Goal: Task Accomplishment & Management: Manage account settings

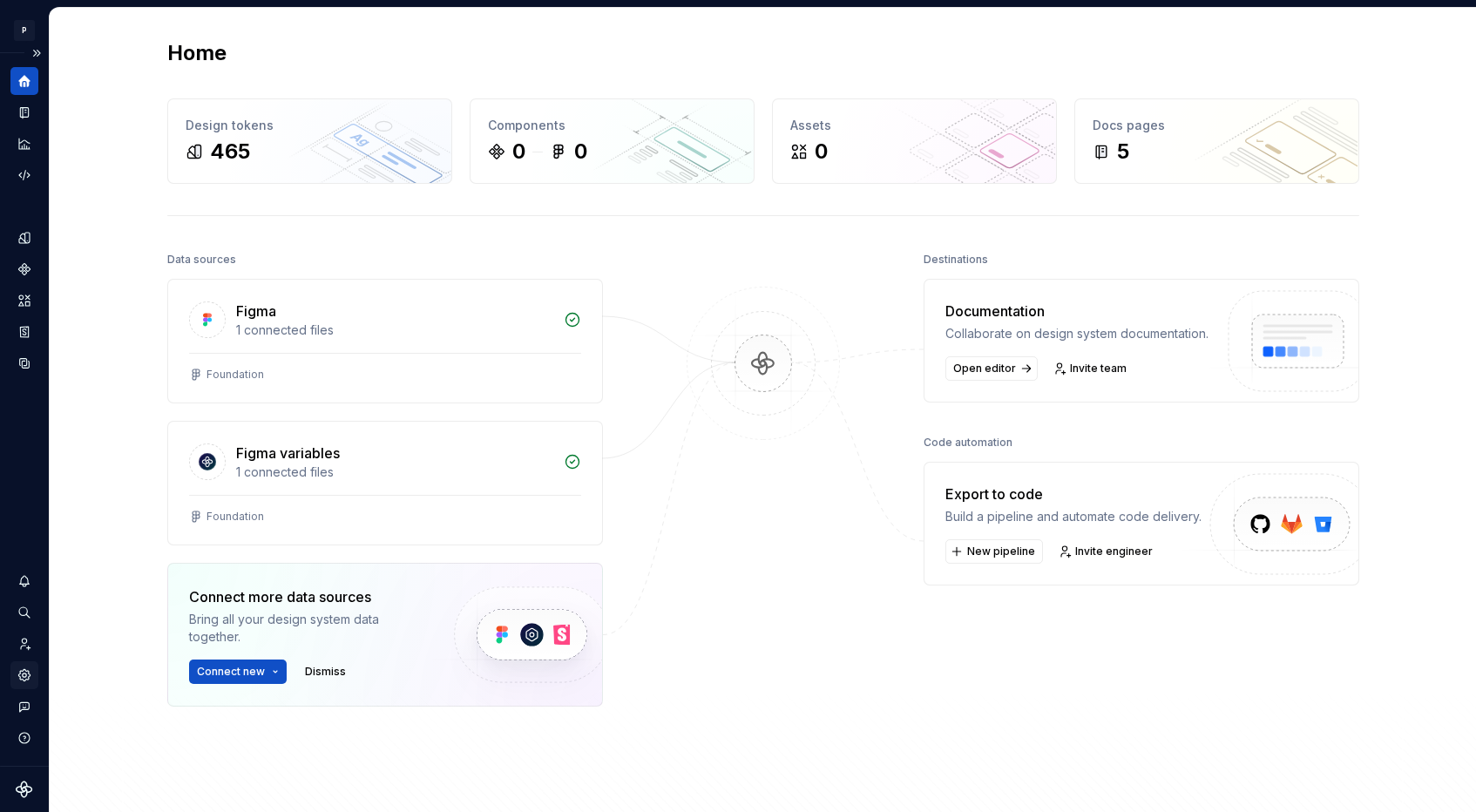
click at [25, 681] on icon "Settings" at bounding box center [25, 675] width 16 height 16
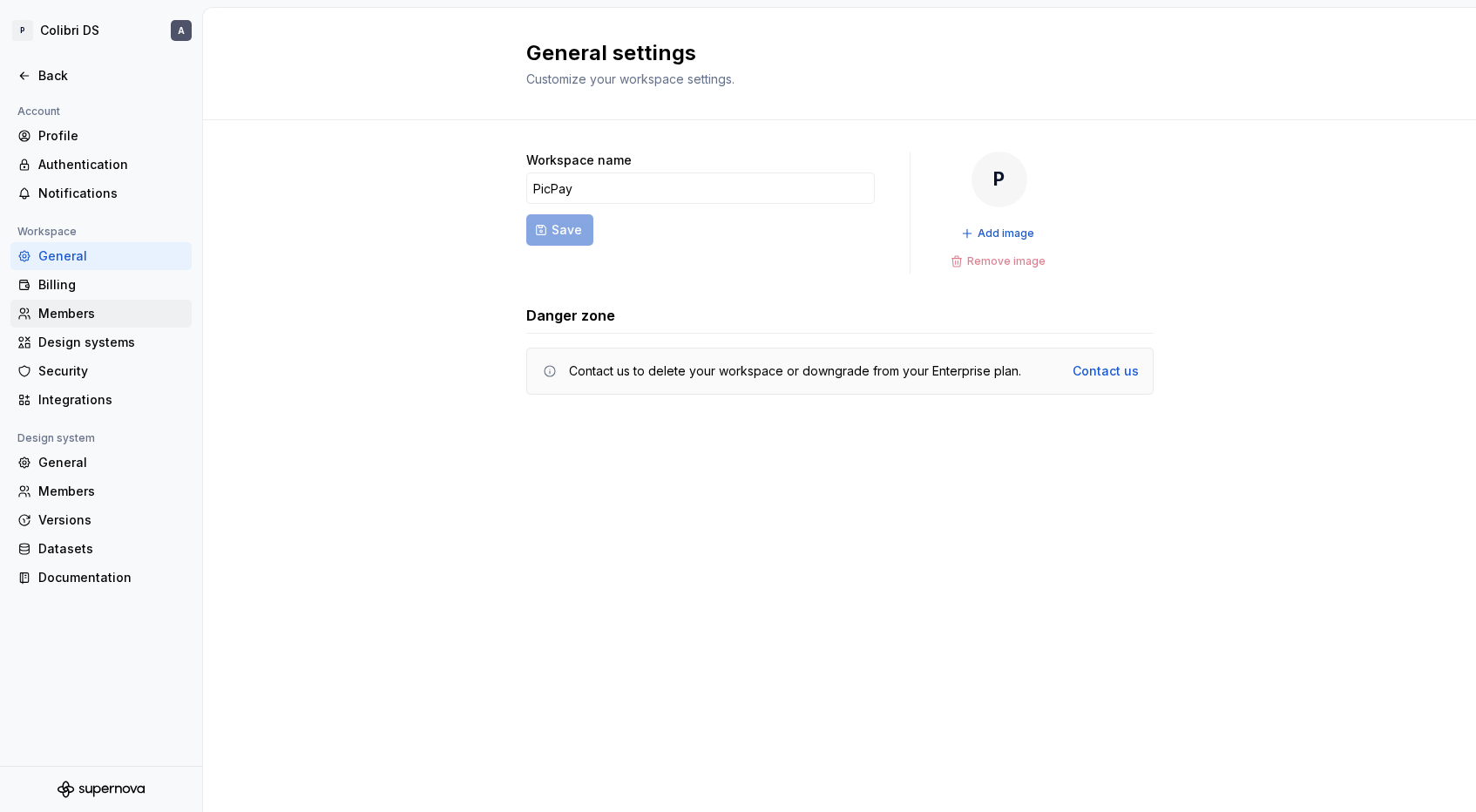
click at [68, 310] on div "Members" at bounding box center [111, 314] width 146 height 18
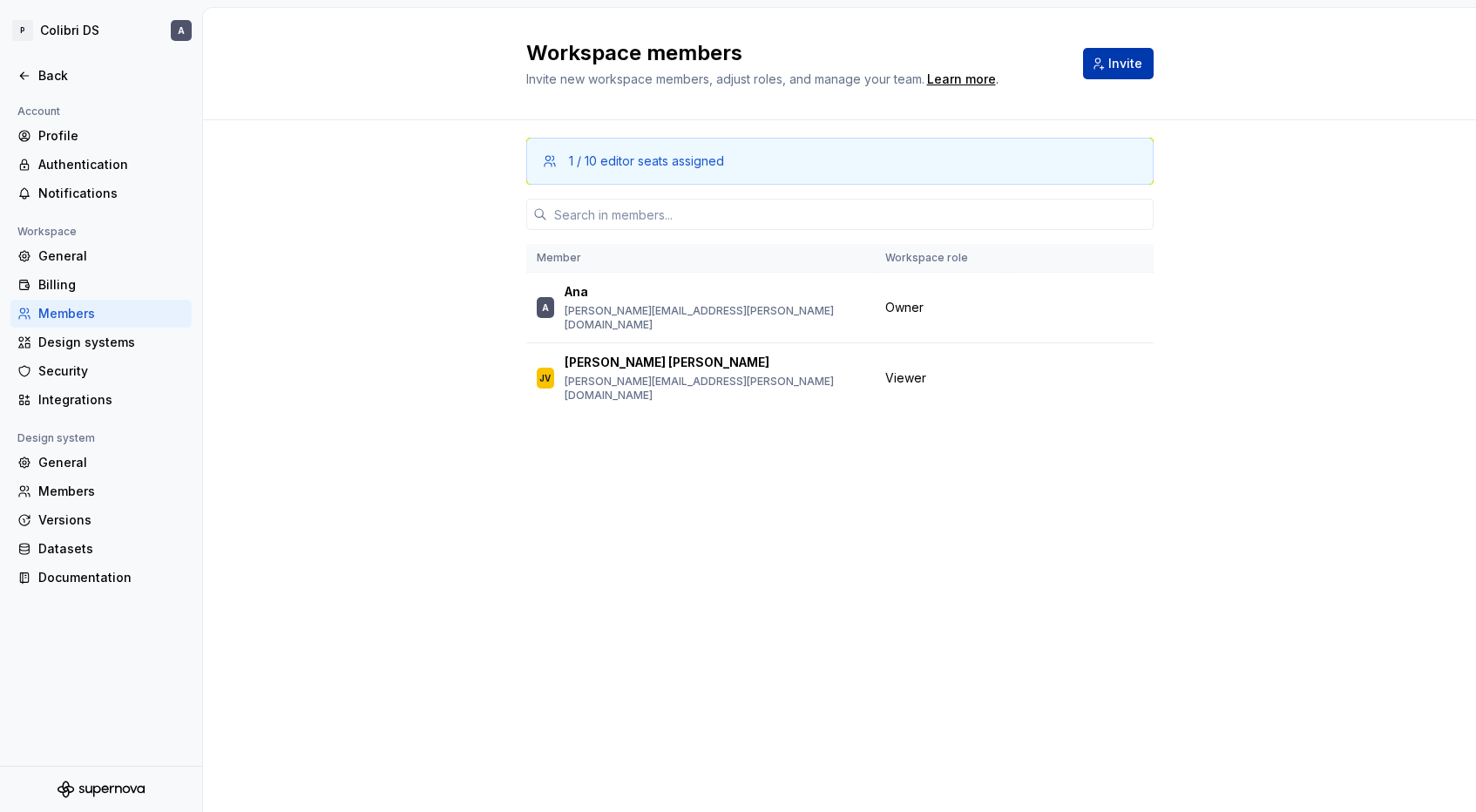
click at [1144, 52] on button "Invite" at bounding box center [1119, 63] width 71 height 31
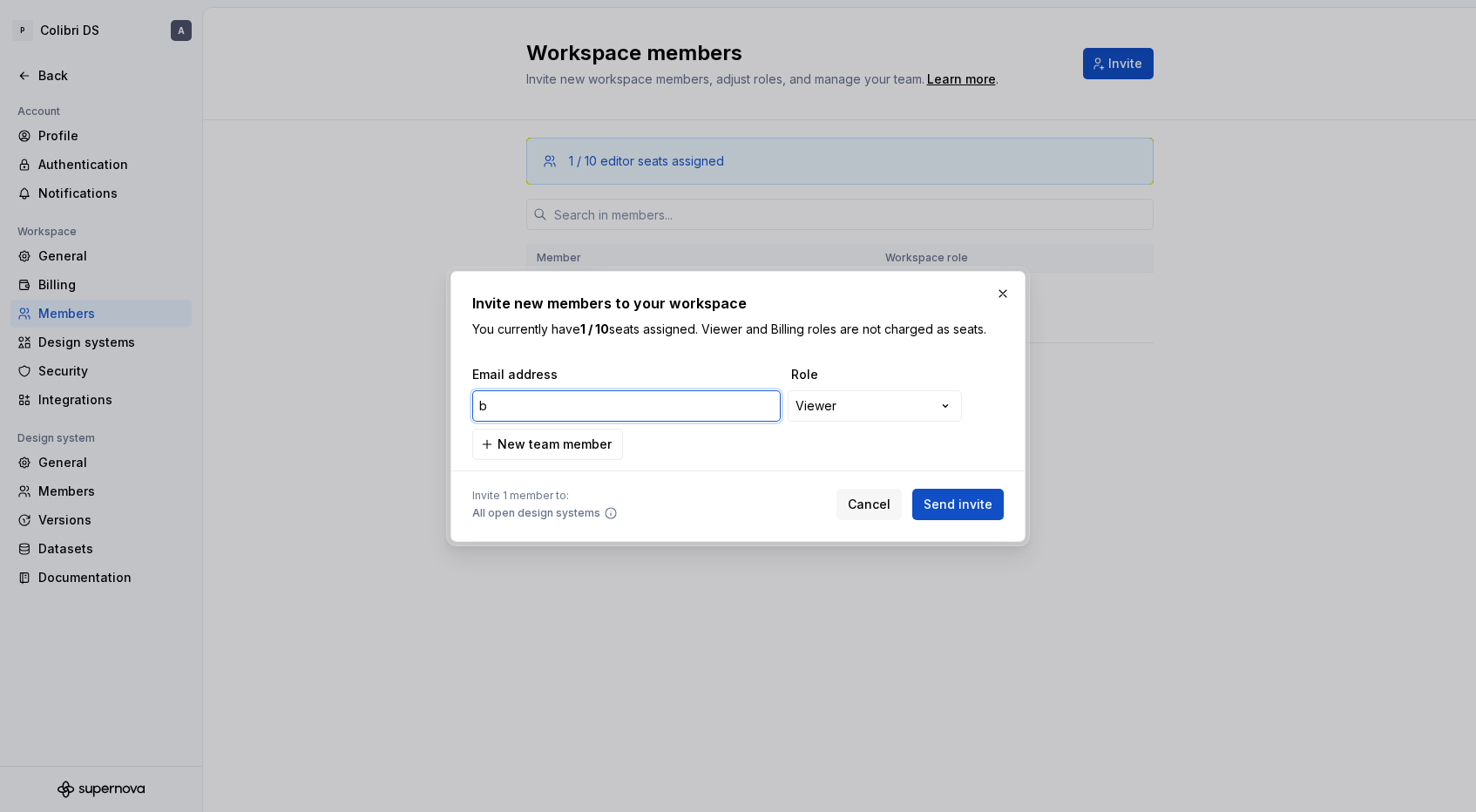
type input "b"
paste input "barbara.silva@picpay.com"
type input "barbara.silva@picpay.com"
click at [806, 408] on div "**********" at bounding box center [738, 406] width 1476 height 812
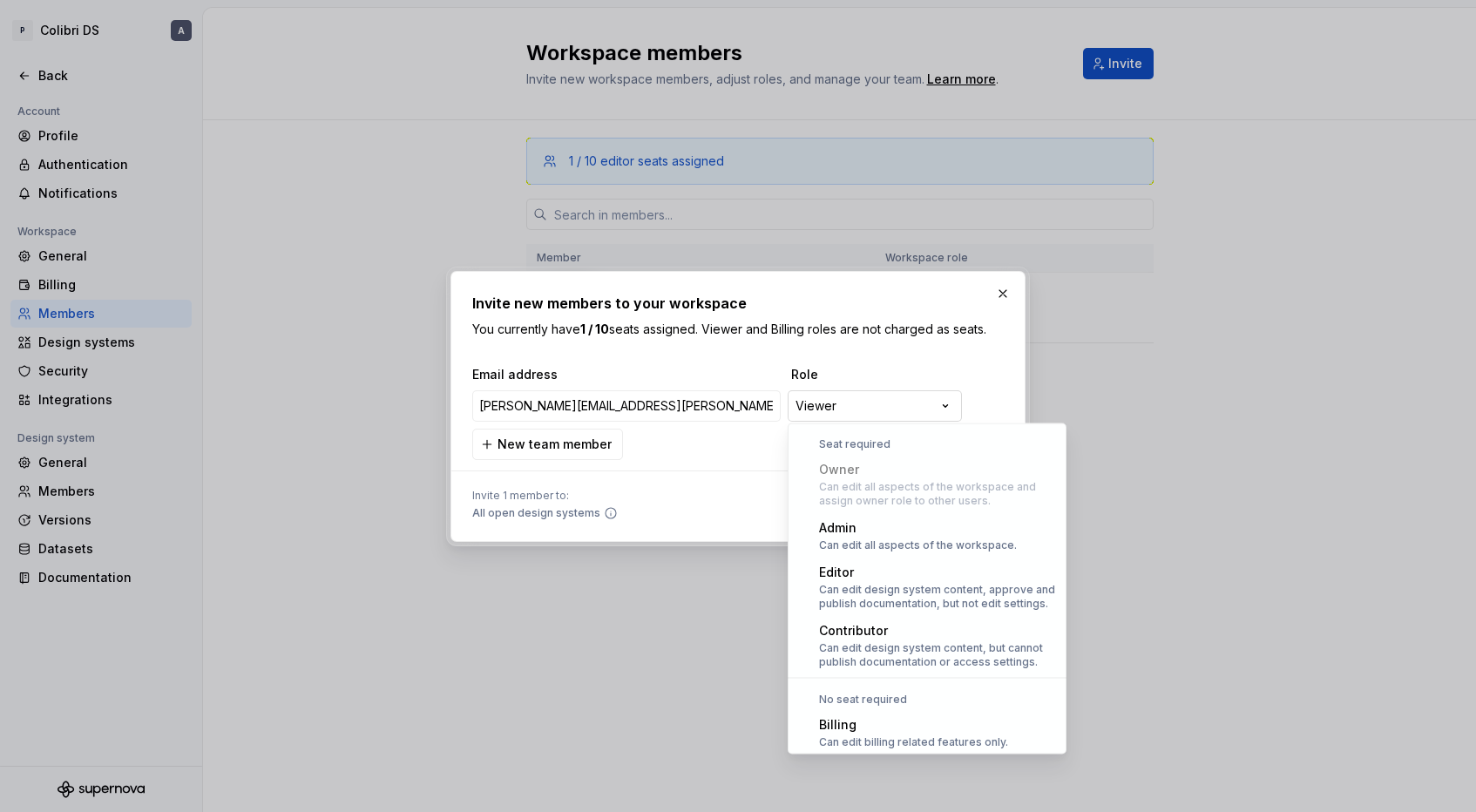
scroll to position [48, 0]
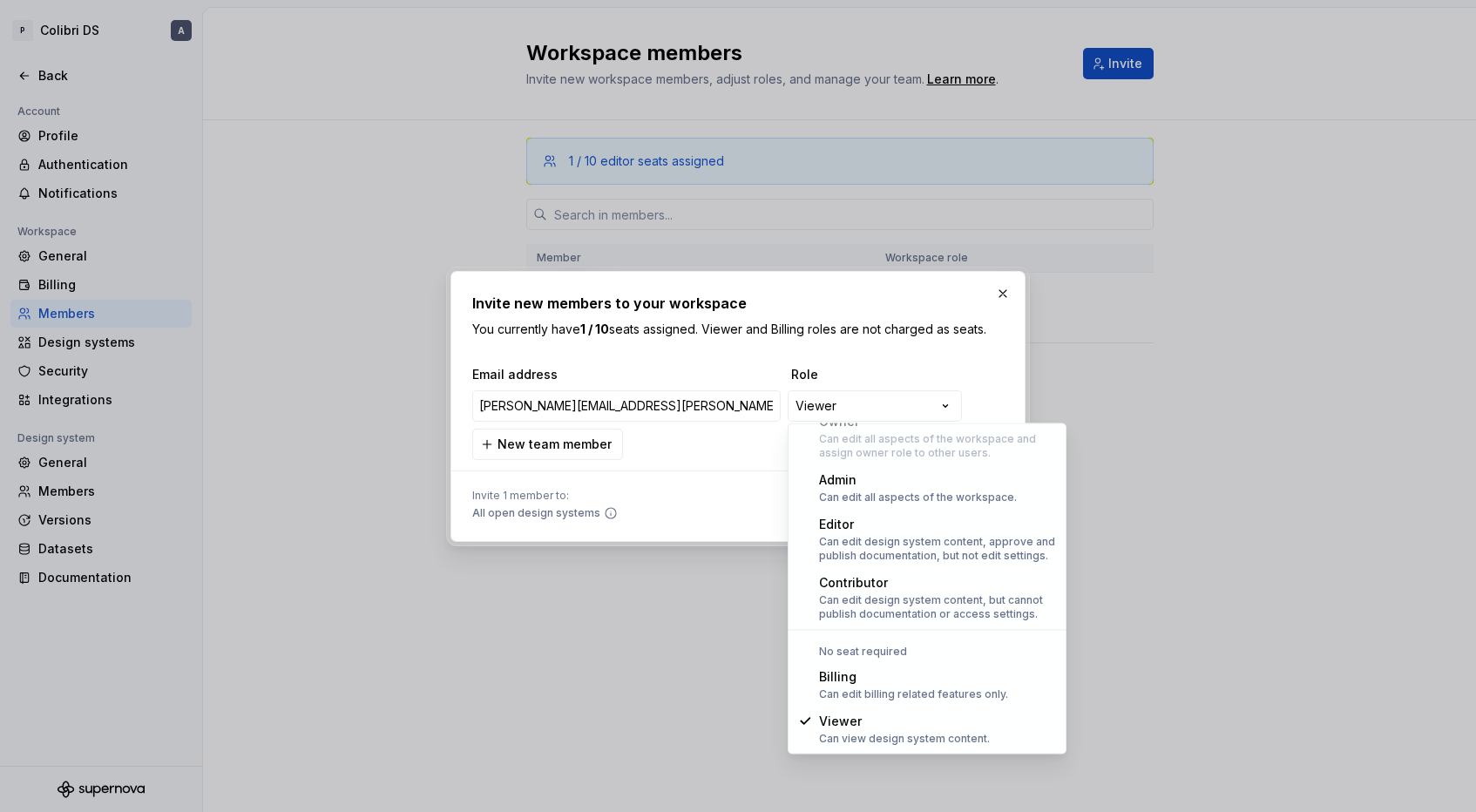
select select "*******"
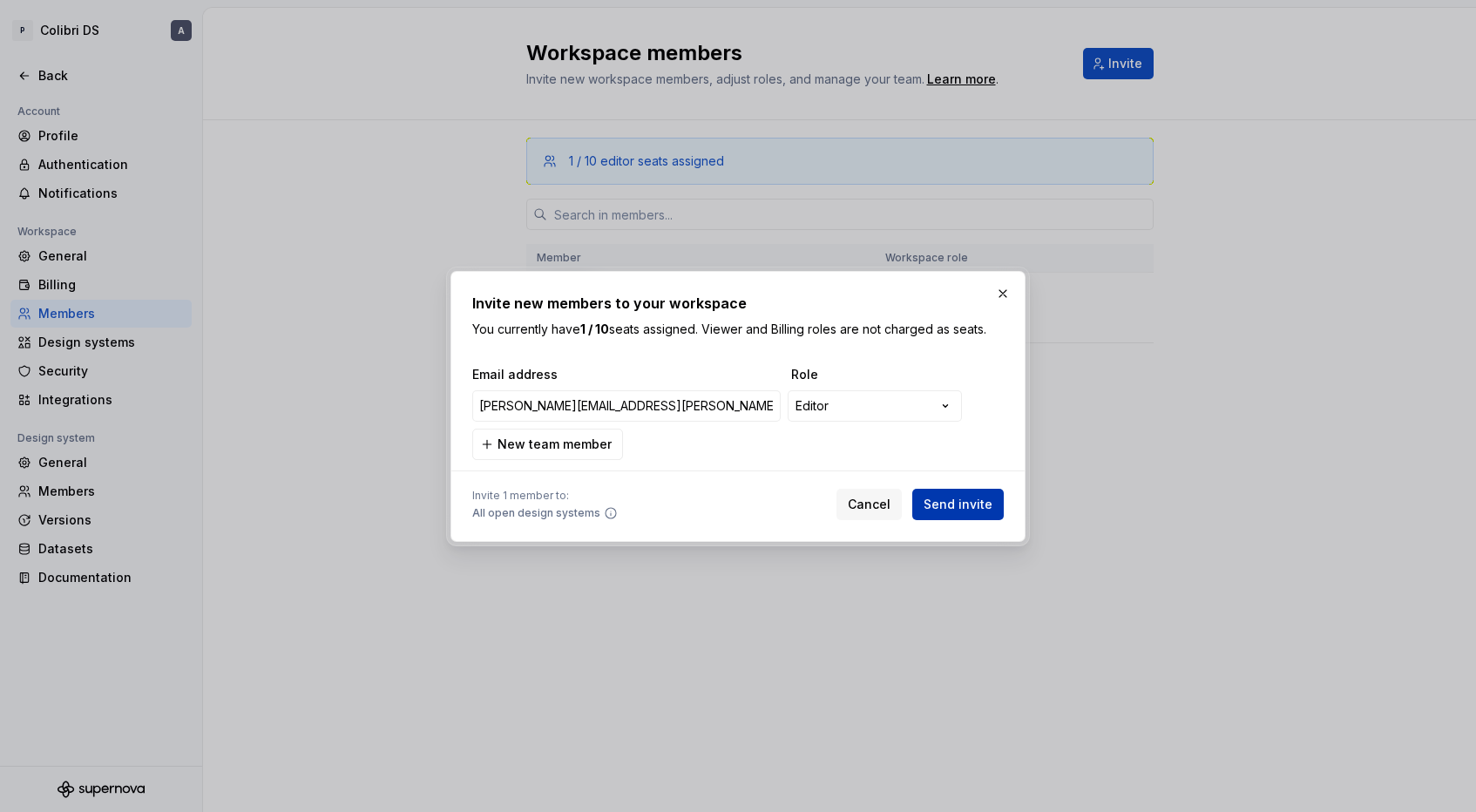
click at [949, 500] on span "Send invite" at bounding box center [958, 504] width 69 height 18
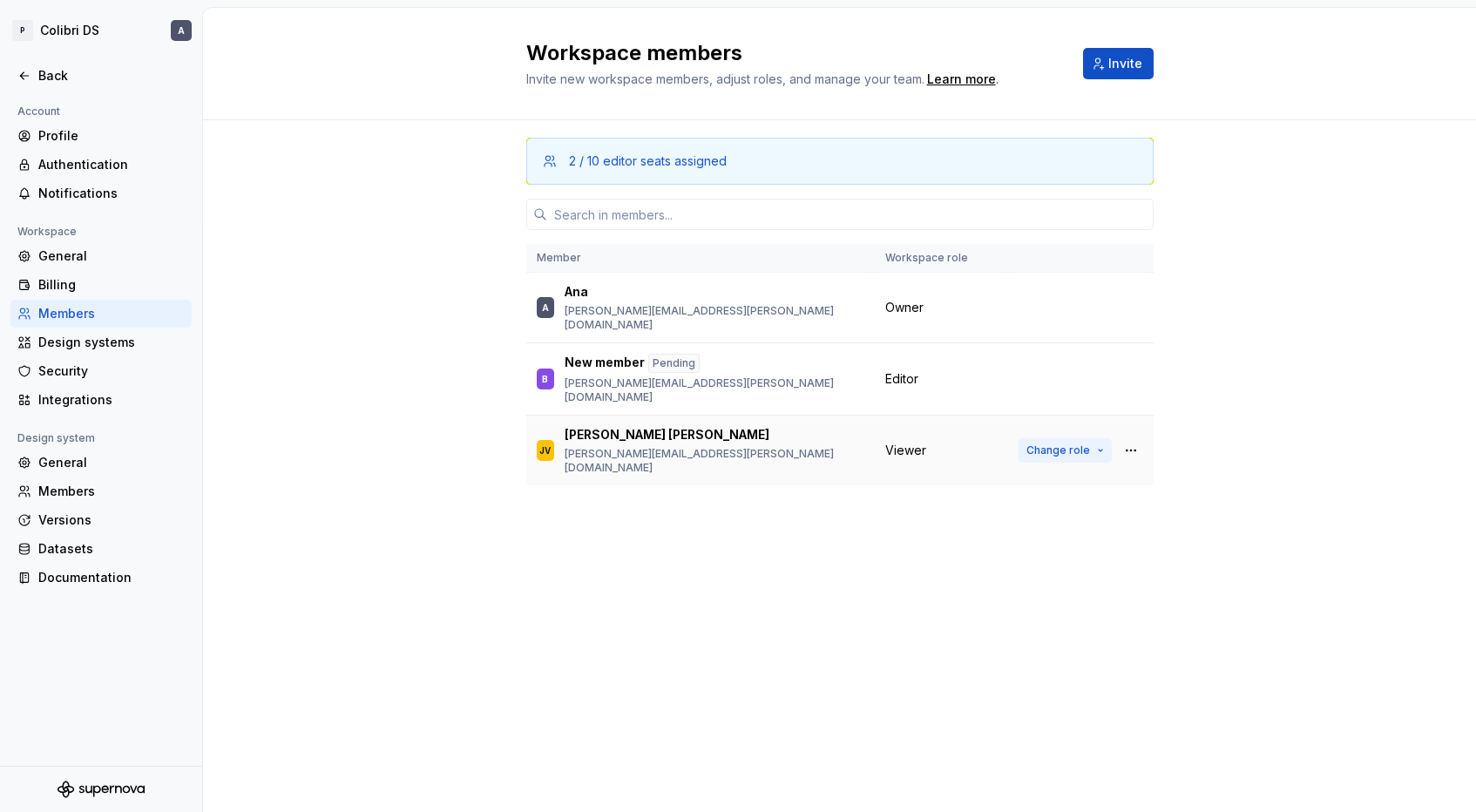
click at [1057, 443] on span "Change role" at bounding box center [1058, 450] width 64 height 14
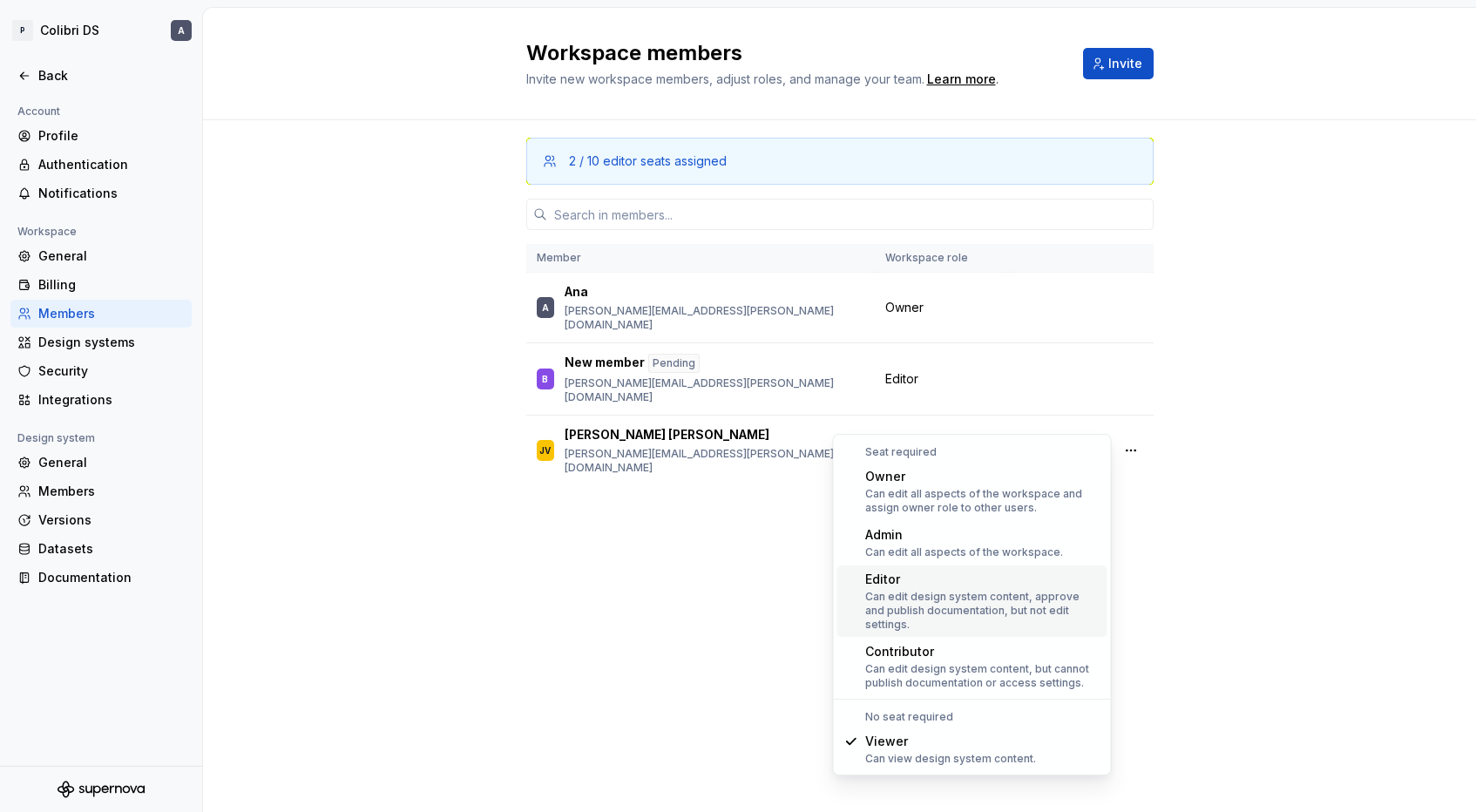
click at [976, 613] on div "Can edit design system content, approve and publish documentation, but not edit…" at bounding box center [983, 610] width 235 height 42
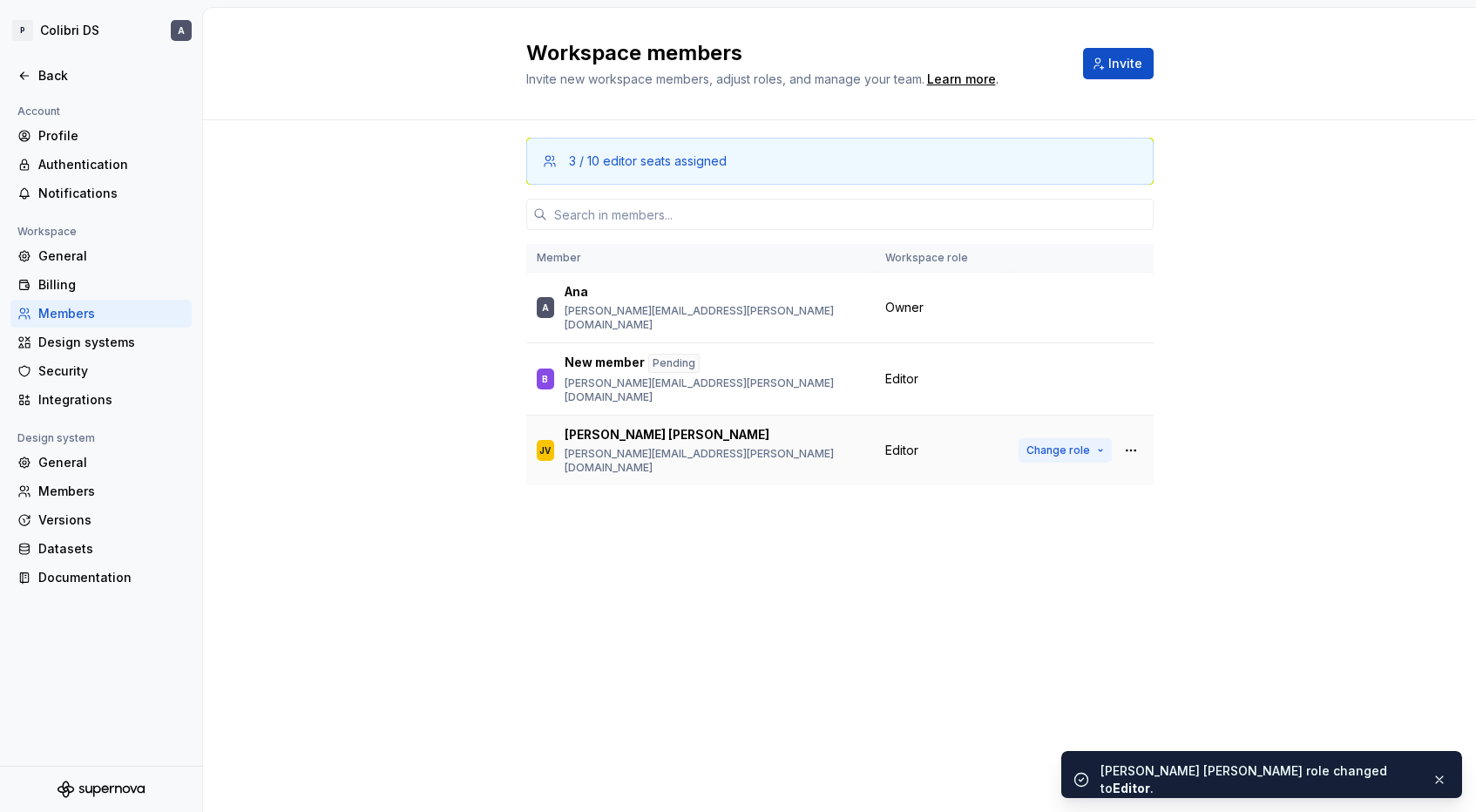
click at [1066, 443] on span "Change role" at bounding box center [1058, 450] width 64 height 14
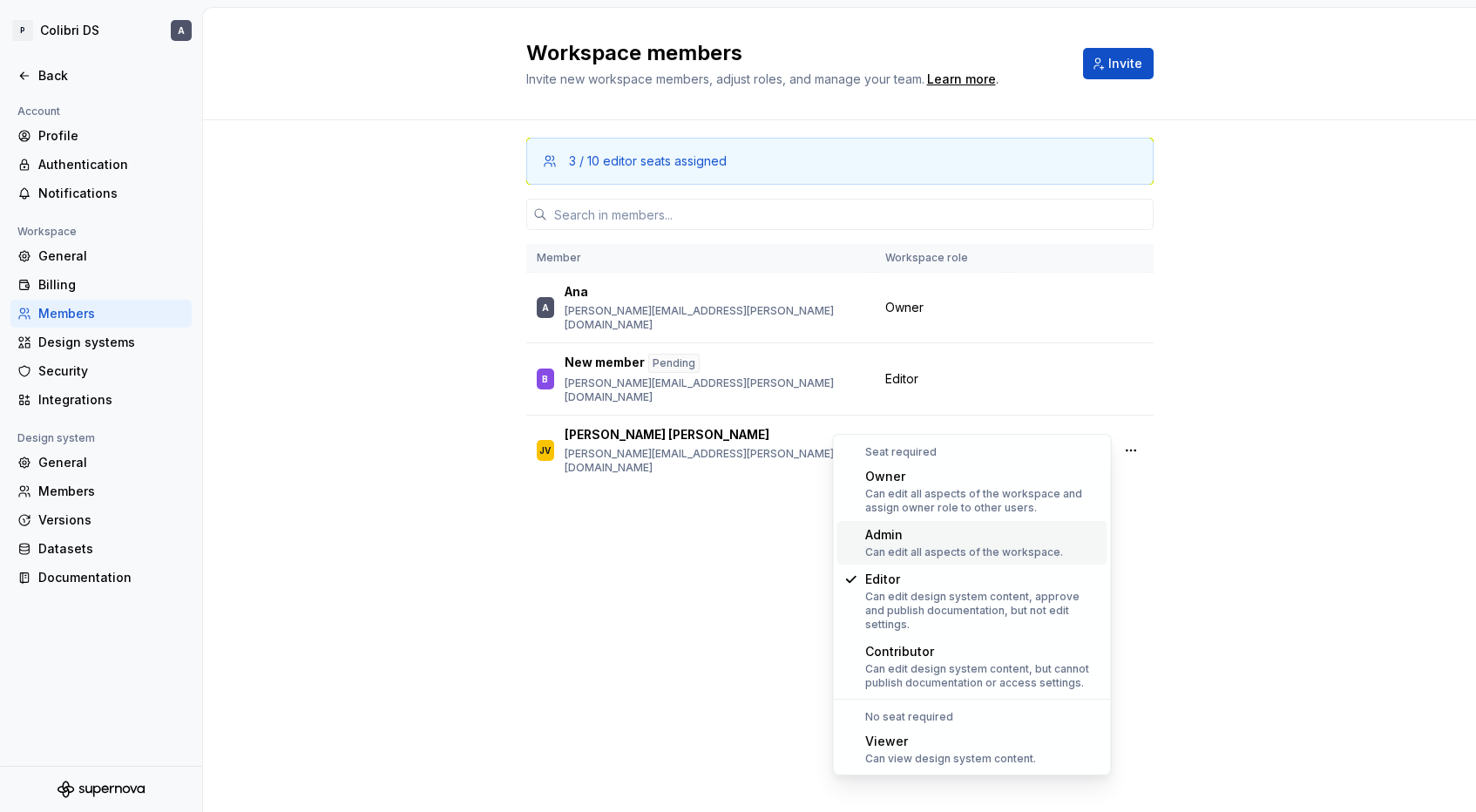
click at [1019, 526] on div "Admin" at bounding box center [964, 535] width 197 height 18
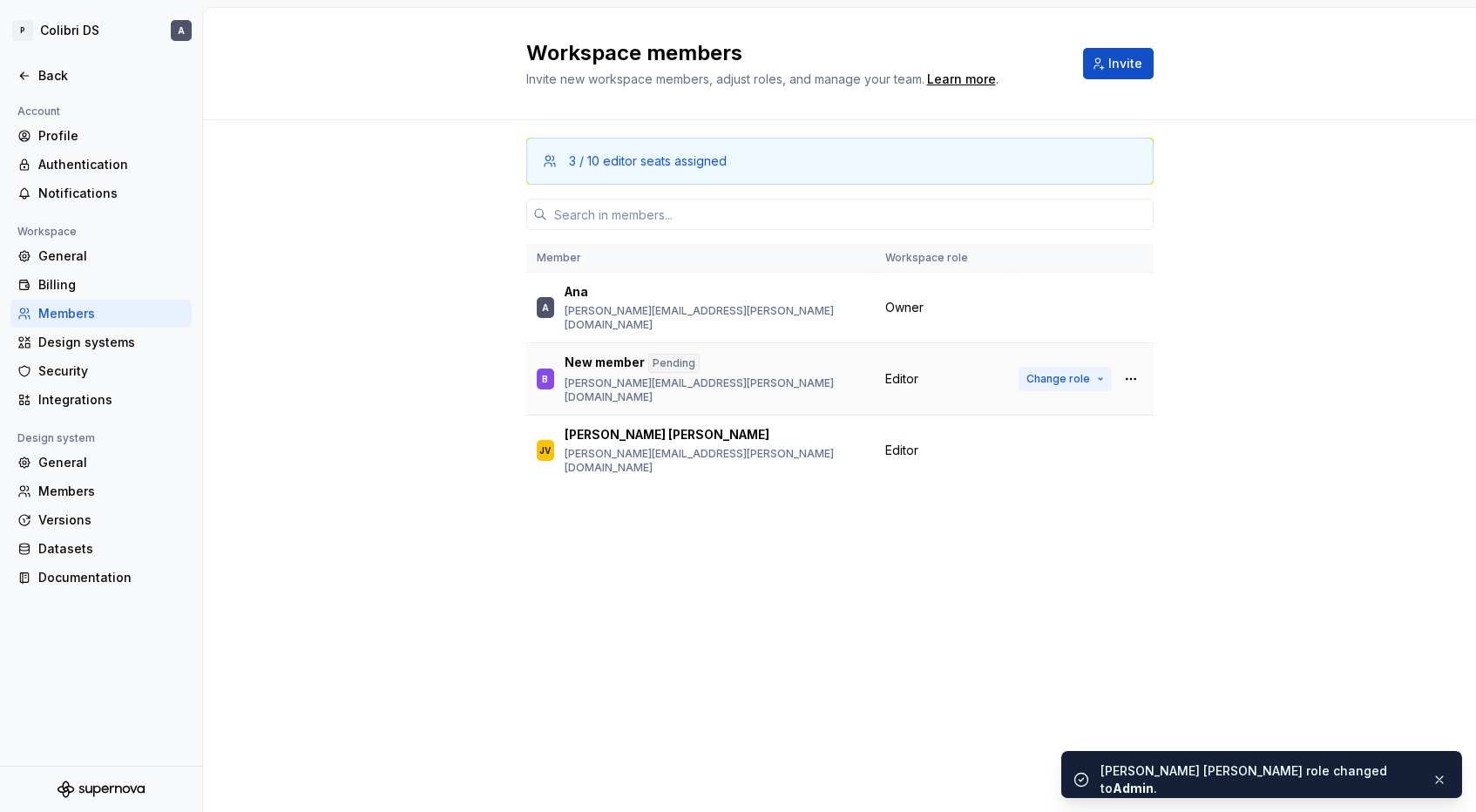
click at [1070, 372] on span "Change role" at bounding box center [1058, 379] width 64 height 14
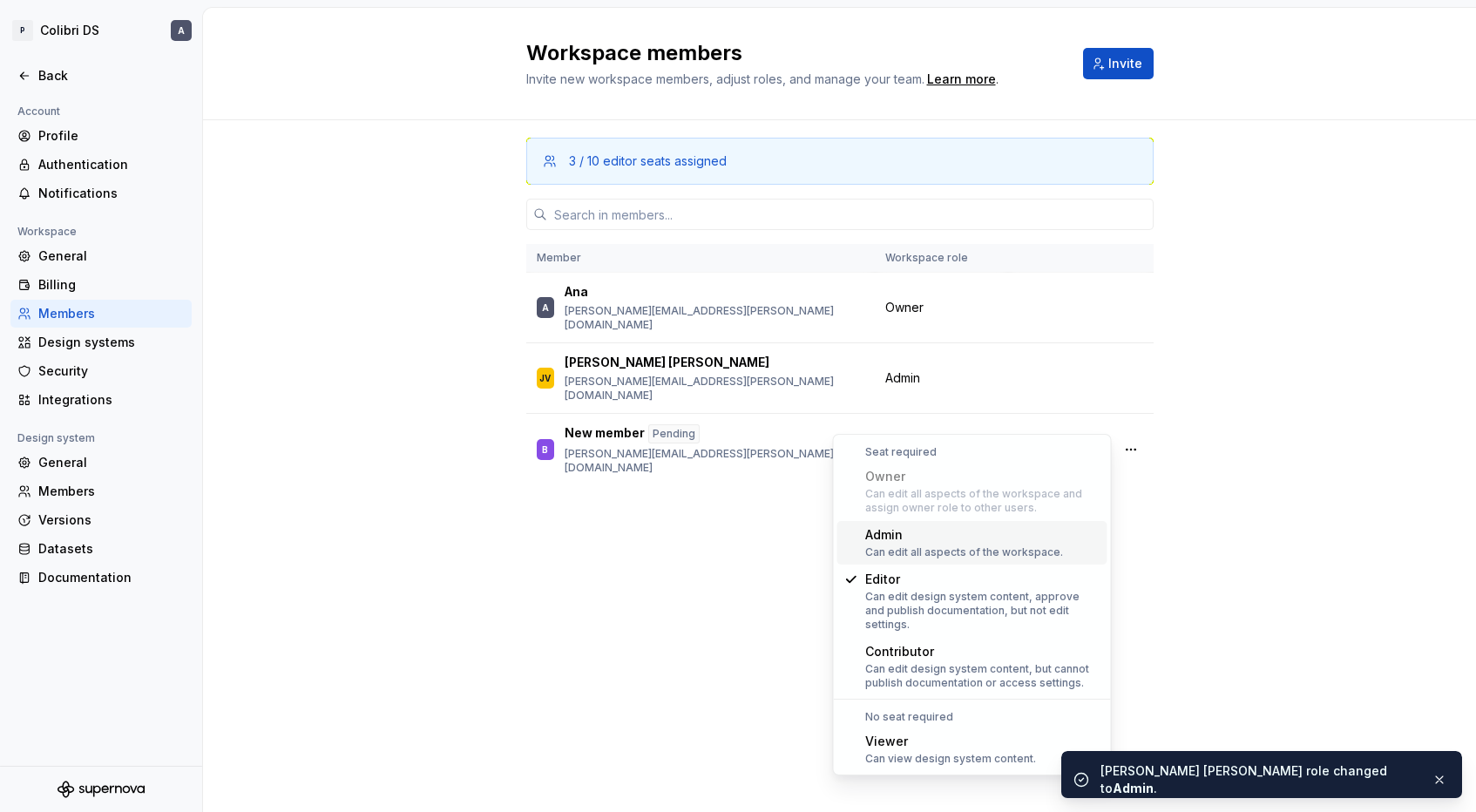
click at [980, 546] on div "Can edit all aspects of the workspace." at bounding box center [964, 552] width 197 height 14
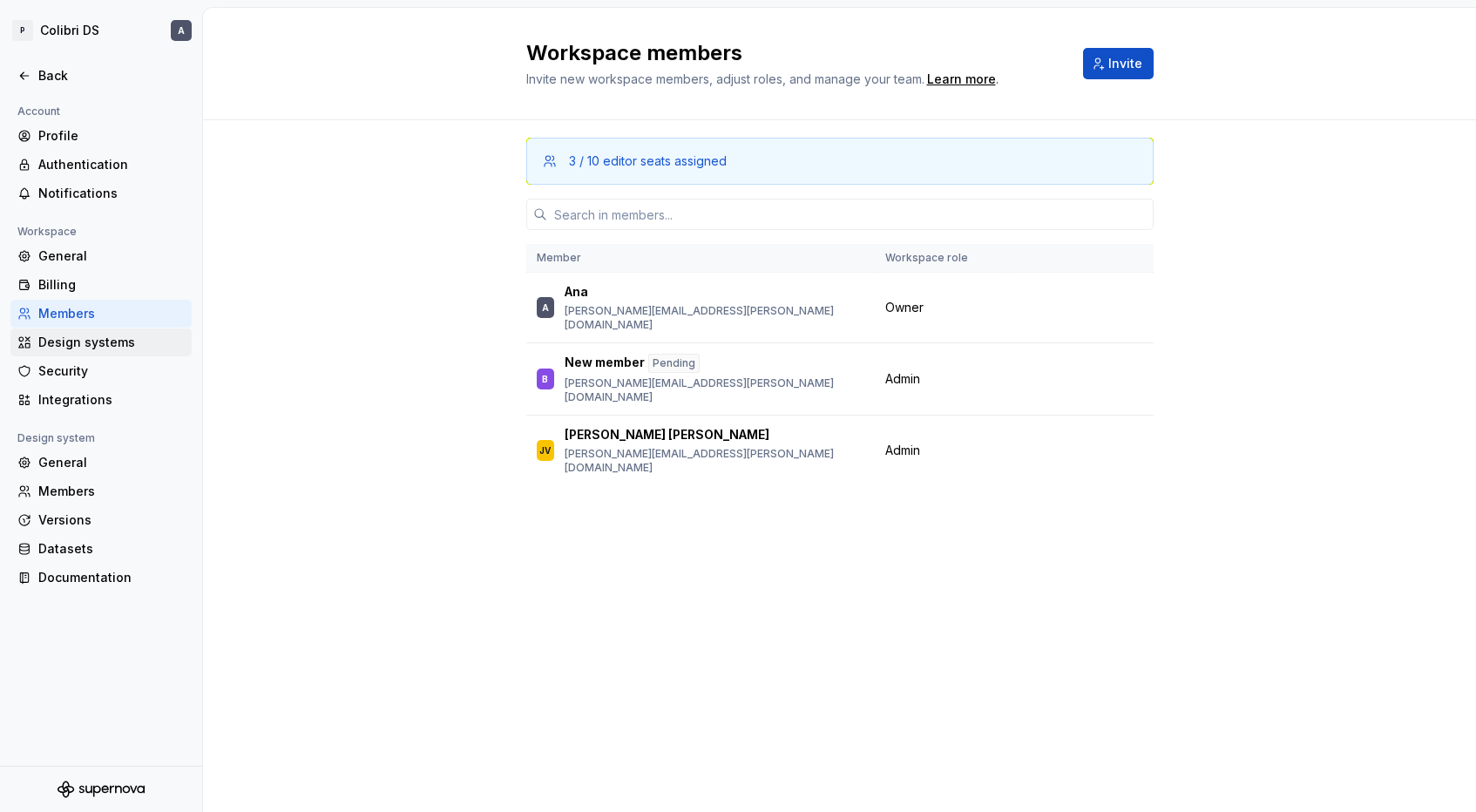
click at [150, 334] on div "Design systems" at bounding box center [111, 342] width 146 height 18
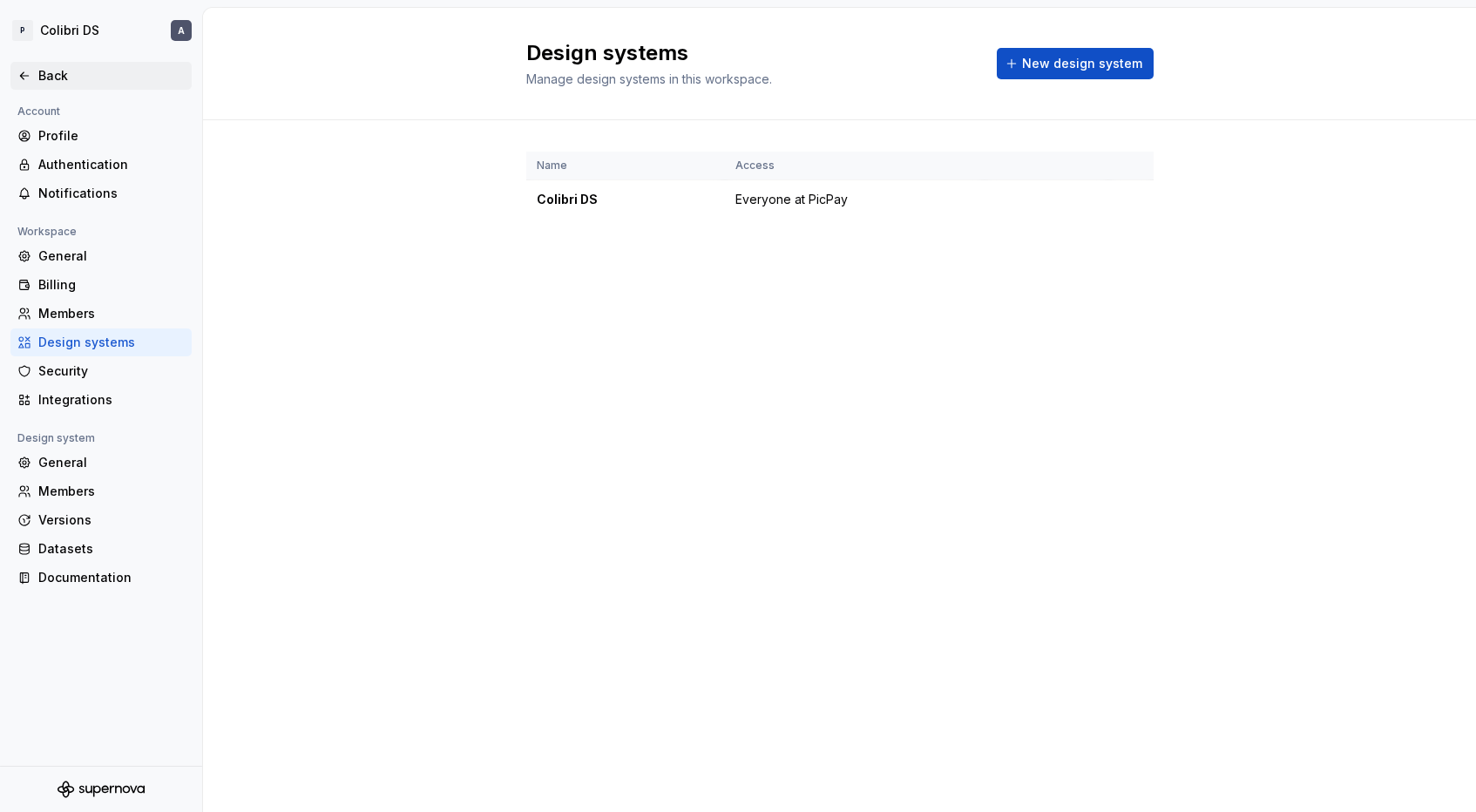
click at [28, 81] on icon at bounding box center [25, 76] width 14 height 14
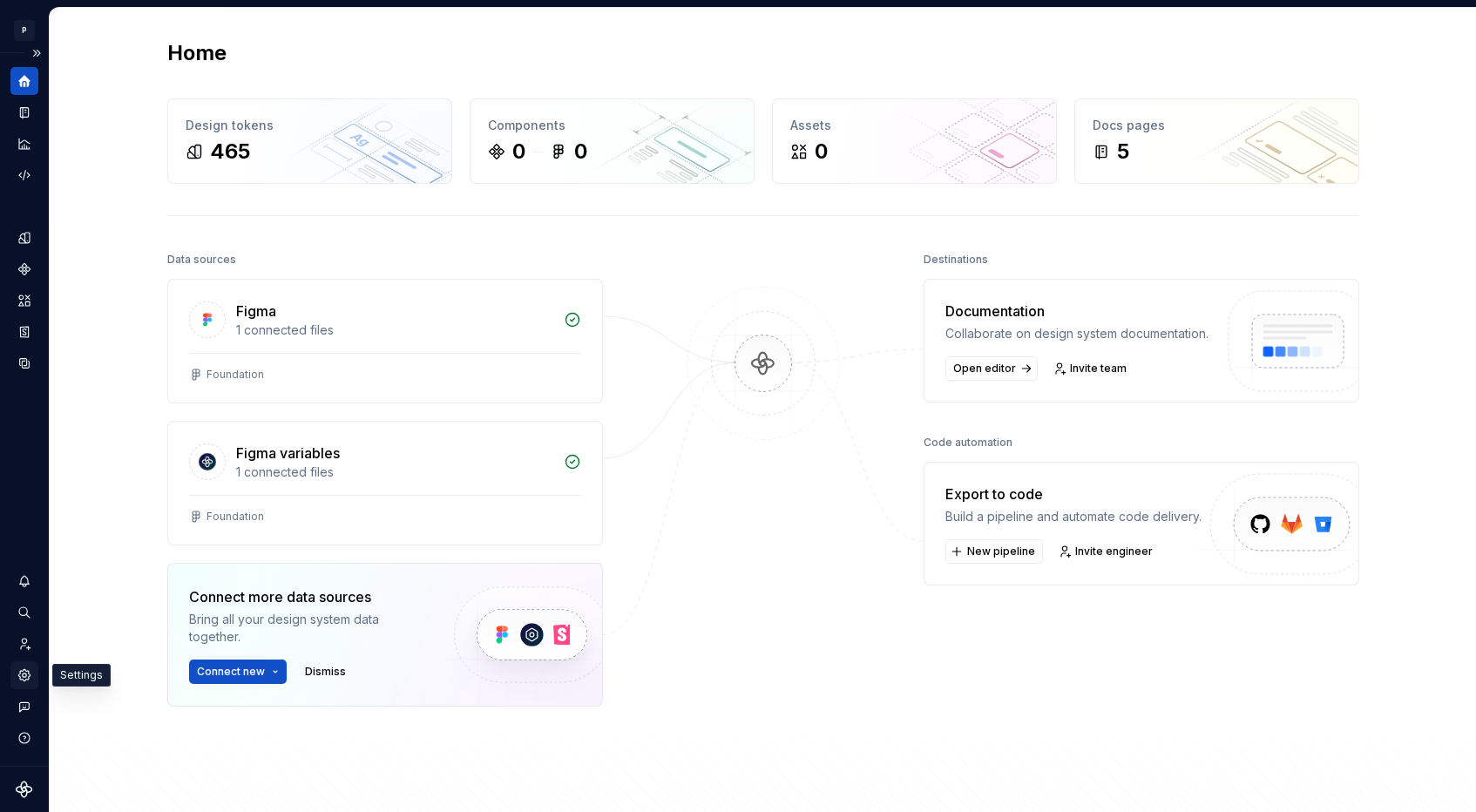
click at [29, 670] on icon "Settings" at bounding box center [25, 675] width 16 height 16
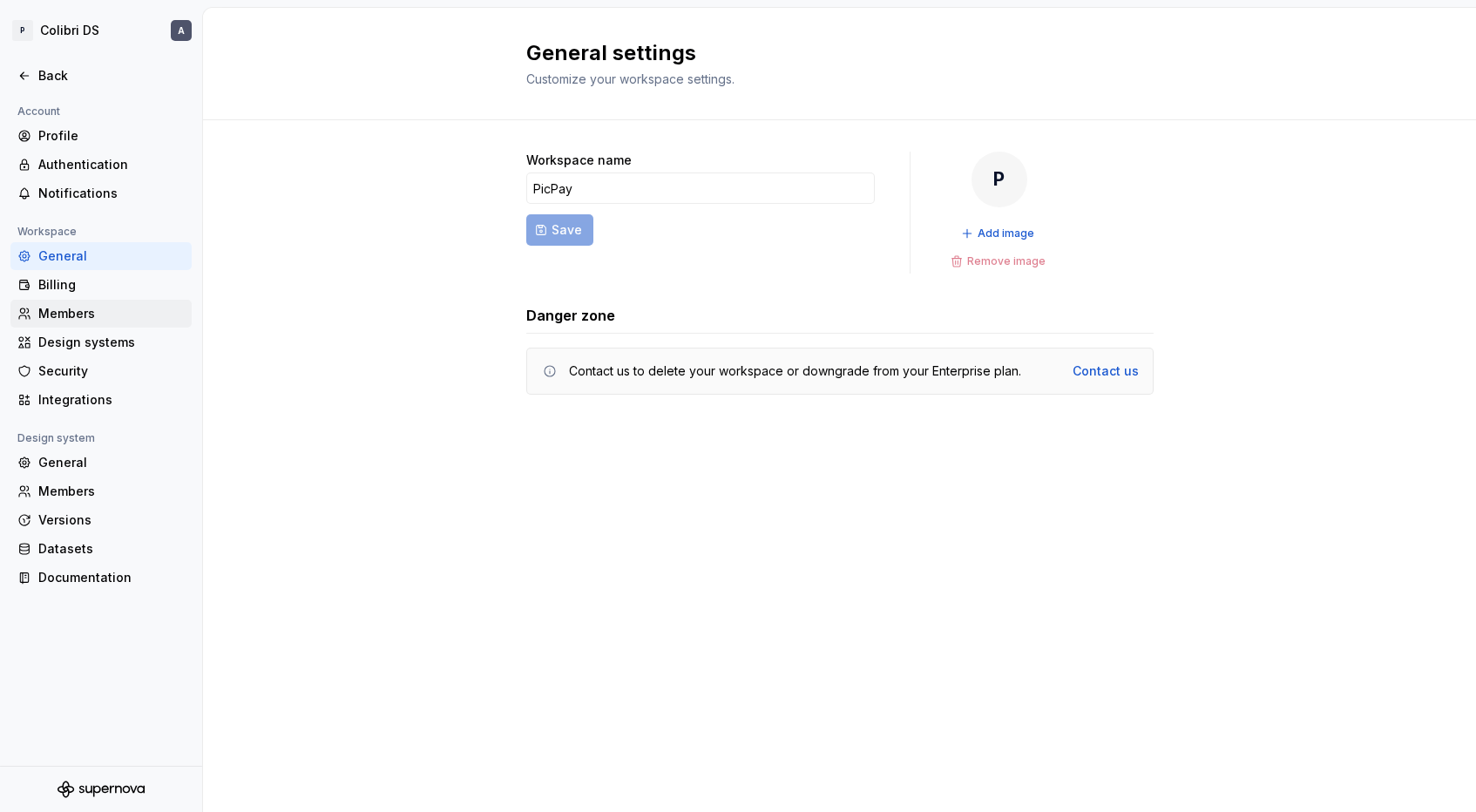
click at [86, 325] on div "Members" at bounding box center [101, 314] width 181 height 28
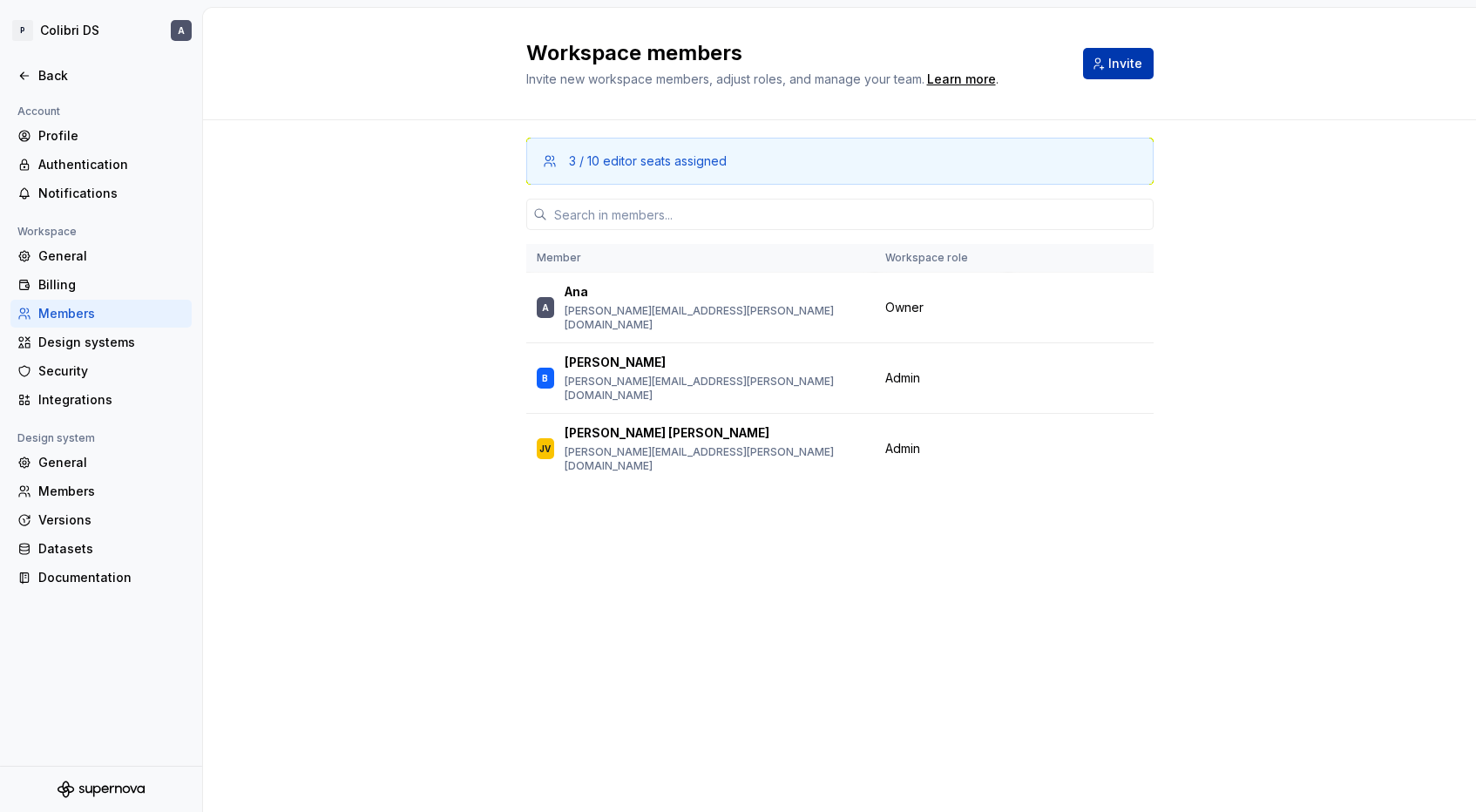
click at [1142, 65] on button "Invite" at bounding box center [1119, 63] width 71 height 31
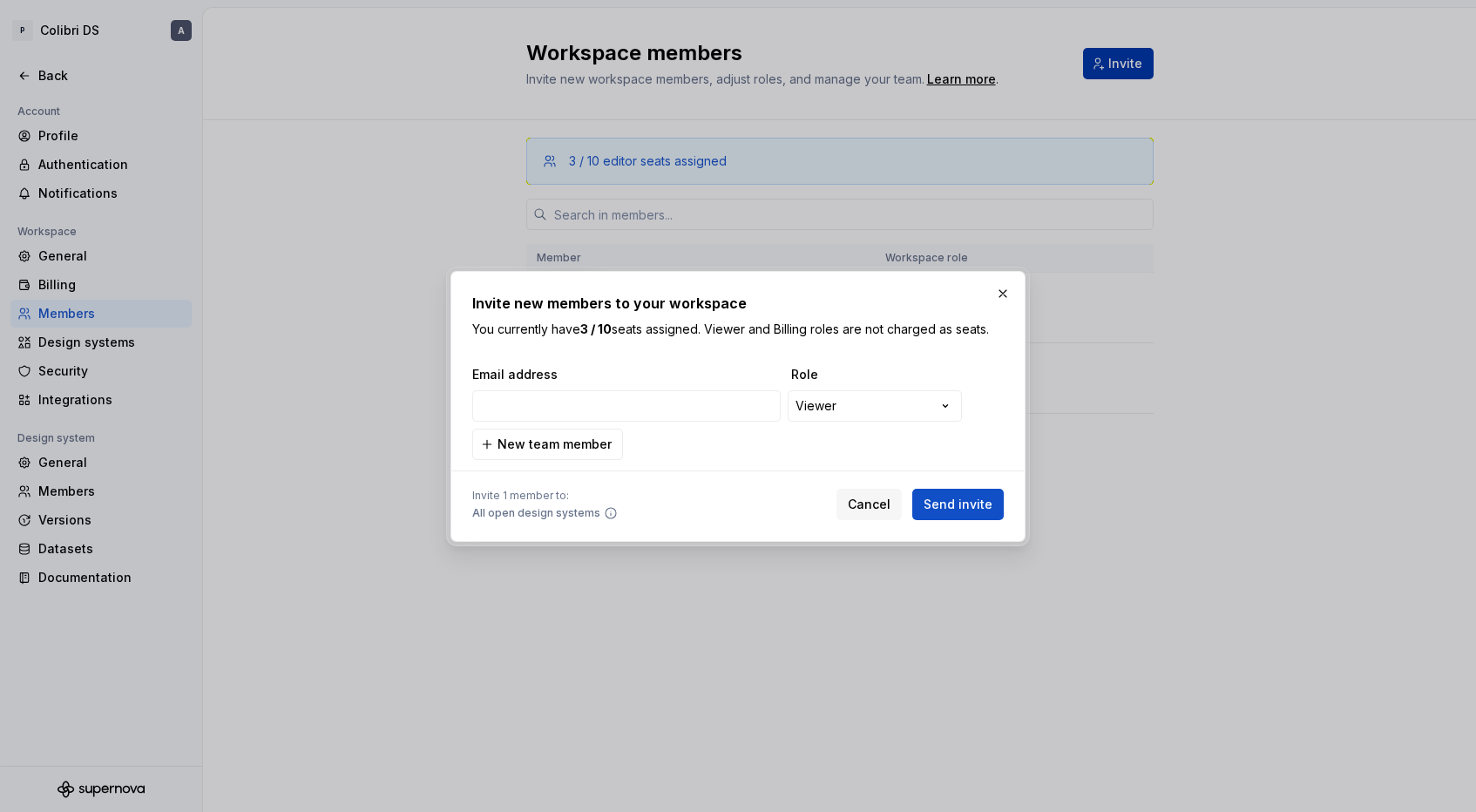
type input "felipe.csousa@picpay.com"
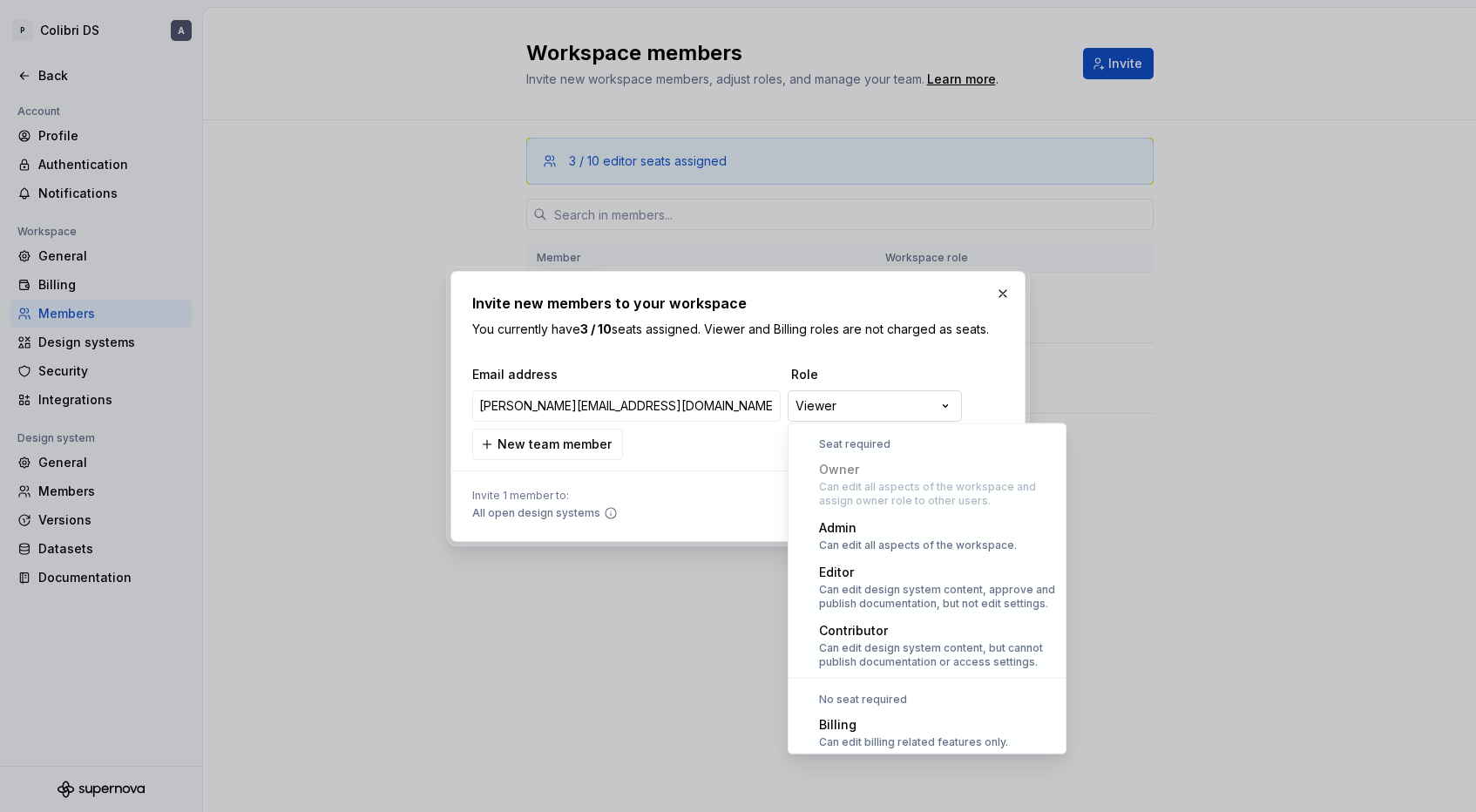
click at [942, 402] on div "**********" at bounding box center [738, 406] width 1476 height 812
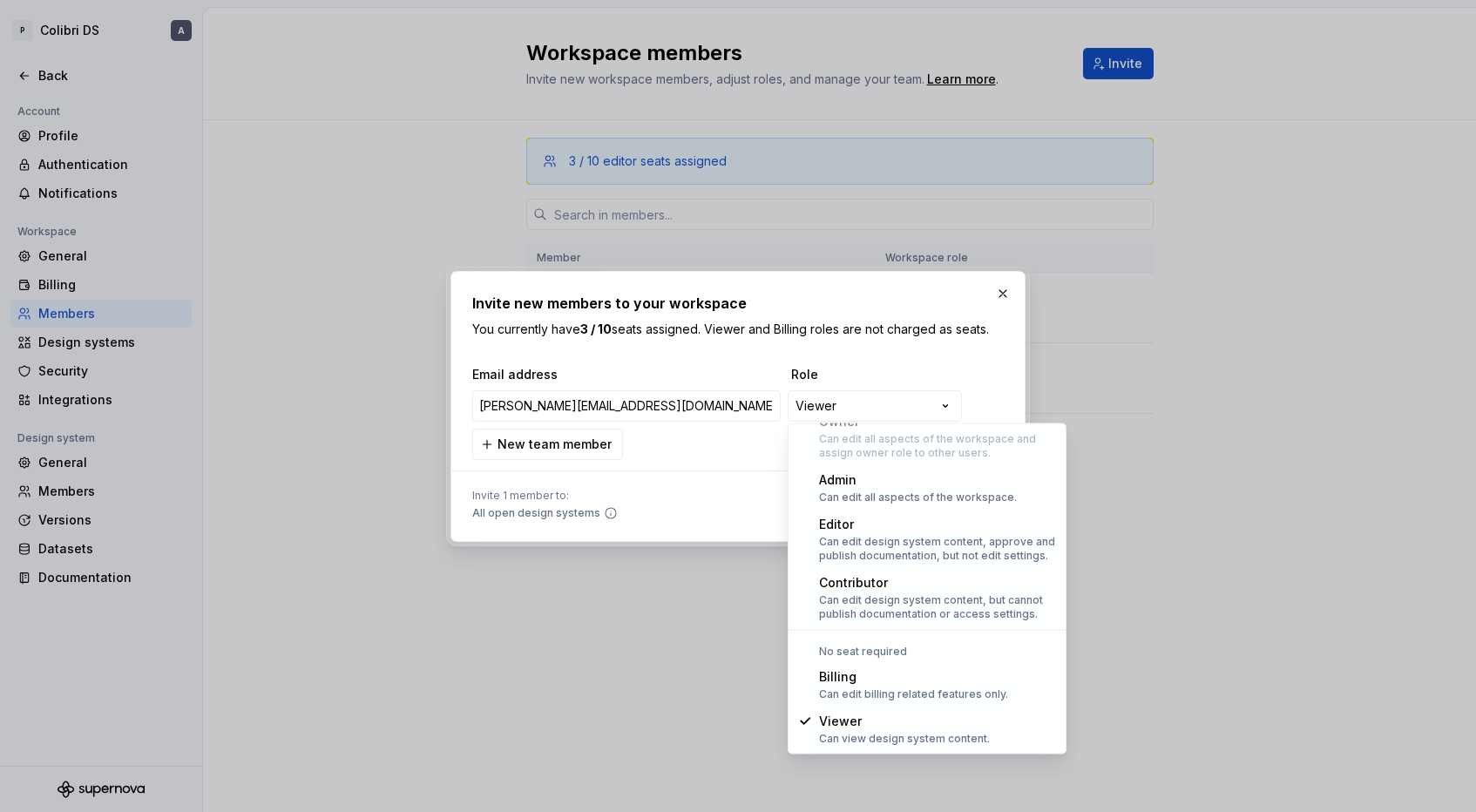
select select "*****"
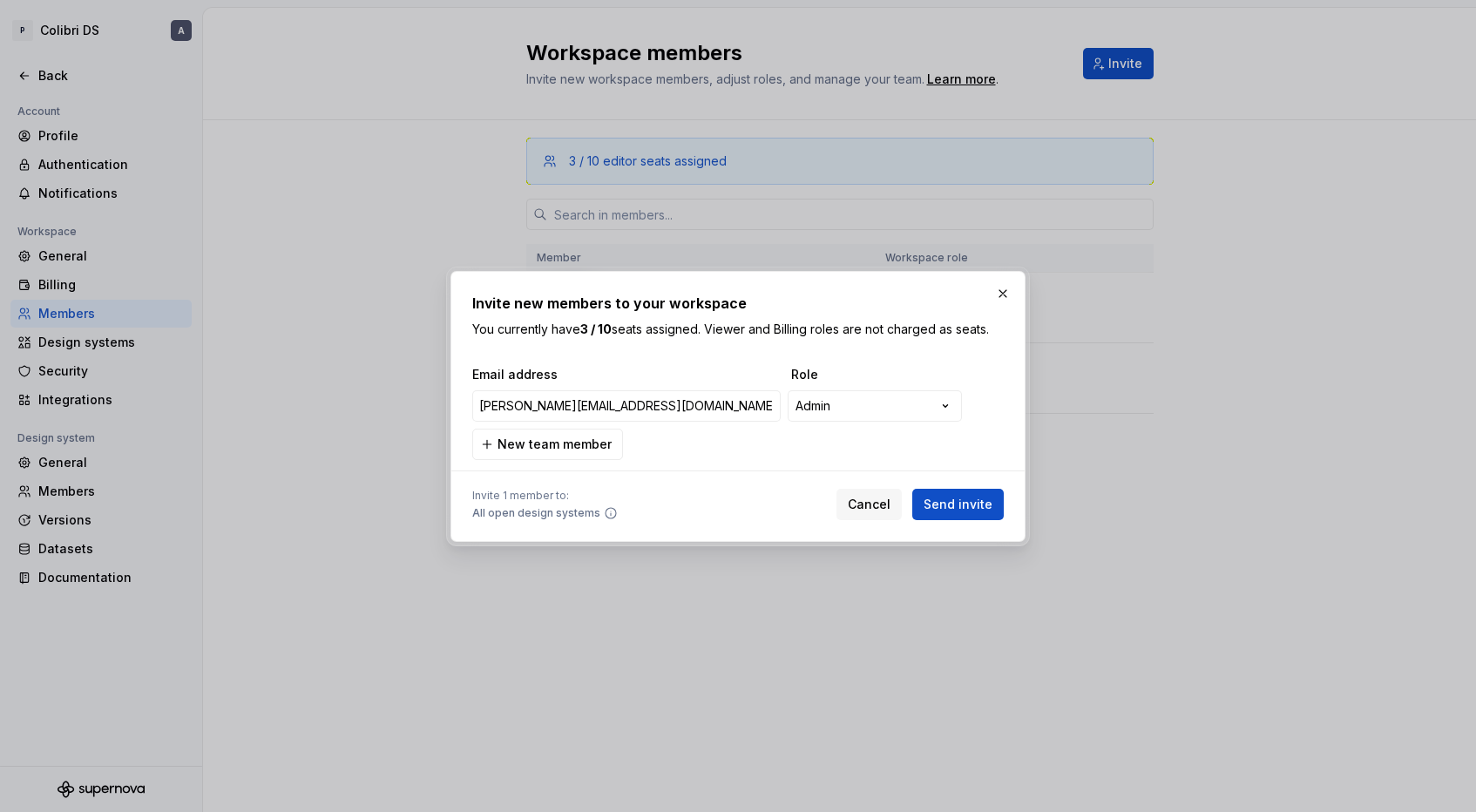
click at [933, 500] on span "Send invite" at bounding box center [958, 504] width 69 height 18
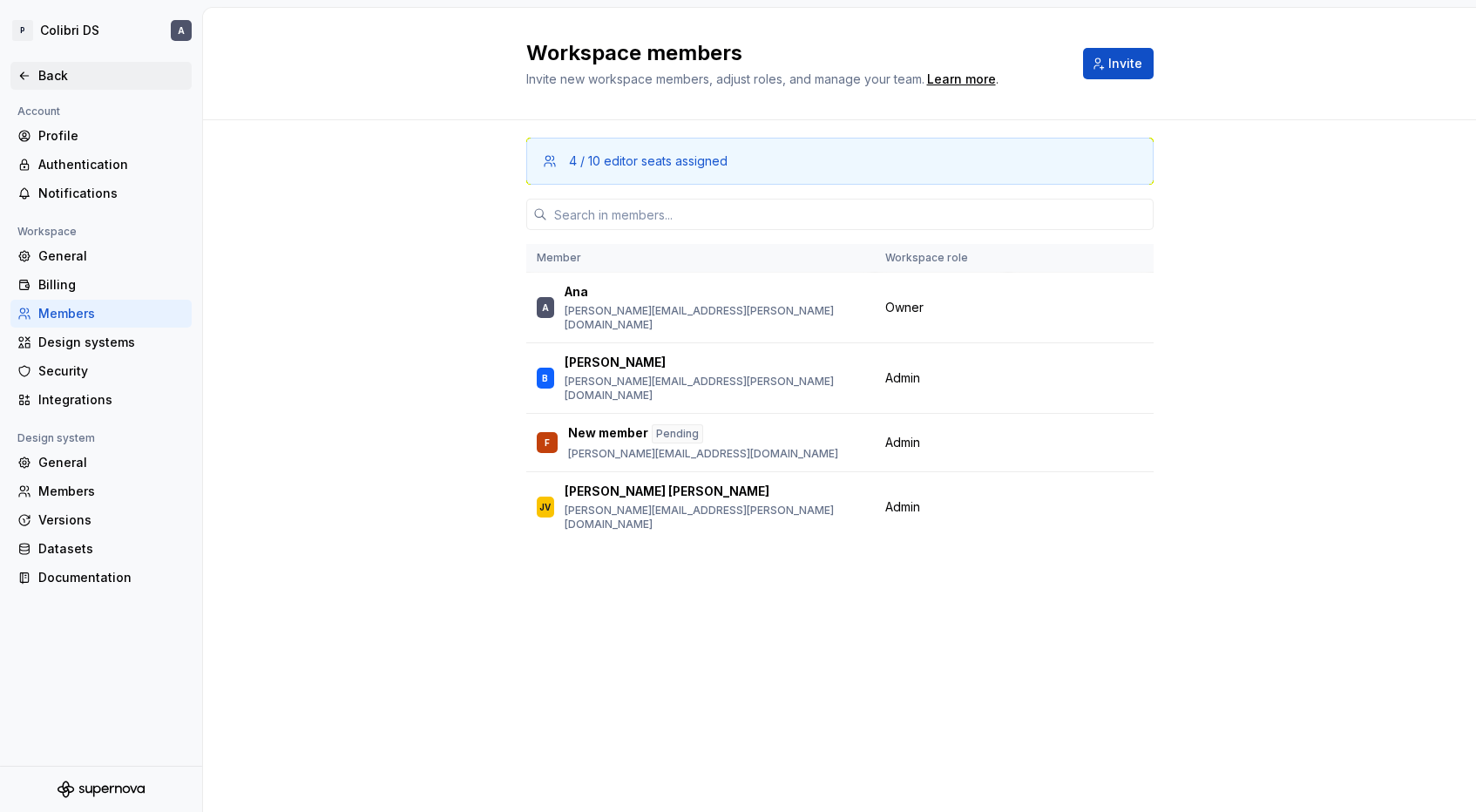
click at [27, 71] on icon at bounding box center [25, 76] width 14 height 14
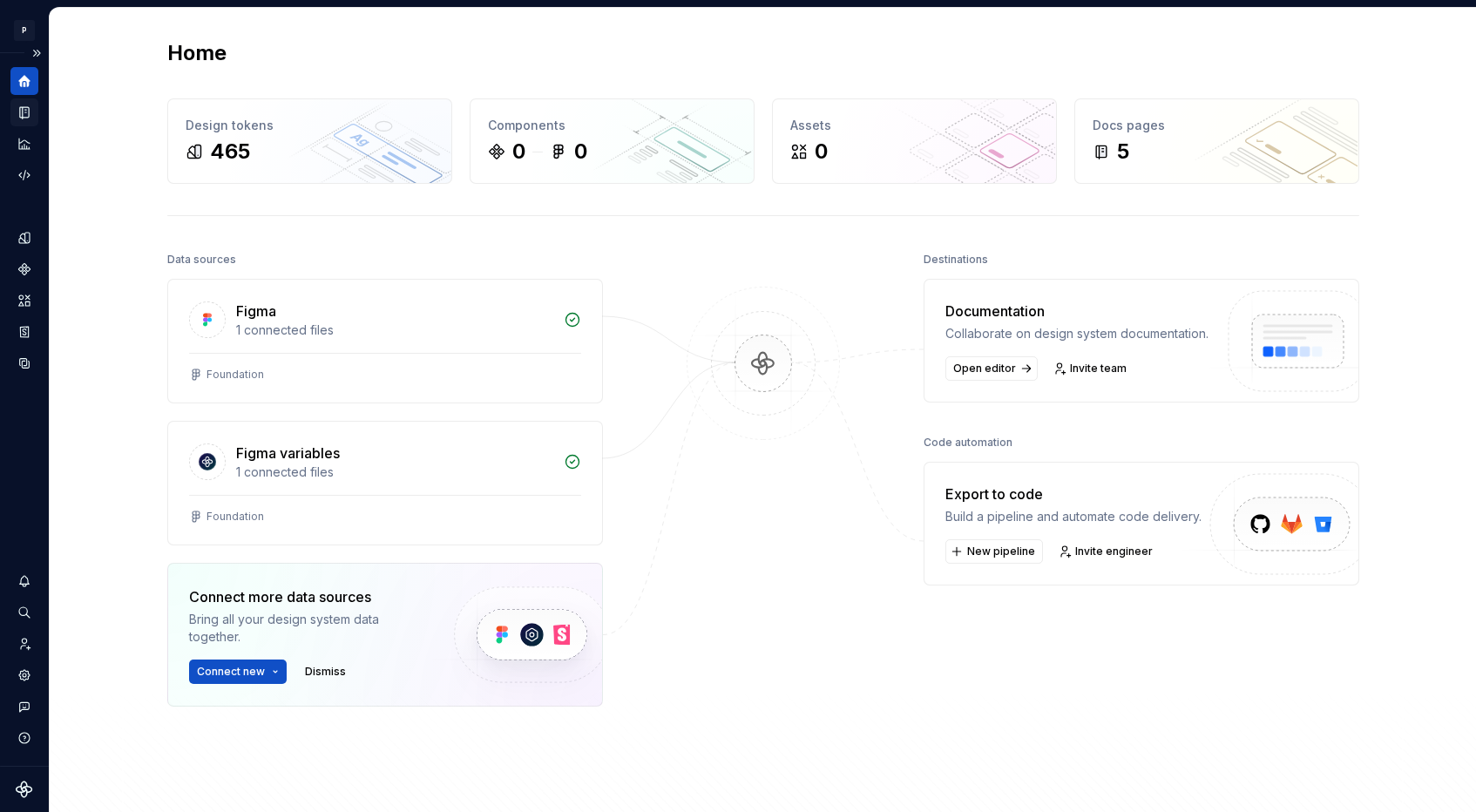
click at [26, 111] on icon "Documentation" at bounding box center [27, 112] width 7 height 10
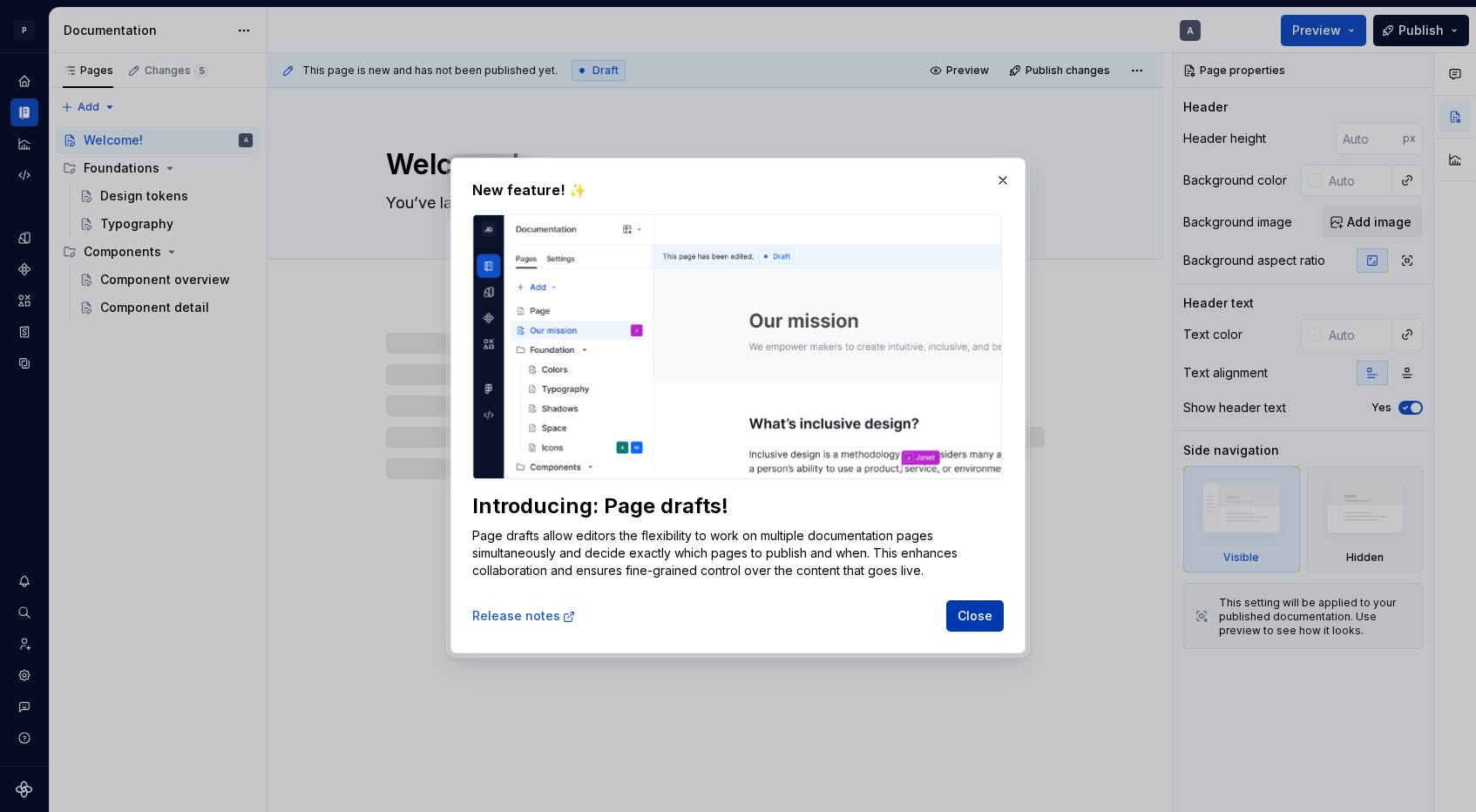
click at [954, 605] on button "Close" at bounding box center [974, 616] width 58 height 31
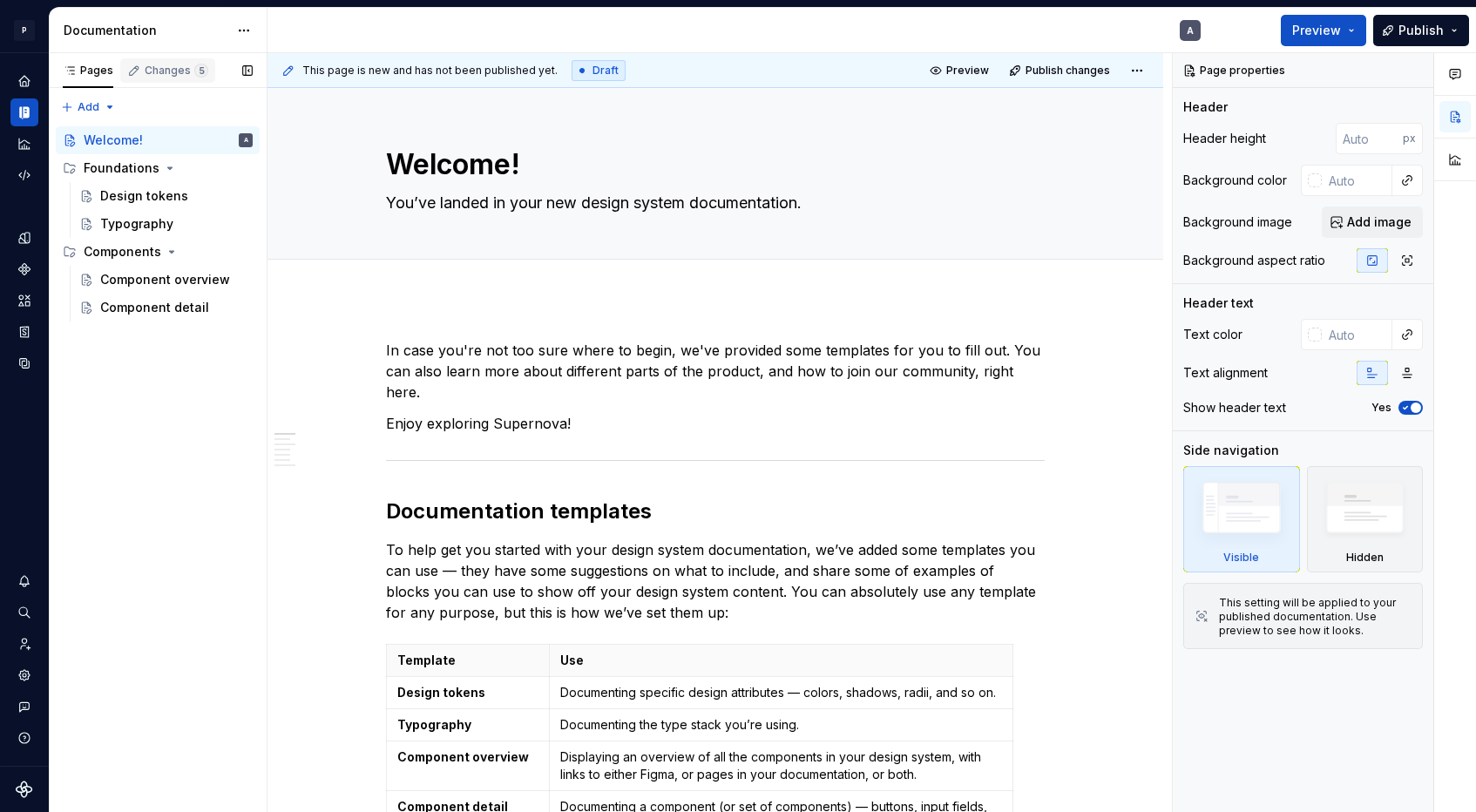
click at [170, 68] on div "Changes 5" at bounding box center [176, 71] width 64 height 14
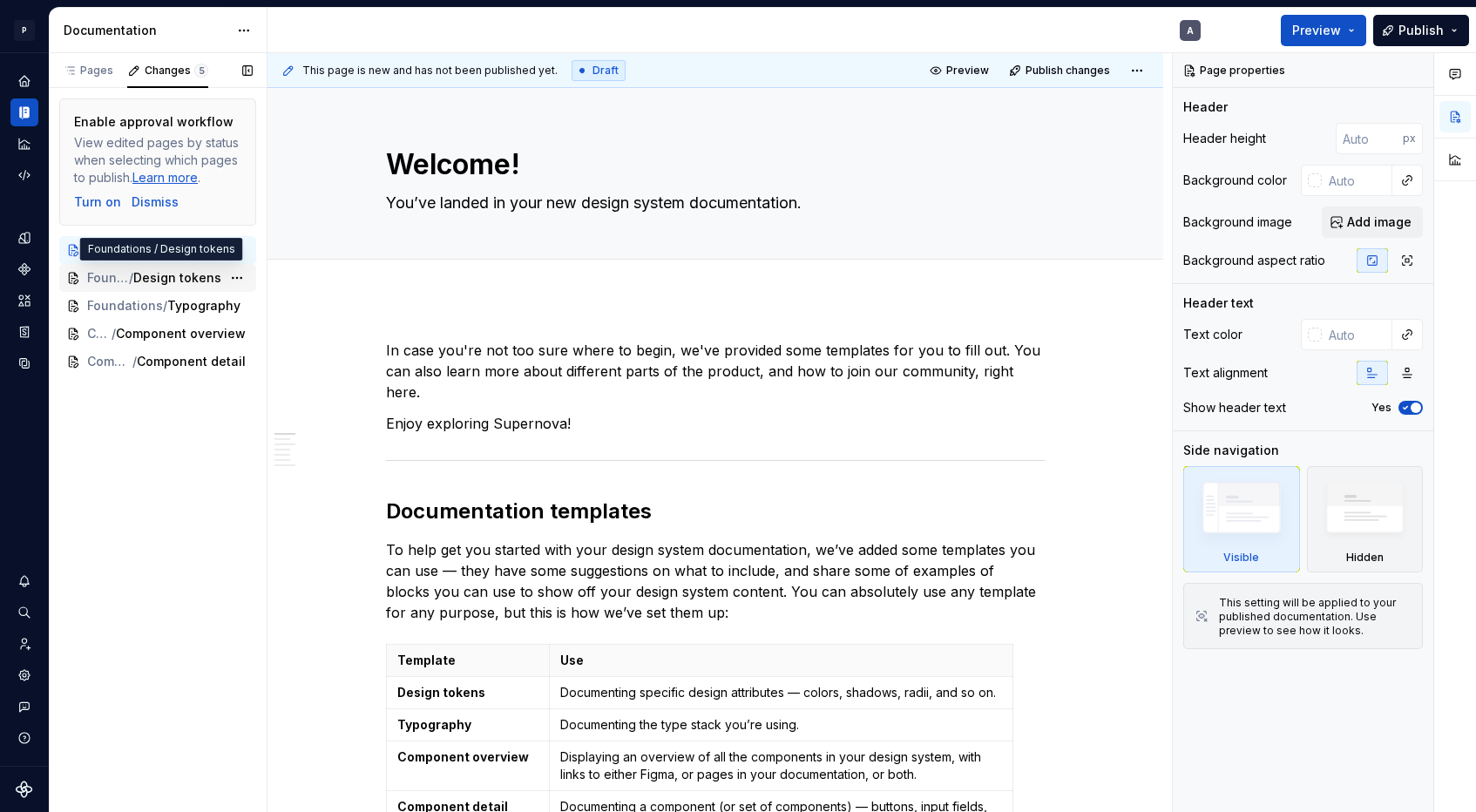
click at [143, 269] on span "Design tokens" at bounding box center [177, 278] width 88 height 18
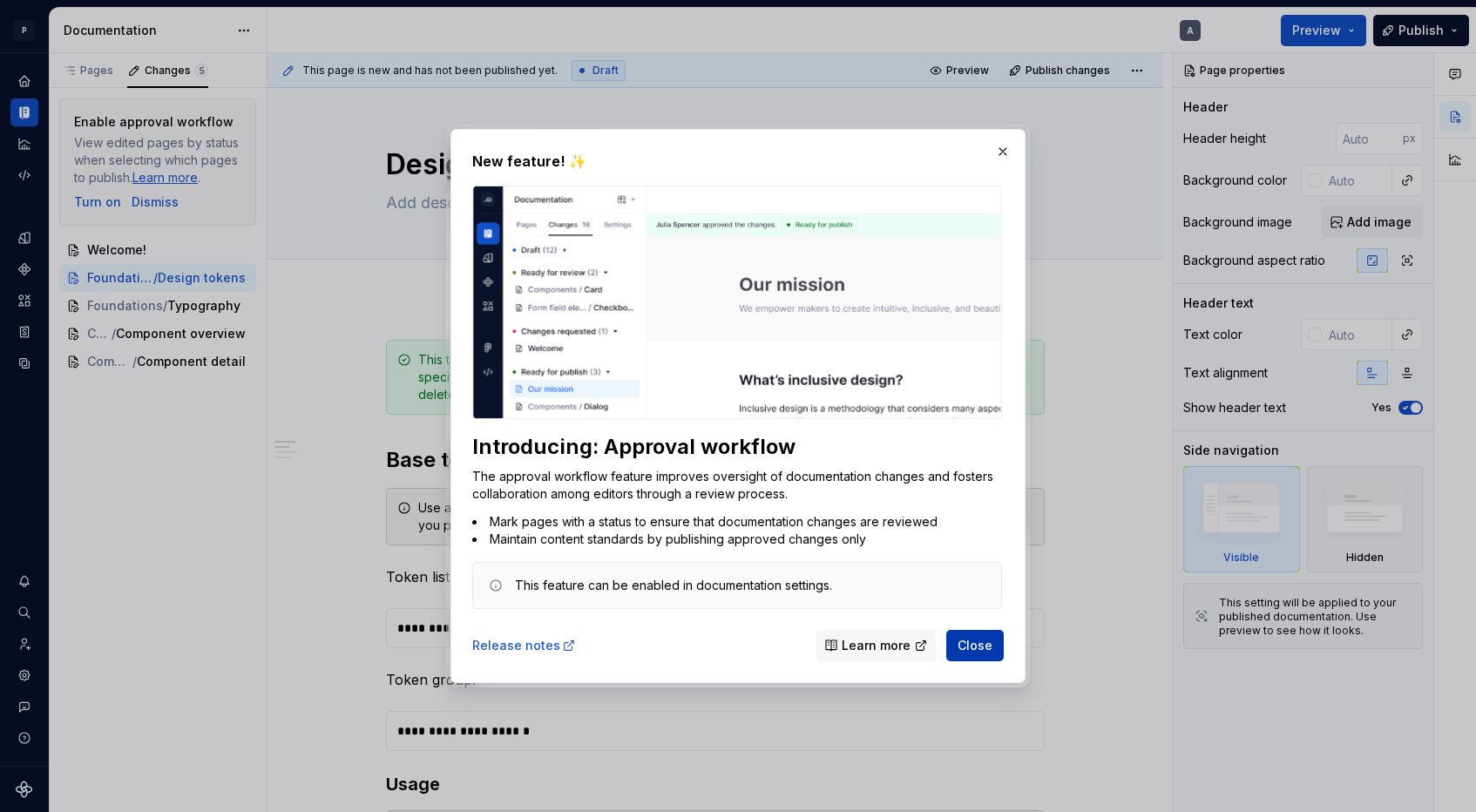
click at [972, 640] on span "Close" at bounding box center [974, 646] width 35 height 18
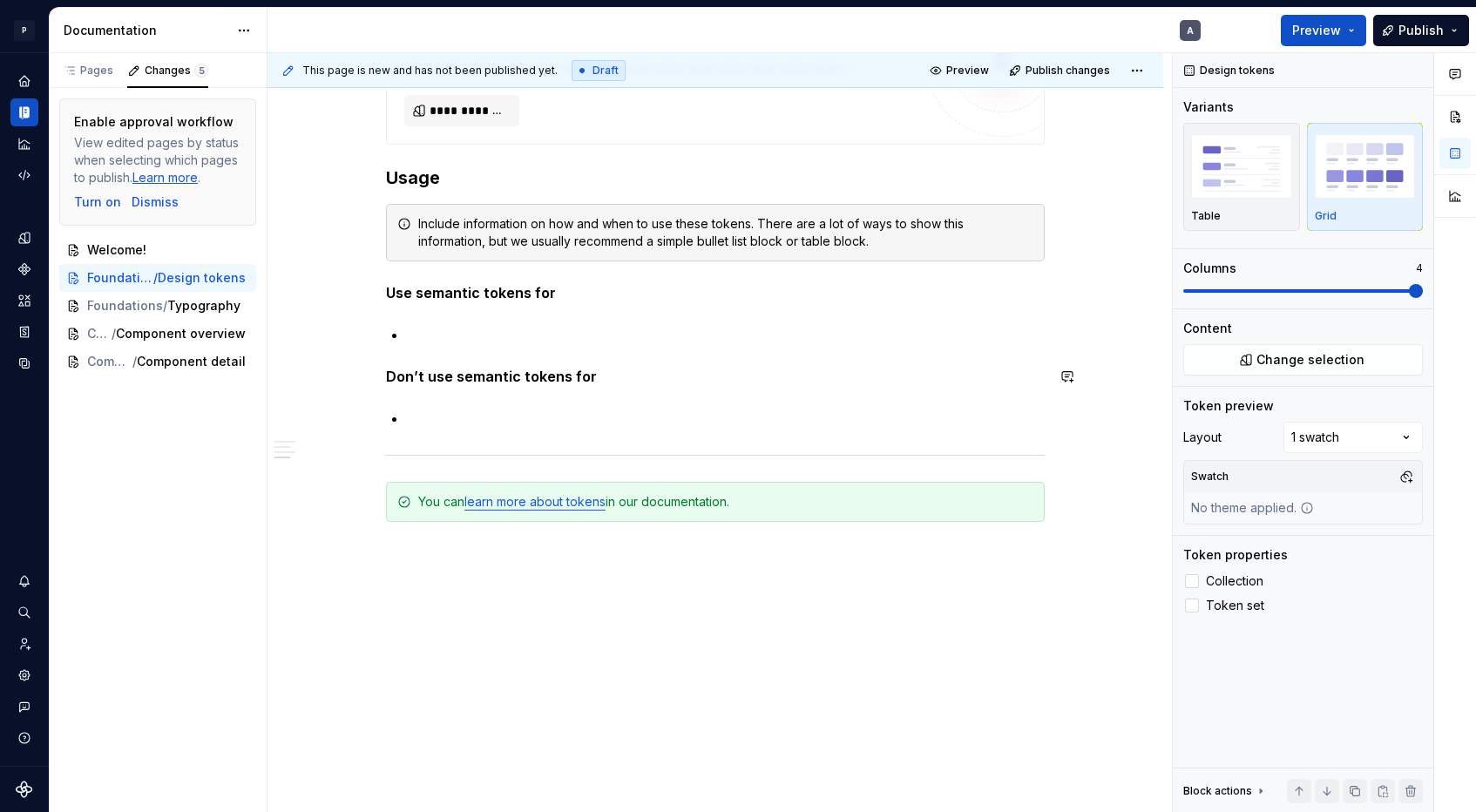
scroll to position [1375, 0]
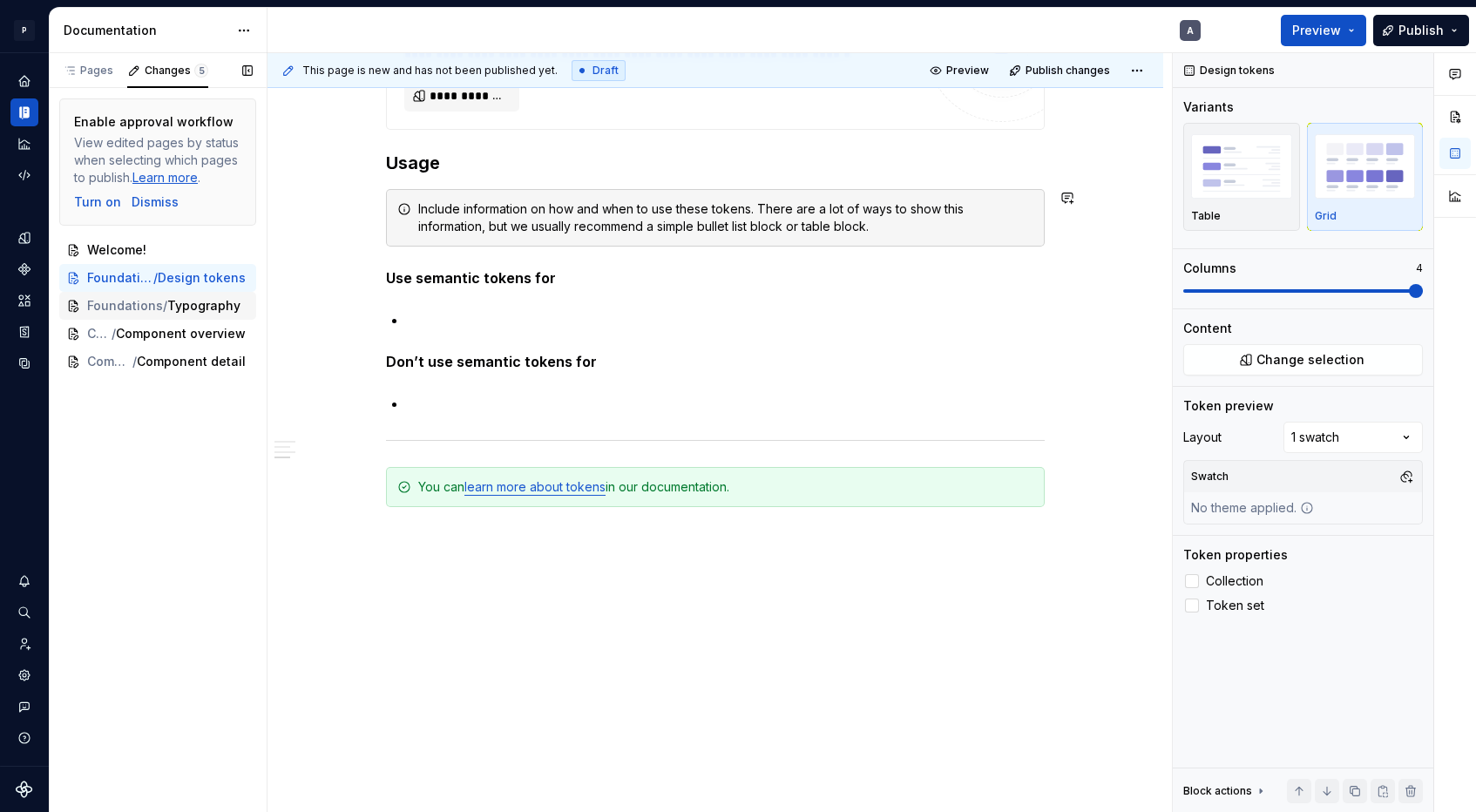
click at [172, 298] on span "Typography" at bounding box center [204, 306] width 73 height 18
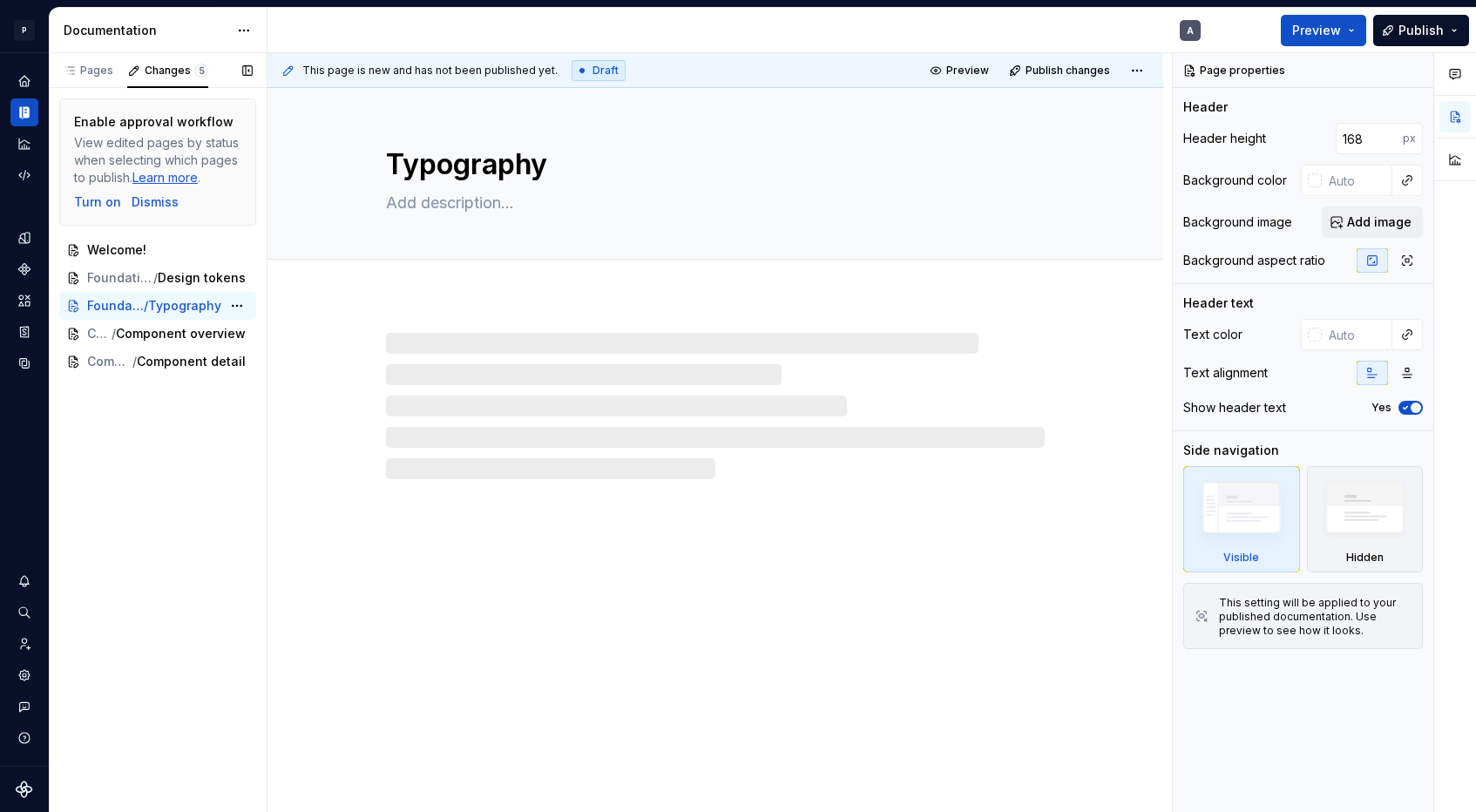
click at [172, 298] on span "Typography" at bounding box center [184, 306] width 73 height 18
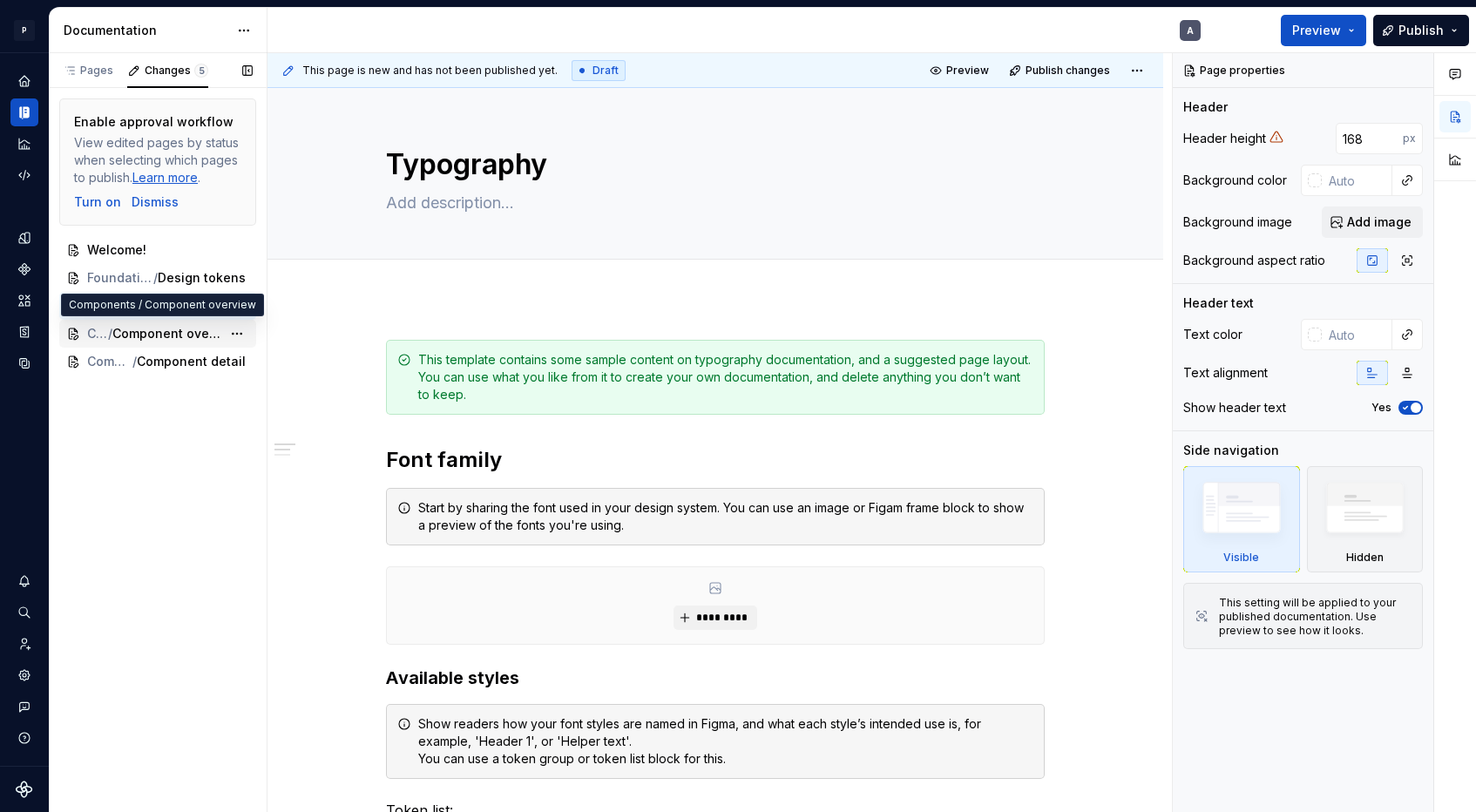
click at [160, 336] on span "Component overview" at bounding box center [166, 333] width 109 height 18
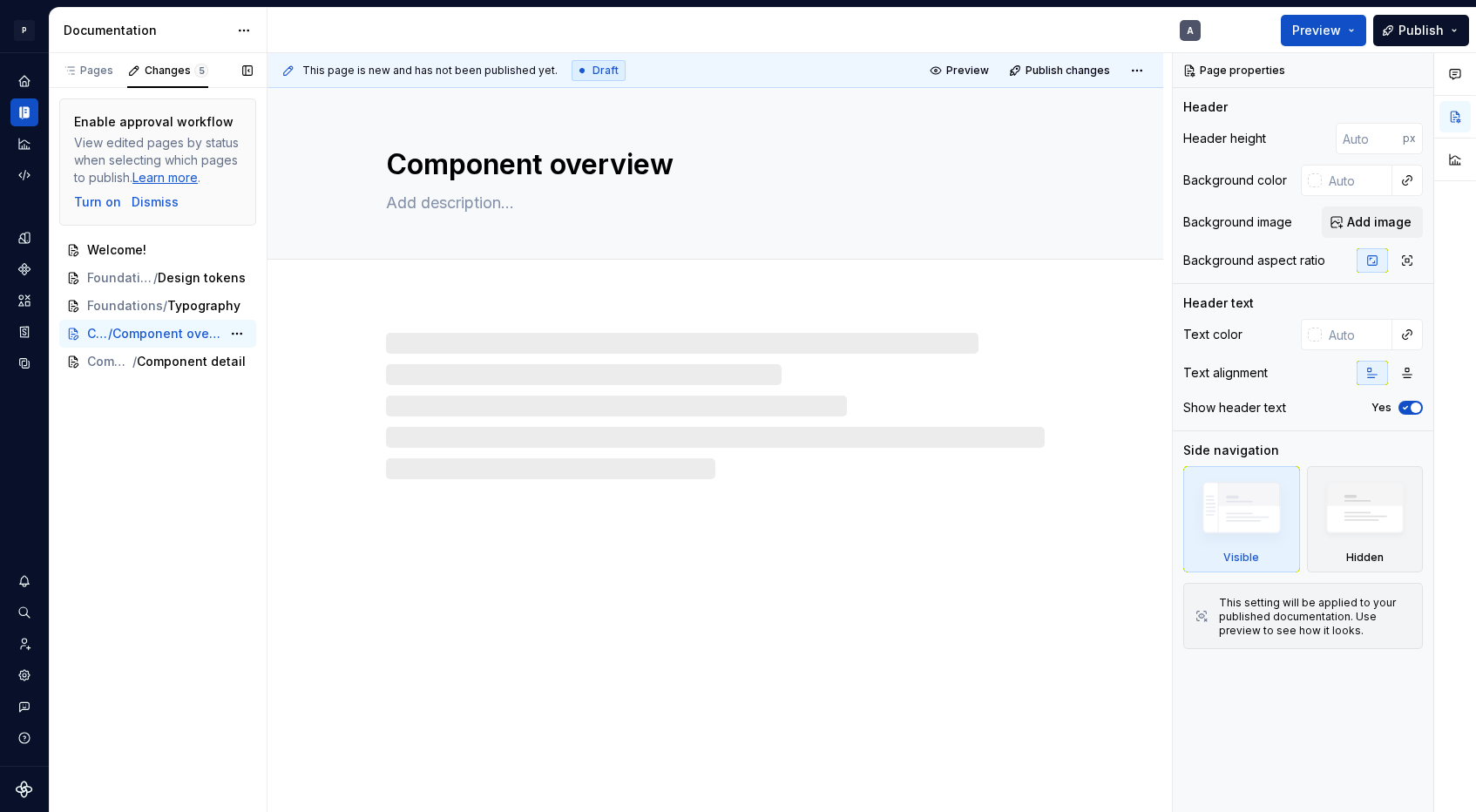
click at [160, 336] on span "Component overview" at bounding box center [166, 333] width 109 height 18
click at [162, 370] on div "Components / Component detail" at bounding box center [158, 362] width 197 height 28
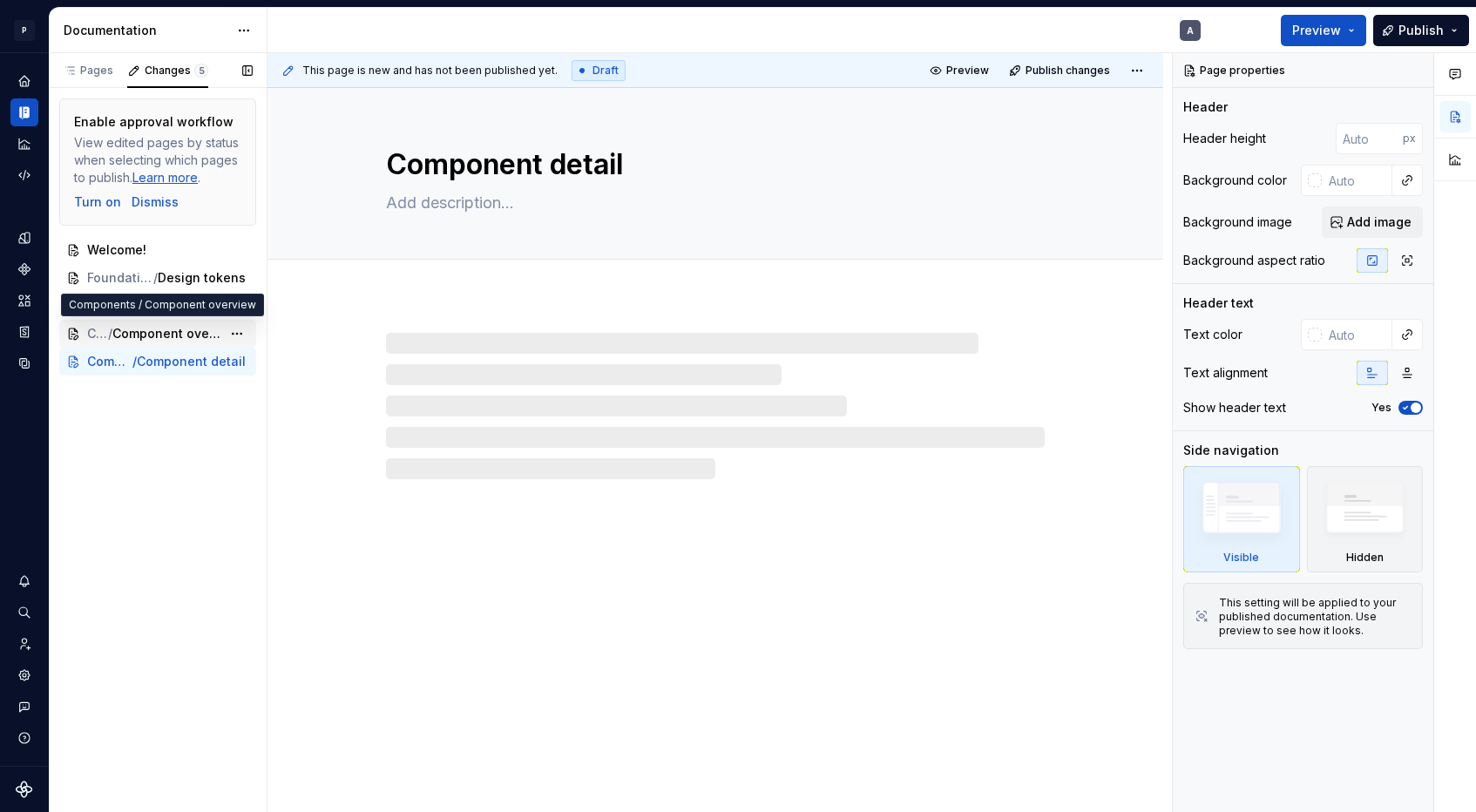
click at [164, 342] on div "Components / Component overview" at bounding box center [158, 333] width 197 height 28
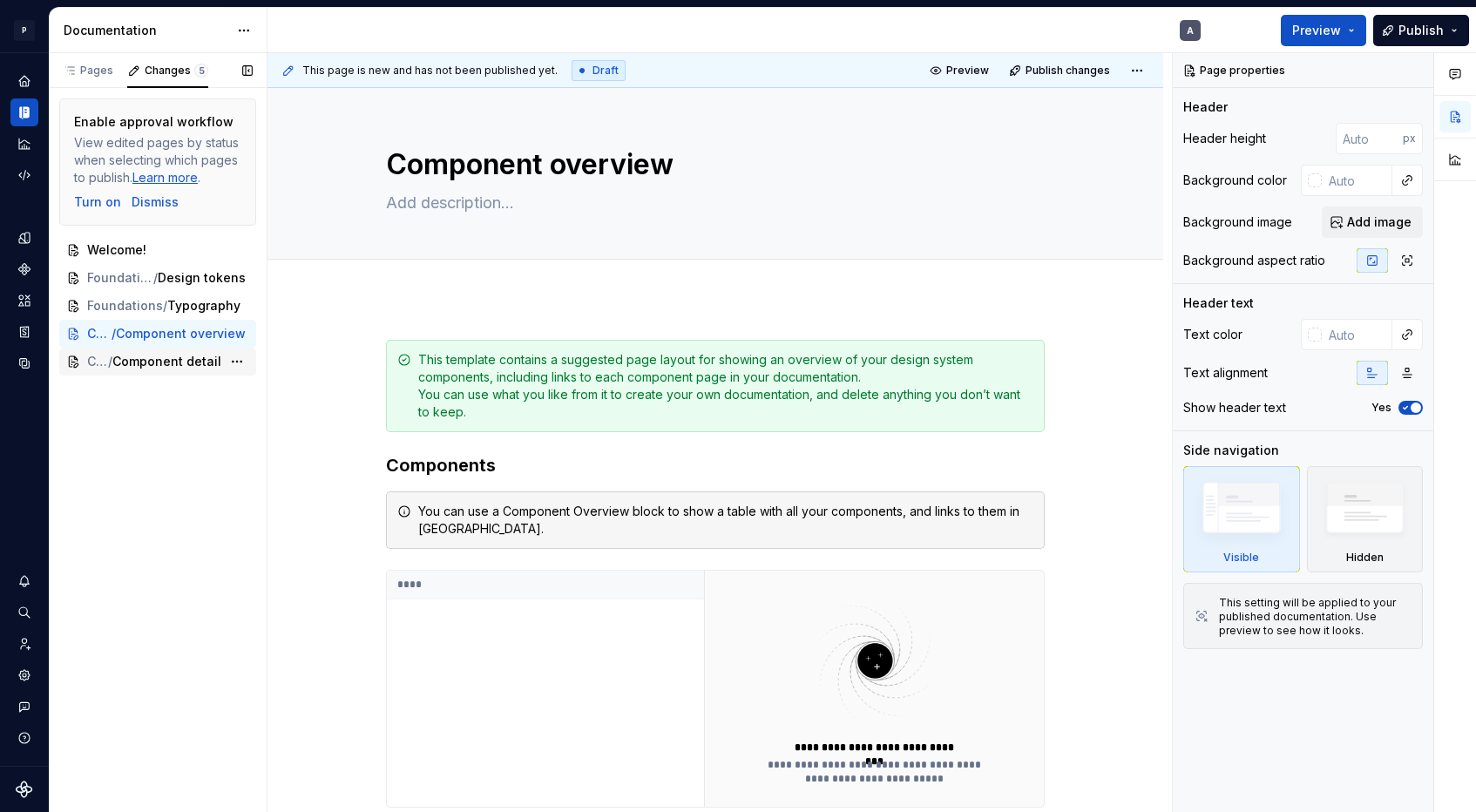
click at [156, 358] on span "Component detail" at bounding box center [166, 362] width 109 height 18
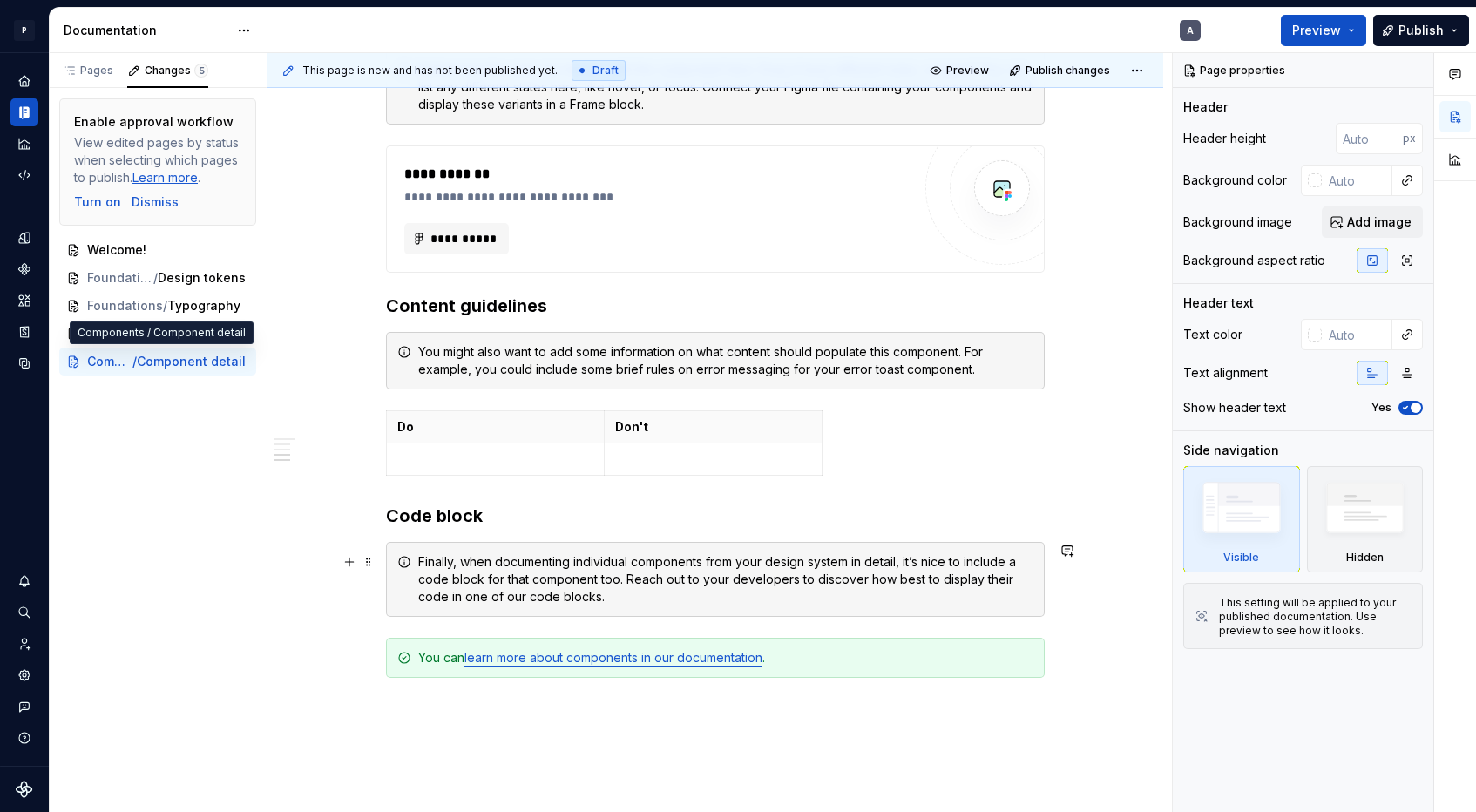
scroll to position [1200, 0]
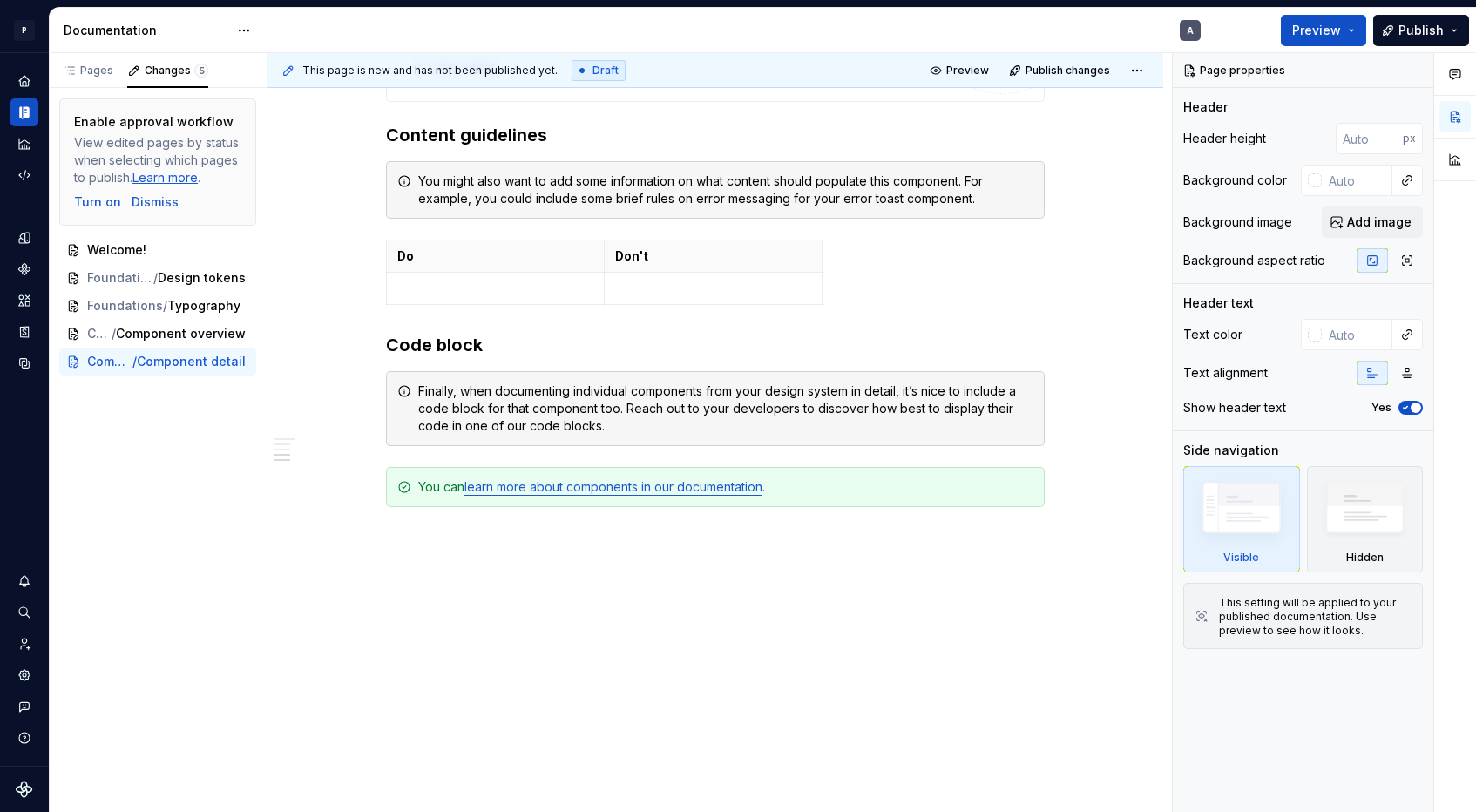
type textarea "*"
click at [15, 686] on div "Settings" at bounding box center [25, 675] width 28 height 28
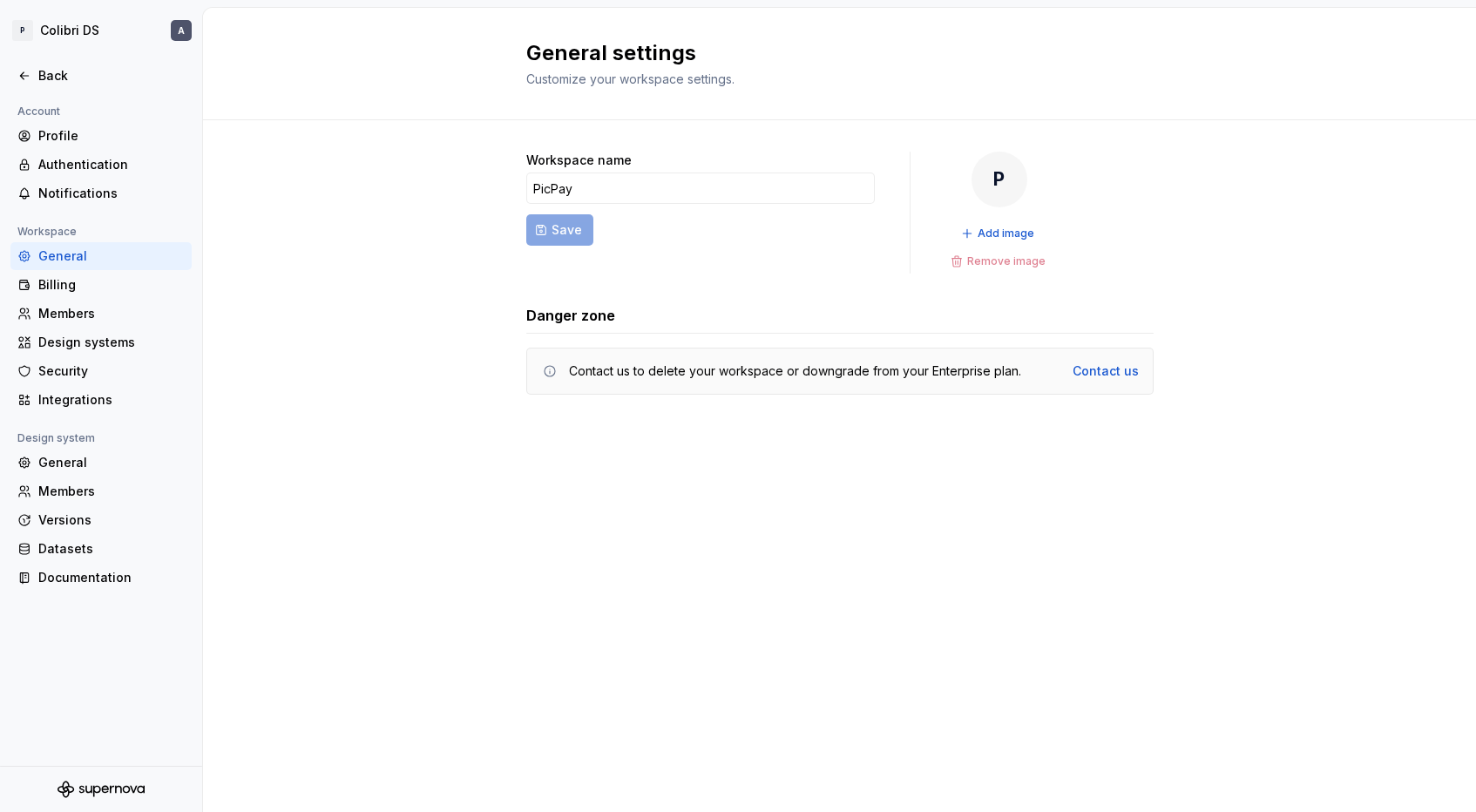
click at [33, 666] on div "Account Profile Authentication Notifications Workspace General Billing Members …" at bounding box center [101, 433] width 202 height 664
click at [72, 308] on div "Members" at bounding box center [111, 314] width 146 height 18
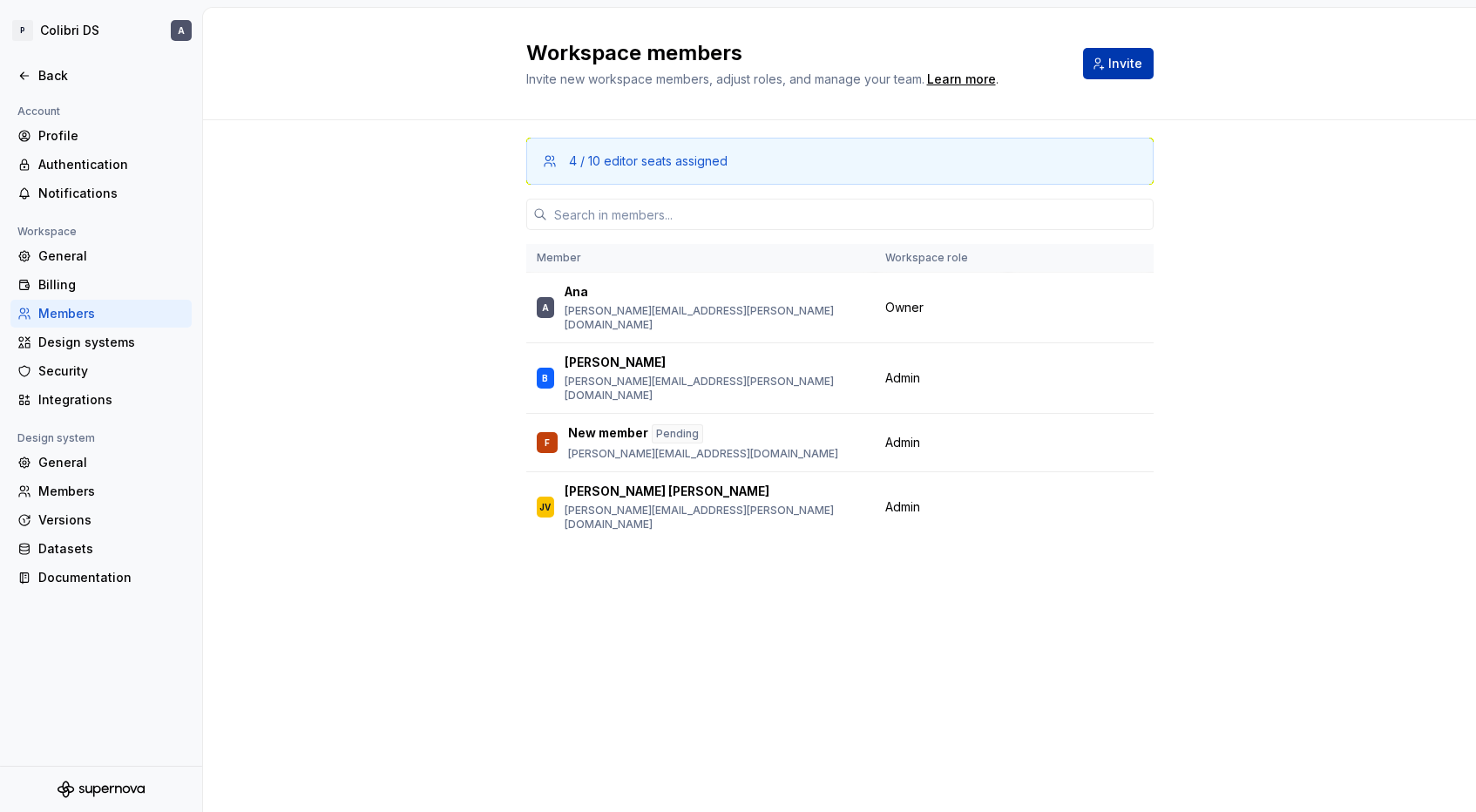
click at [1109, 73] on button "Invite" at bounding box center [1119, 63] width 71 height 31
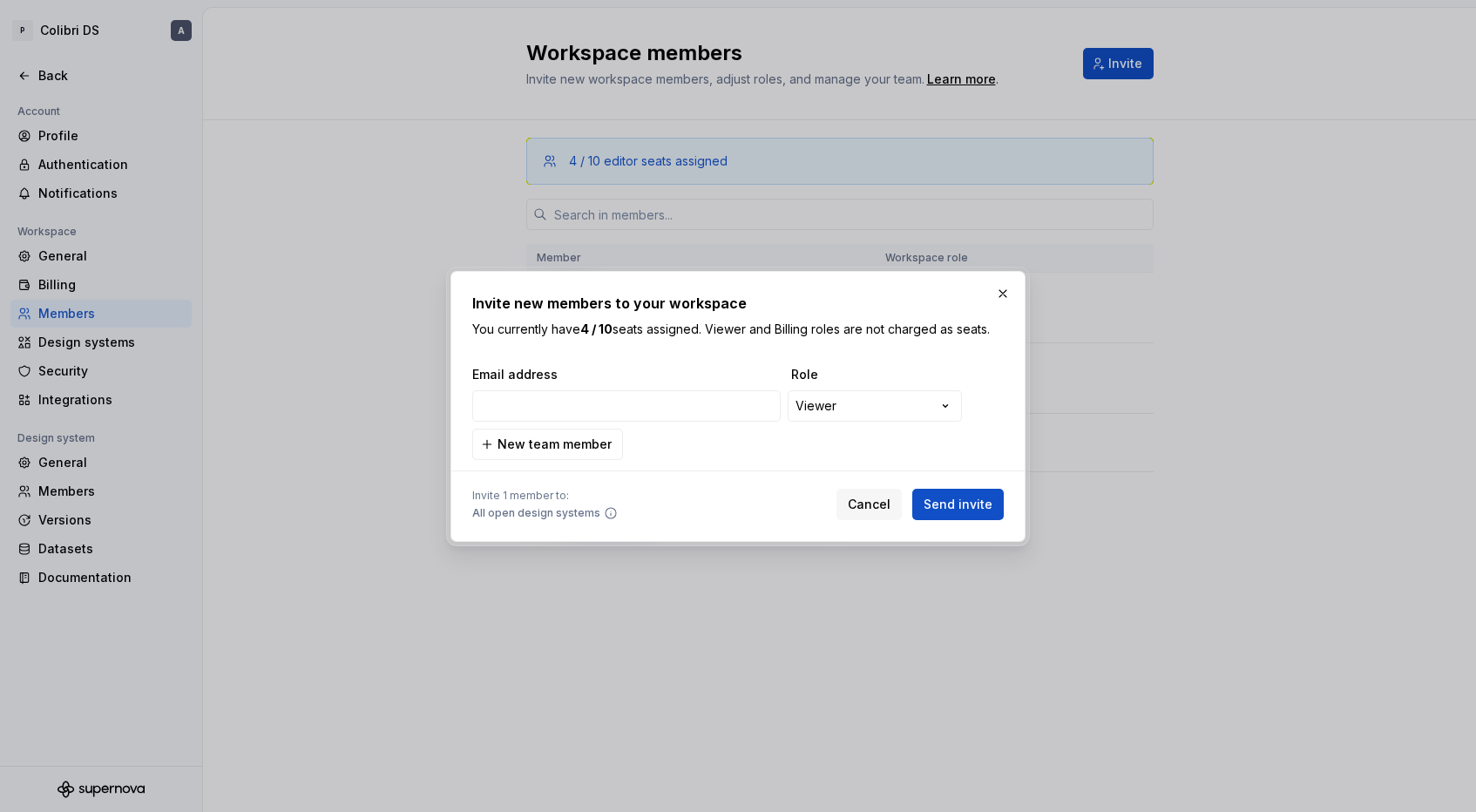
type input "felipe.llima@picpay.com"
click at [865, 417] on div "**********" at bounding box center [738, 406] width 1476 height 812
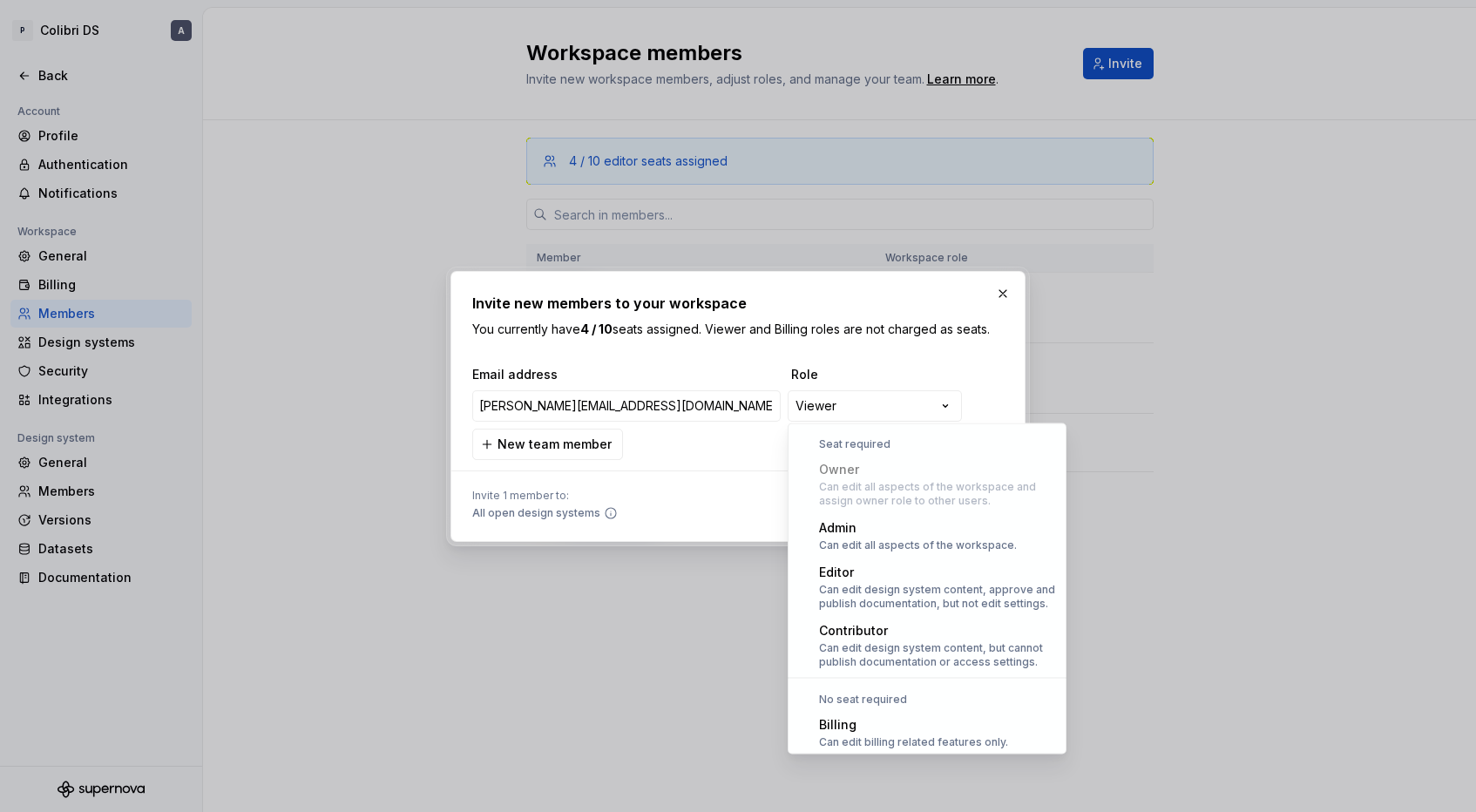
scroll to position [48, 0]
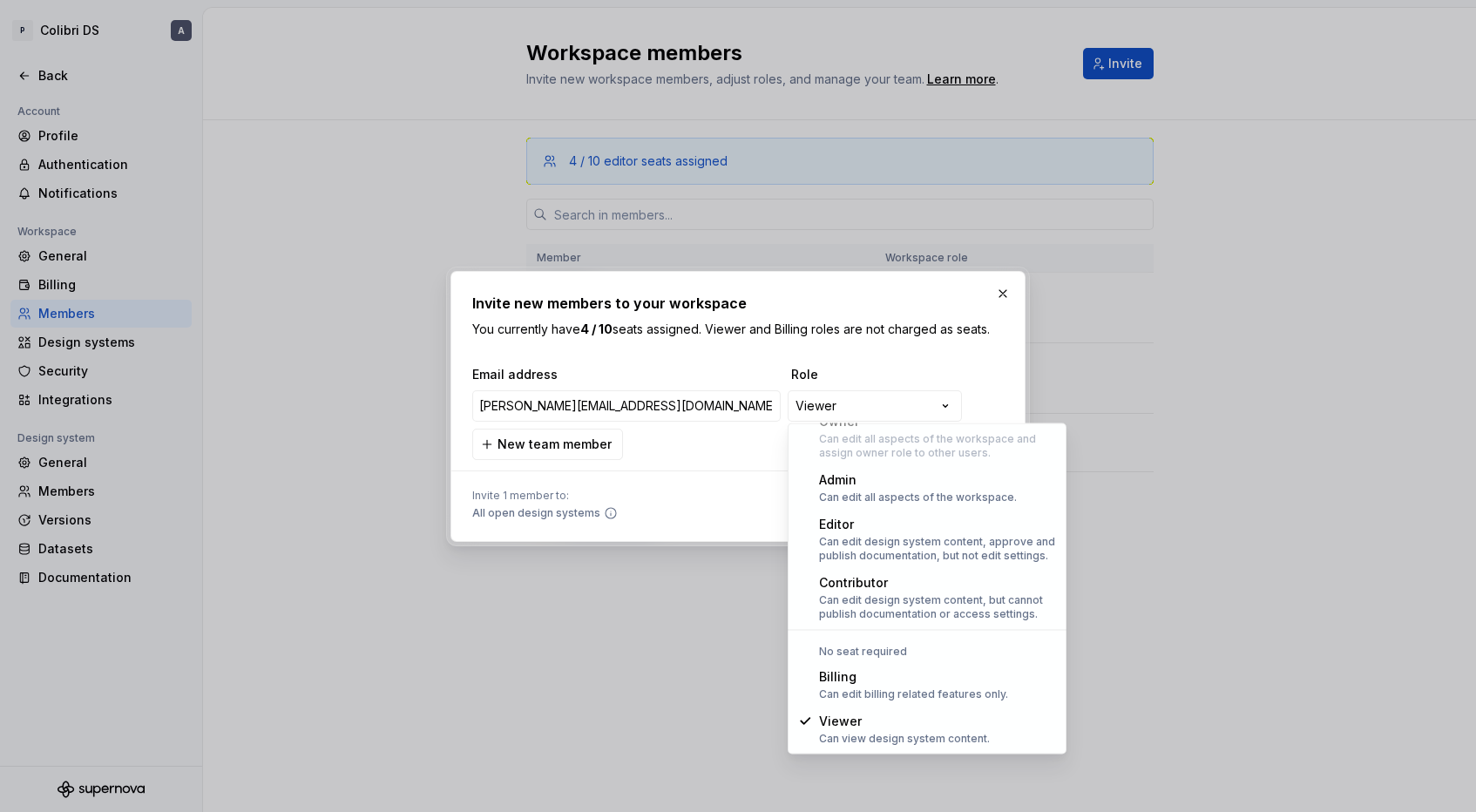
select select "*******"
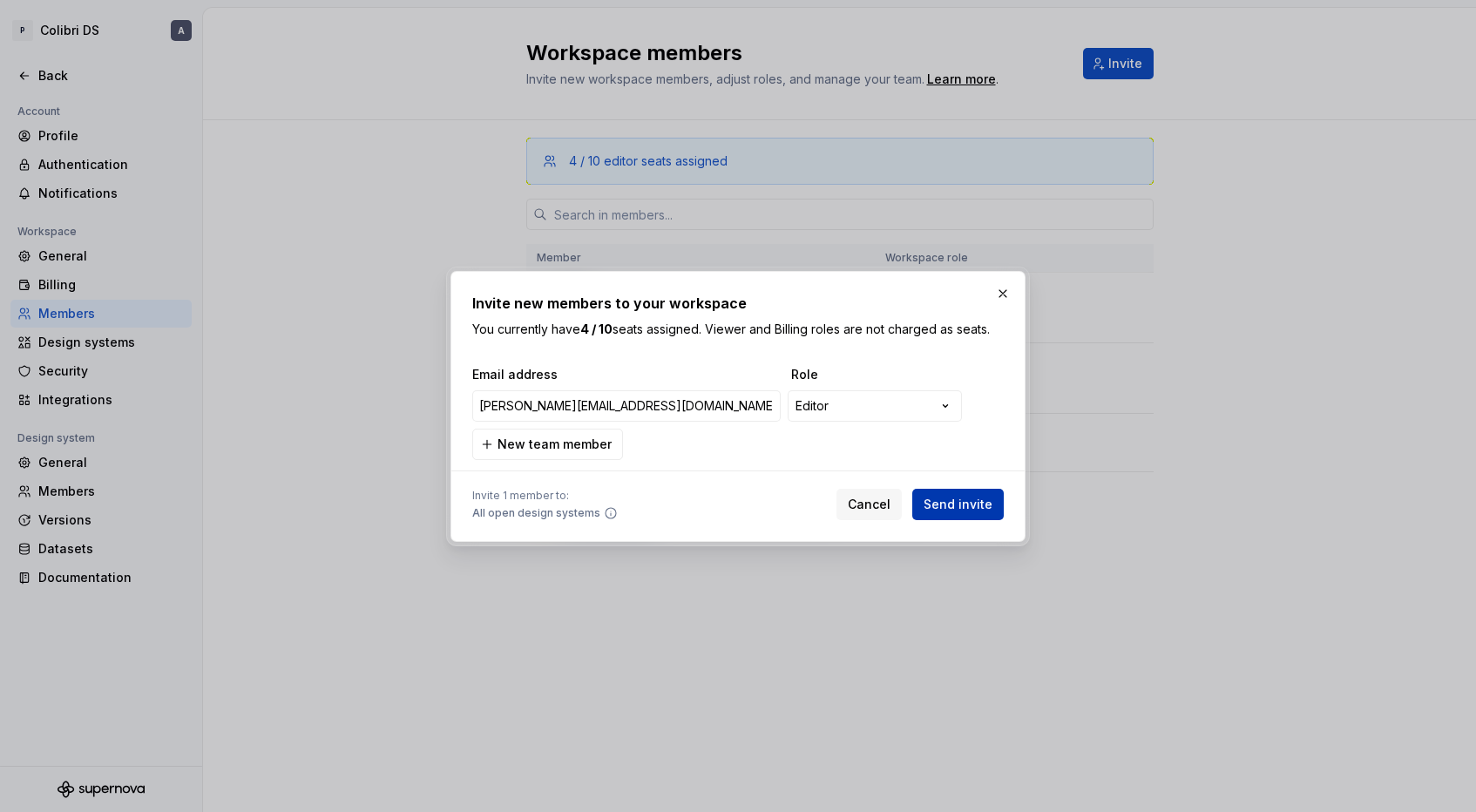
click at [949, 509] on span "Send invite" at bounding box center [958, 504] width 69 height 18
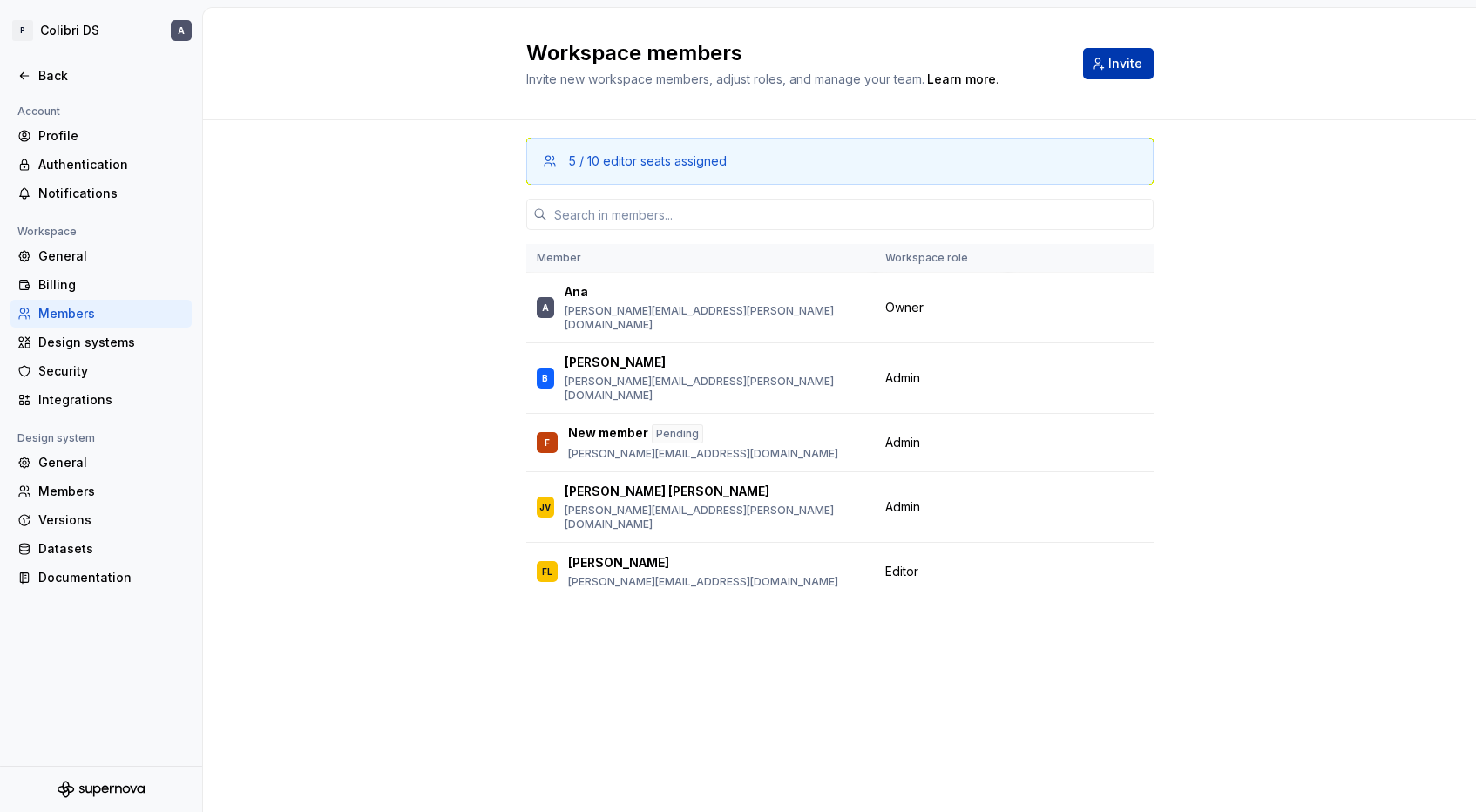
click at [1119, 55] on span "Invite" at bounding box center [1125, 64] width 34 height 18
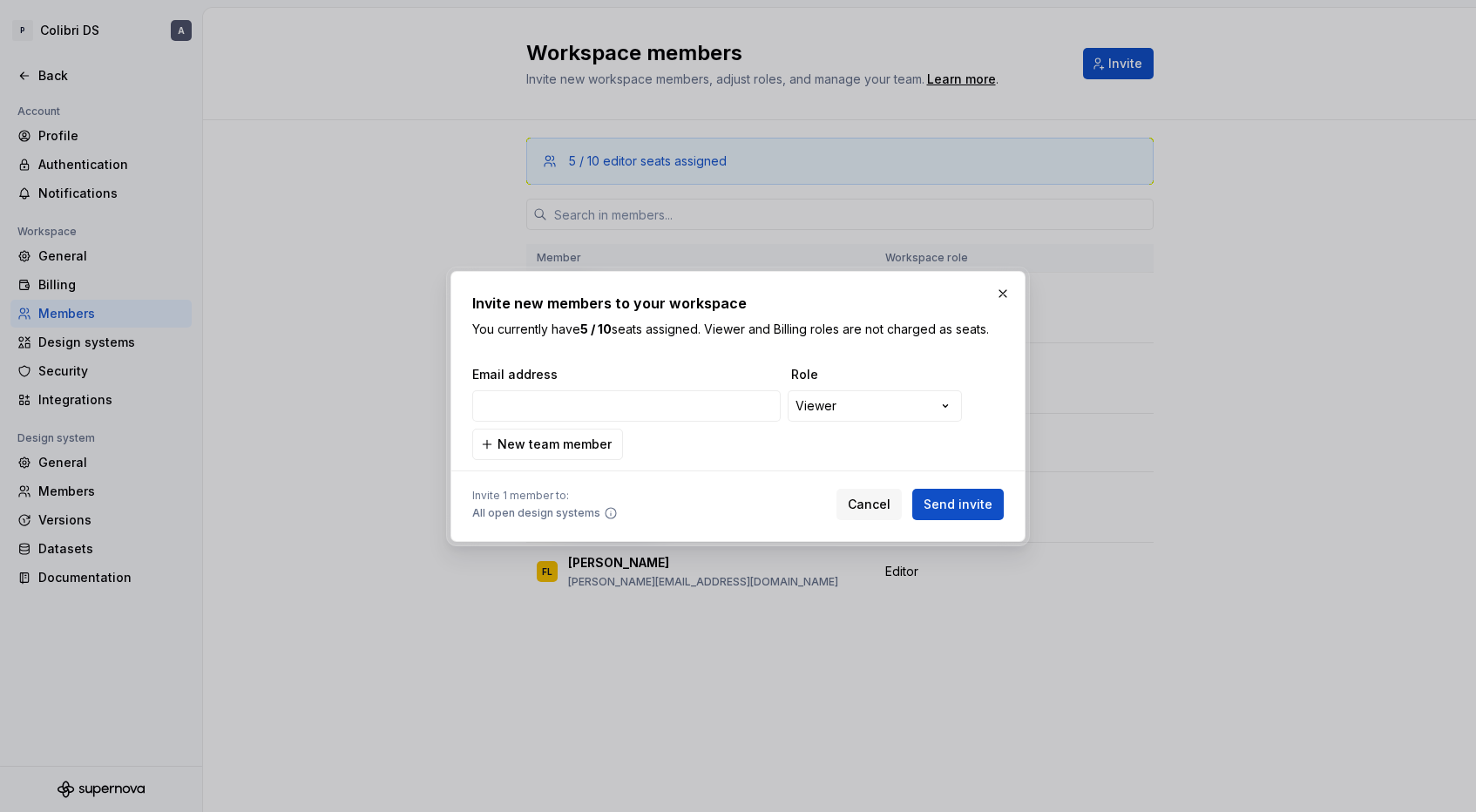
type input "bianca.araujo@picpay.com"
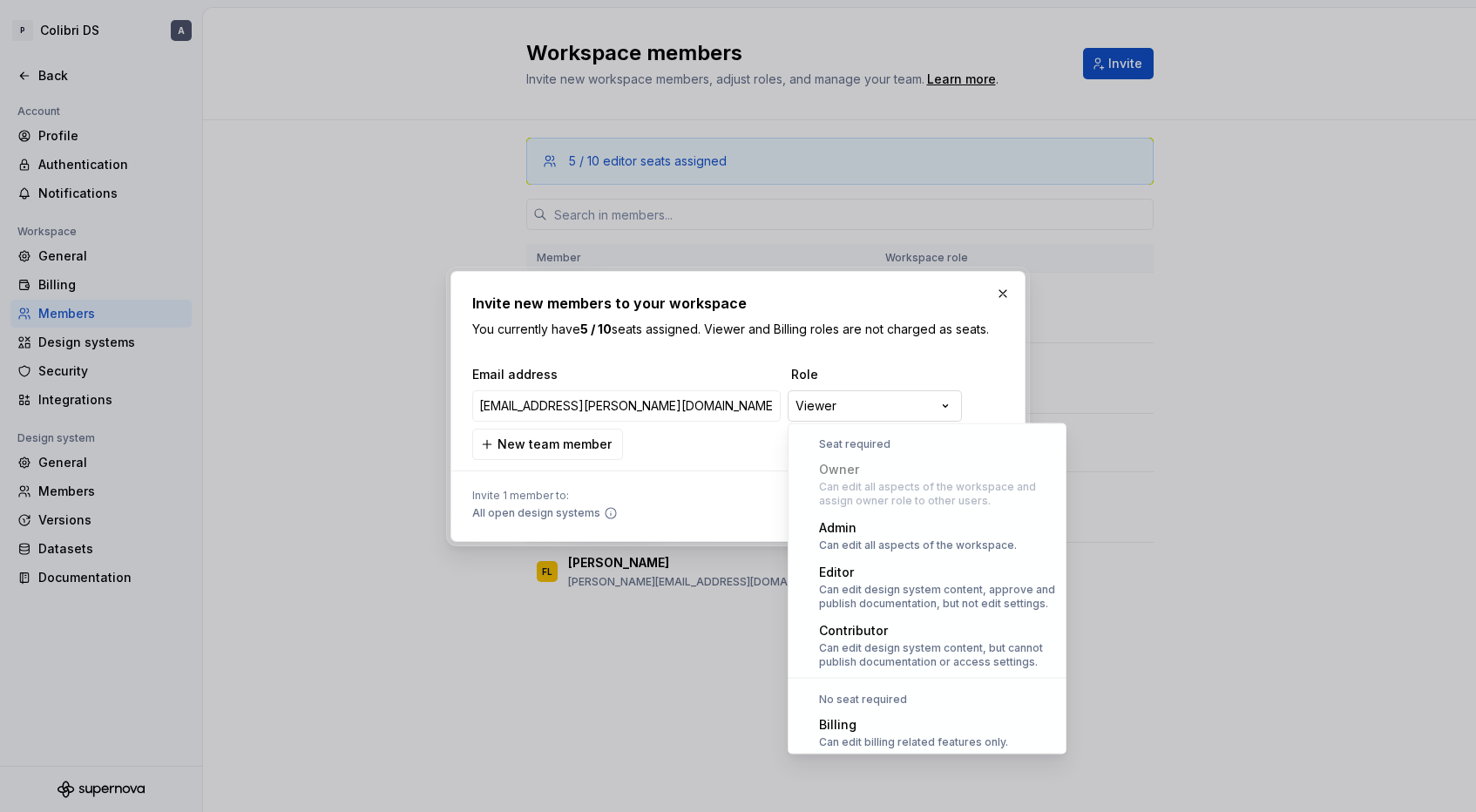
click at [846, 391] on div "**********" at bounding box center [738, 406] width 1476 height 812
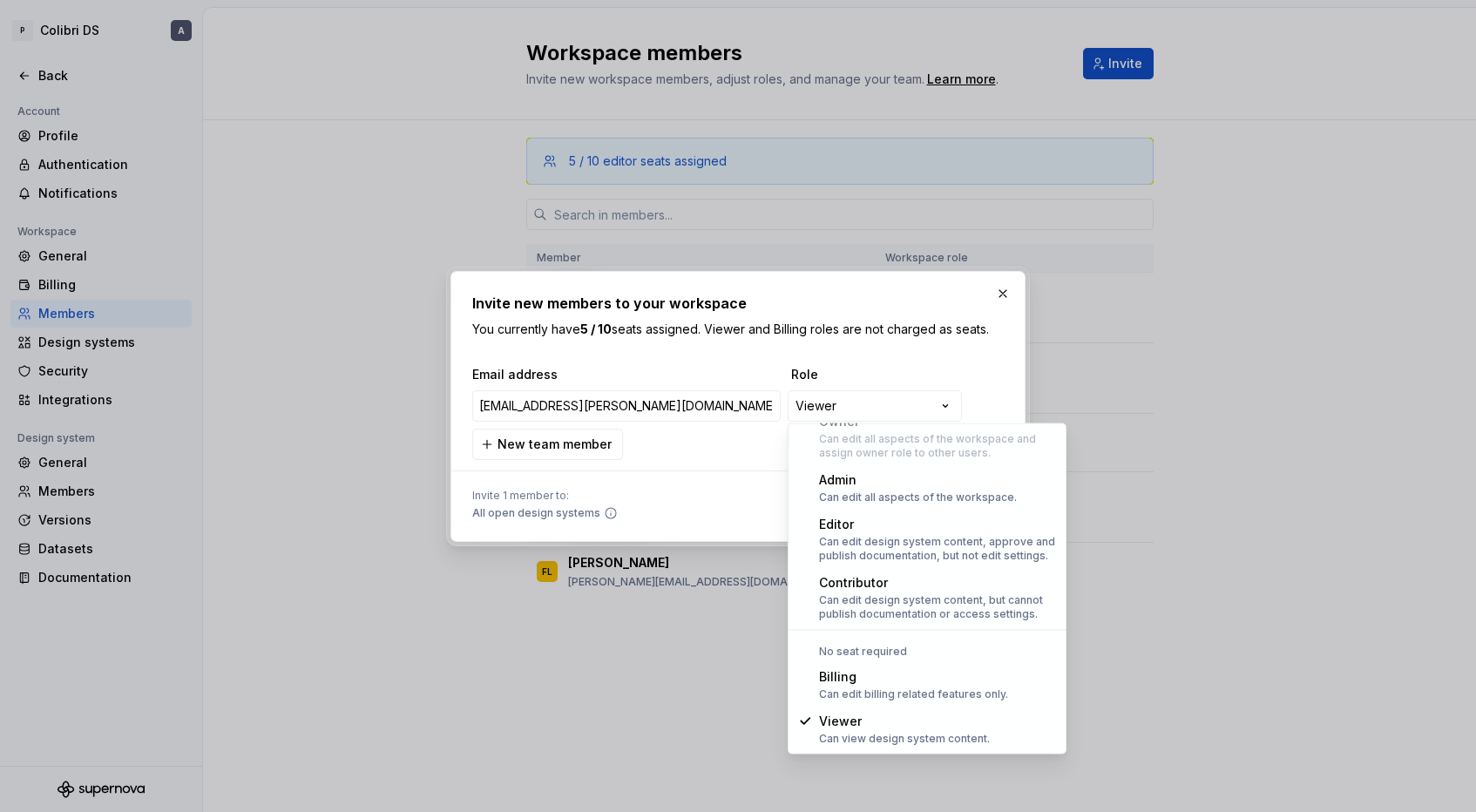
select select "*******"
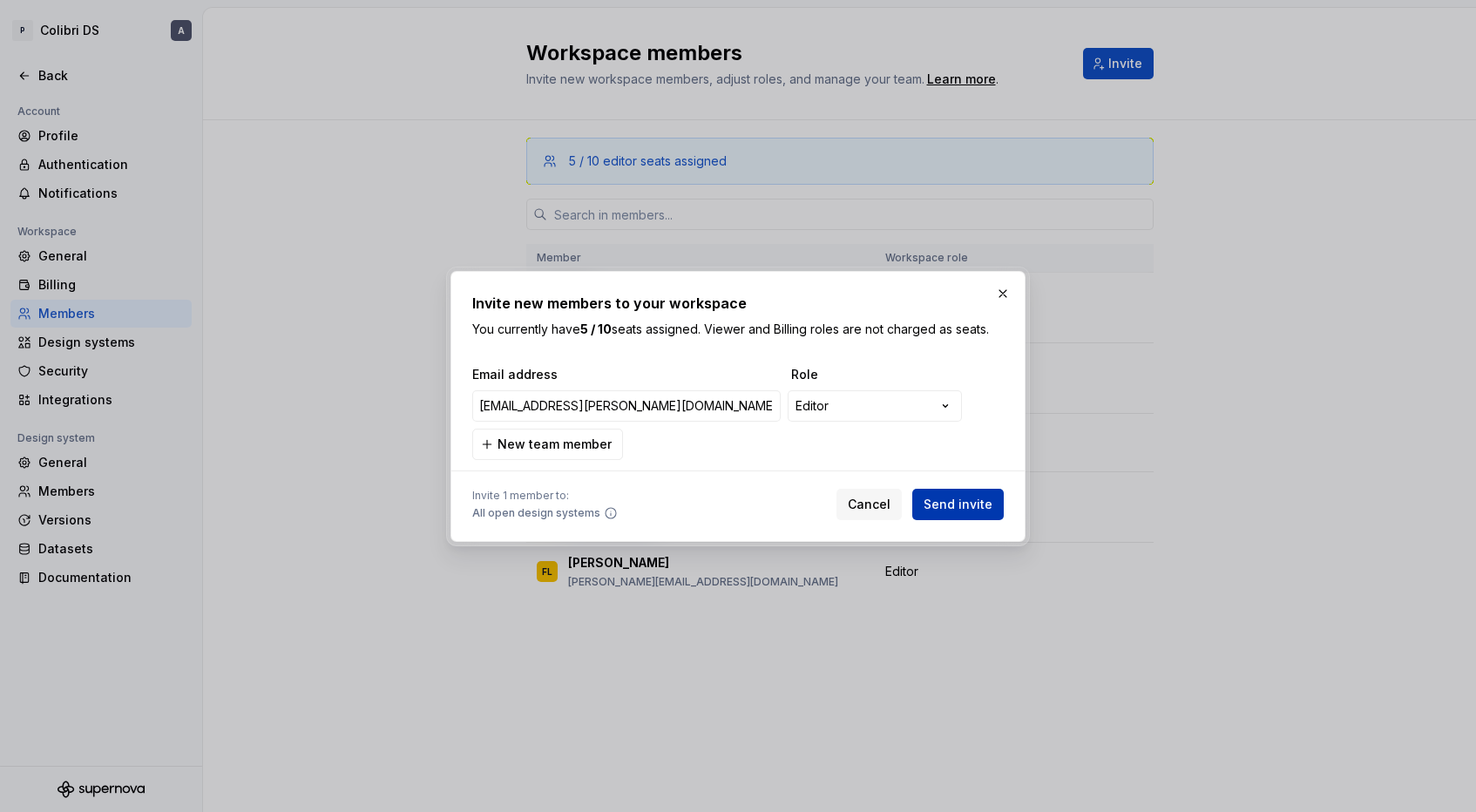
click at [944, 504] on span "Send invite" at bounding box center [958, 504] width 69 height 18
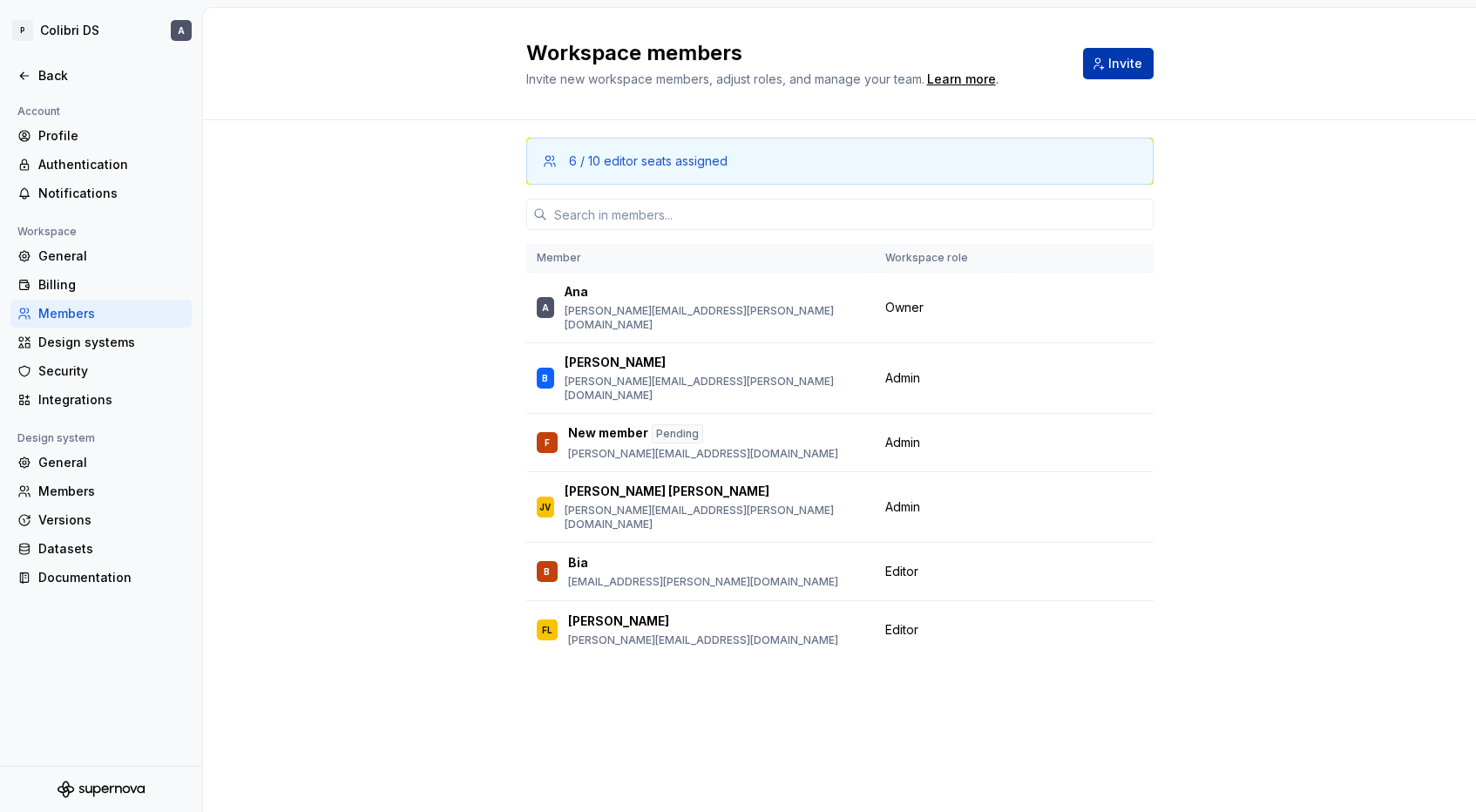
click at [1103, 65] on button "Invite" at bounding box center [1119, 63] width 71 height 31
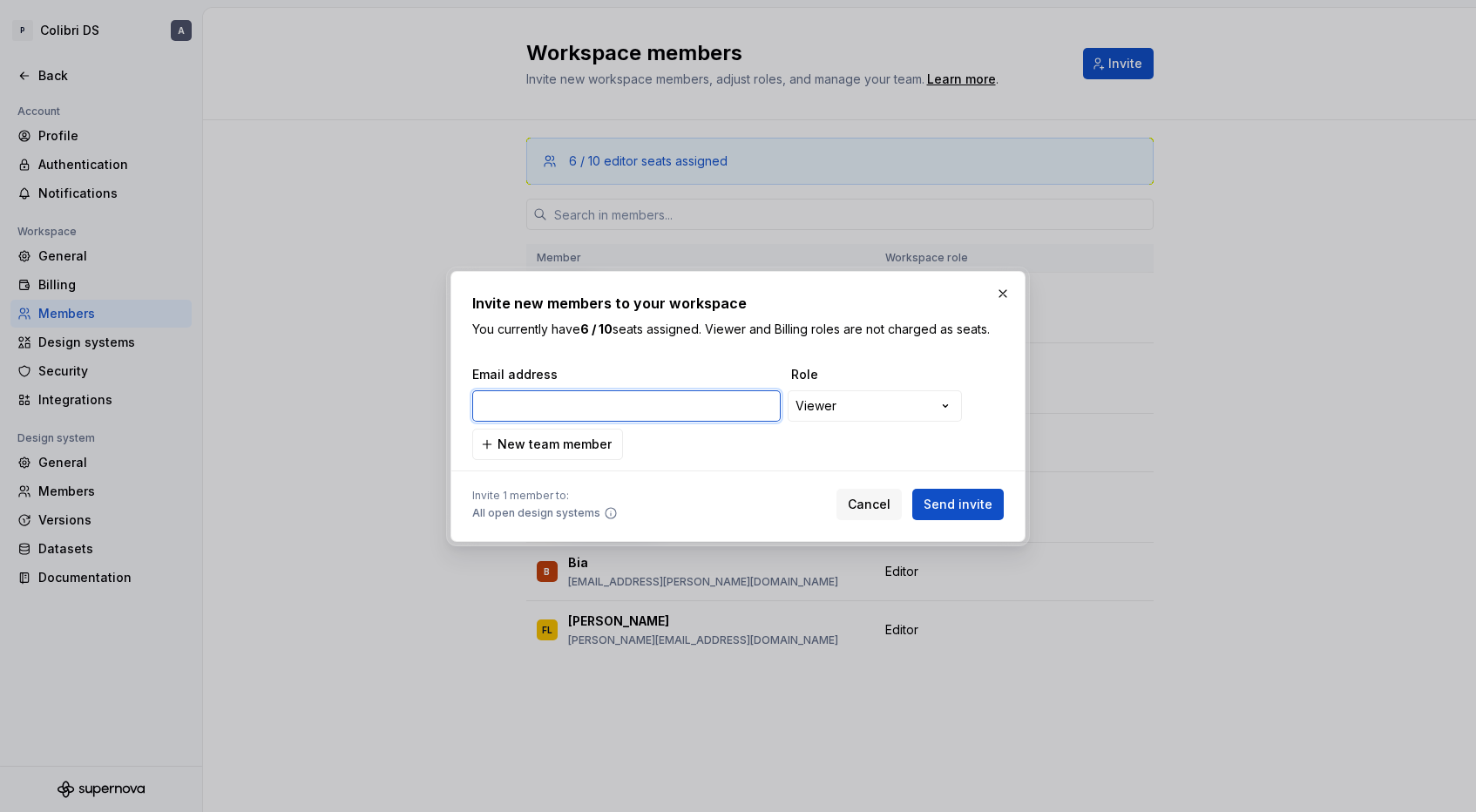
paste input "felipe.csousa@picpay.com"
type input "felipe.csousa@picpay.com"
click at [922, 415] on div "**********" at bounding box center [738, 406] width 1476 height 812
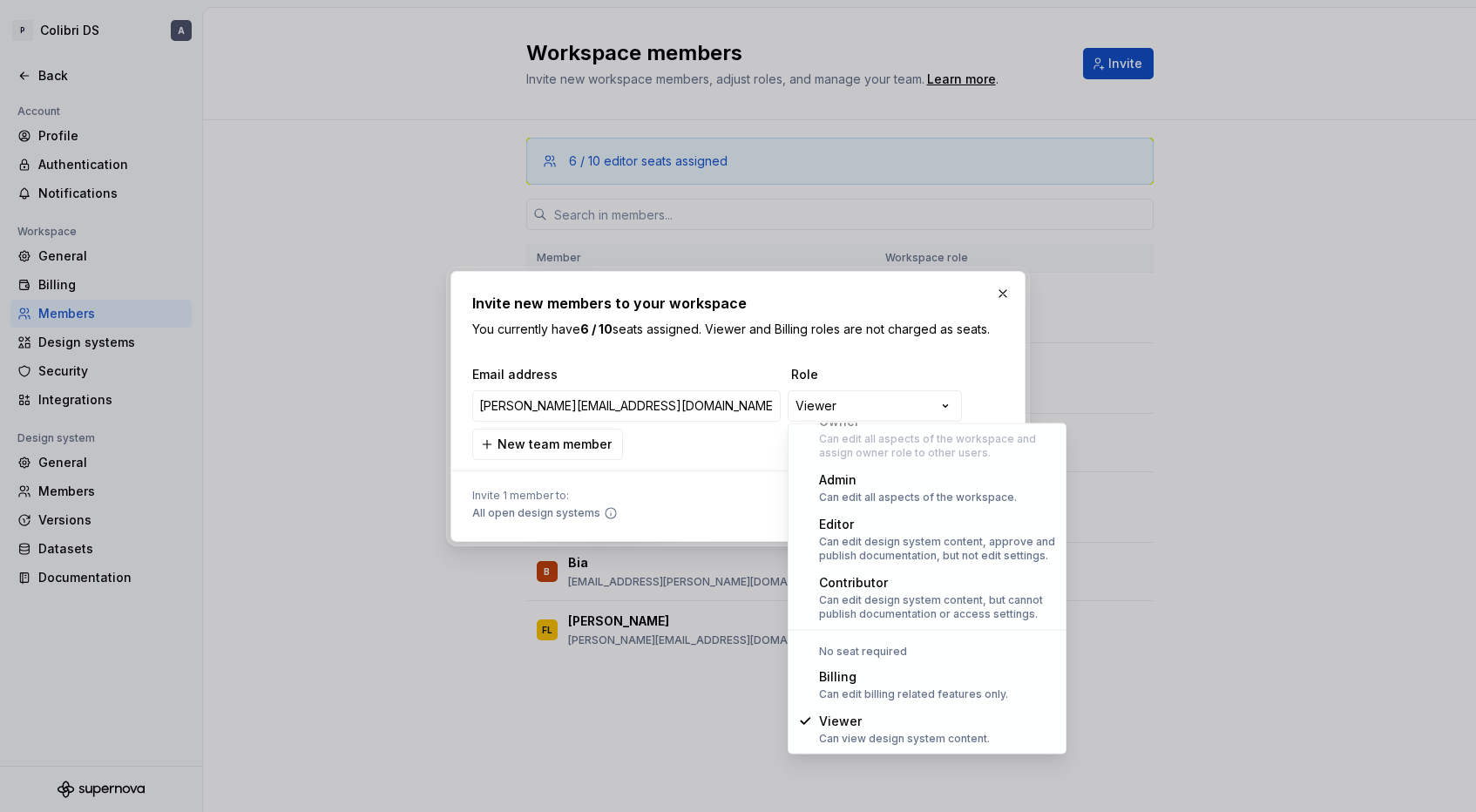
select select "*****"
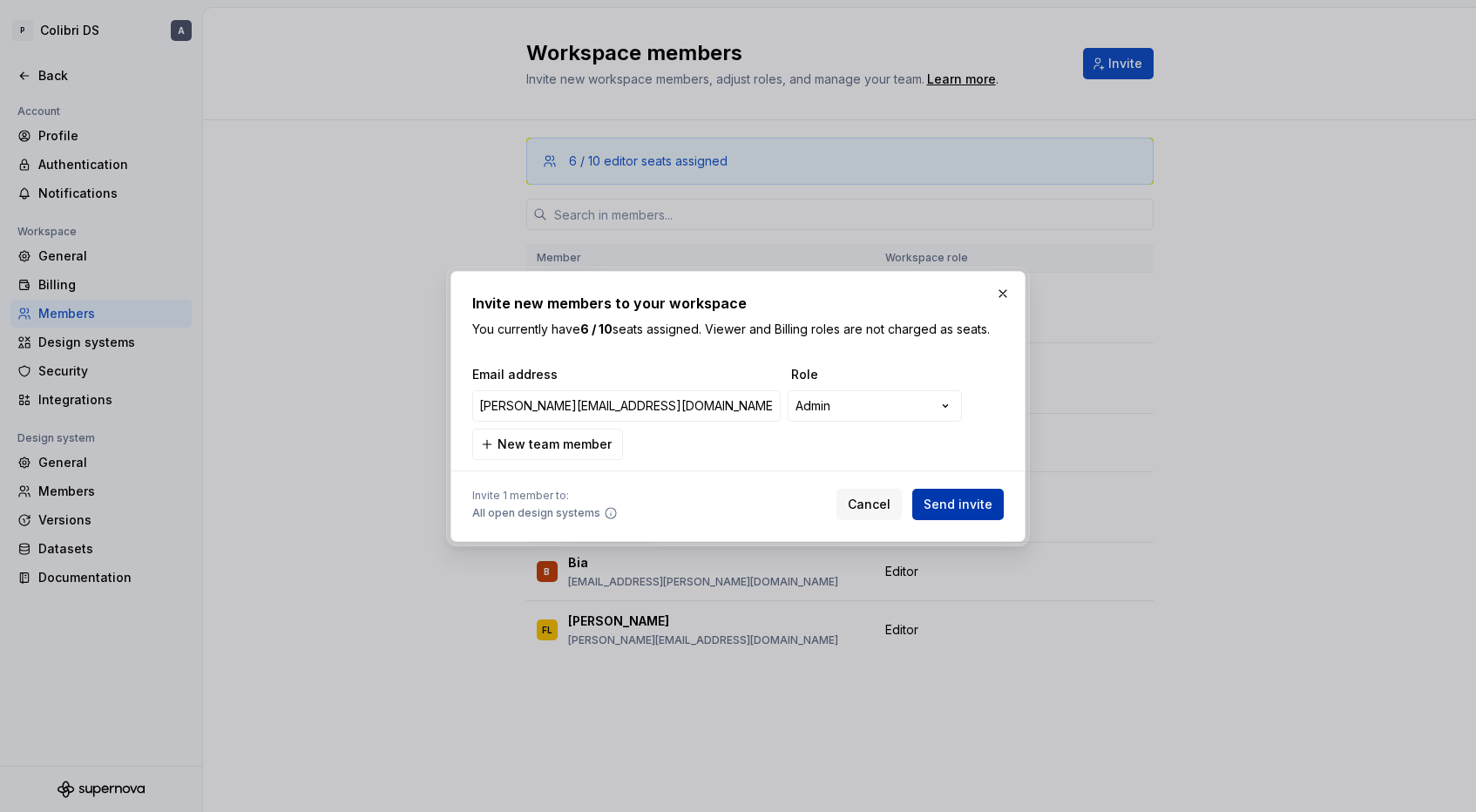
click at [980, 502] on span "Send invite" at bounding box center [958, 504] width 69 height 18
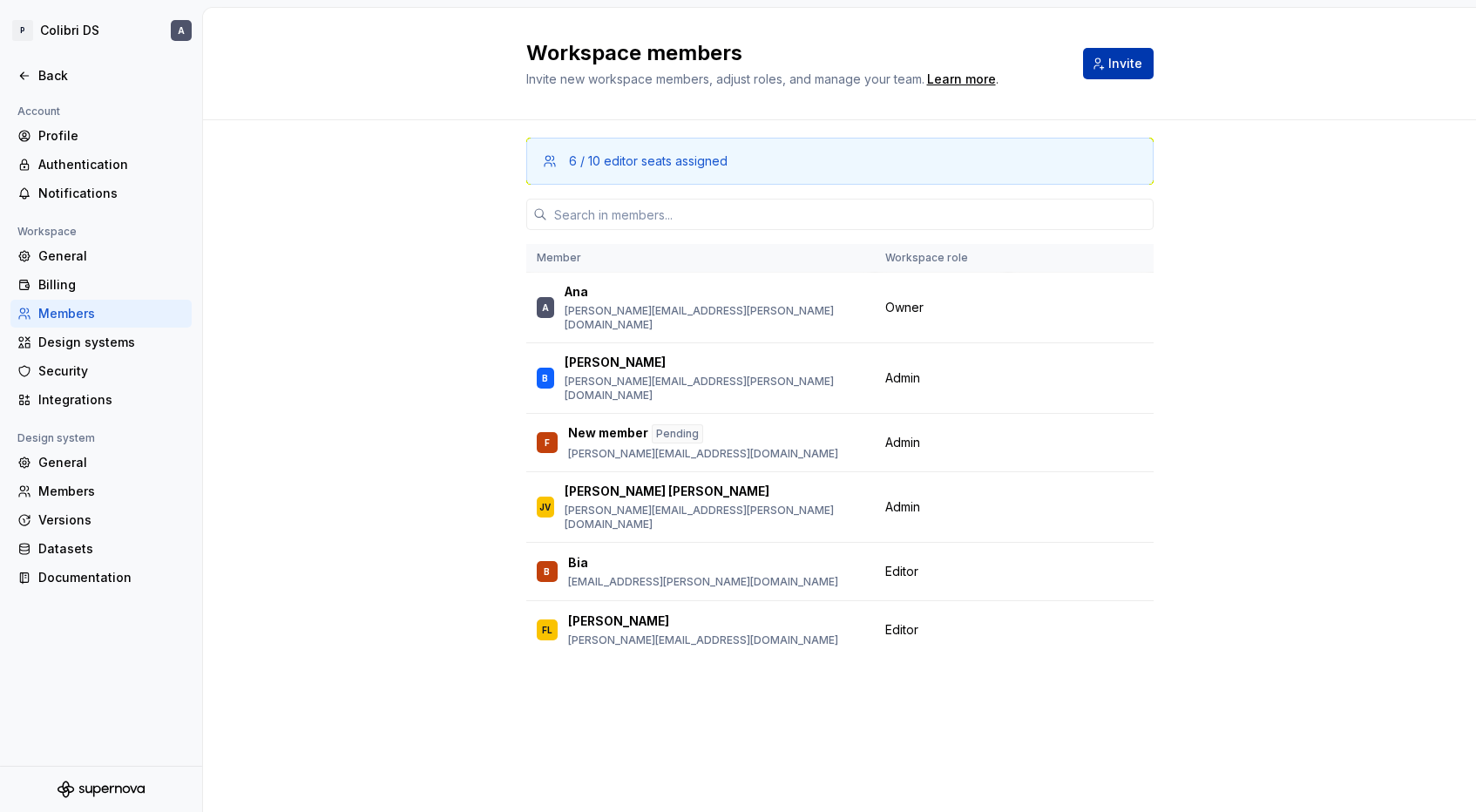
click at [1103, 52] on button "Invite" at bounding box center [1119, 63] width 71 height 31
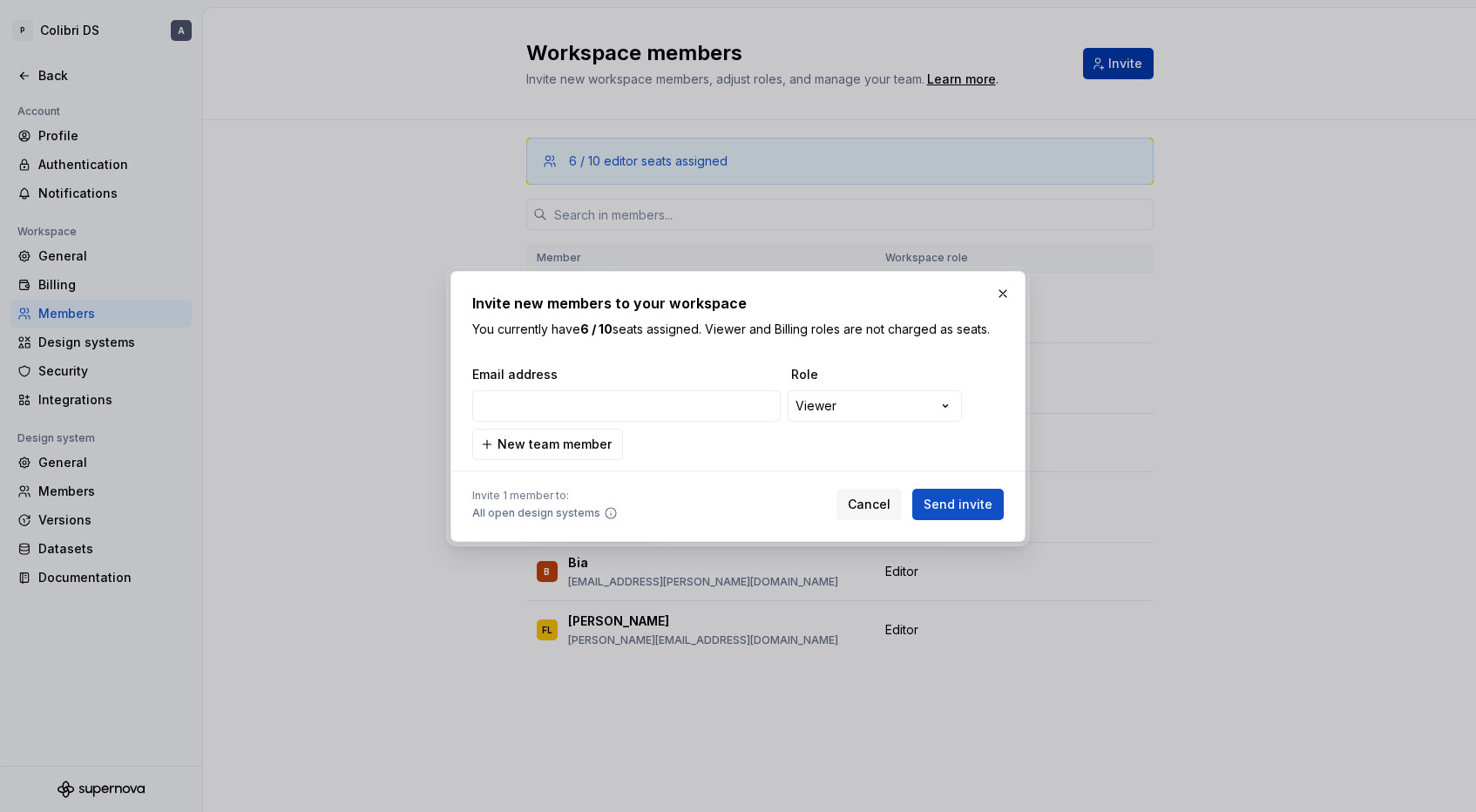
type input "joao.pereira@picpay.com"
click at [859, 400] on div "**********" at bounding box center [738, 406] width 1476 height 812
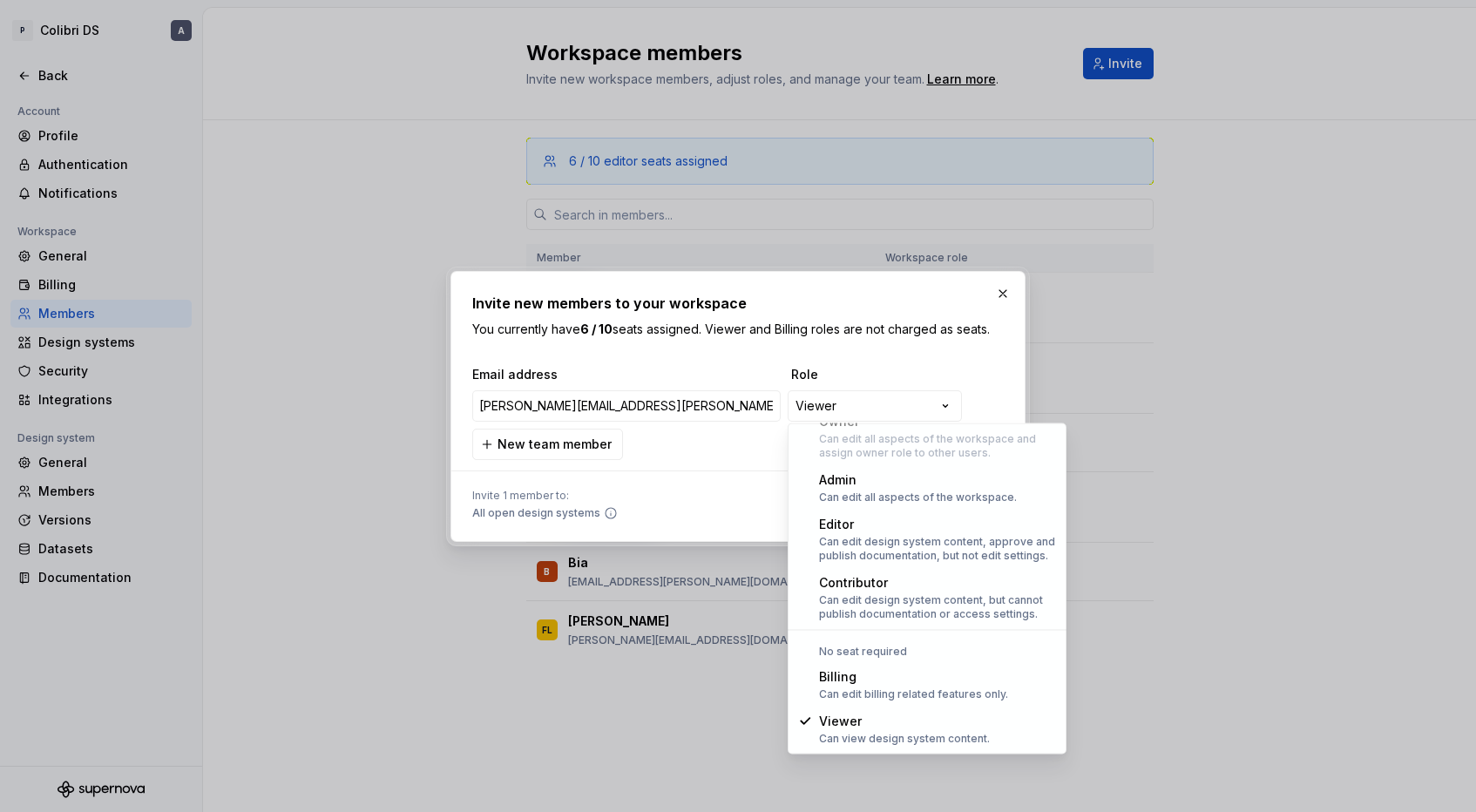
select select "*******"
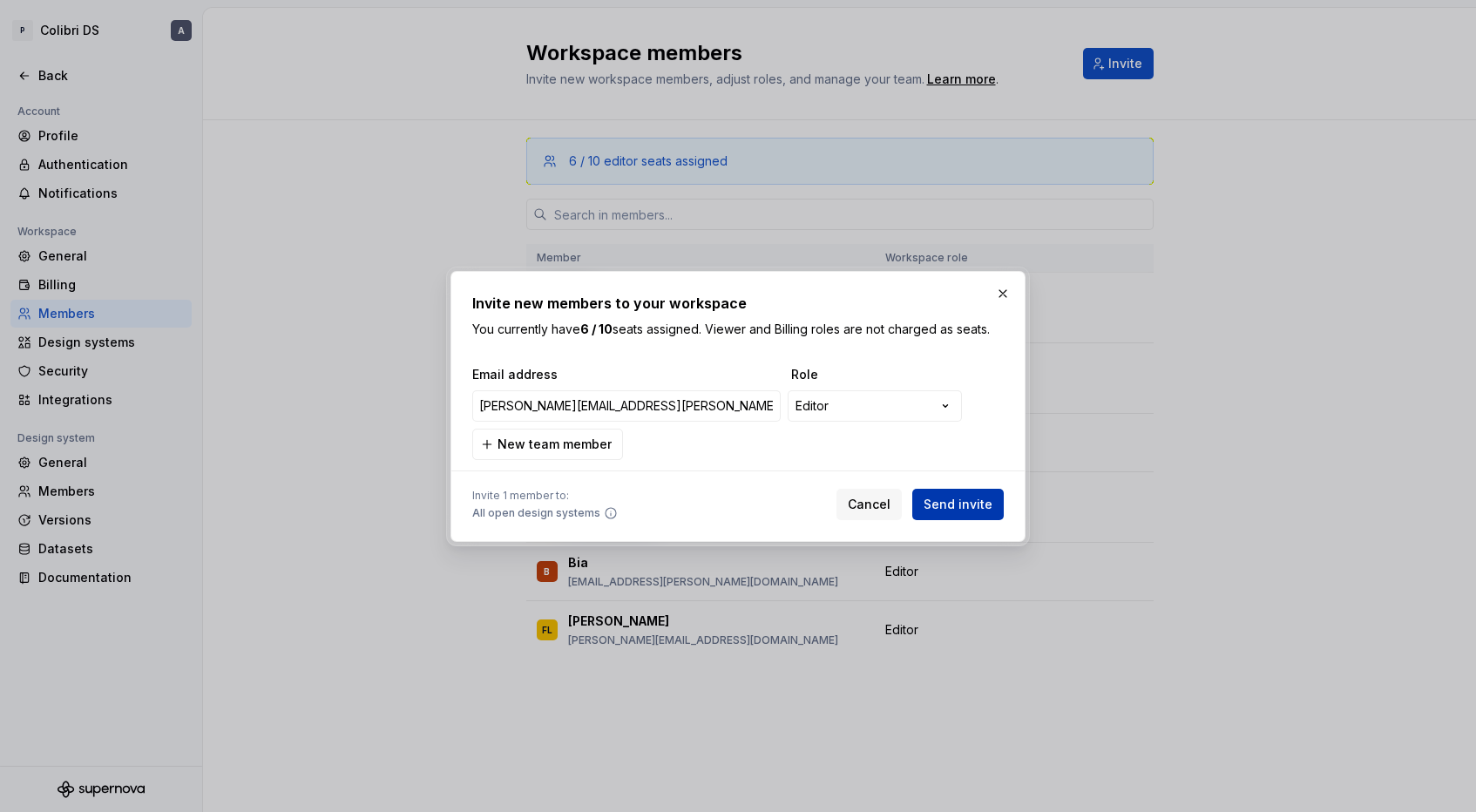
click at [944, 494] on button "Send invite" at bounding box center [957, 503] width 91 height 31
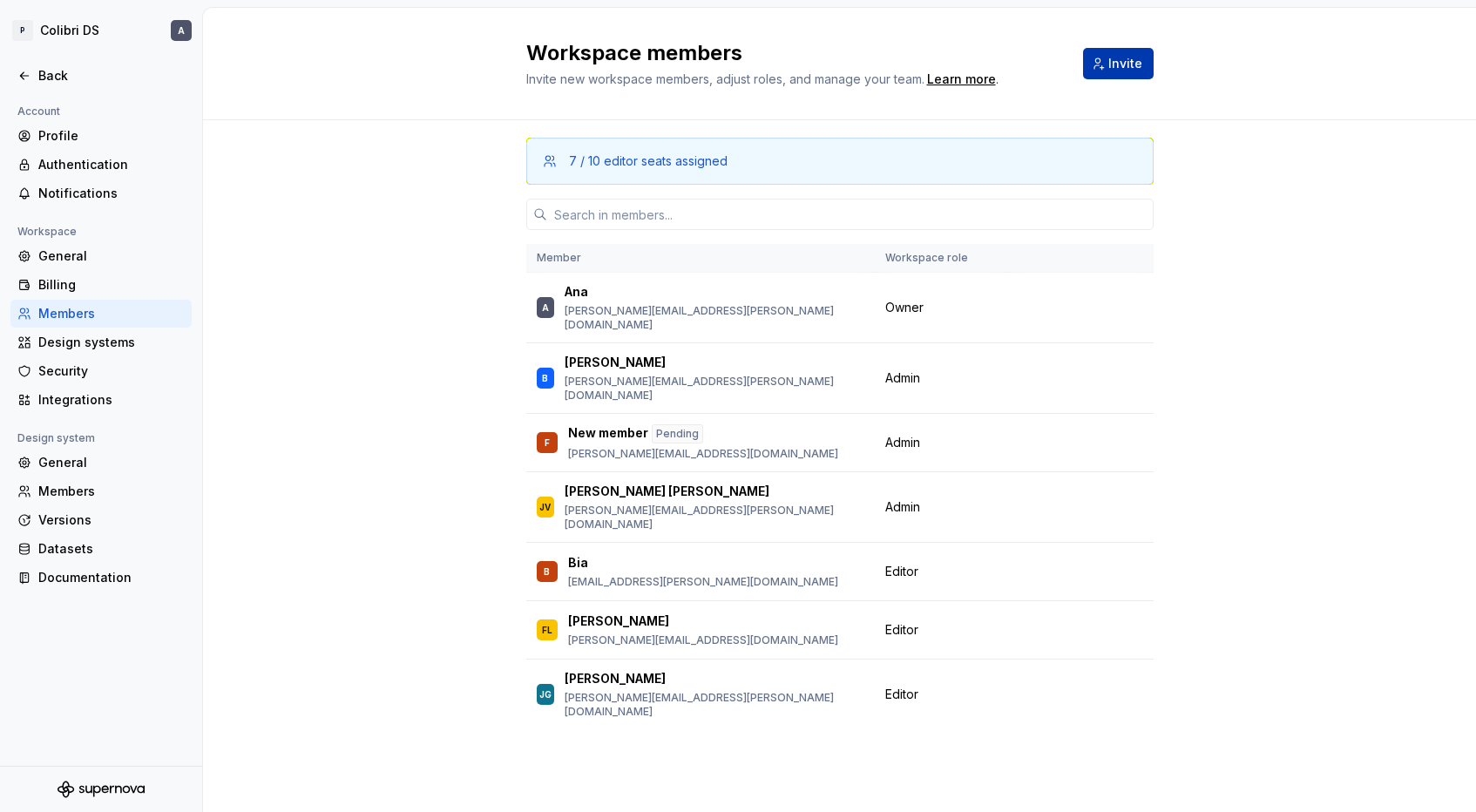
click at [1125, 65] on span "Invite" at bounding box center [1125, 64] width 34 height 18
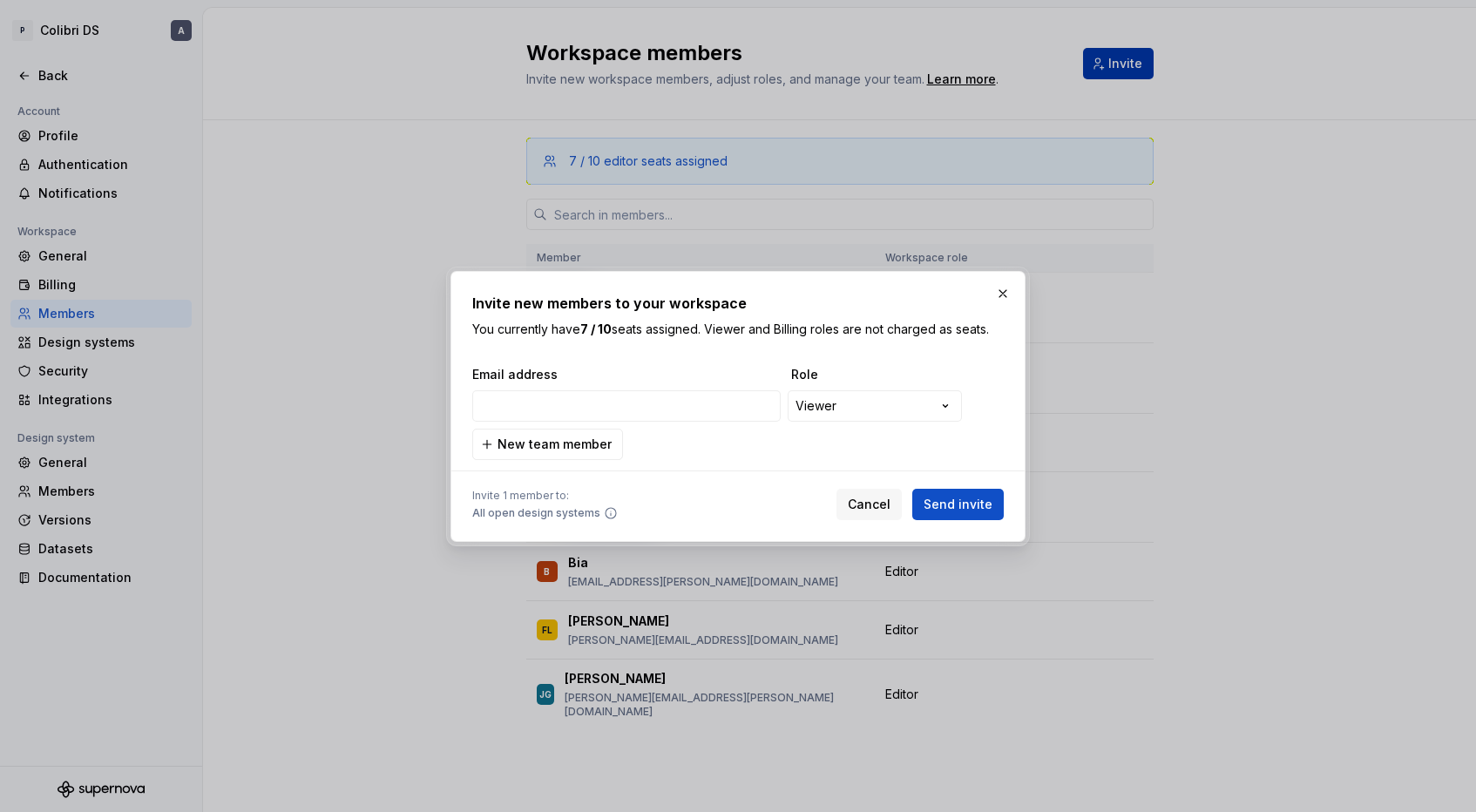
type input "gabriel.zawalski@picpay.com"
click at [898, 410] on div "**********" at bounding box center [738, 406] width 1476 height 812
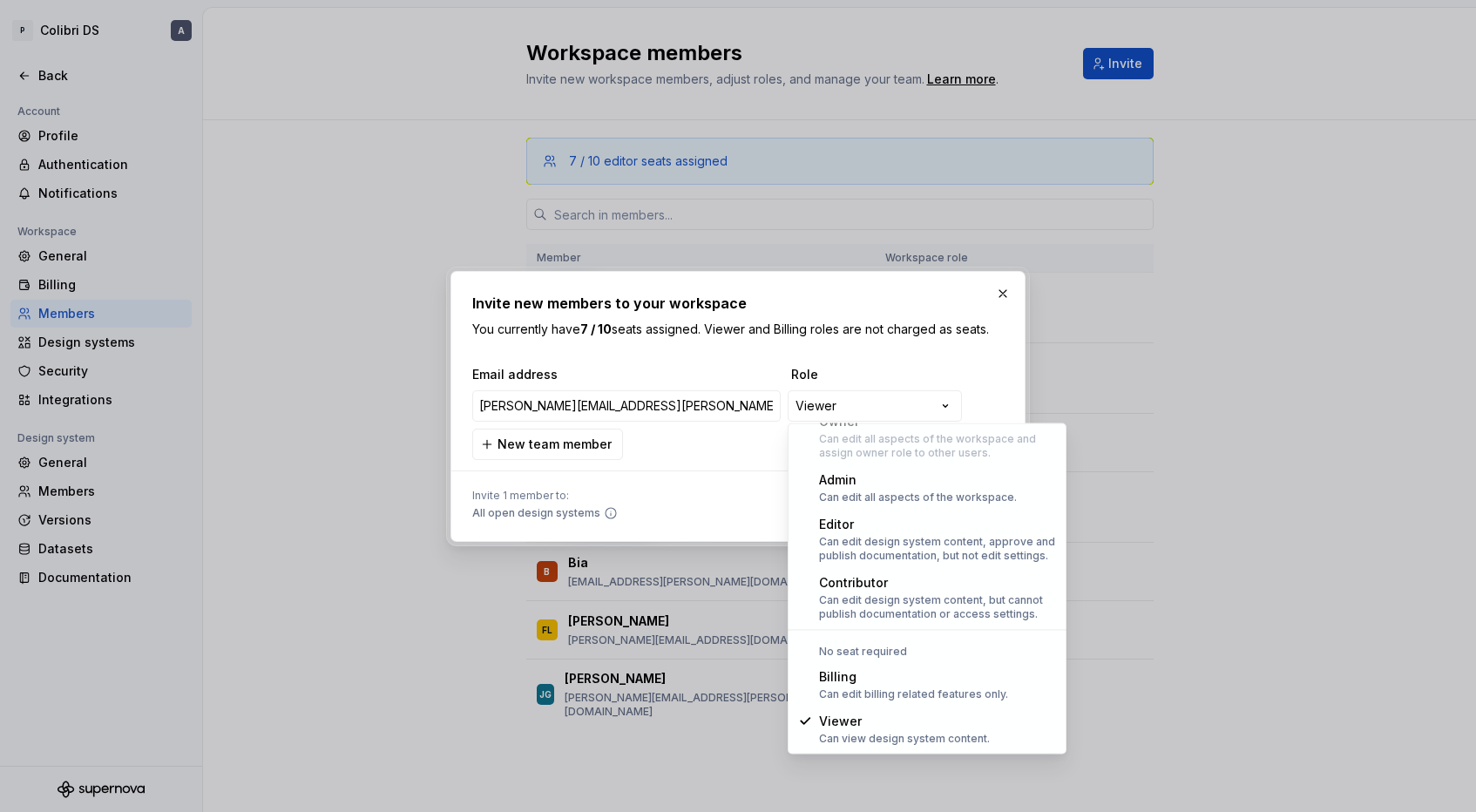
select select "*******"
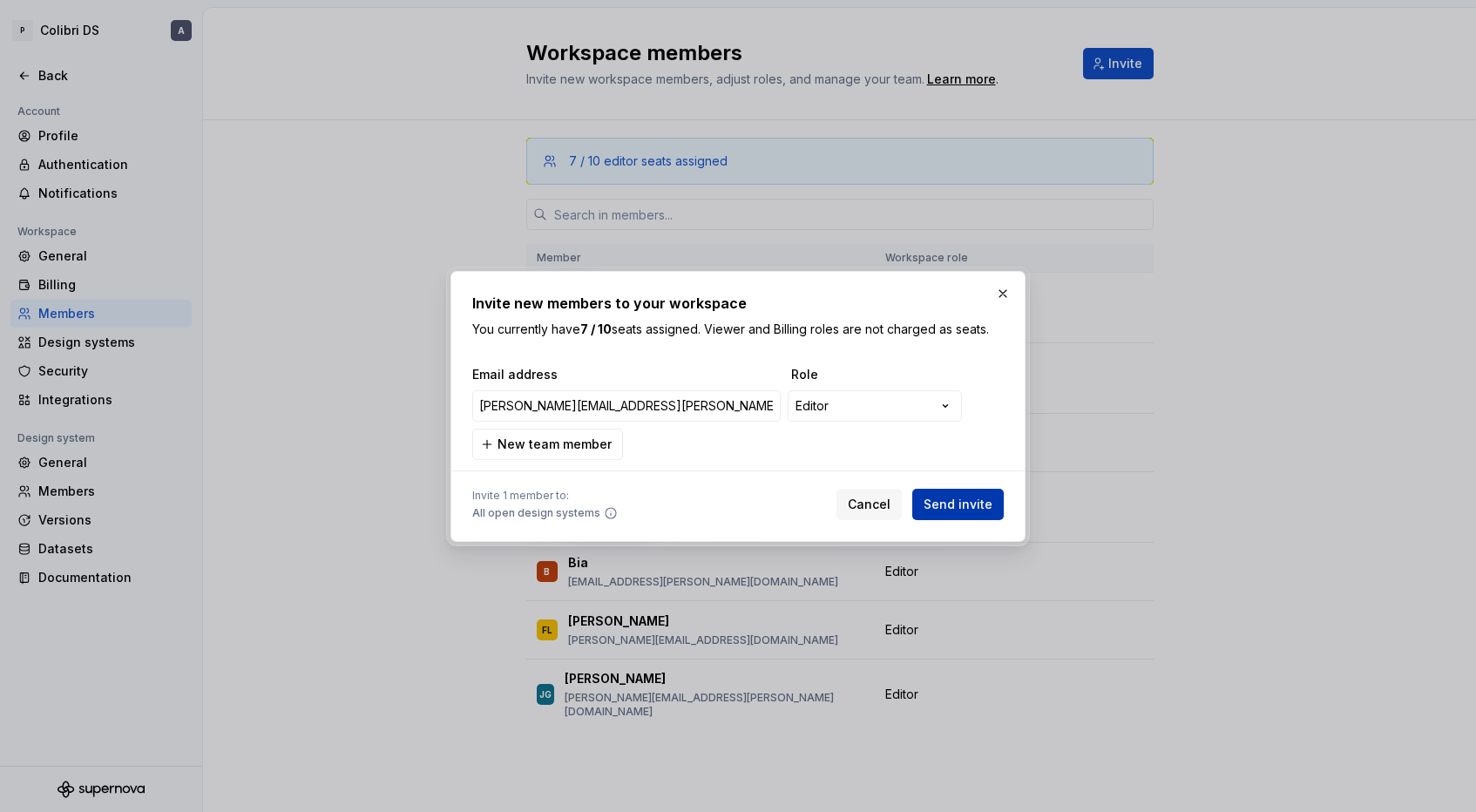
click at [965, 498] on span "Send invite" at bounding box center [958, 504] width 69 height 18
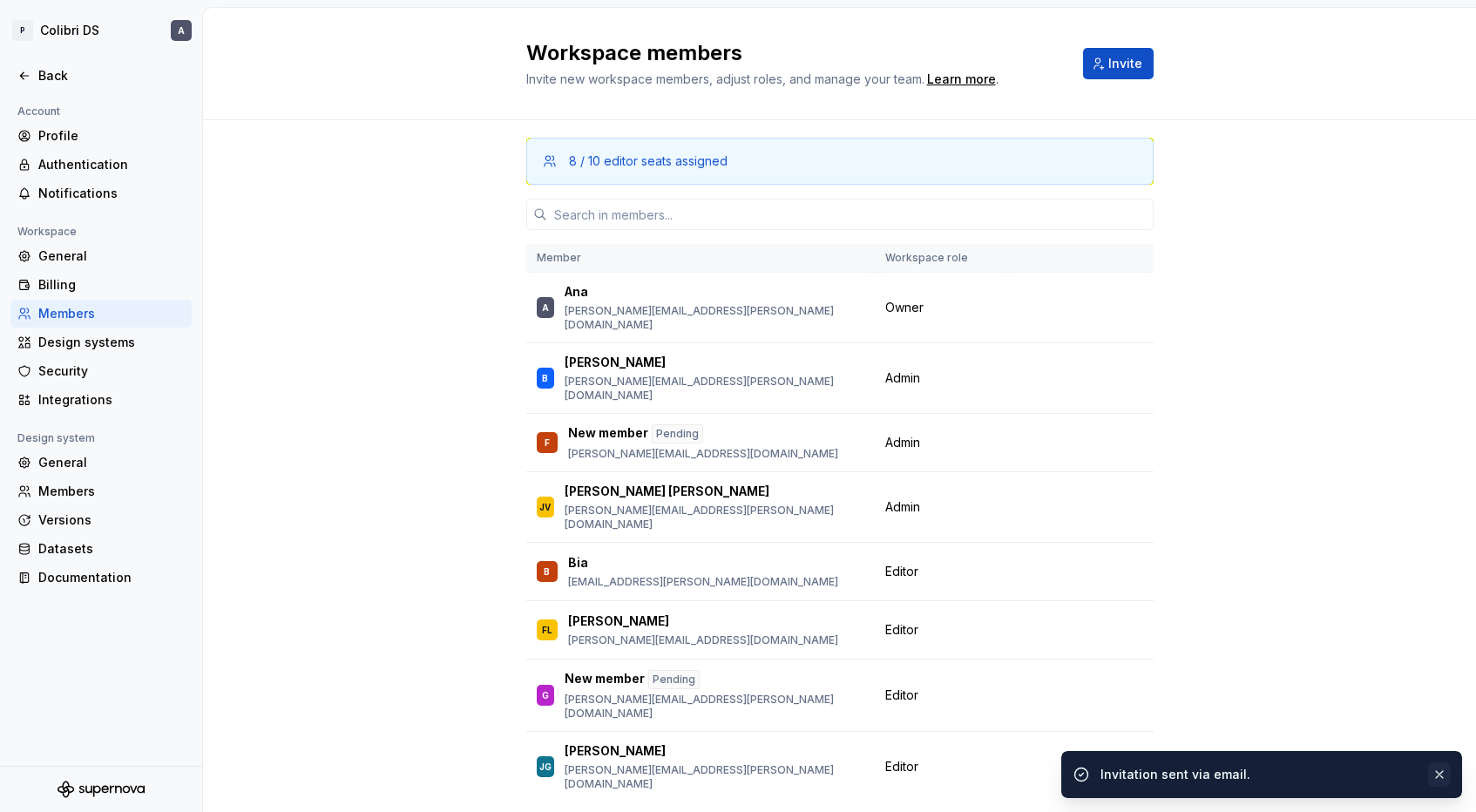
click at [1438, 769] on button "button" at bounding box center [1440, 774] width 23 height 25
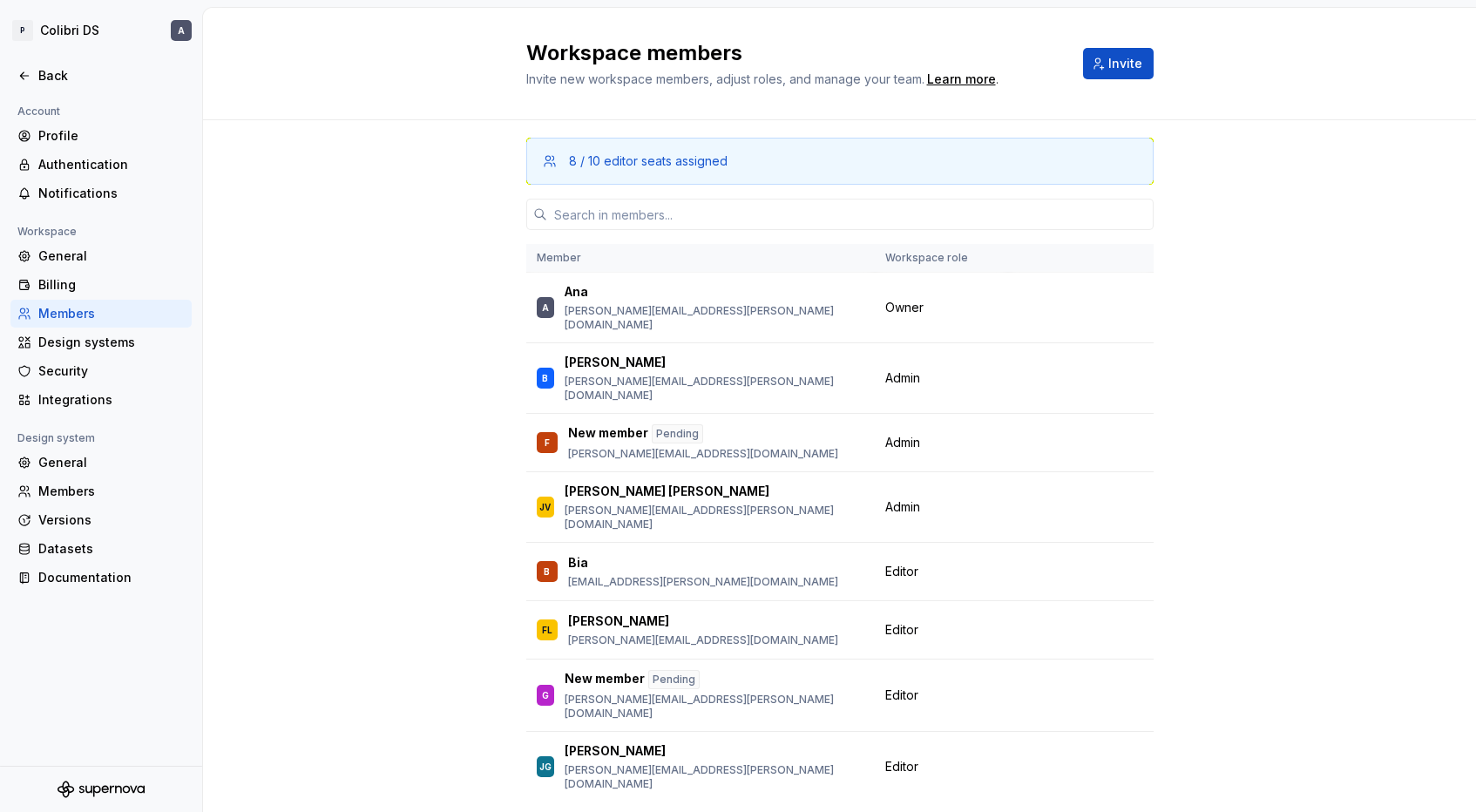
click at [1438, 769] on div "8 / 10 editor seats assigned Member Workspace role A Ana ana.mendes@picpay.com …" at bounding box center [839, 494] width 1272 height 747
click at [66, 42] on html "P Colibri DS A Back Account Profile Authentication Notifications Workspace Gene…" at bounding box center [738, 406] width 1476 height 812
click at [70, 79] on div "PicPay" at bounding box center [132, 86] width 148 height 18
click at [229, 13] on html "P Colibri DS A Back Account Profile Authentication Notifications Workspace Gene…" at bounding box center [738, 406] width 1476 height 812
click at [38, 67] on div "Back" at bounding box center [111, 76] width 146 height 18
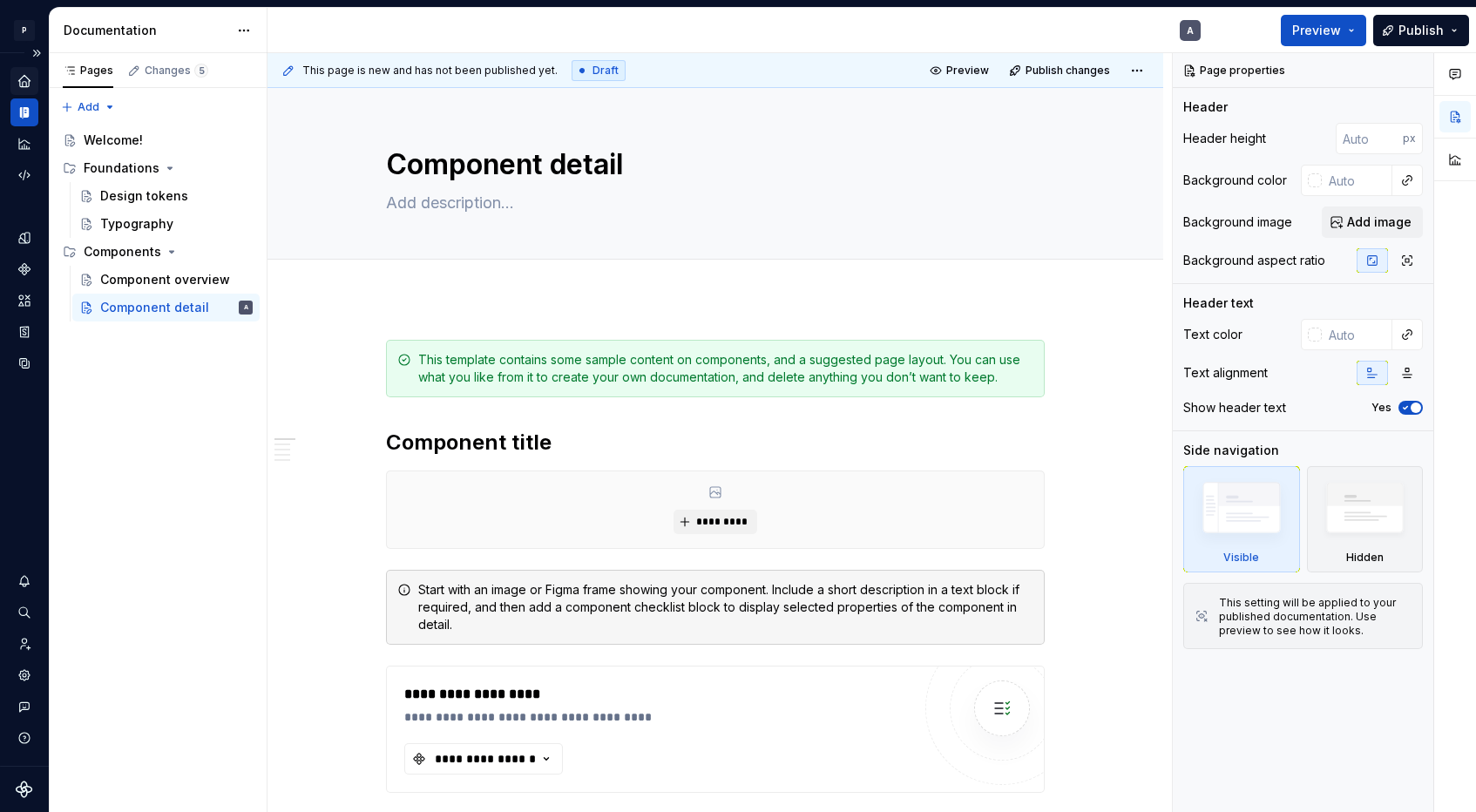
click at [27, 82] on icon "Home" at bounding box center [24, 80] width 12 height 11
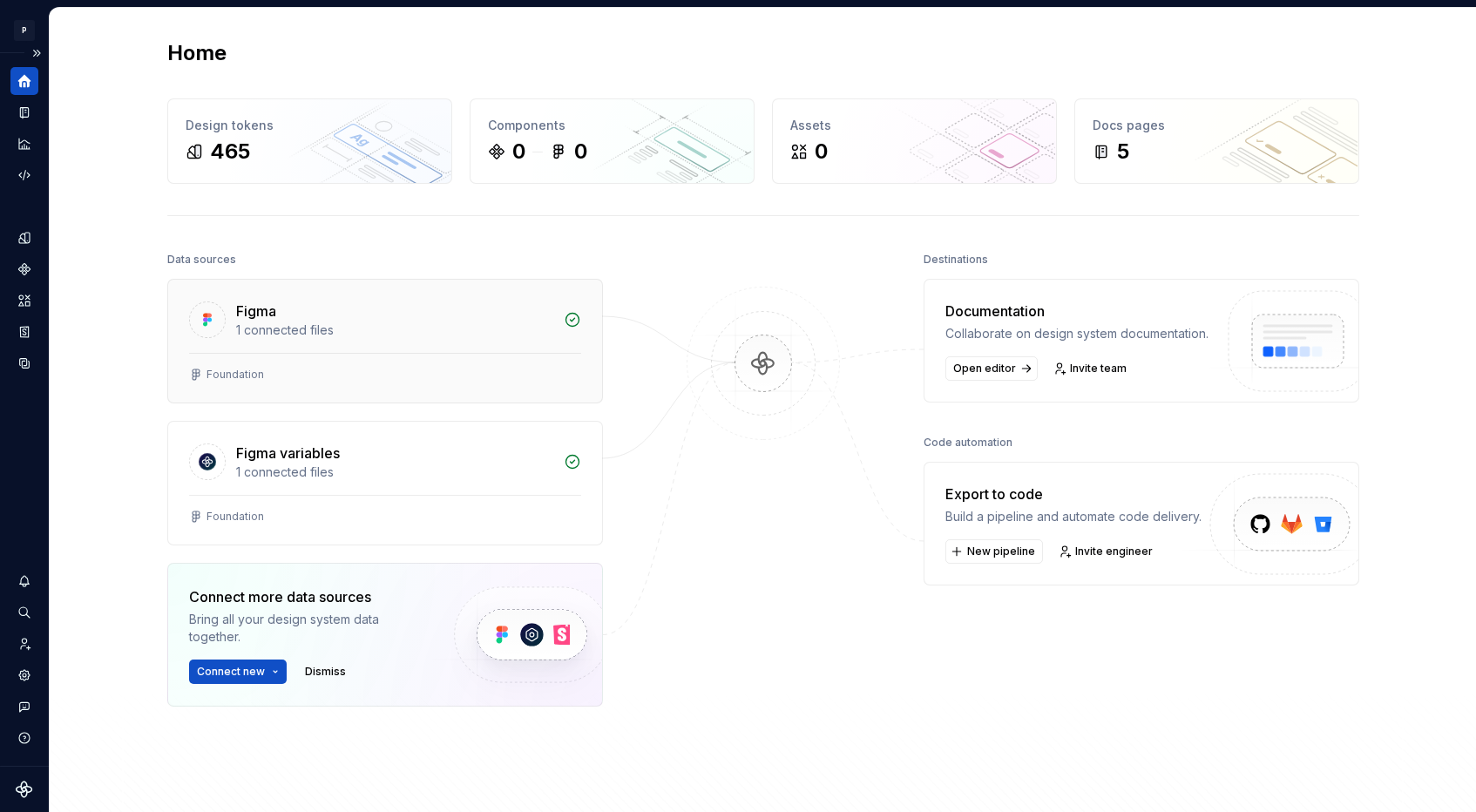
click at [479, 321] on div "1 connected files" at bounding box center [395, 330] width 317 height 18
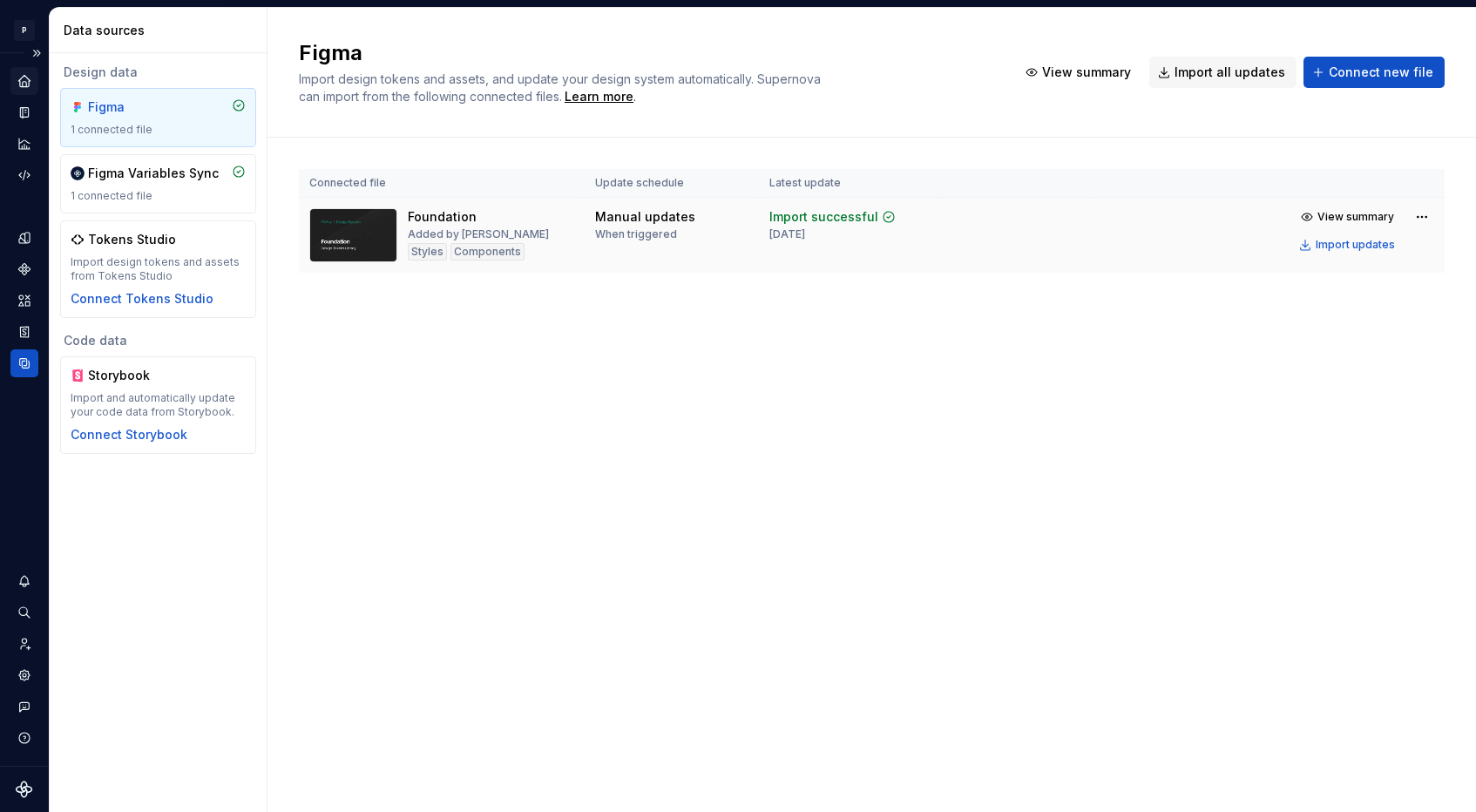
click at [388, 224] on img at bounding box center [353, 234] width 88 height 54
click at [27, 92] on div "Home" at bounding box center [25, 81] width 28 height 28
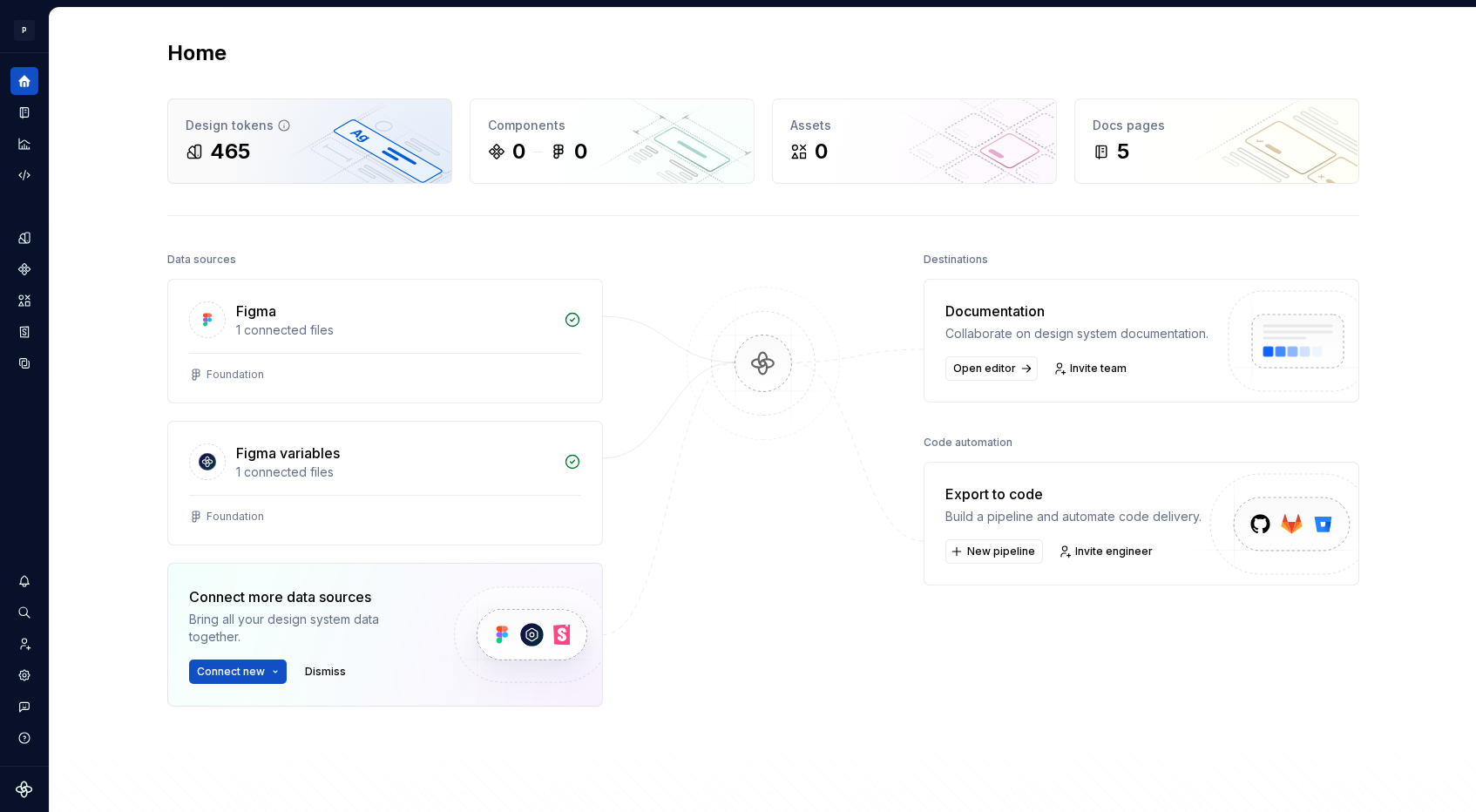
click at [304, 143] on div "465" at bounding box center [310, 152] width 249 height 28
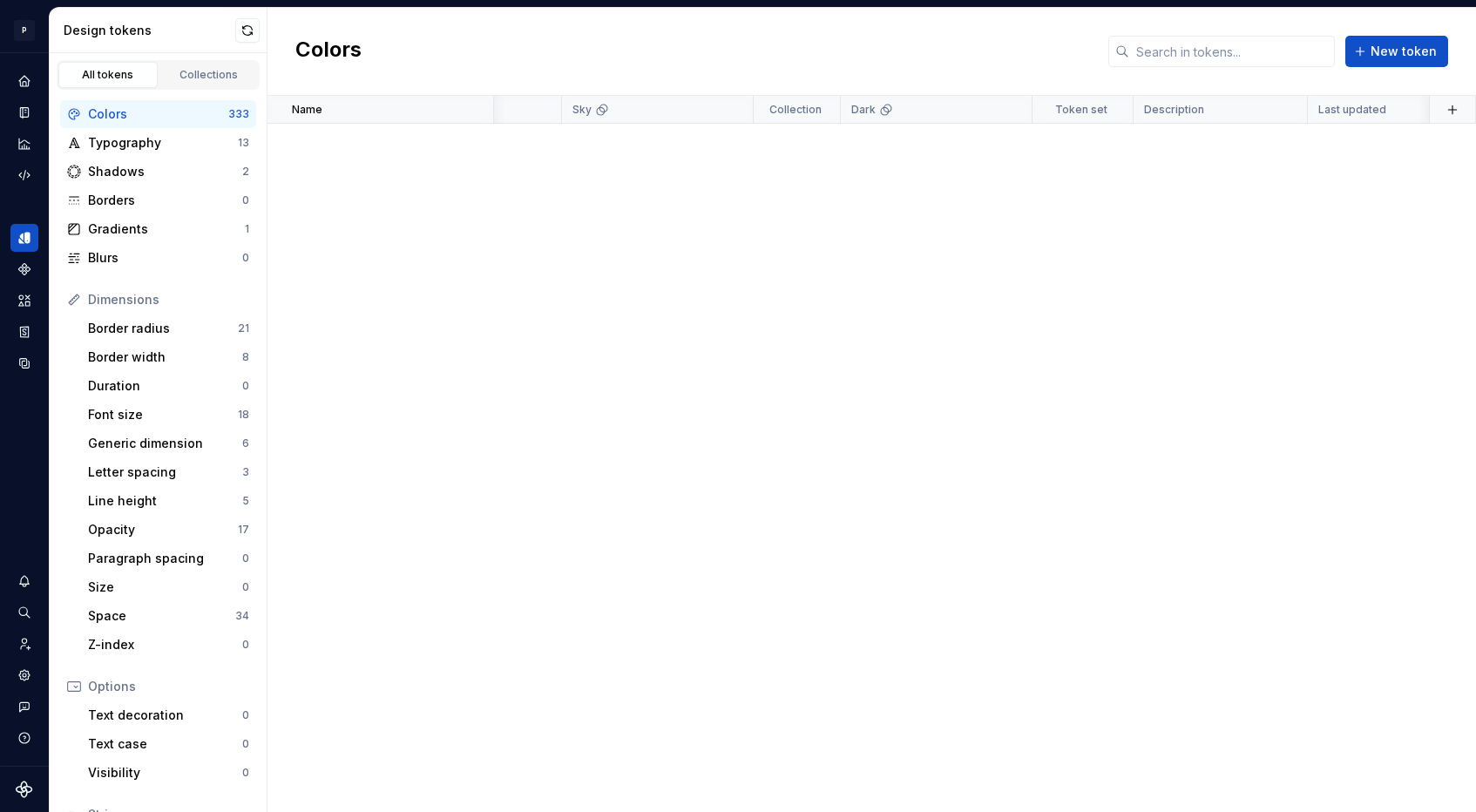
scroll to position [0, 8940]
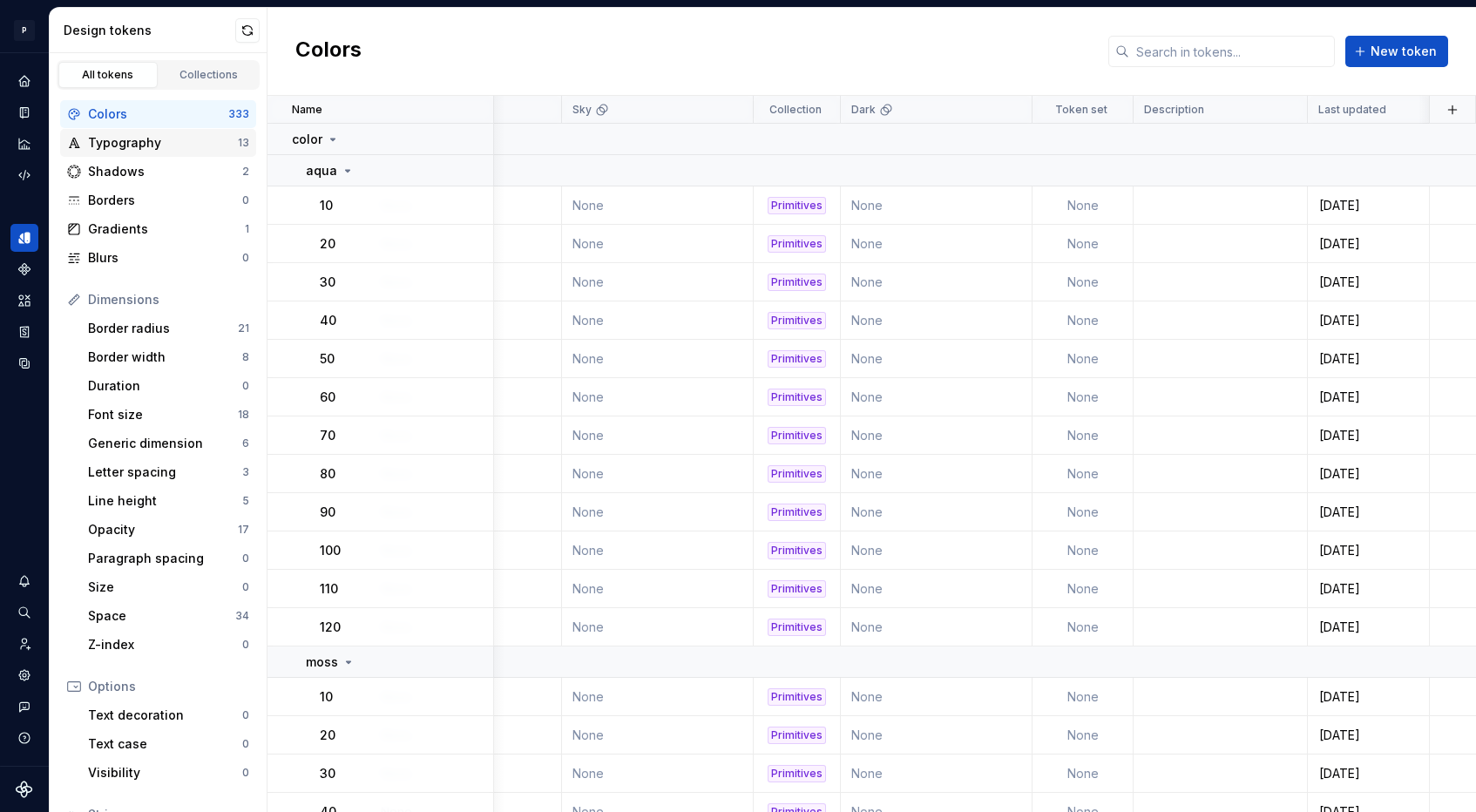
click at [192, 142] on div "Typography" at bounding box center [162, 143] width 150 height 18
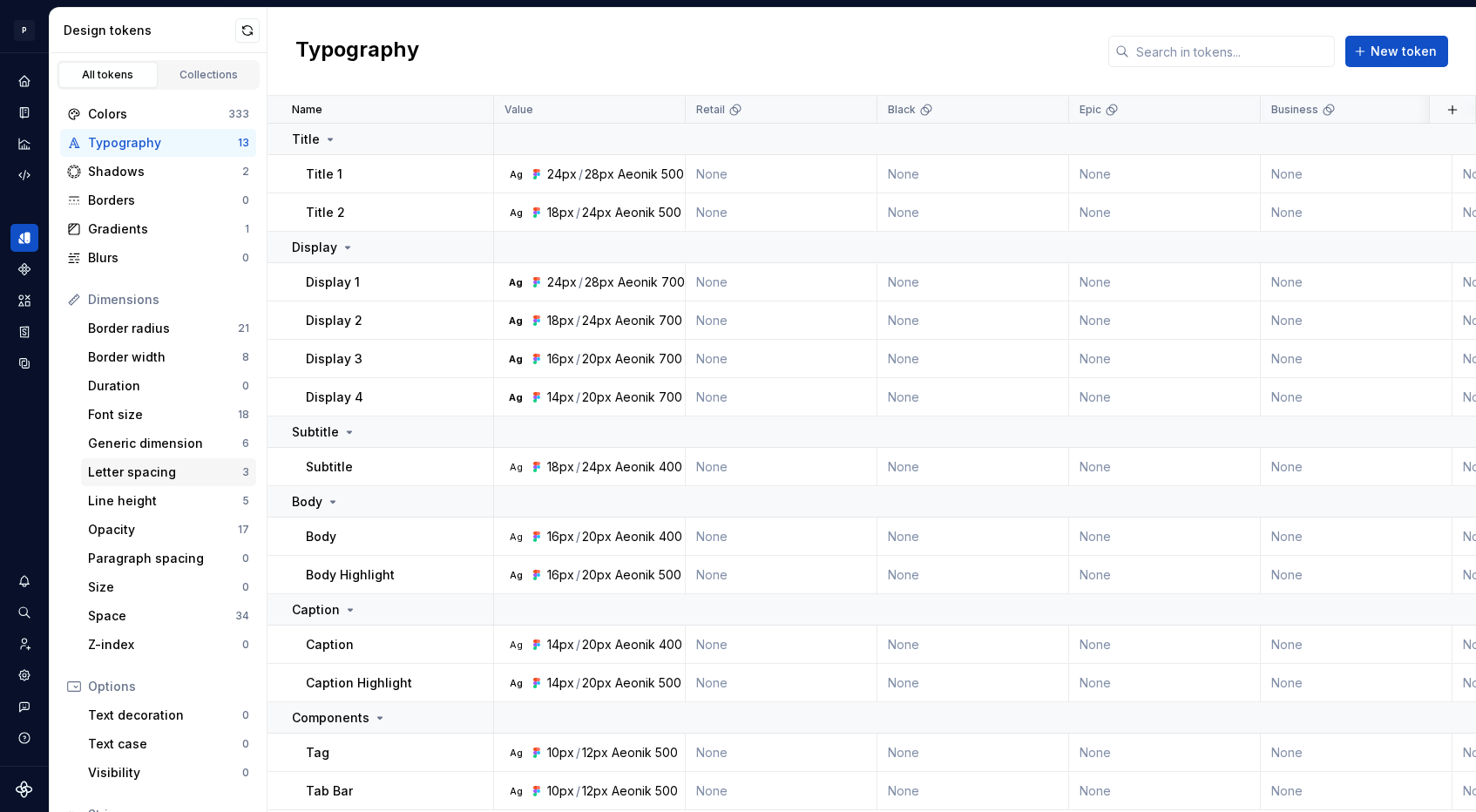
scroll to position [142, 0]
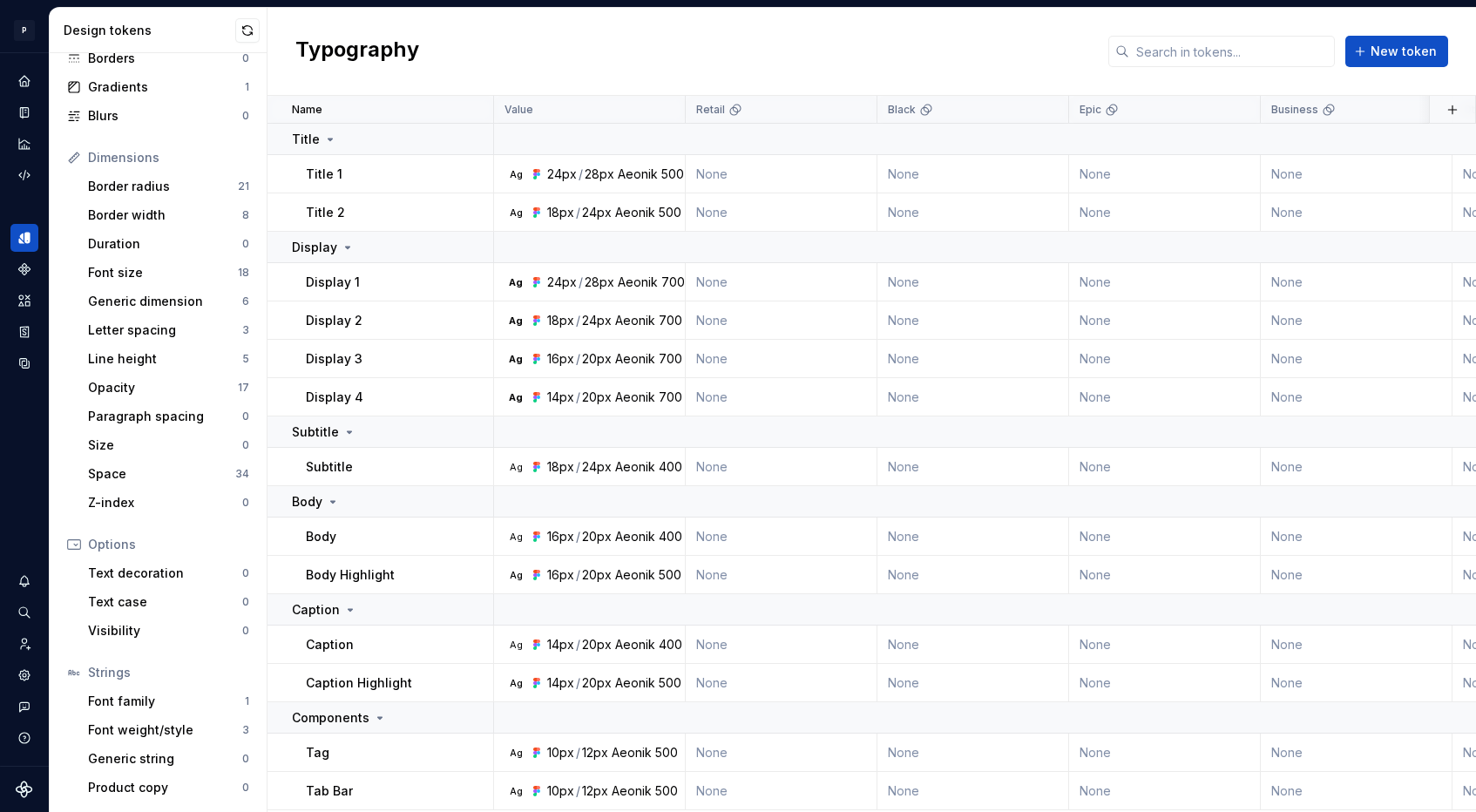
click at [130, 686] on div "Strings Font family 1 Font weight/style 3 Generic string 0 Product copy 0" at bounding box center [158, 729] width 196 height 142
click at [130, 707] on div "Font family" at bounding box center [165, 701] width 157 height 18
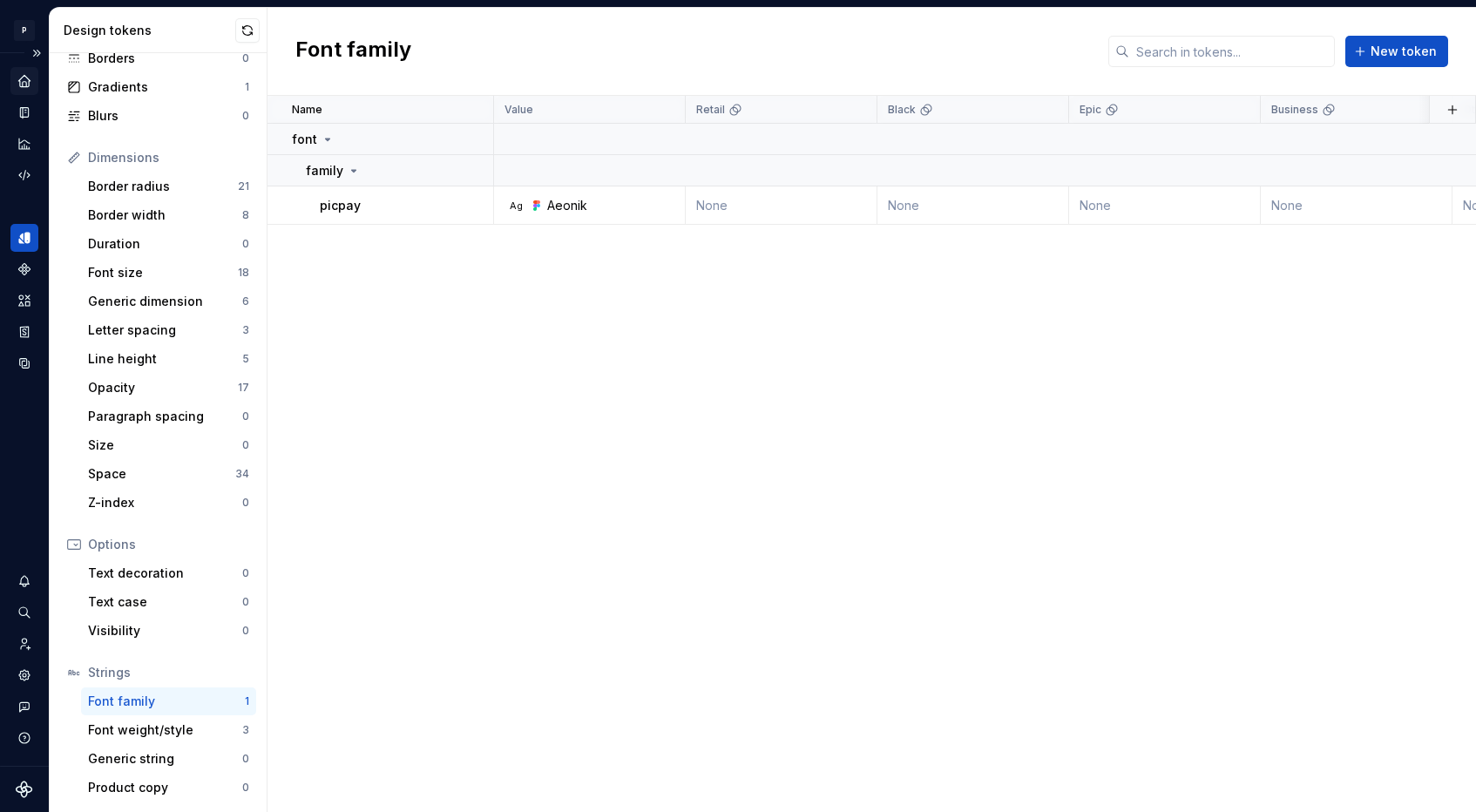
click at [36, 76] on div "Home" at bounding box center [25, 81] width 28 height 28
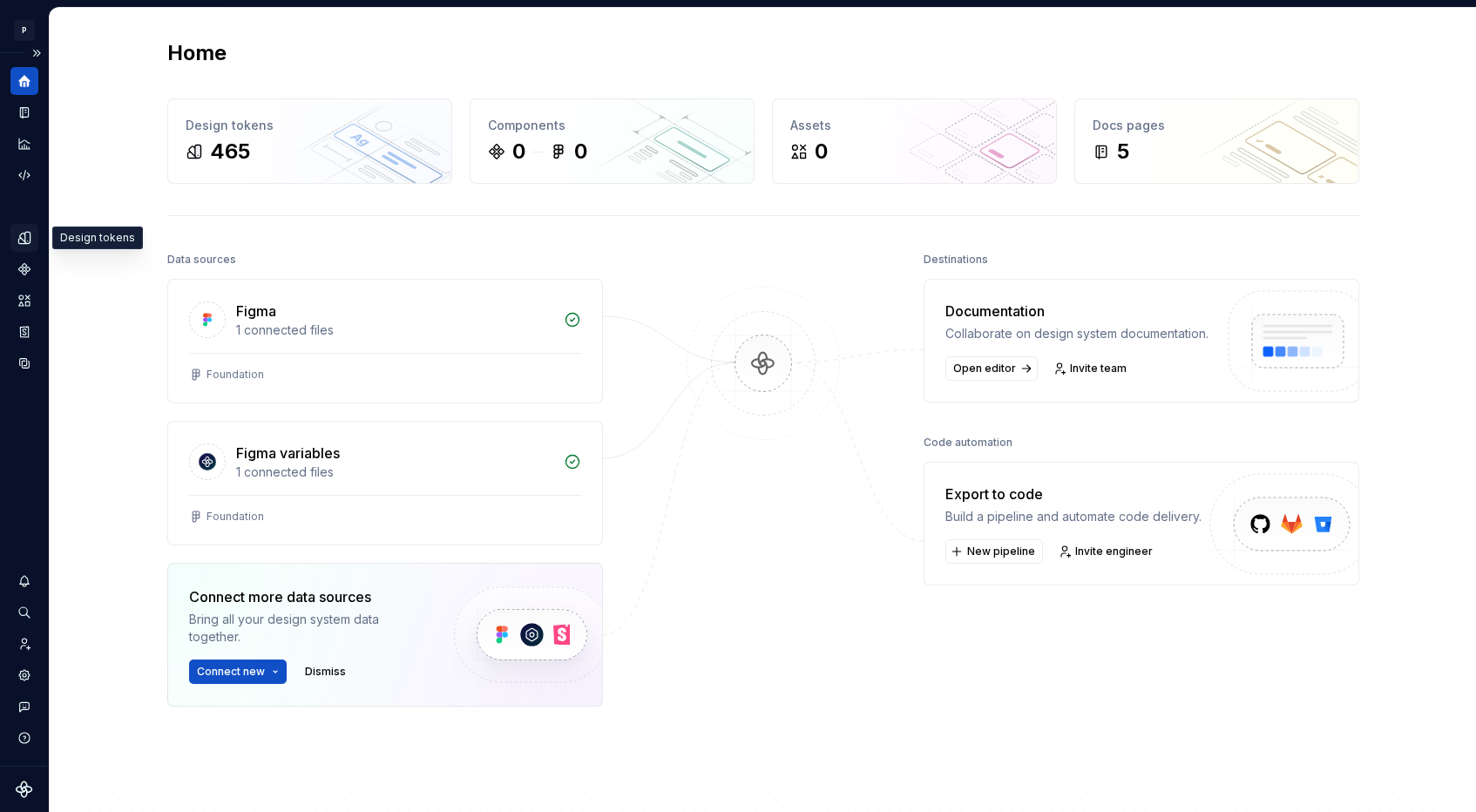
click at [36, 236] on div "Design tokens" at bounding box center [25, 238] width 28 height 28
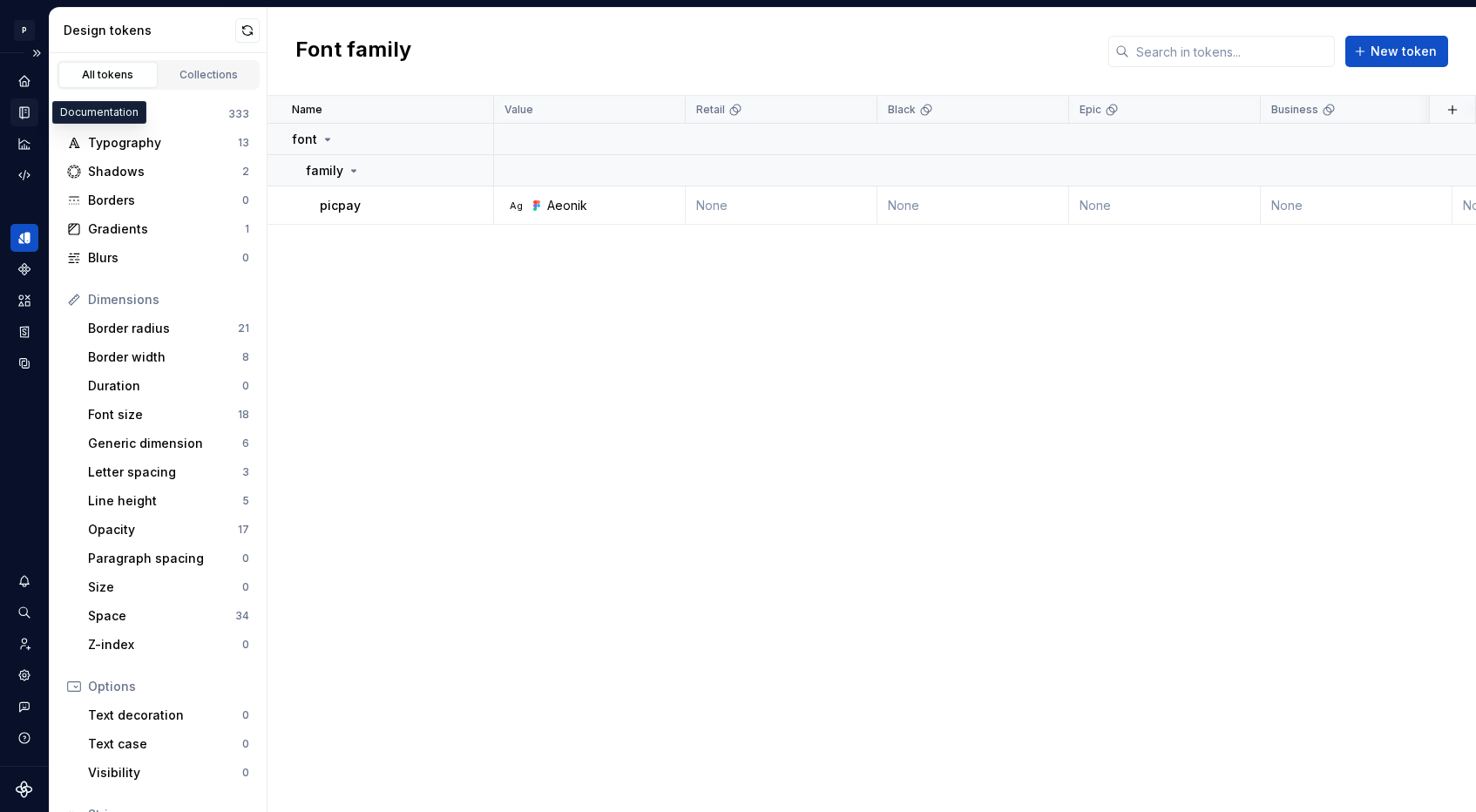
click at [25, 112] on icon "Documentation" at bounding box center [25, 112] width 9 height 11
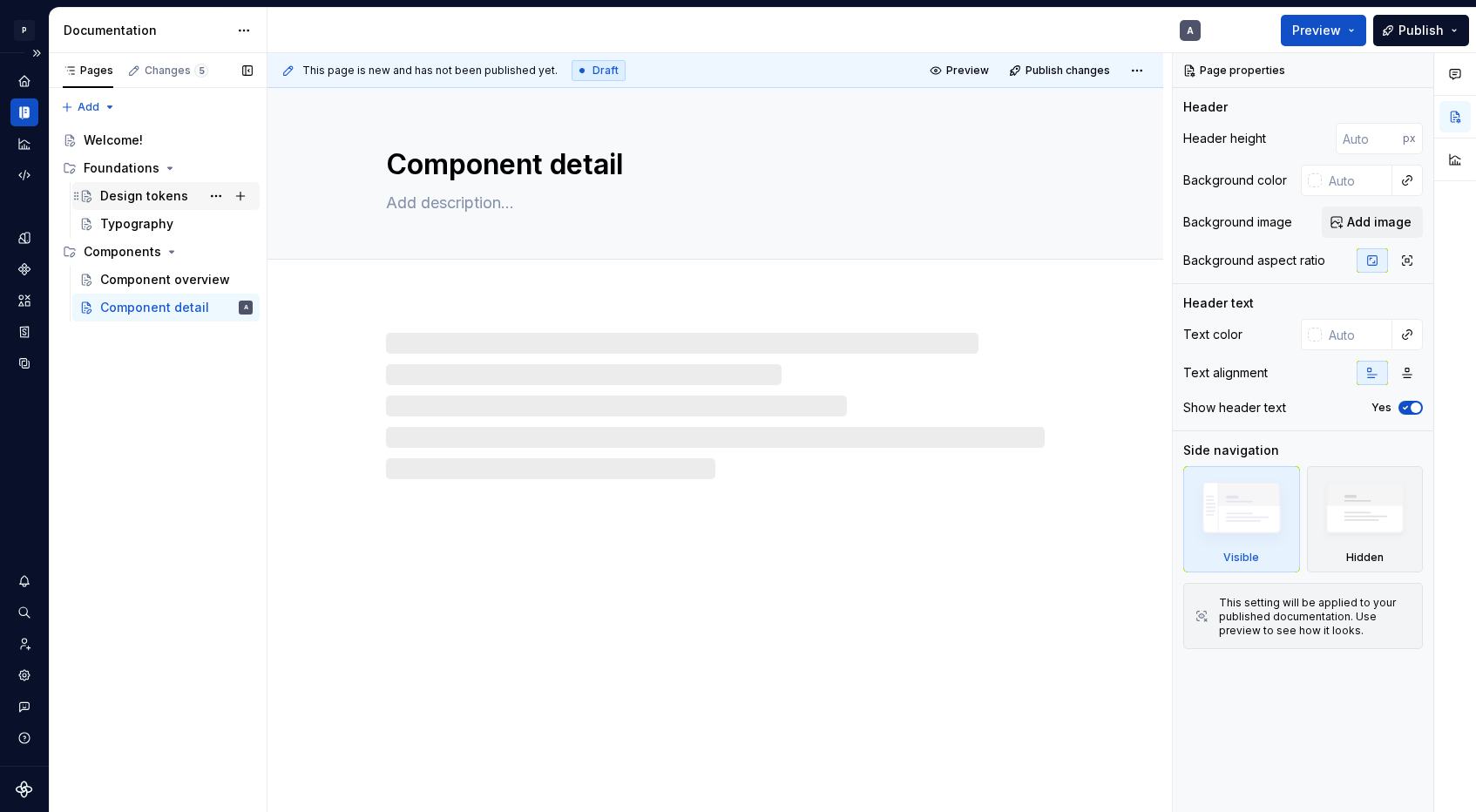
click at [146, 195] on div "Design tokens" at bounding box center [143, 196] width 88 height 18
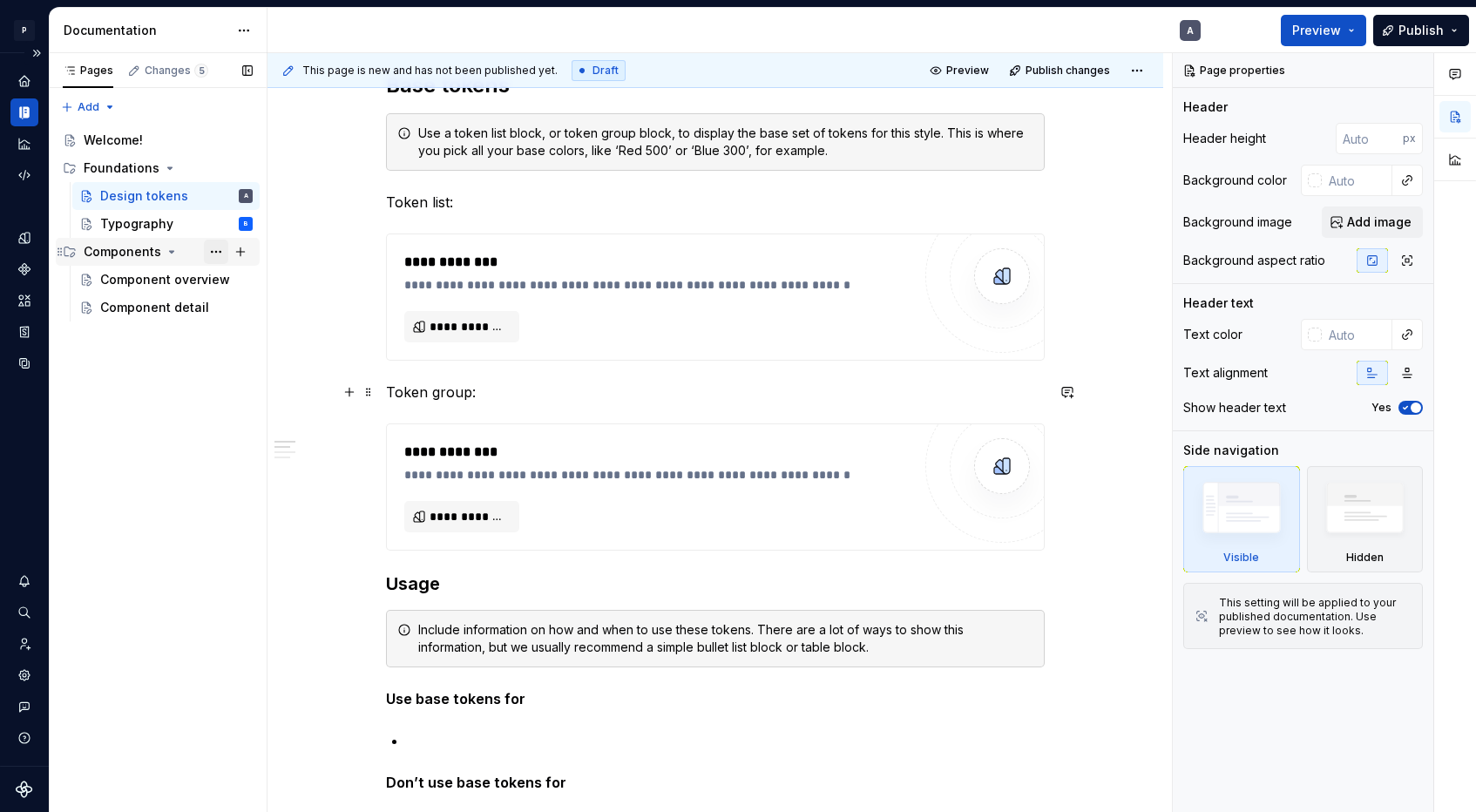
scroll to position [306, 0]
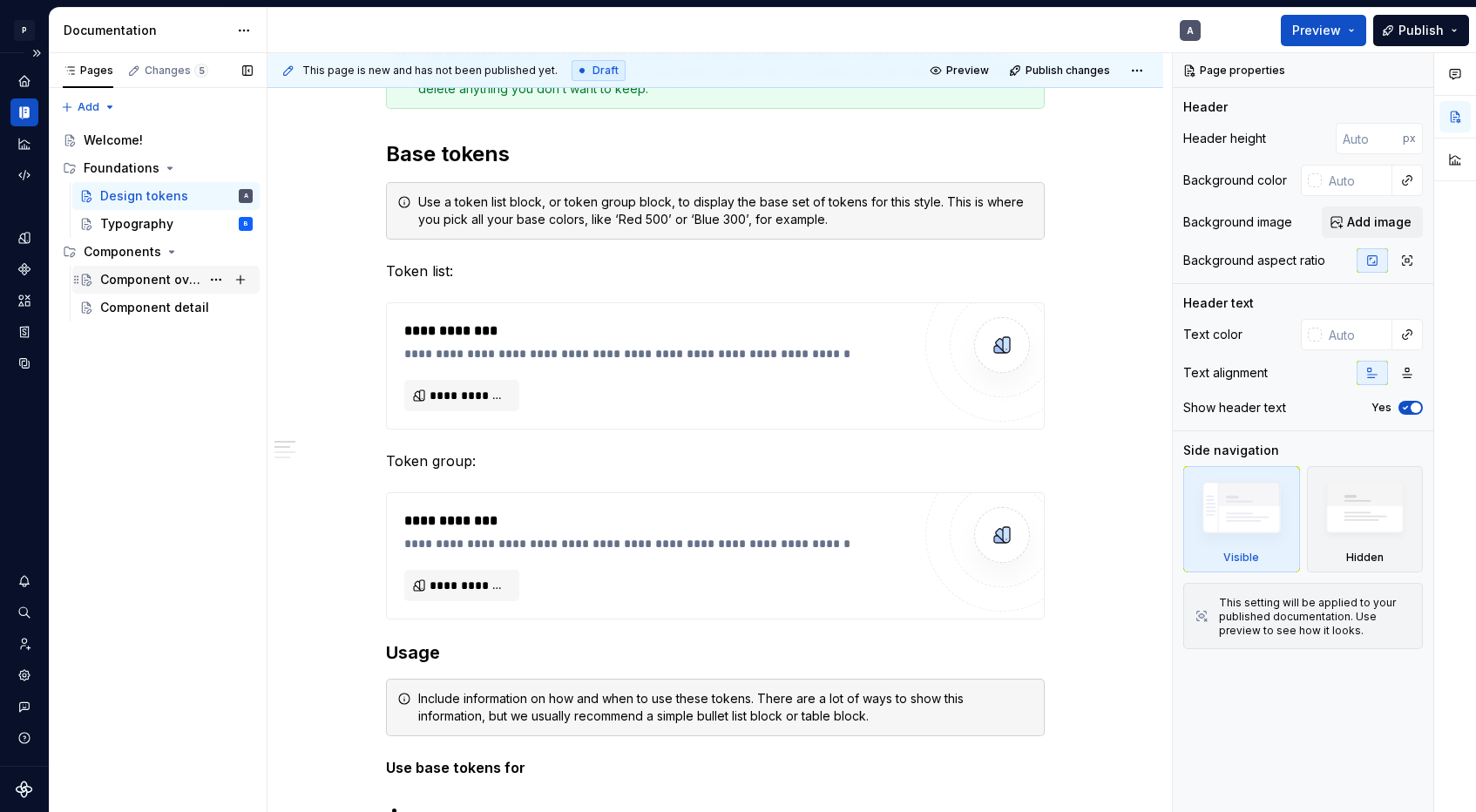
click at [153, 280] on div "Component overview" at bounding box center [150, 280] width 100 height 18
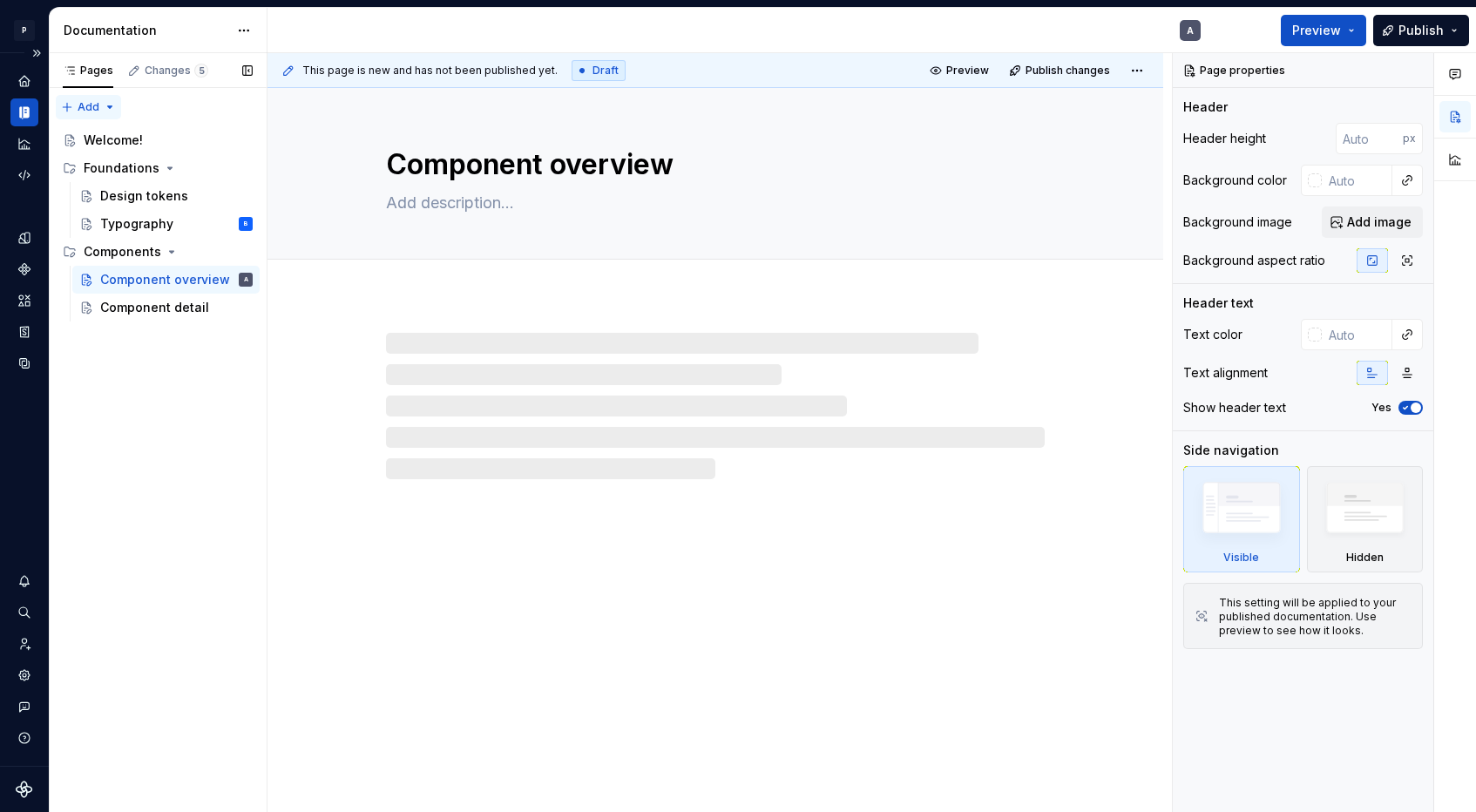
click at [100, 104] on div "Pages Changes 5 Add Accessibility guide for tree Page tree. Navigate the tree w…" at bounding box center [158, 433] width 218 height 760
click at [108, 133] on div "New page" at bounding box center [144, 142] width 113 height 18
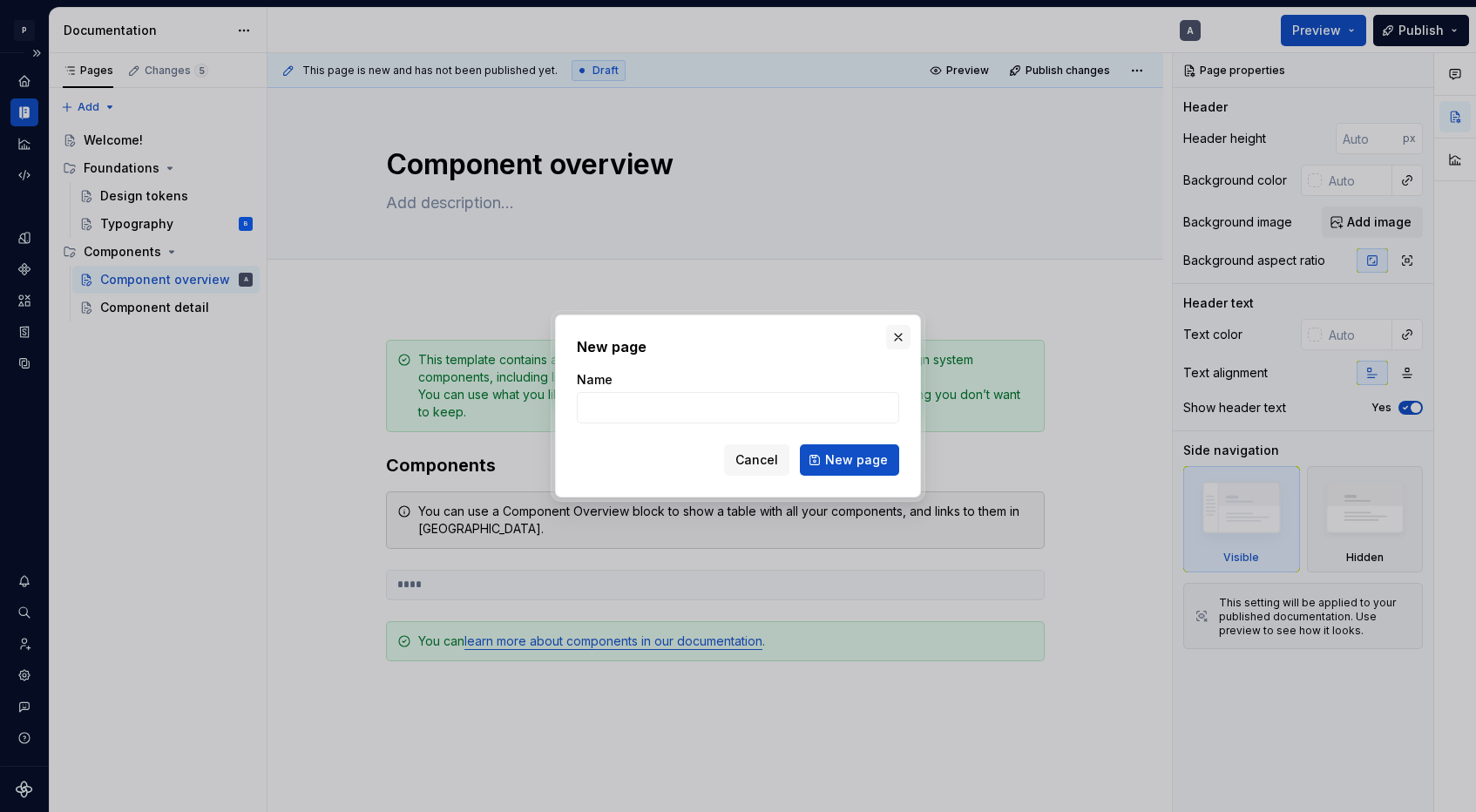
click at [893, 336] on button "button" at bounding box center [898, 337] width 25 height 25
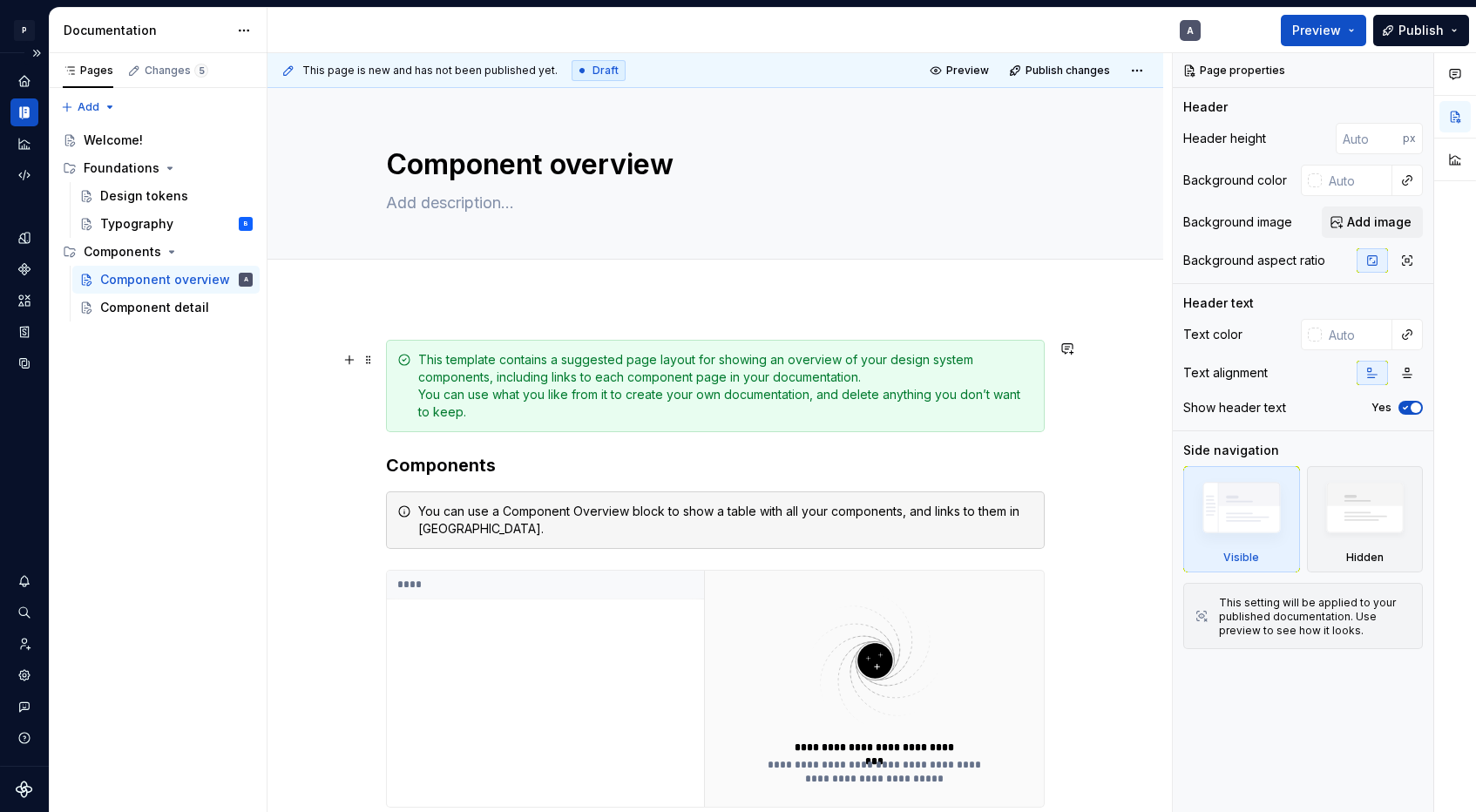
type textarea "*"
click at [28, 268] on icon "Components" at bounding box center [24, 268] width 12 height 11
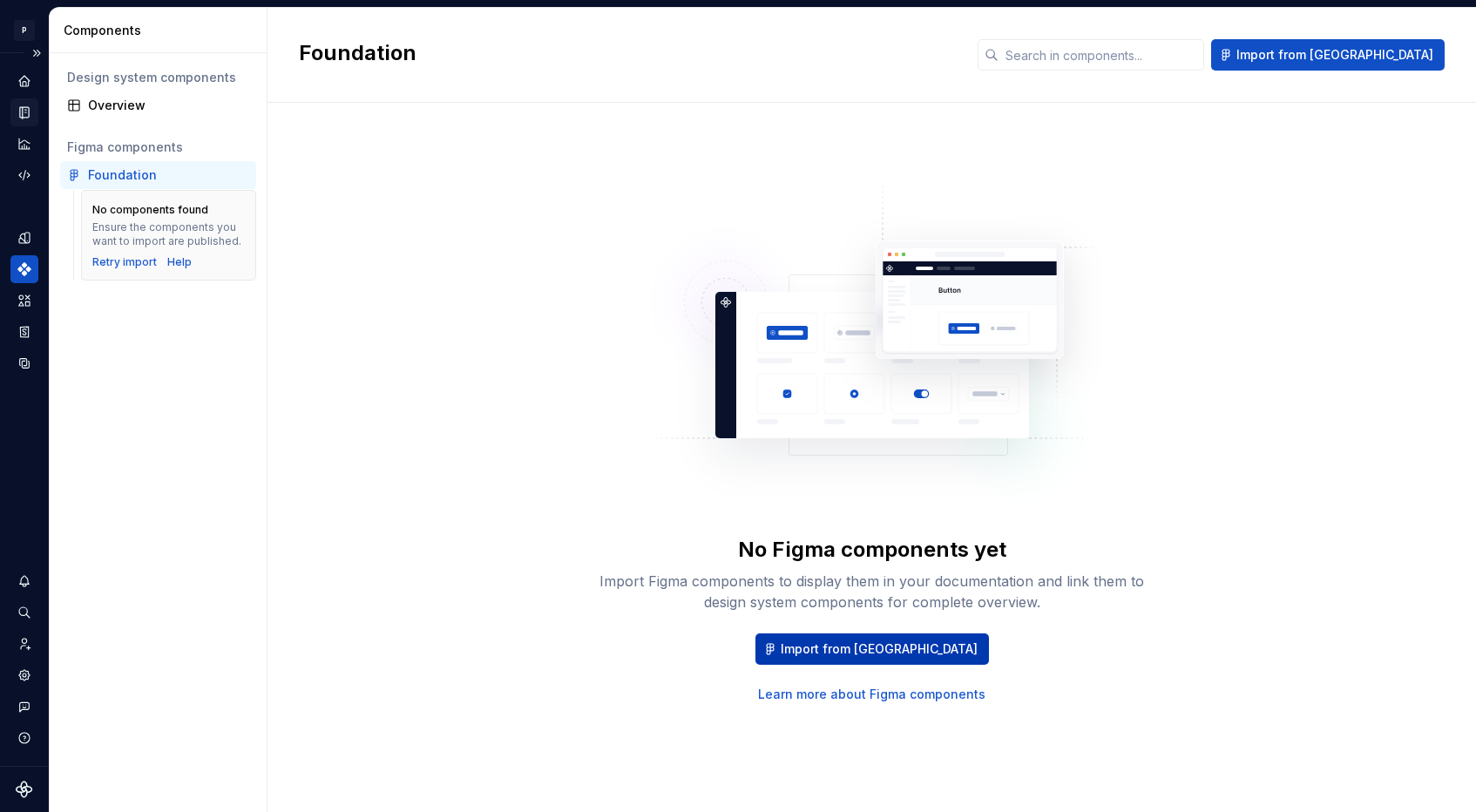
click at [837, 637] on button "Import from Figma" at bounding box center [873, 648] width 234 height 31
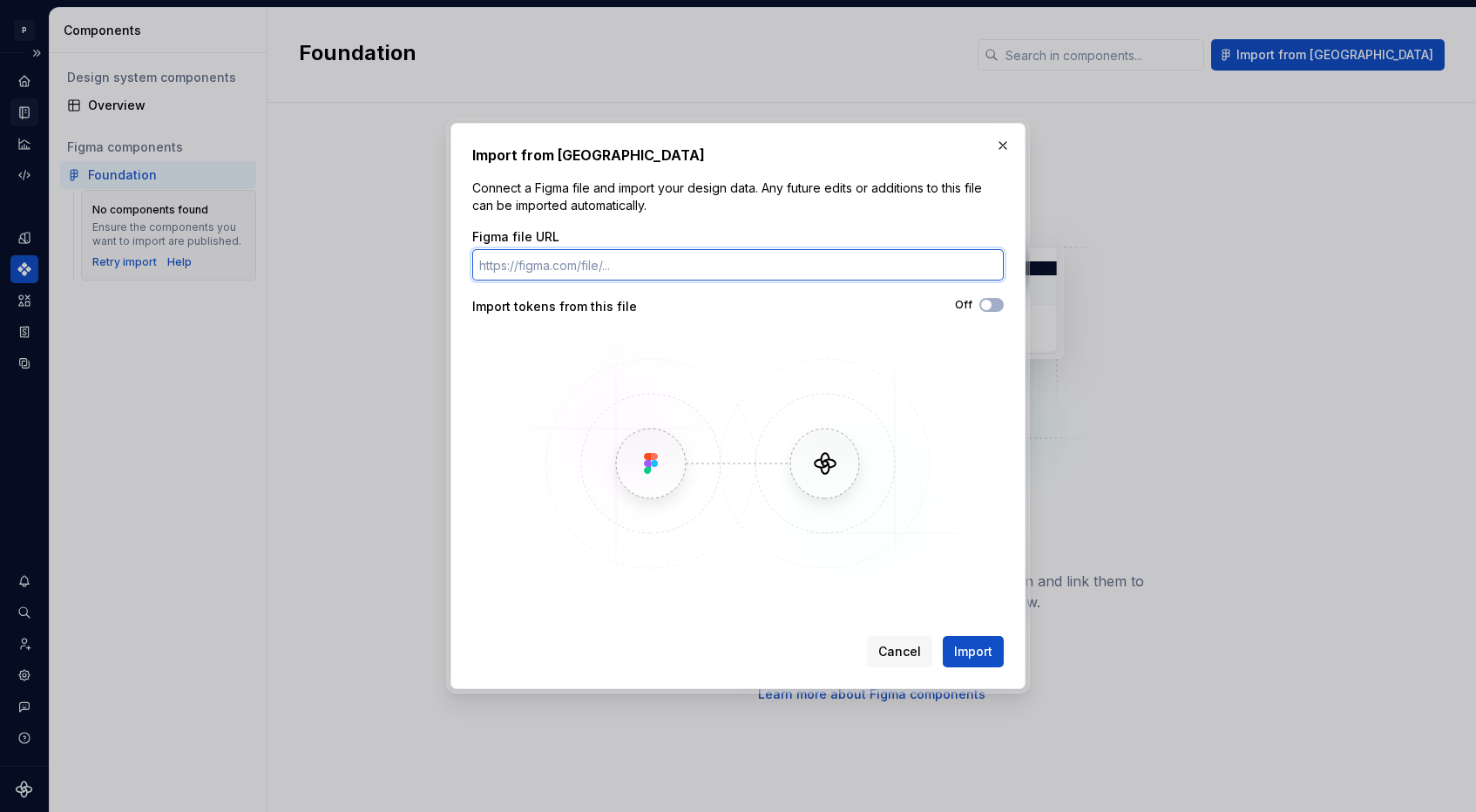
paste input "https://www.figma.com/design/sbrcbSTvGJgQL7jxmbZOar/App-Components?node-id=2115…"
type input "https://www.figma.com/design/sbrcbSTvGJgQL7jxmbZOar/App-Components?node-id=2115…"
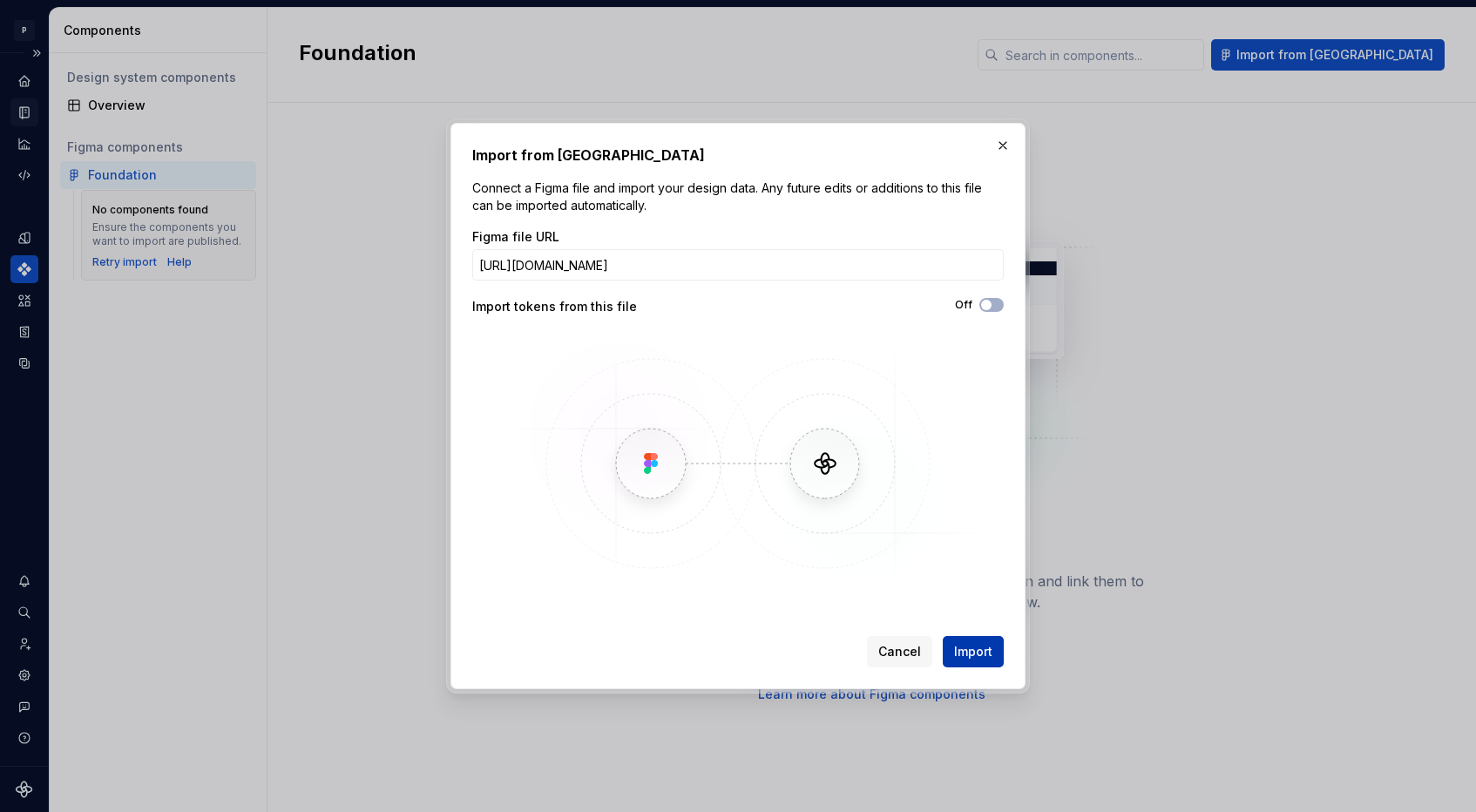
click at [959, 649] on span "Import" at bounding box center [972, 652] width 38 height 18
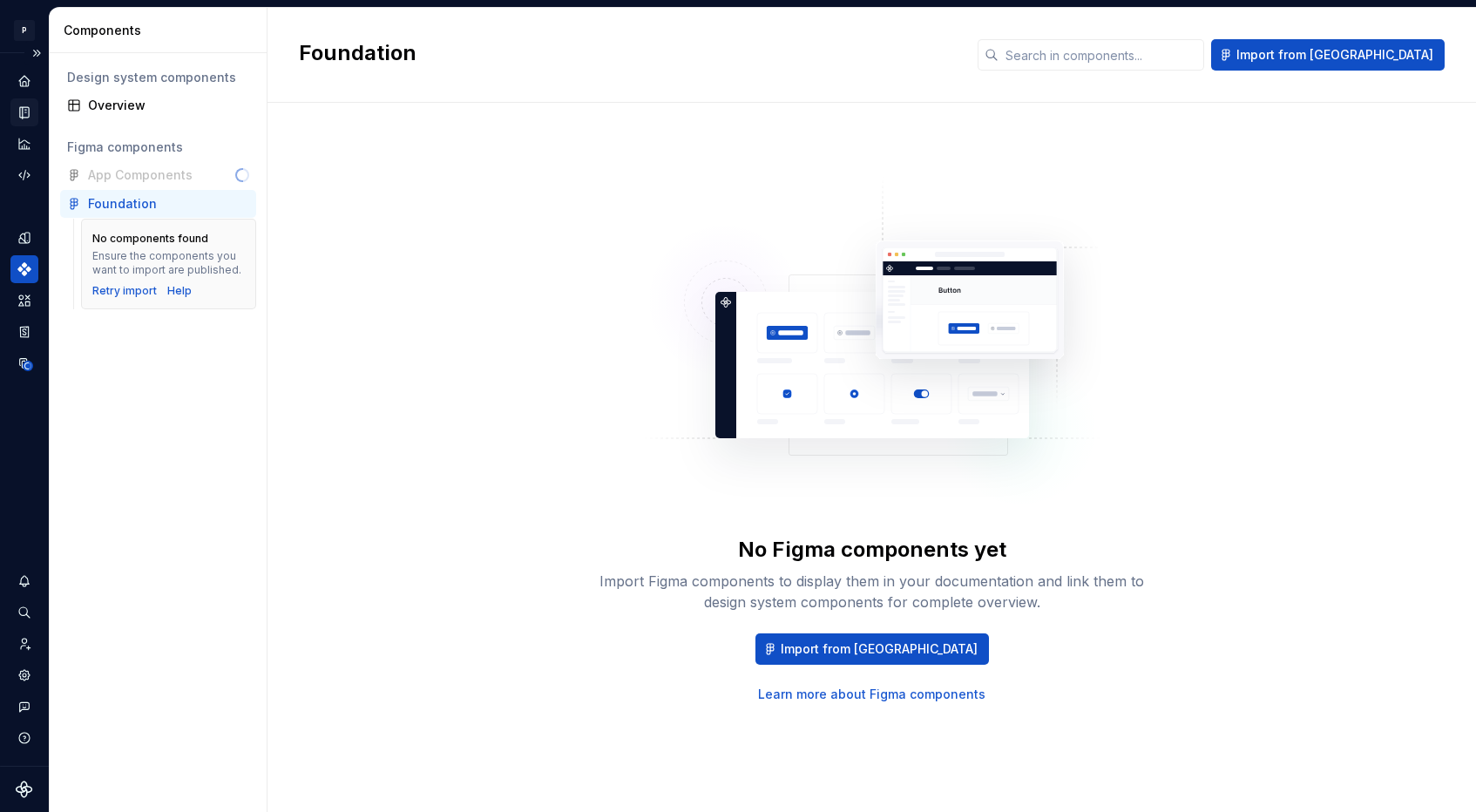
click at [110, 176] on div "App Components" at bounding box center [158, 175] width 196 height 28
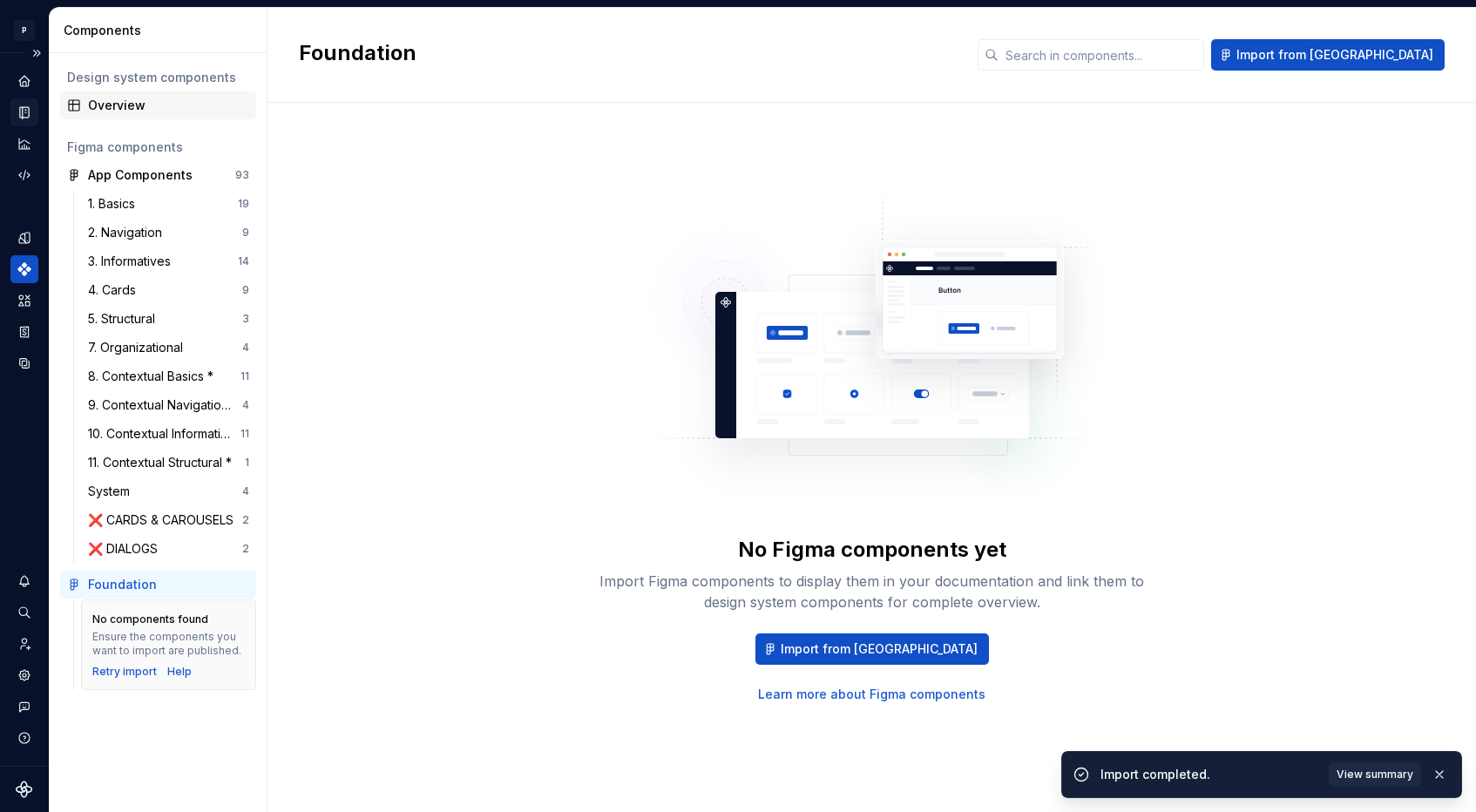
click at [129, 116] on div "Overview" at bounding box center [158, 105] width 196 height 28
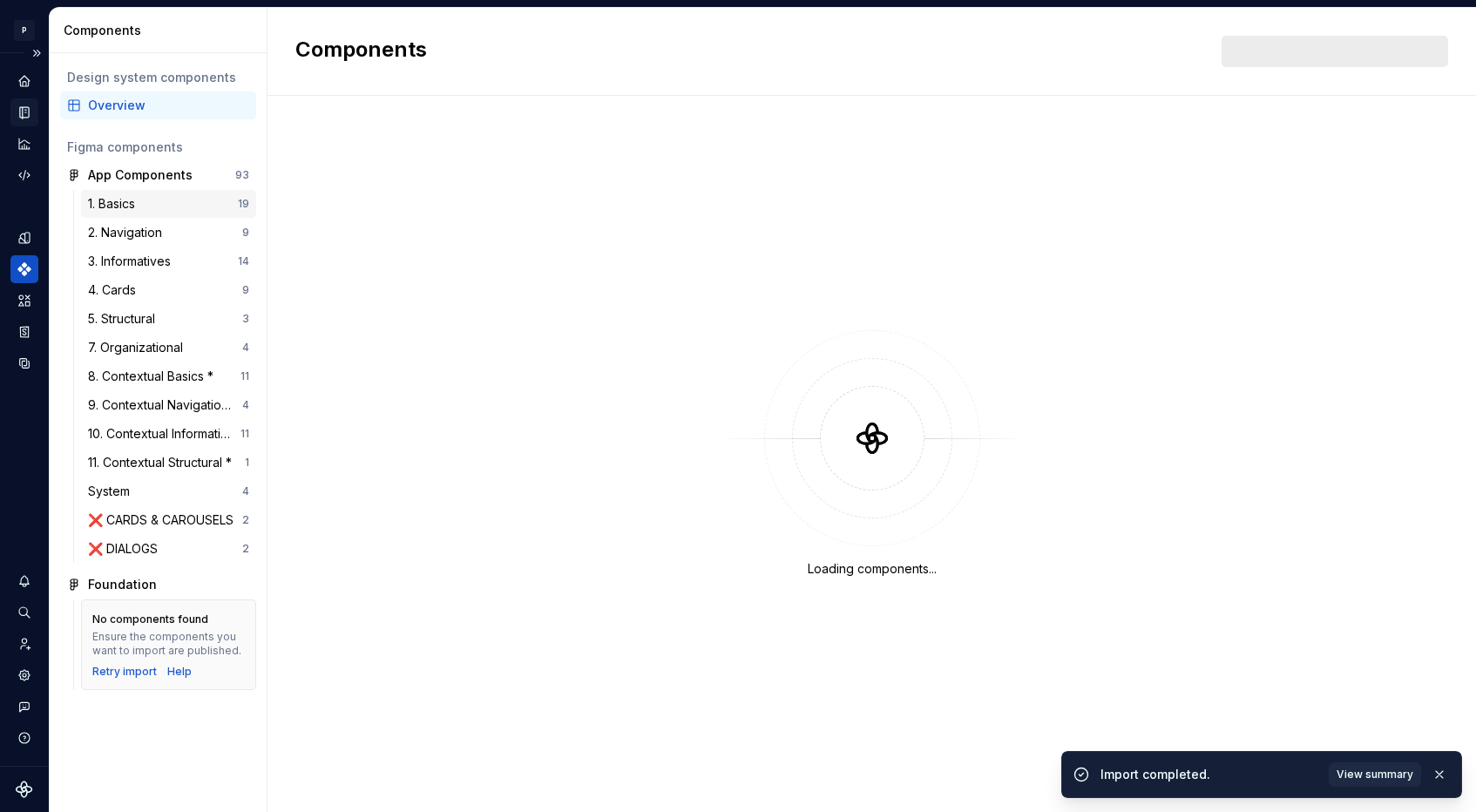
click at [140, 203] on div "1. Basics" at bounding box center [114, 204] width 54 height 18
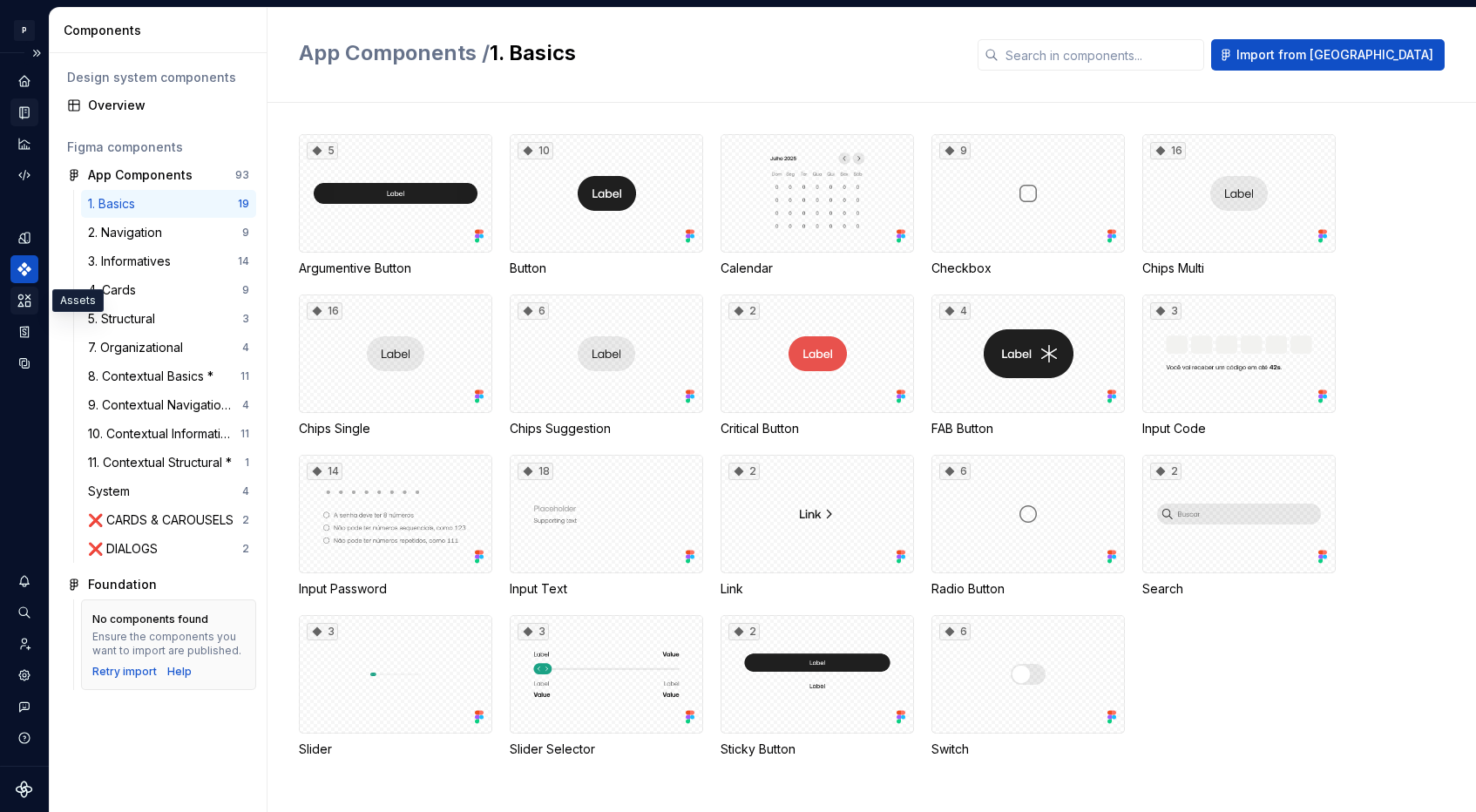
click at [33, 297] on div "Assets" at bounding box center [25, 301] width 28 height 28
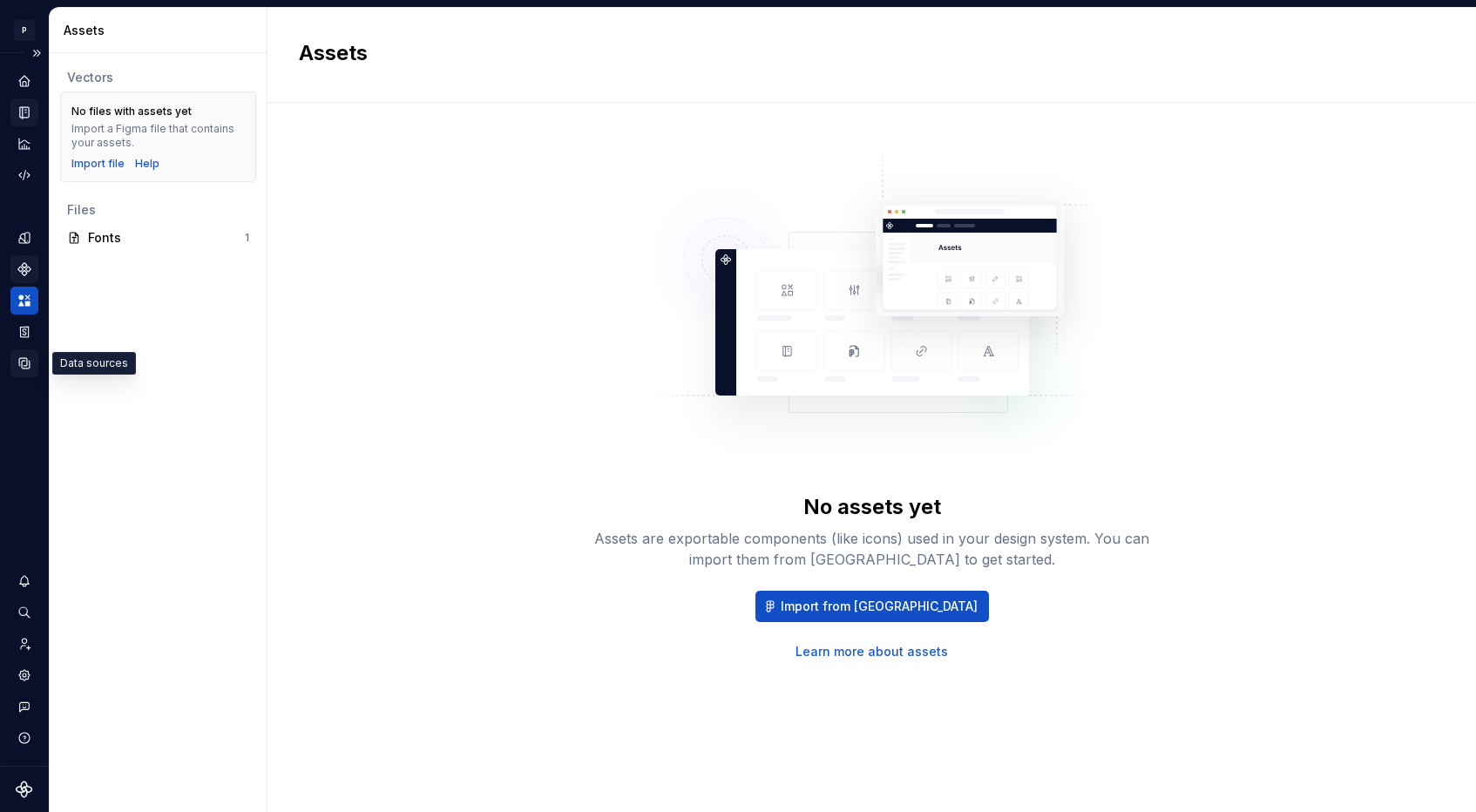
click at [23, 372] on div "Data sources" at bounding box center [25, 364] width 28 height 28
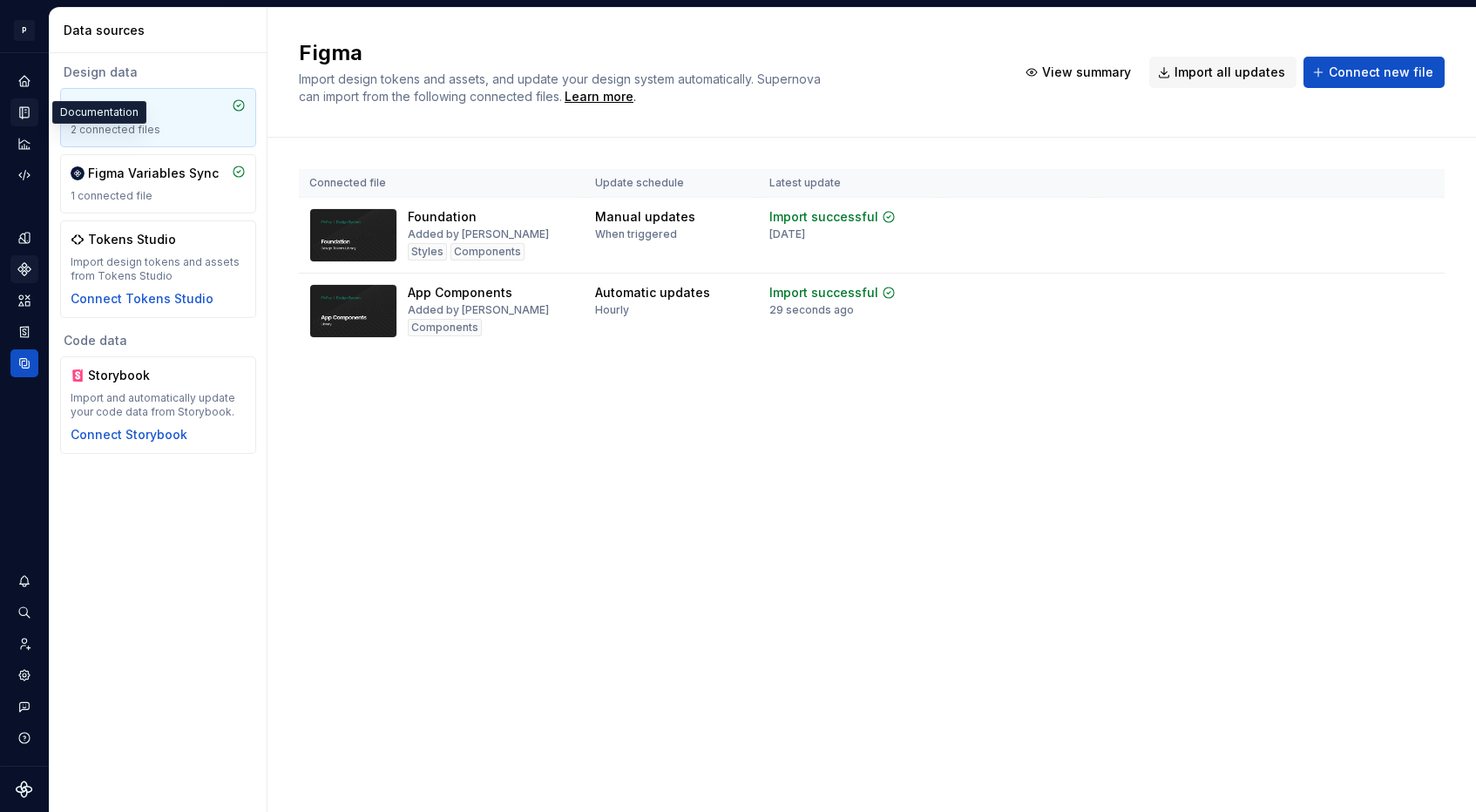
click at [26, 122] on div "Documentation" at bounding box center [25, 112] width 28 height 28
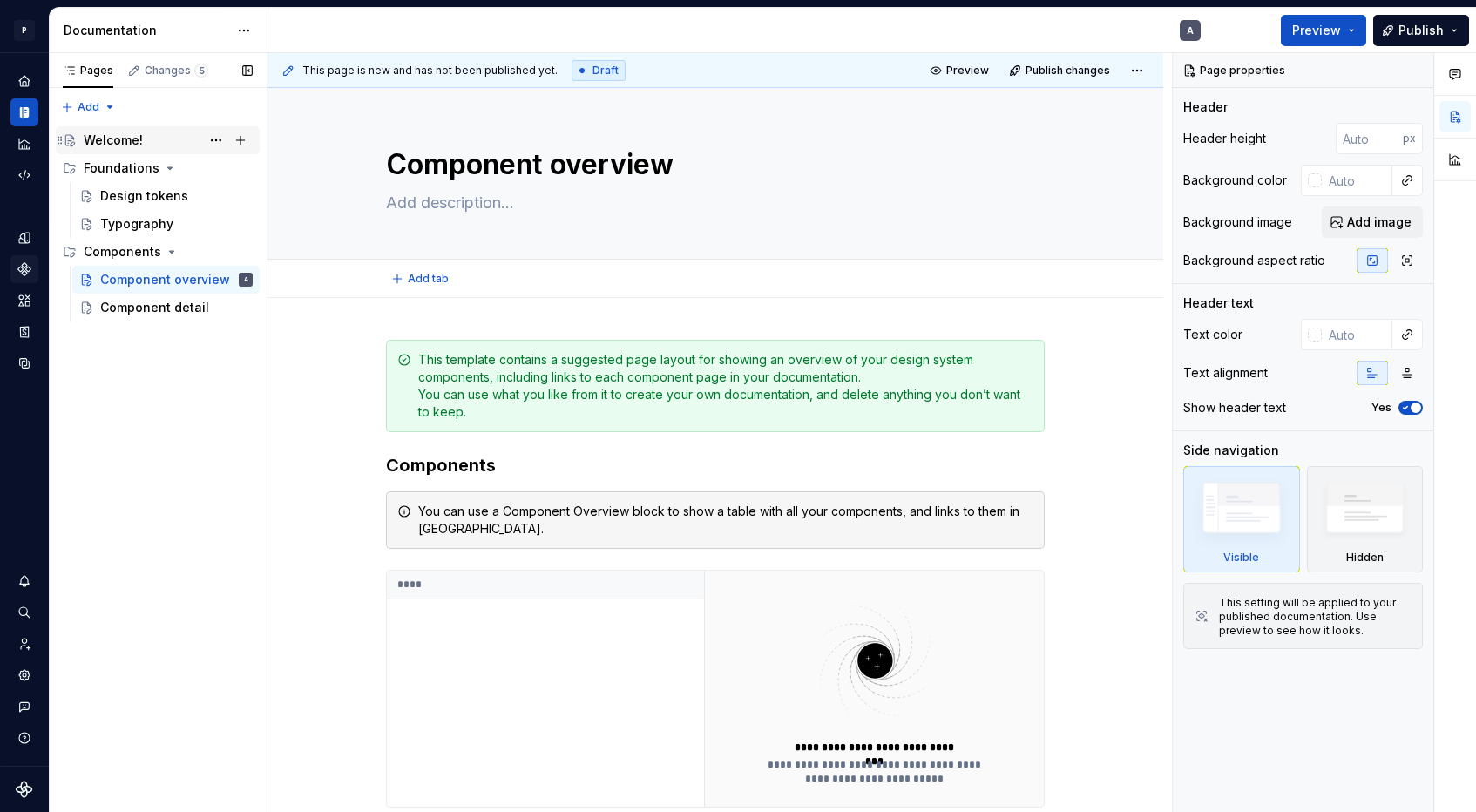
type textarea "*"
click at [108, 111] on div "Pages Changes 5 Add Accessibility guide for tree Page tree. Navigate the tree w…" at bounding box center [158, 433] width 218 height 760
click at [133, 144] on div "New page" at bounding box center [144, 142] width 113 height 18
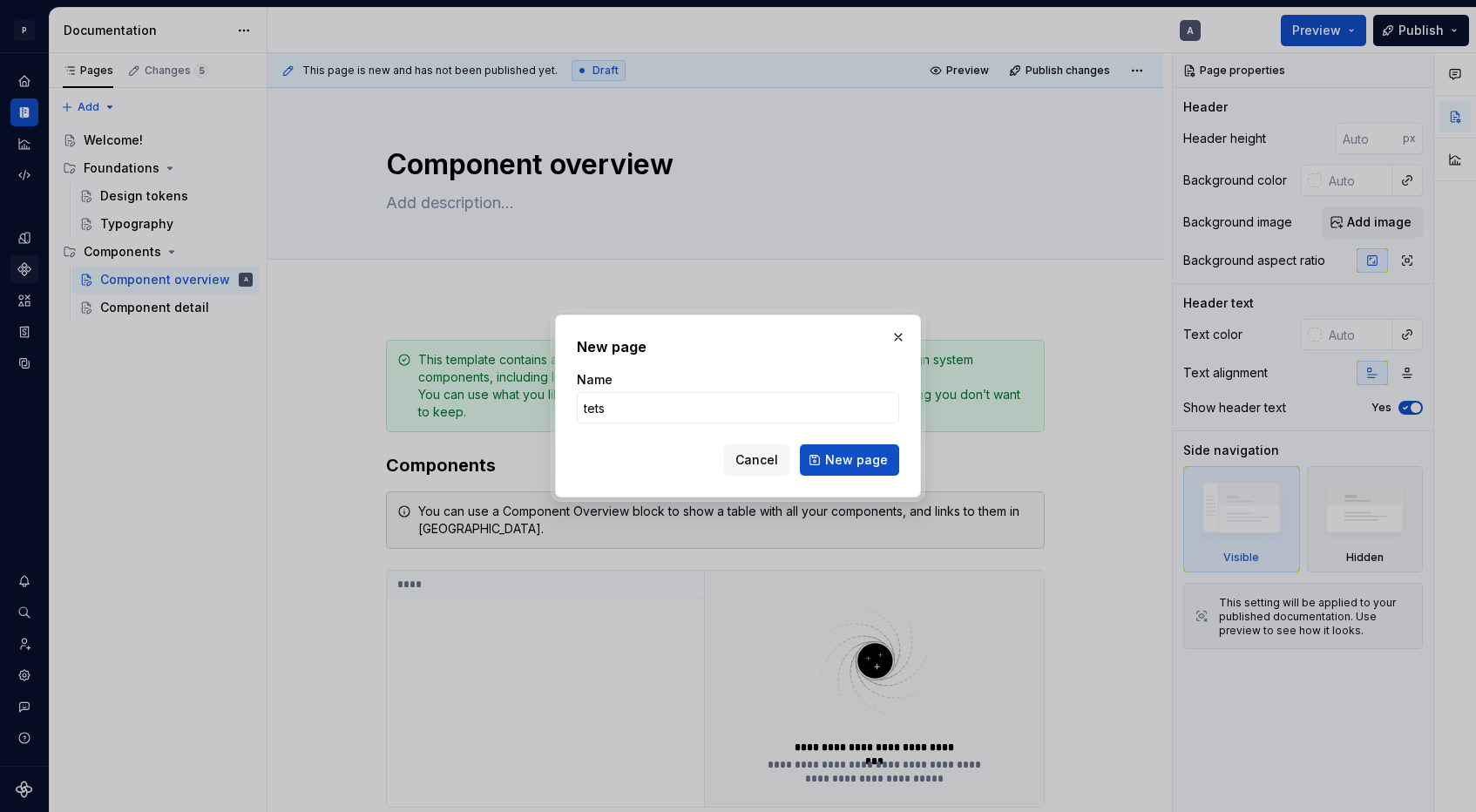
type input "tetse"
click button "New page" at bounding box center [849, 459] width 99 height 31
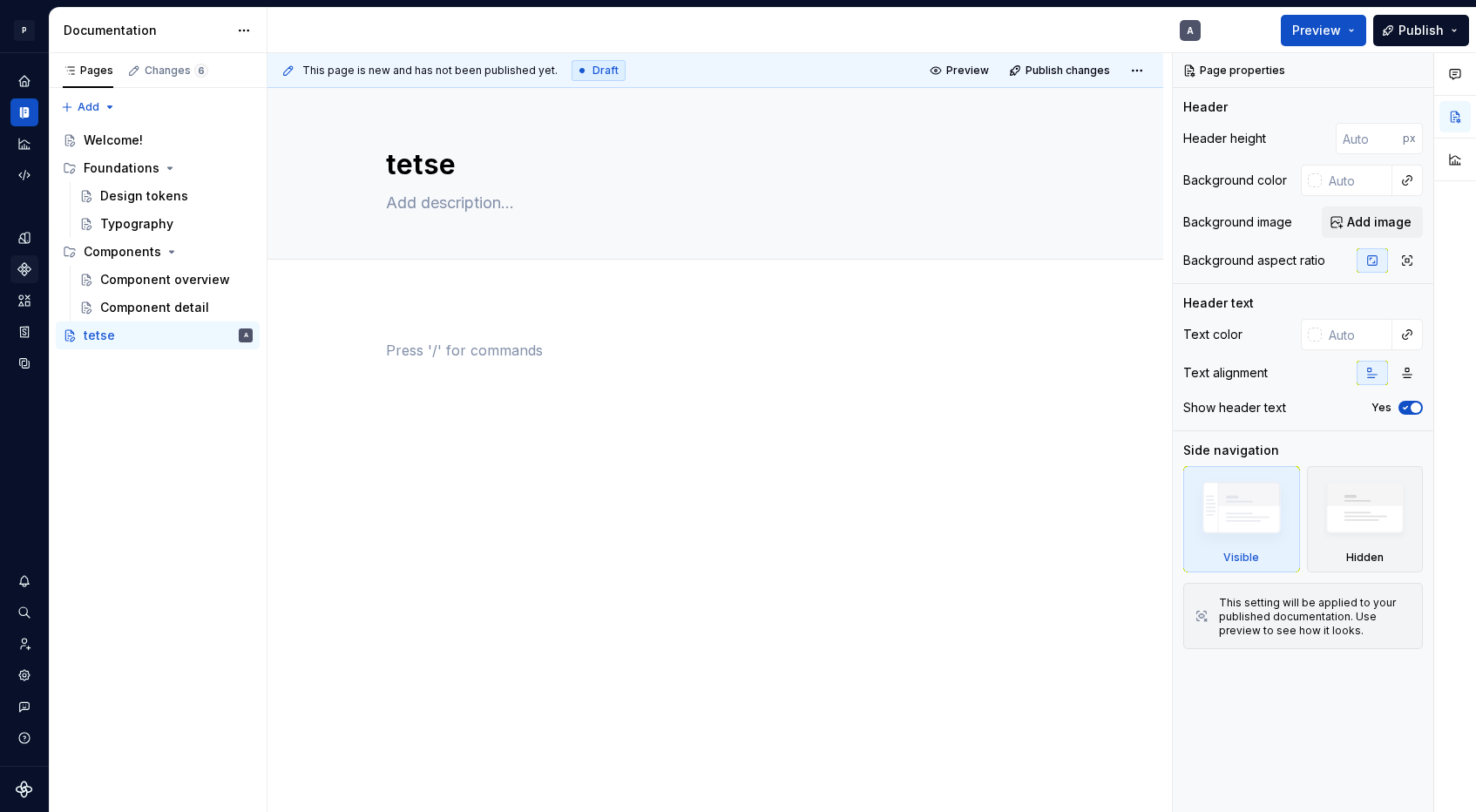
click at [525, 406] on div at bounding box center [715, 383] width 658 height 87
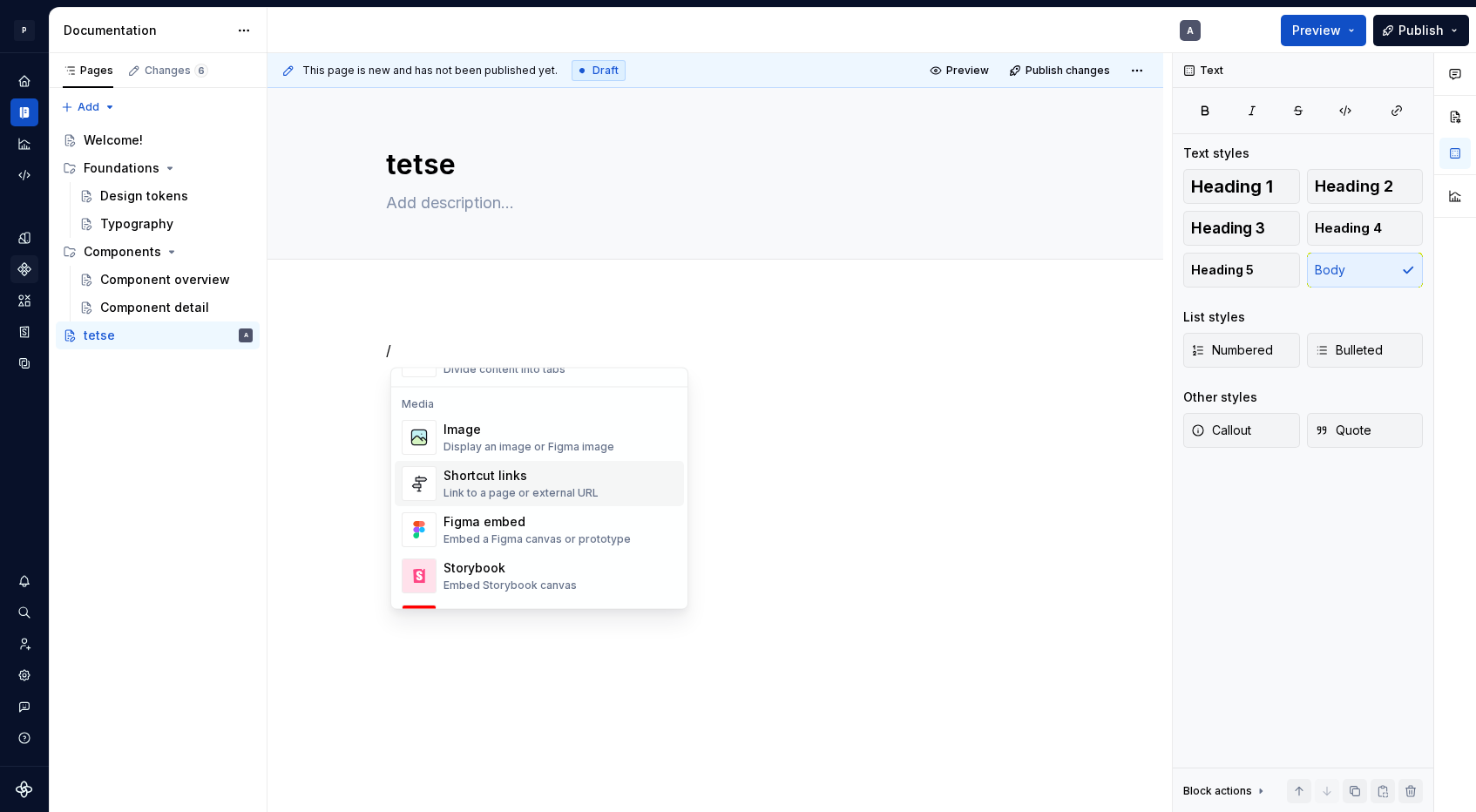
scroll to position [706, 0]
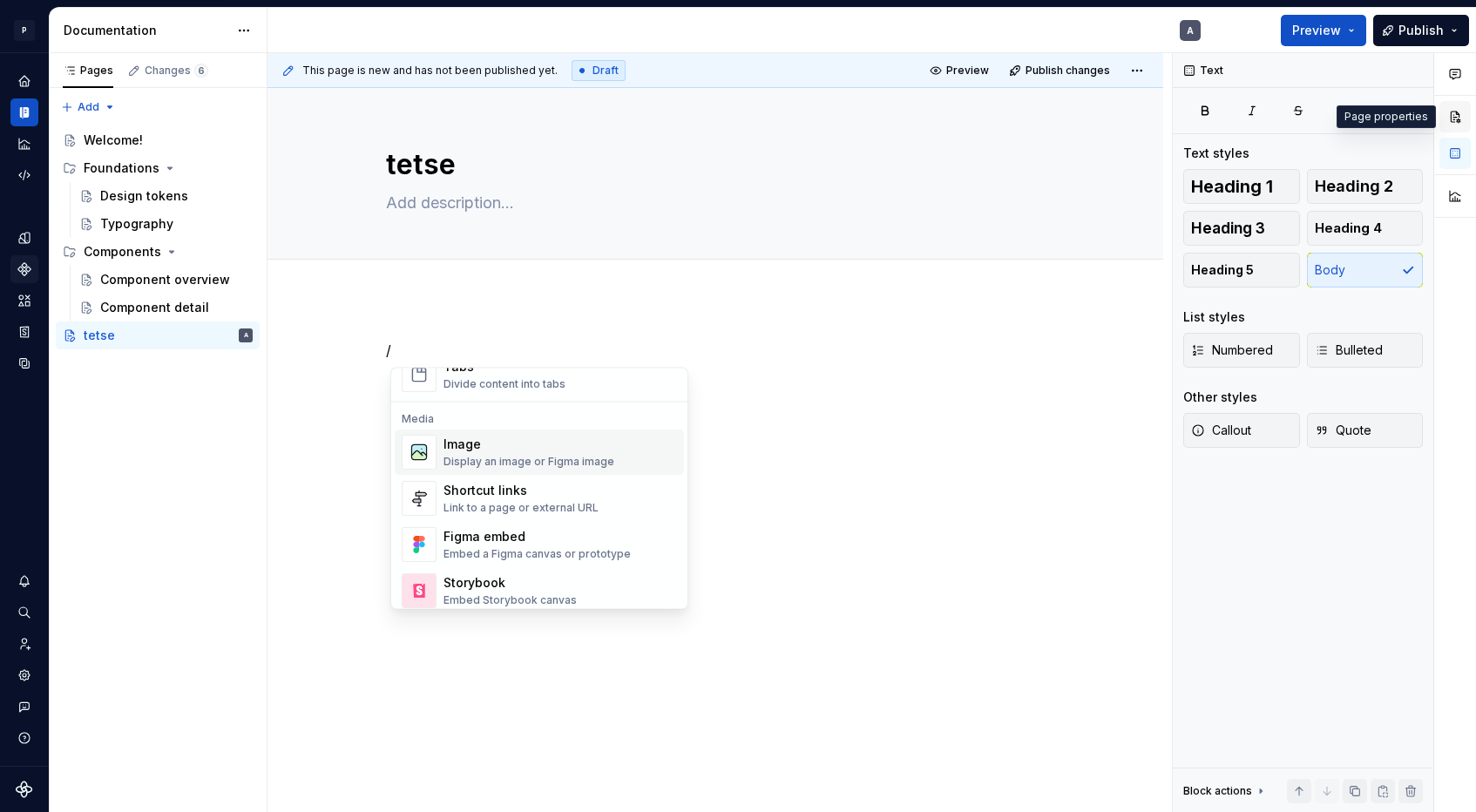
click at [1458, 108] on button "button" at bounding box center [1454, 116] width 31 height 31
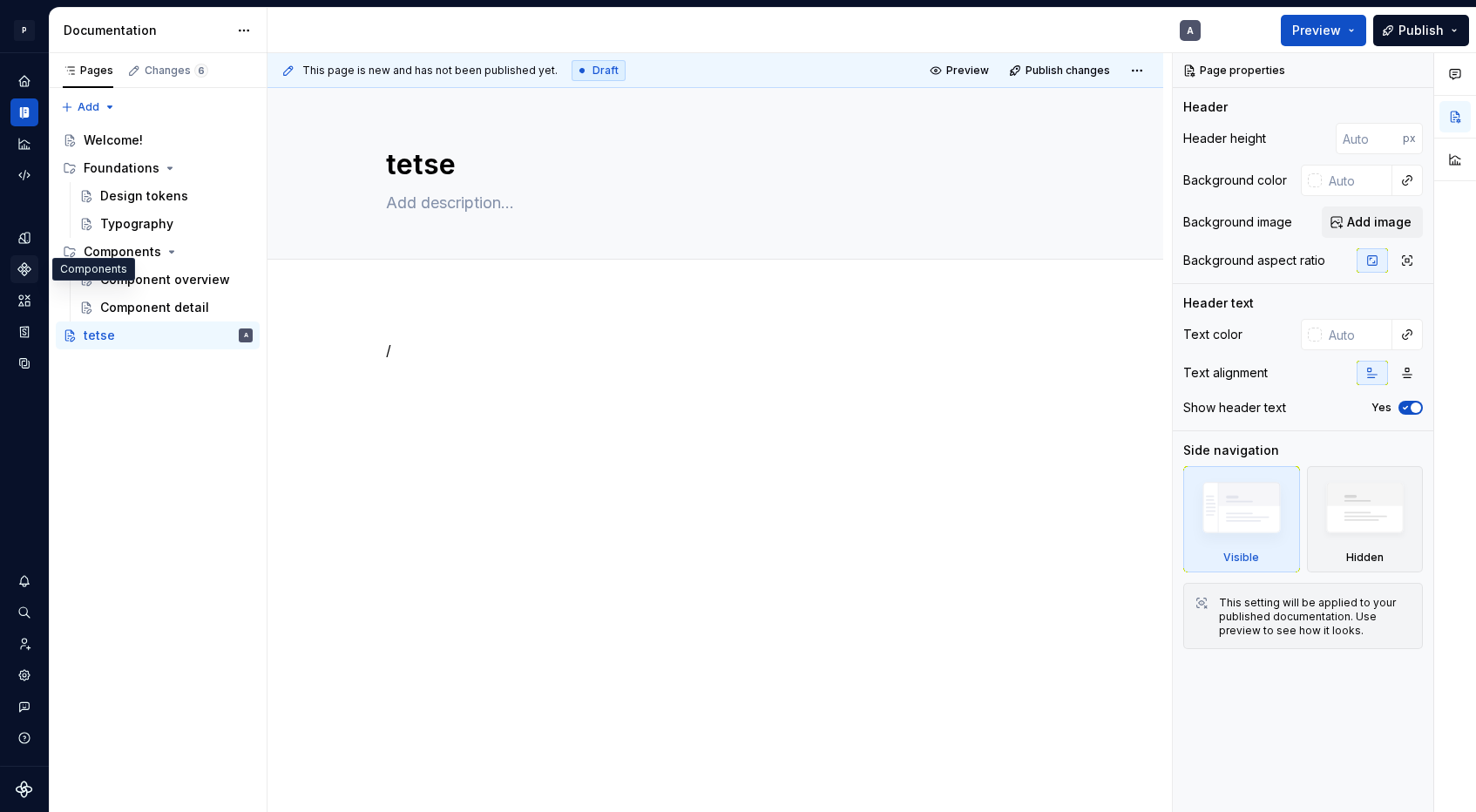
click at [19, 267] on icon "Components" at bounding box center [25, 269] width 16 height 16
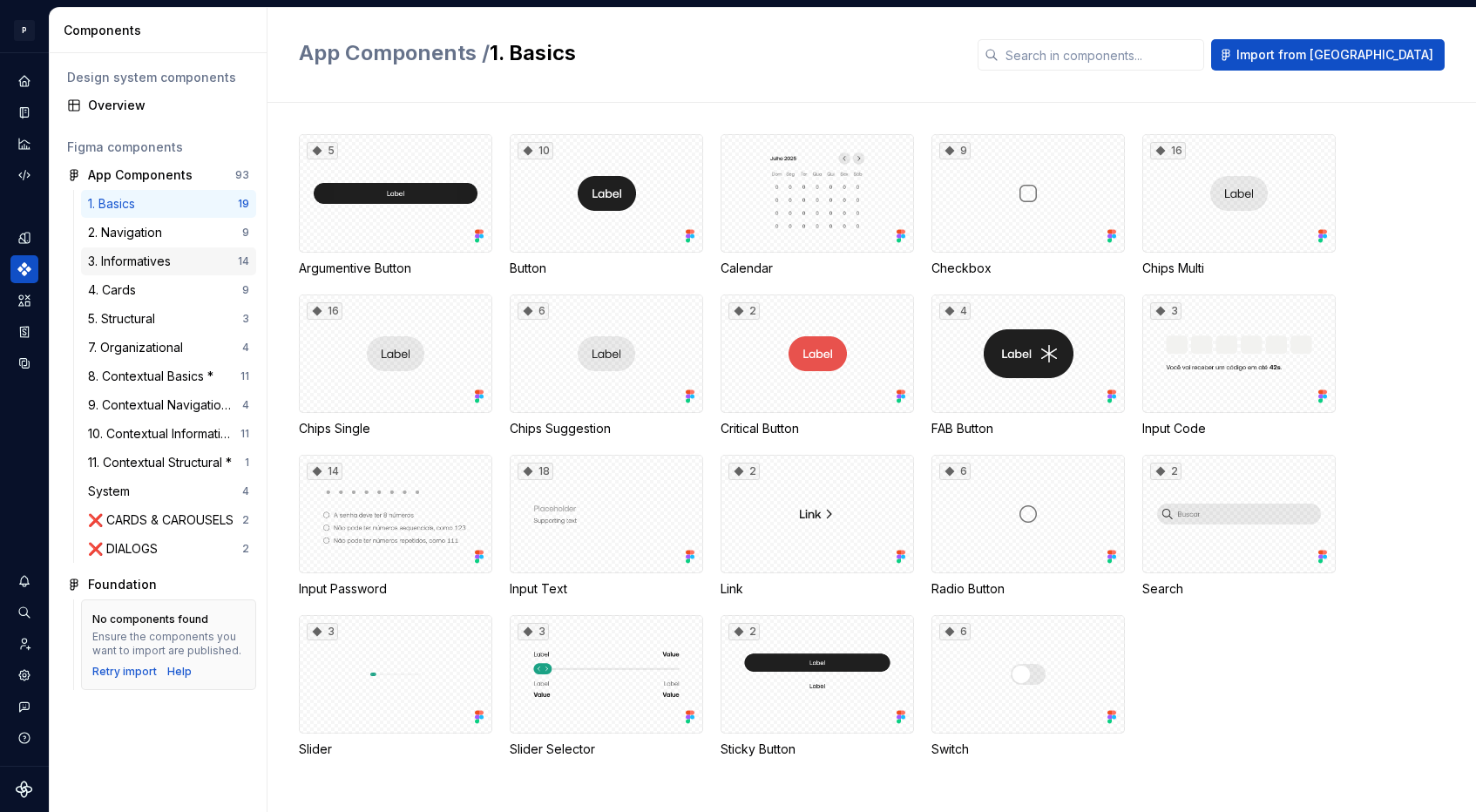
click at [178, 255] on div "3. Informatives" at bounding box center [132, 262] width 89 height 18
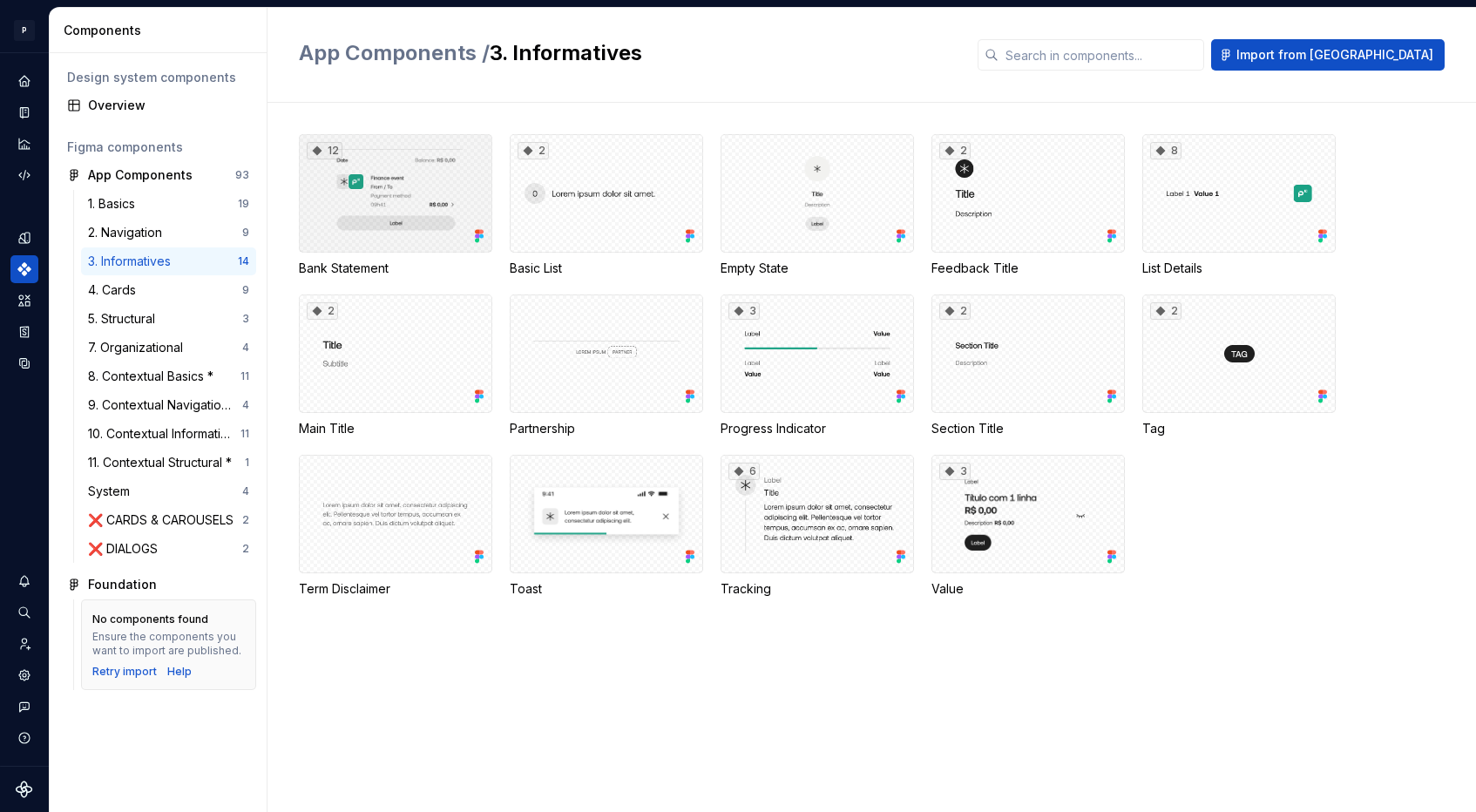
click at [420, 211] on div "12" at bounding box center [396, 194] width 194 height 119
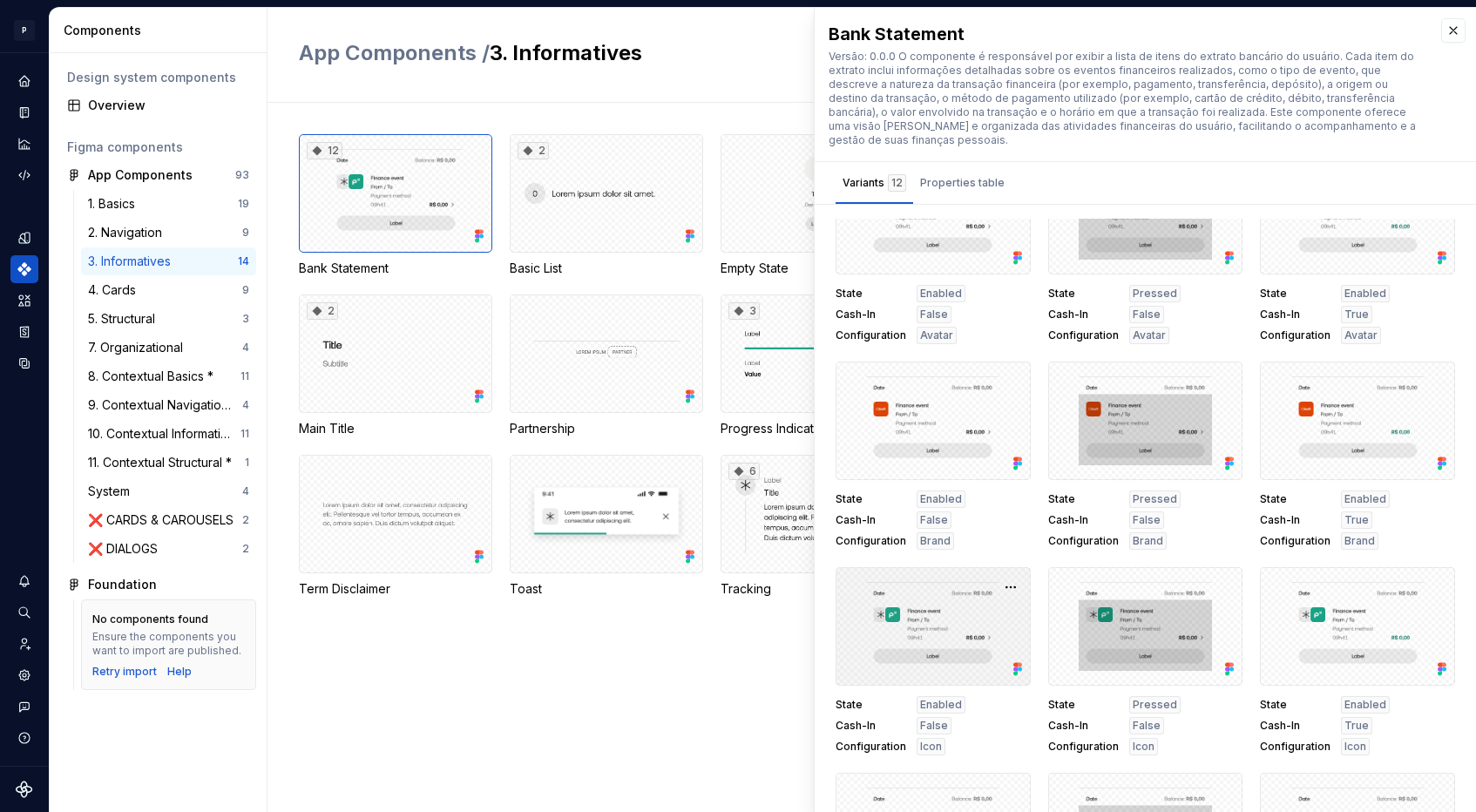
scroll to position [23, 0]
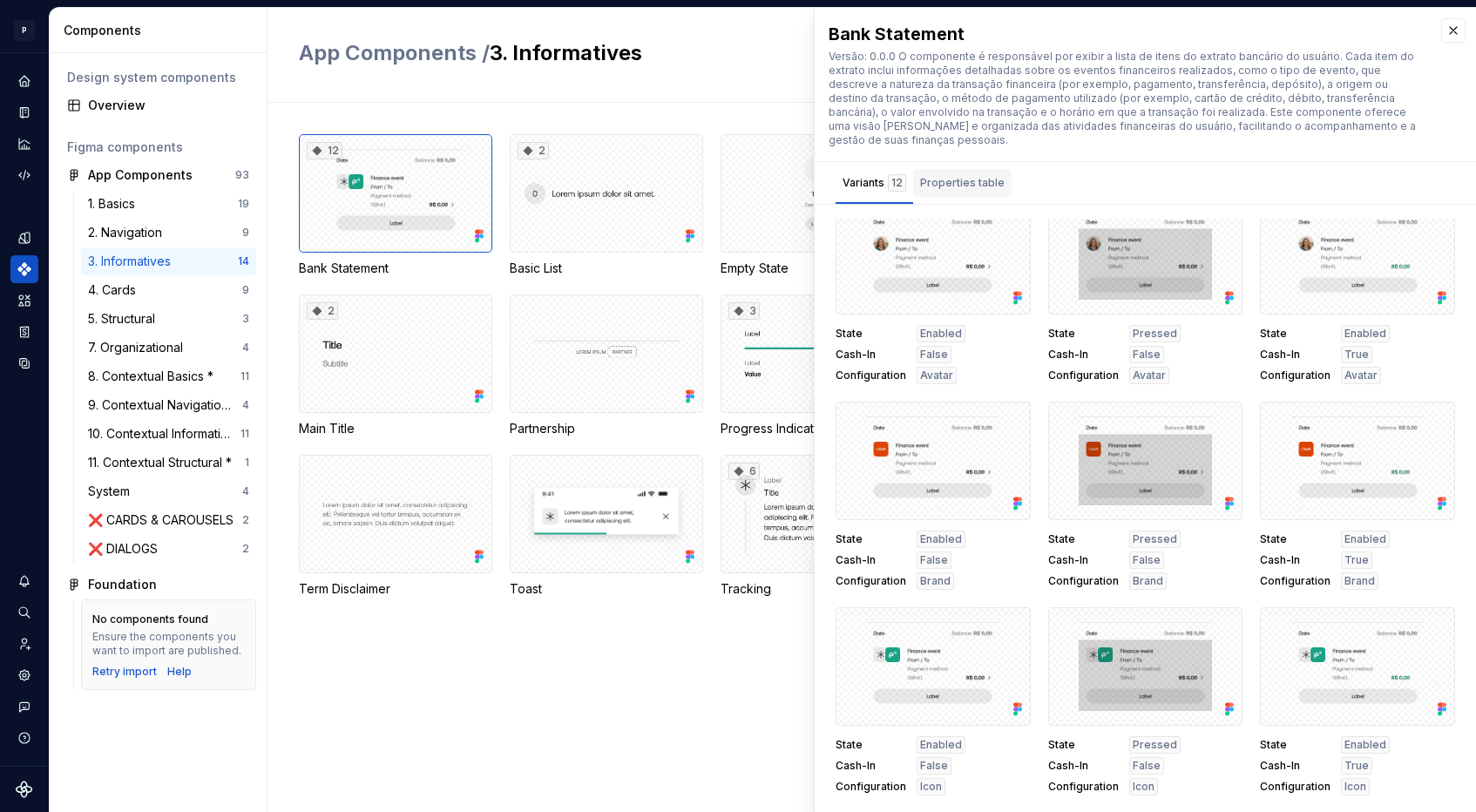
click at [950, 174] on div "Properties table" at bounding box center [962, 183] width 84 height 18
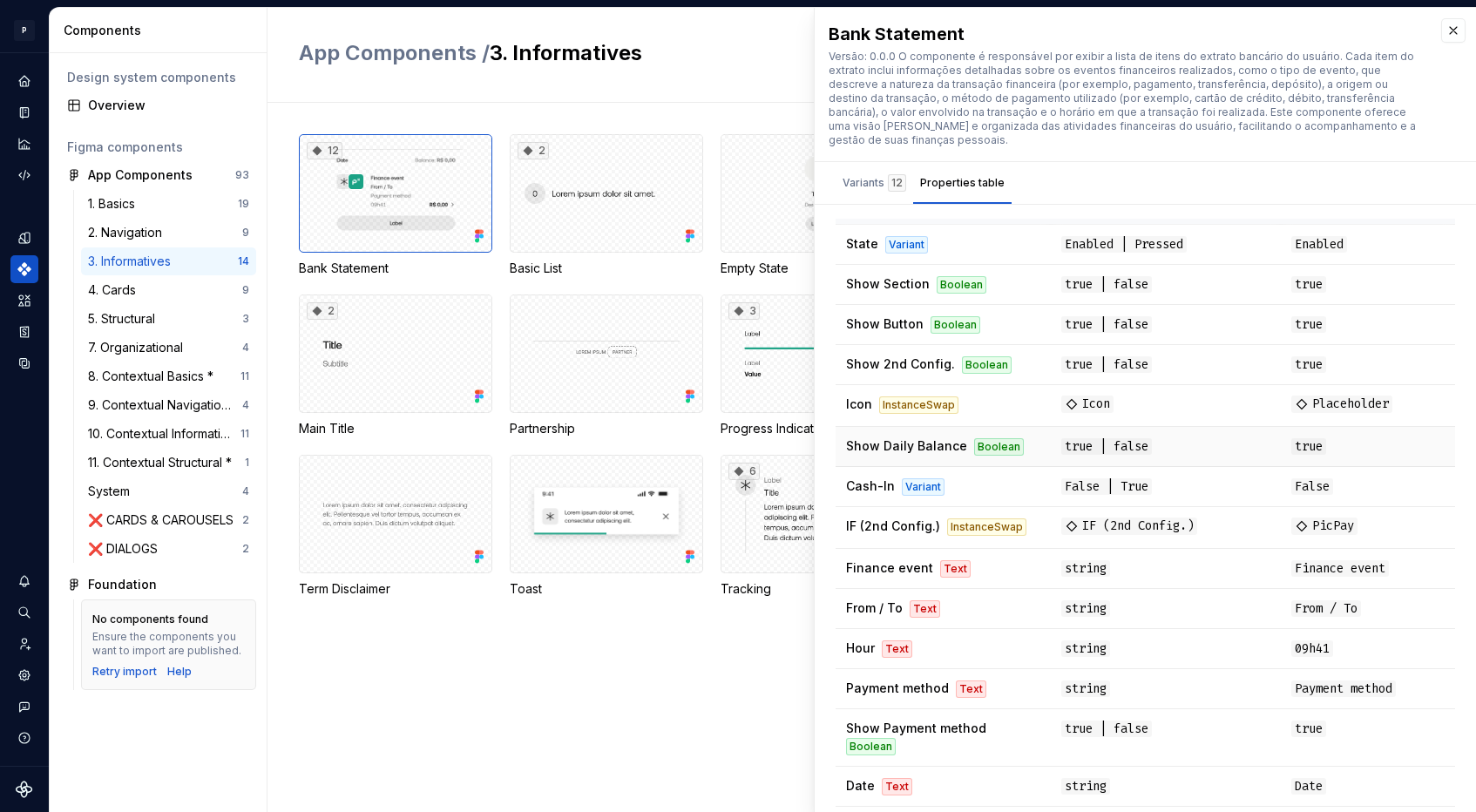
scroll to position [236, 0]
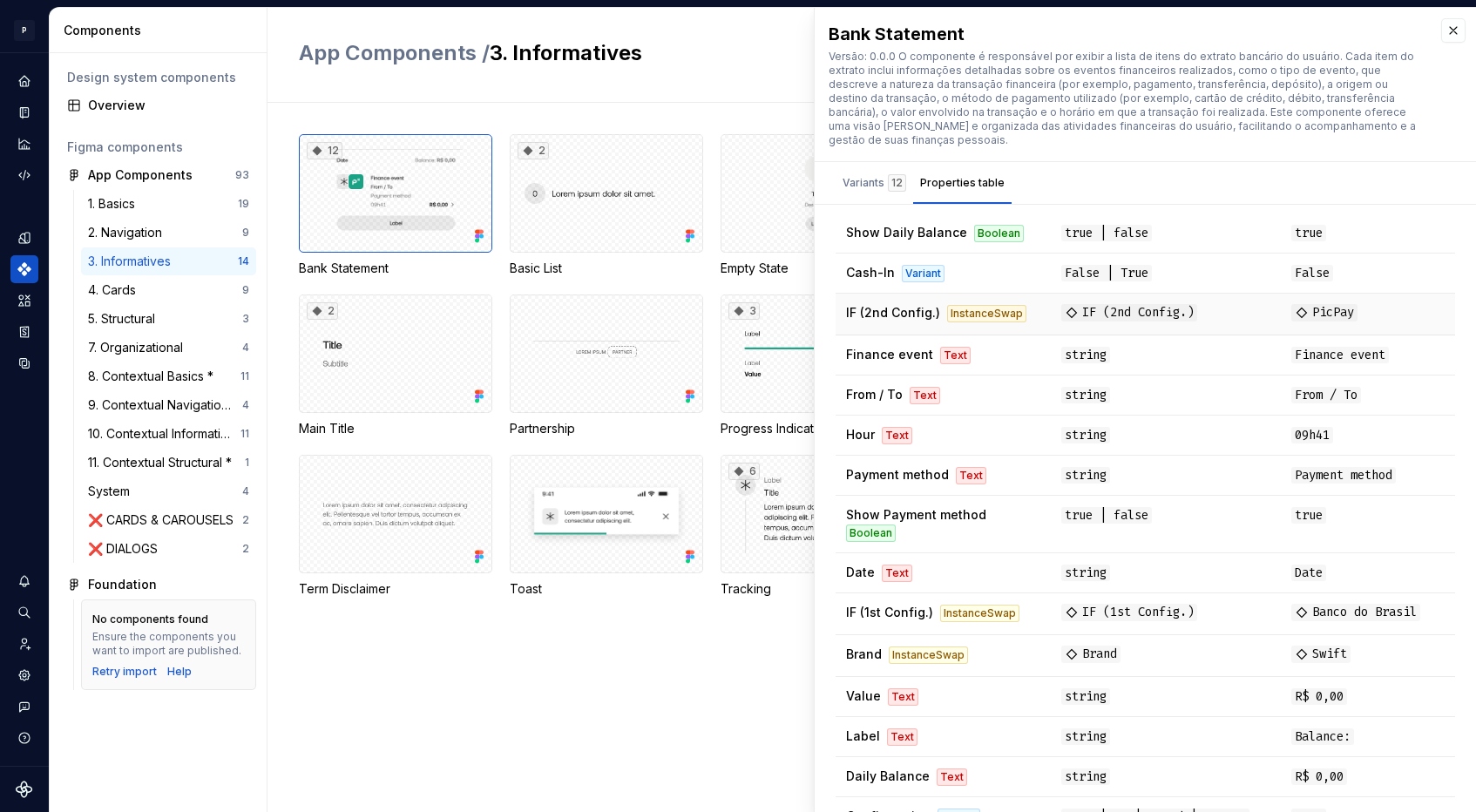
click at [971, 305] on div "InstanceSwap" at bounding box center [987, 314] width 80 height 18
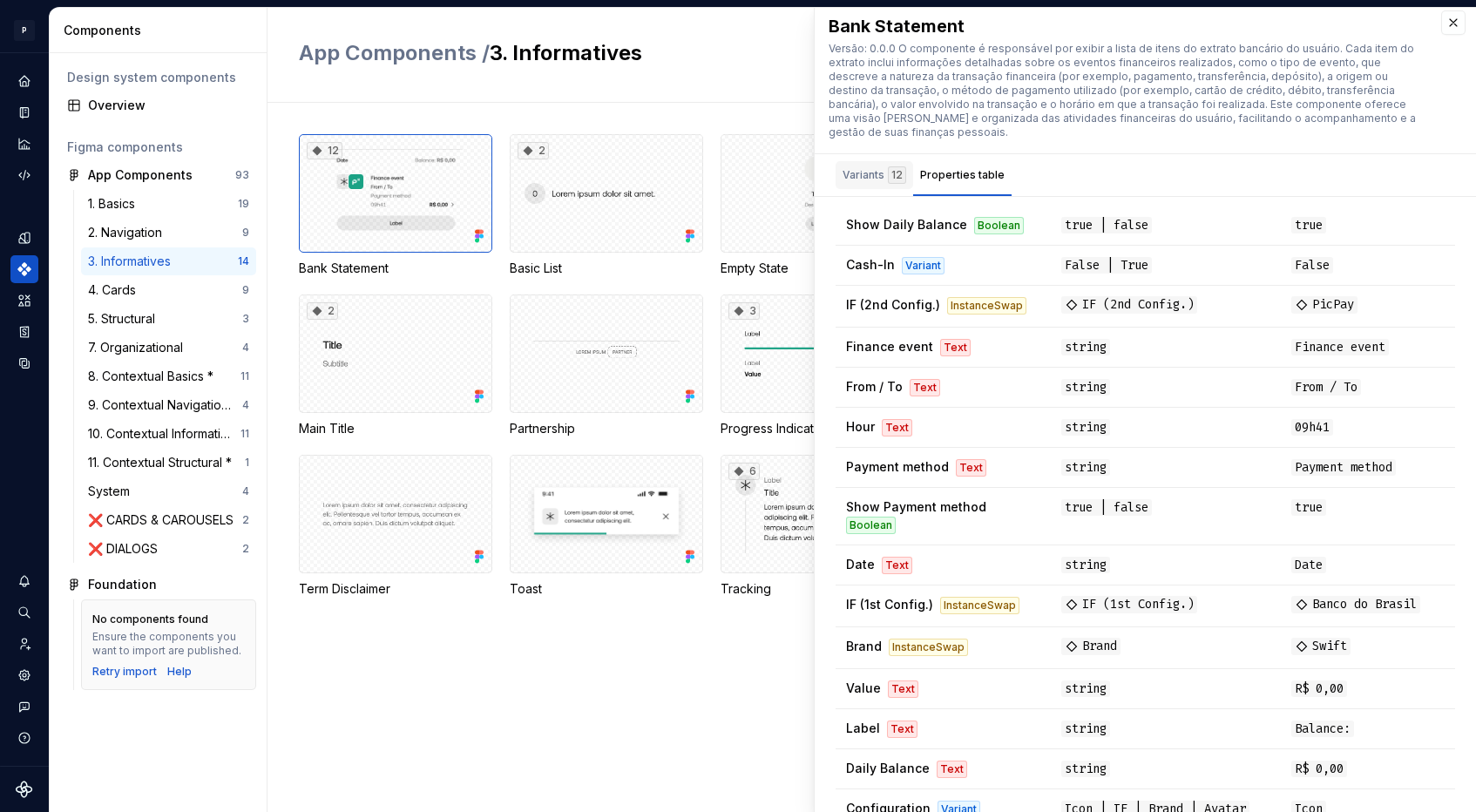
click at [865, 166] on div "Variants 12" at bounding box center [874, 175] width 64 height 18
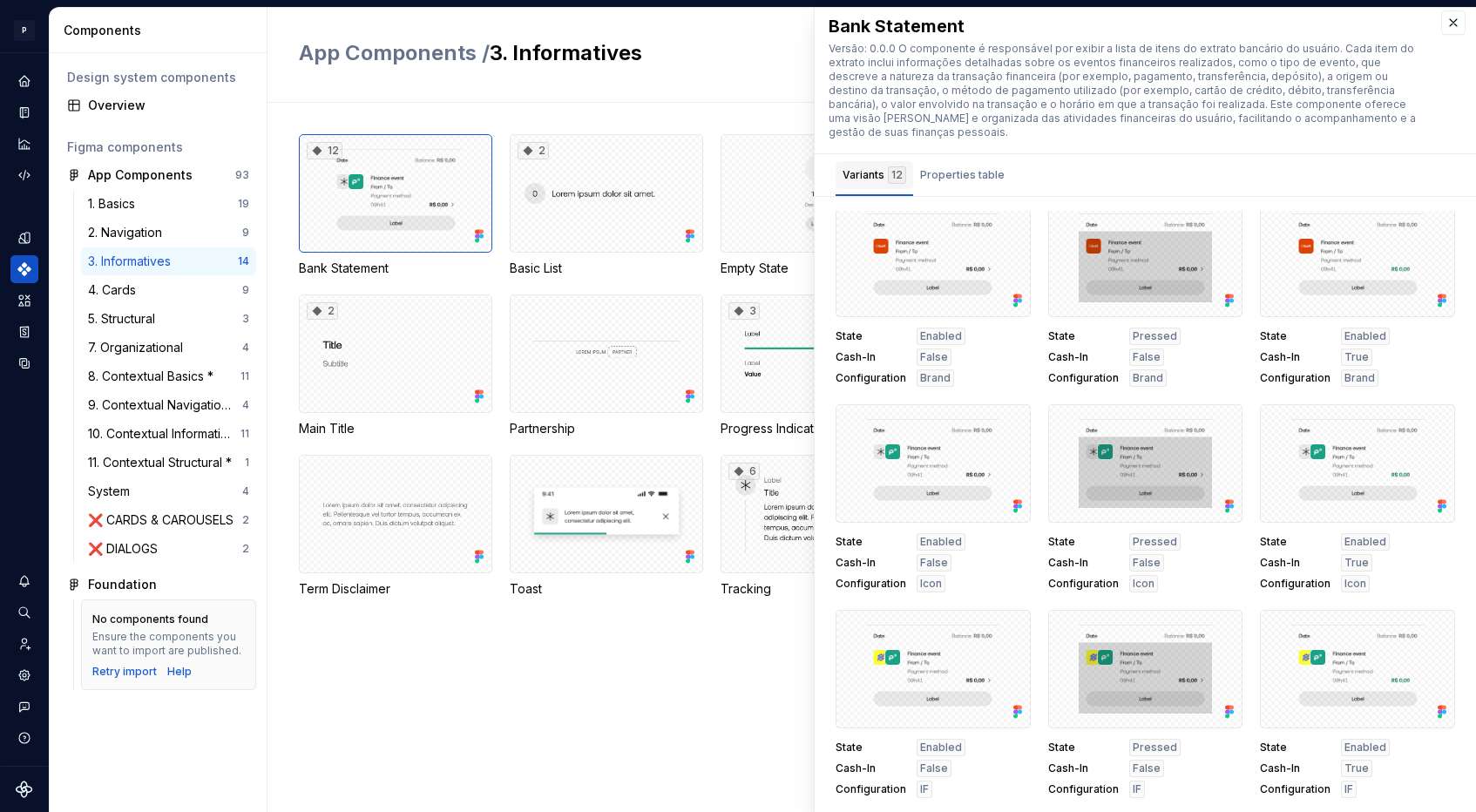
scroll to position [203, 0]
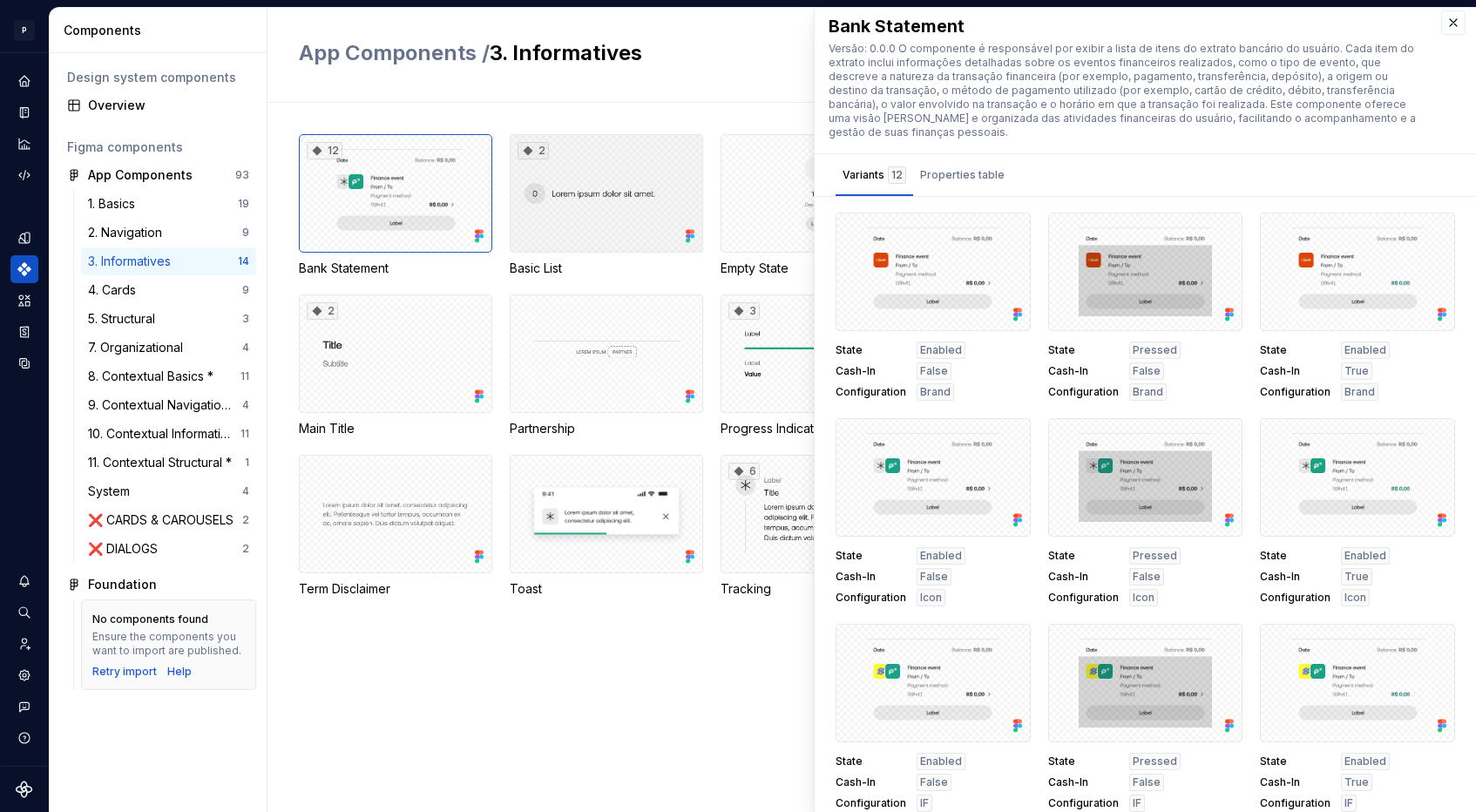
click at [612, 201] on div "2" at bounding box center [606, 194] width 194 height 119
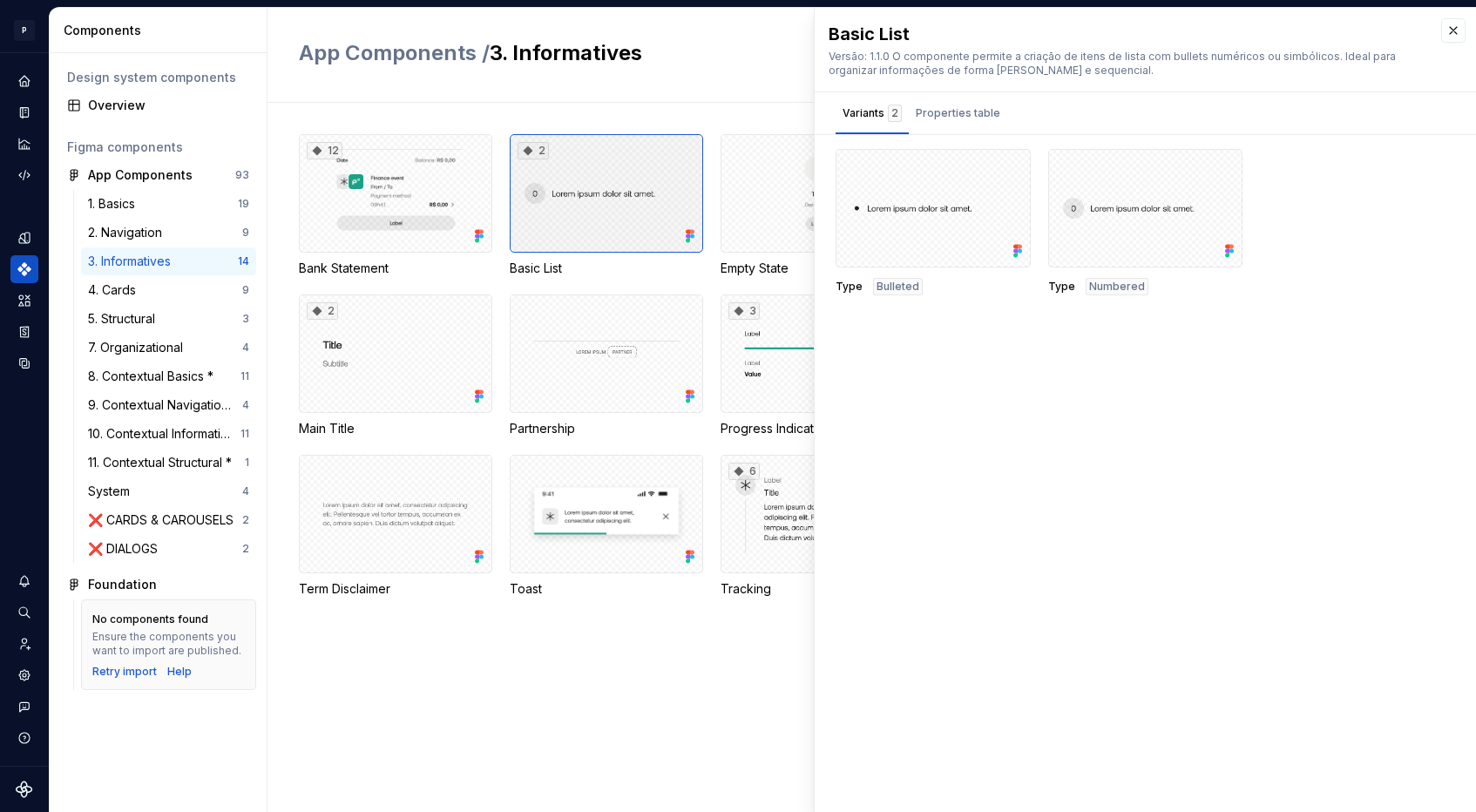
click at [612, 201] on div "2" at bounding box center [606, 194] width 194 height 119
click at [958, 107] on div "Properties table" at bounding box center [957, 113] width 84 height 18
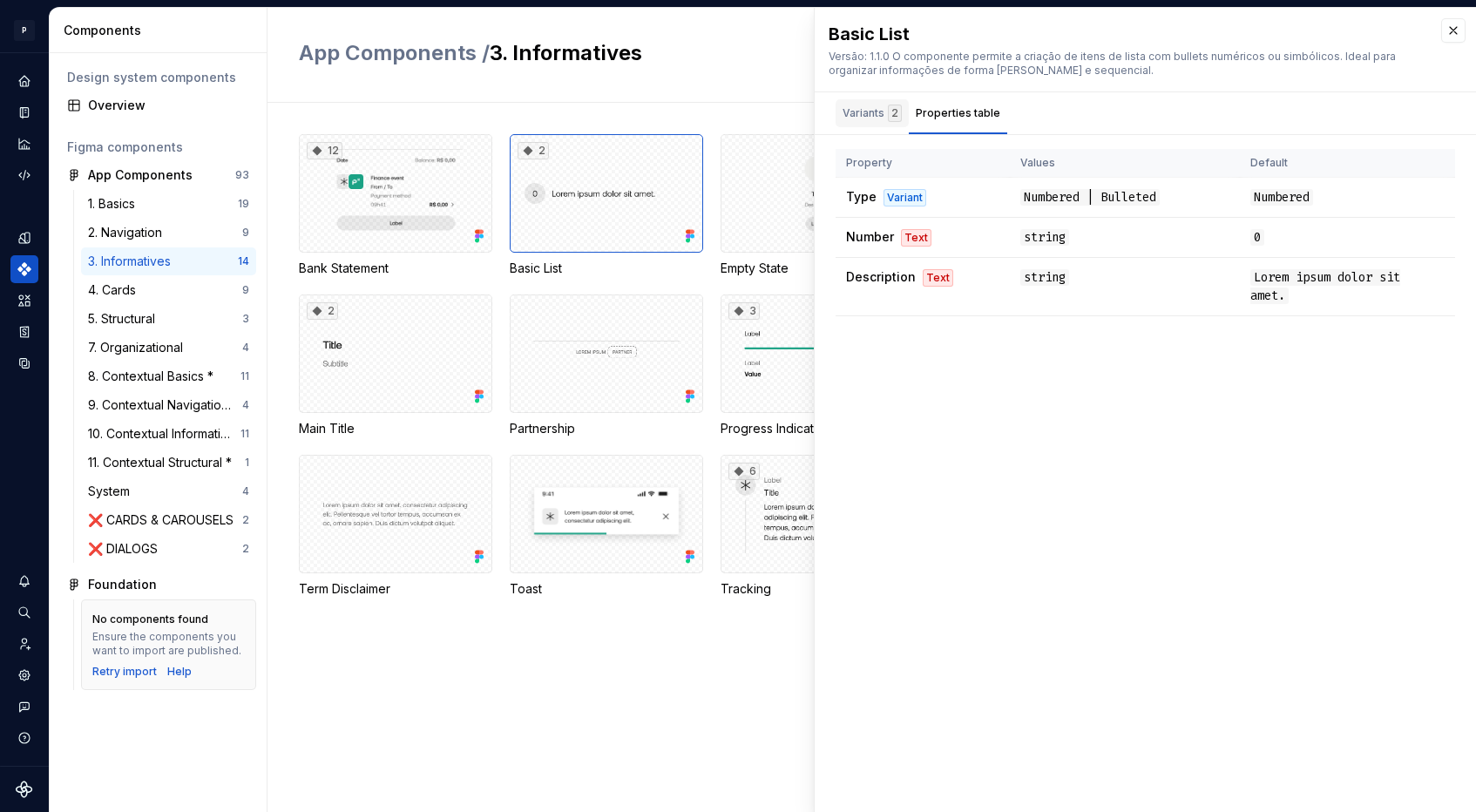
click at [873, 115] on div "Variants 2" at bounding box center [872, 113] width 59 height 18
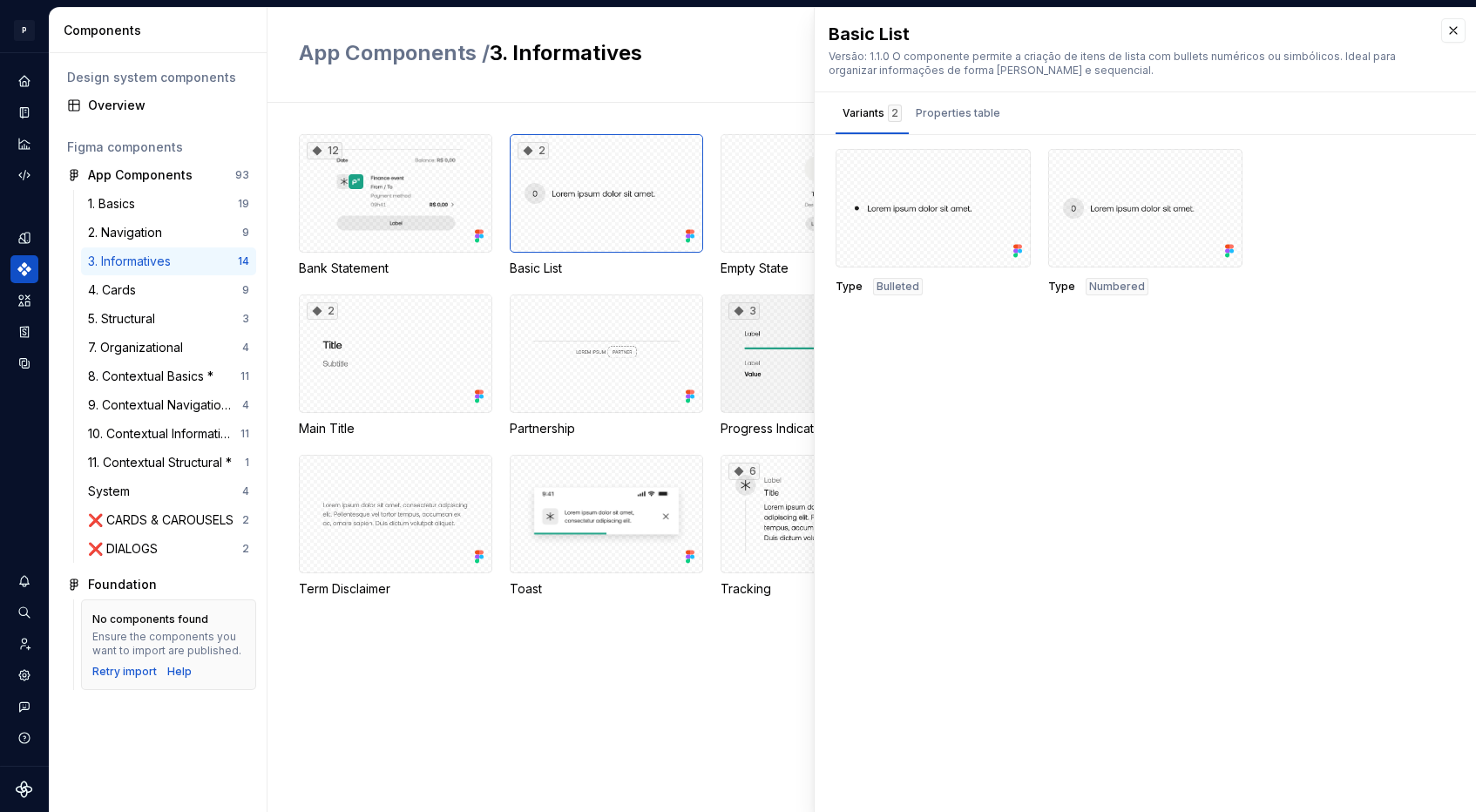
click at [770, 385] on div "3" at bounding box center [817, 354] width 194 height 119
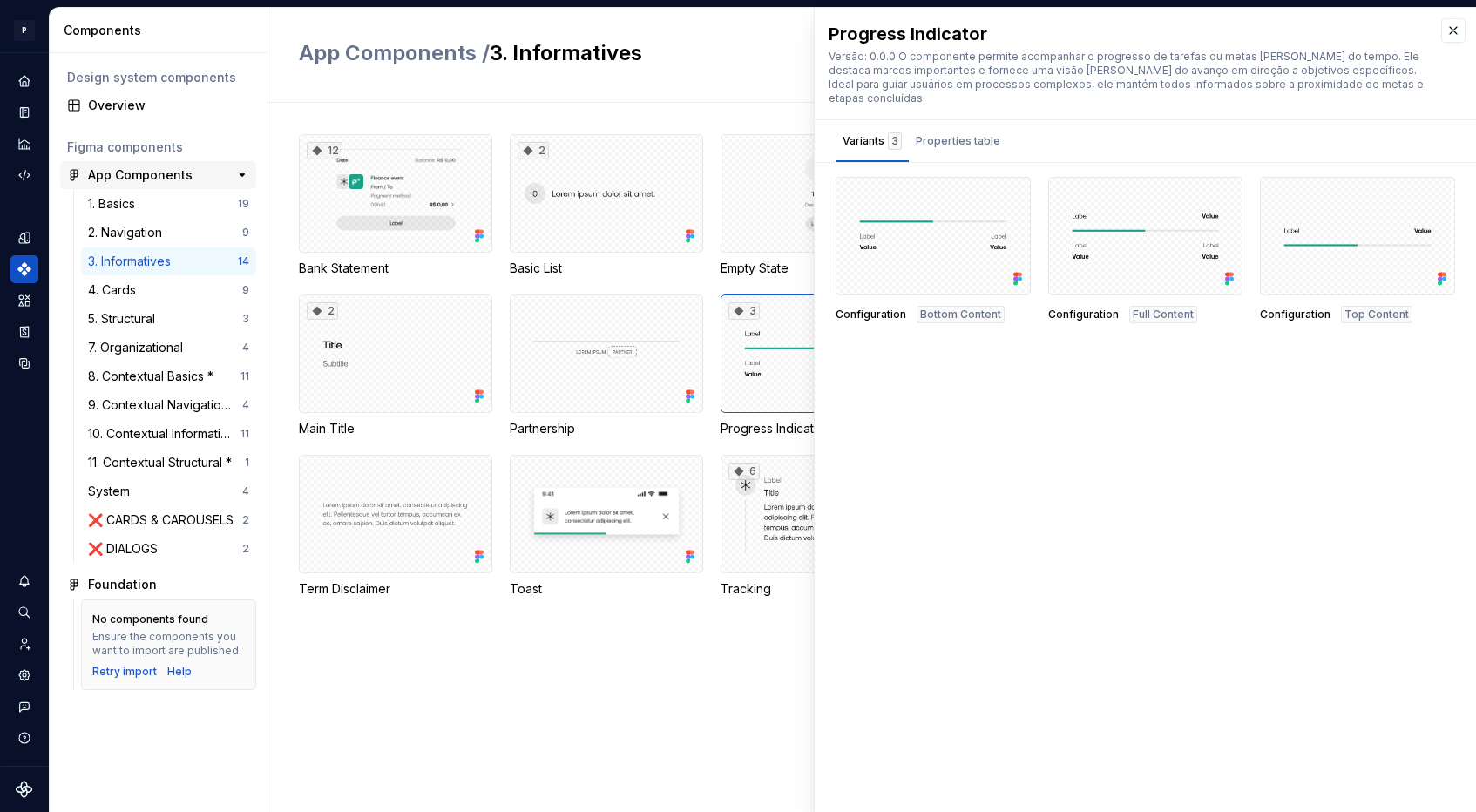
click at [188, 176] on div "App Components" at bounding box center [140, 175] width 104 height 18
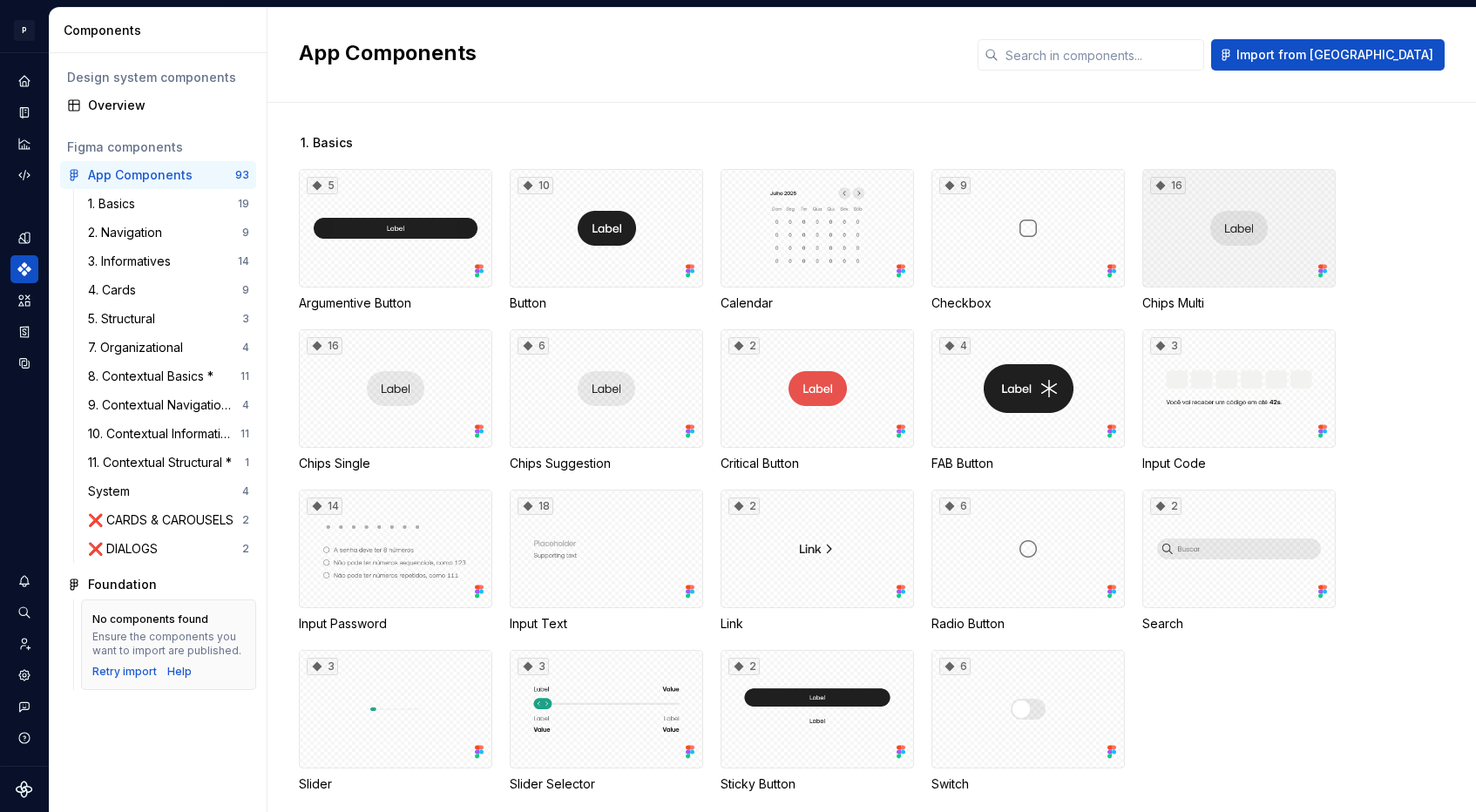
click at [1284, 194] on div "16" at bounding box center [1239, 228] width 194 height 119
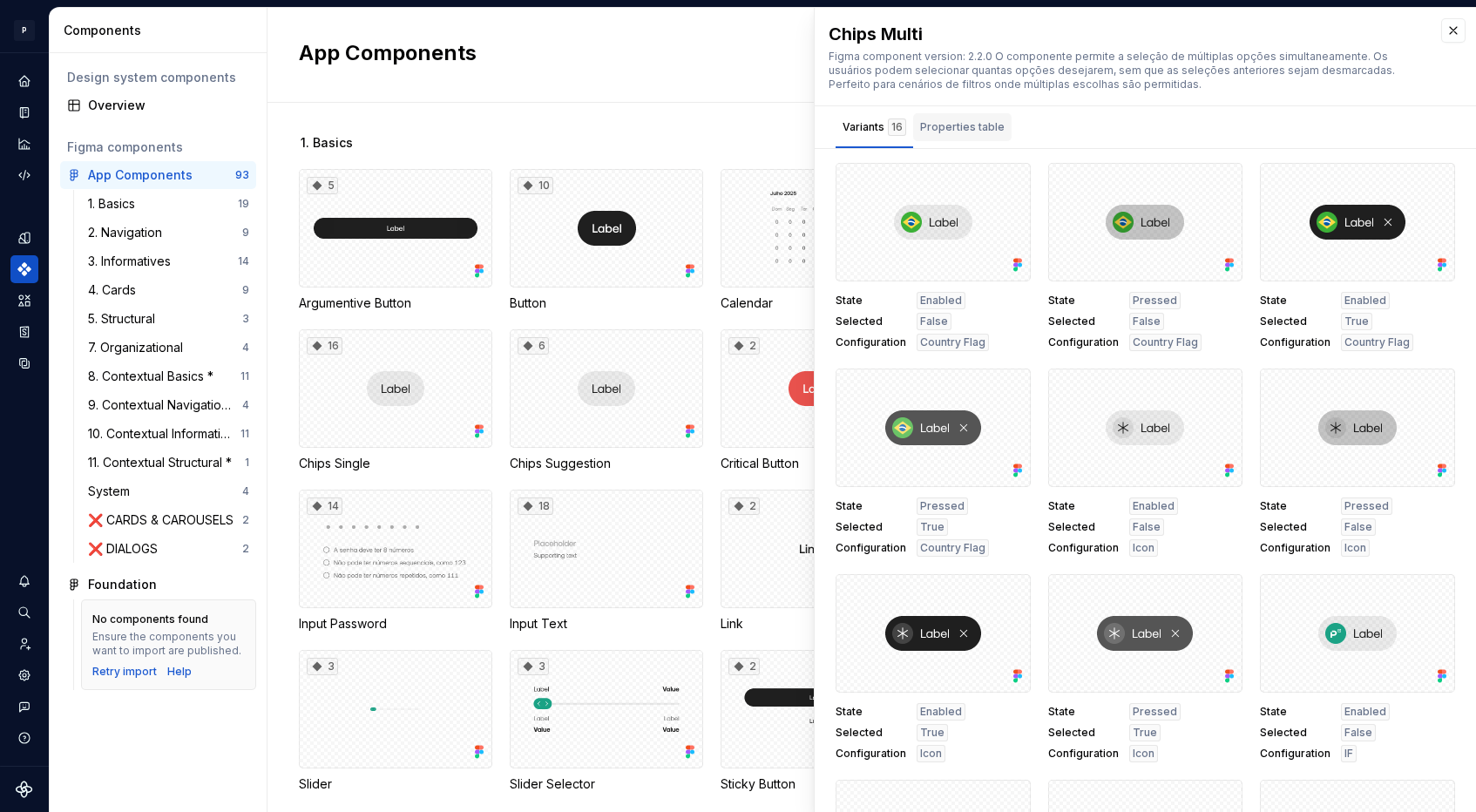
click at [991, 127] on div "Properties table" at bounding box center [962, 127] width 84 height 18
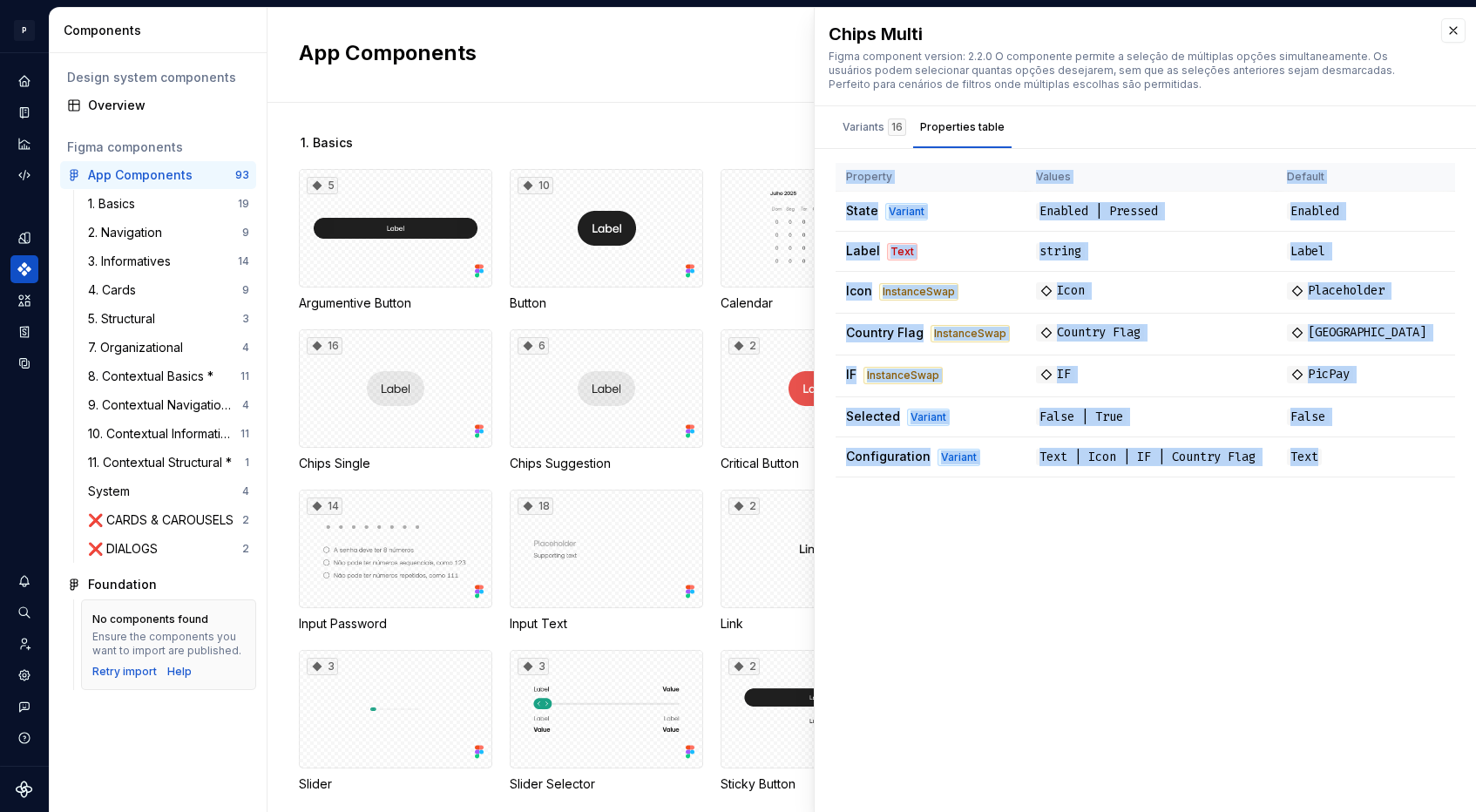
drag, startPoint x: 831, startPoint y: 194, endPoint x: 1019, endPoint y: 508, distance: 366.0
click at [1019, 507] on div "Chips Multi Figma component version: 2.2.0 O componente permite a seleção de mú…" at bounding box center [1145, 410] width 661 height 804
click at [1019, 508] on div "Chips Multi Figma component version: 2.2.0 O componente permite a seleção de mú…" at bounding box center [1145, 410] width 661 height 804
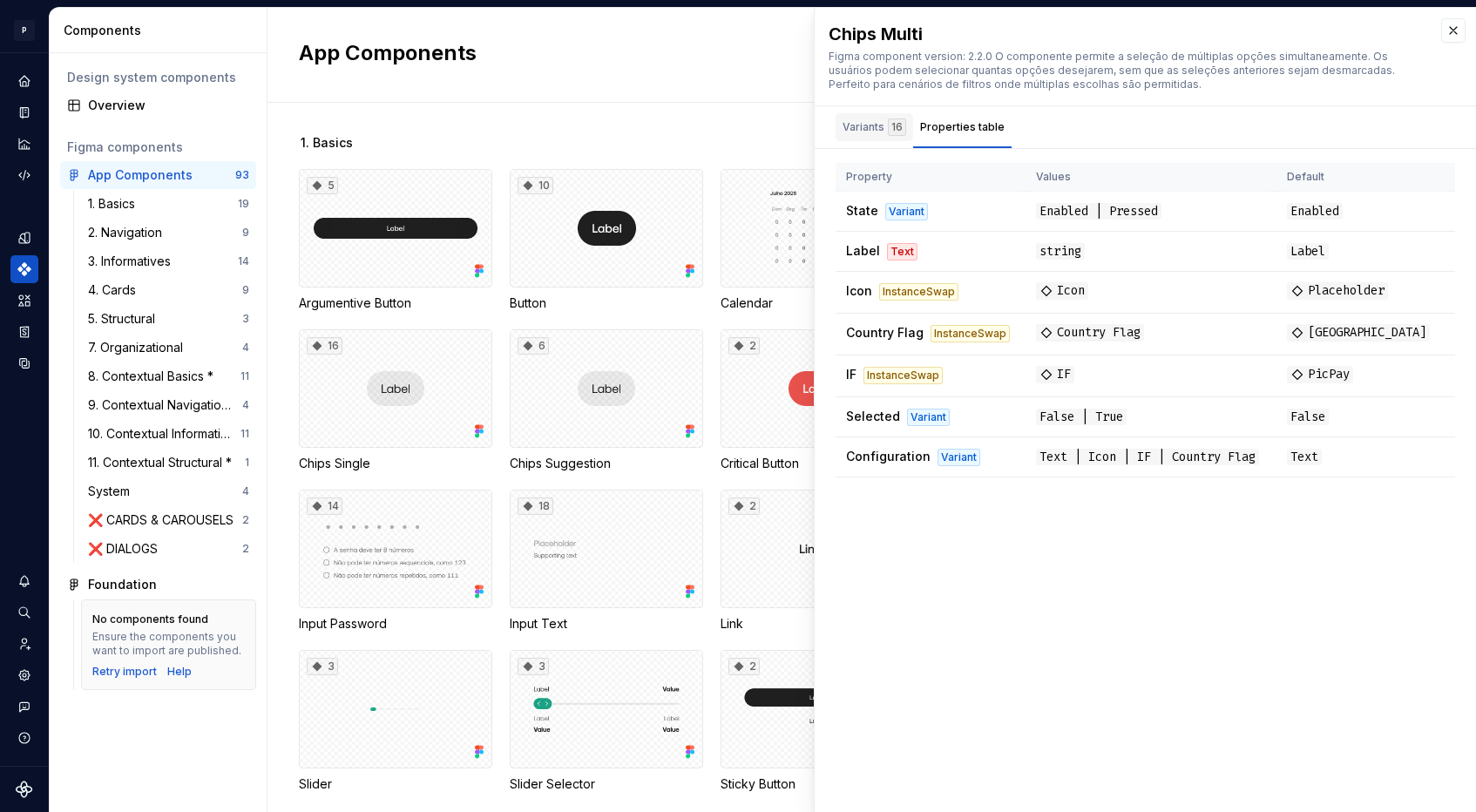
click at [873, 132] on div "Variants 16" at bounding box center [874, 127] width 64 height 18
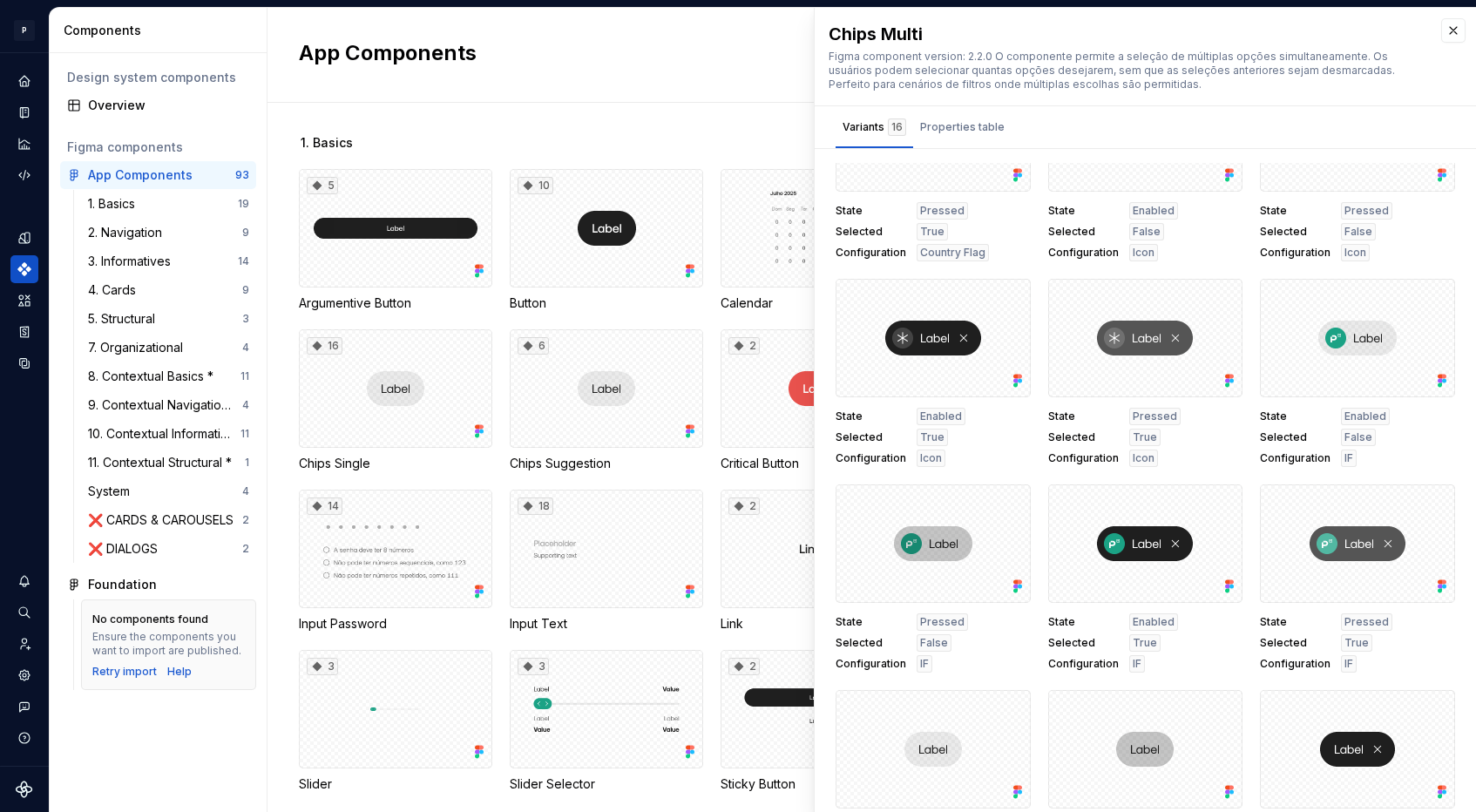
scroll to position [376, 0]
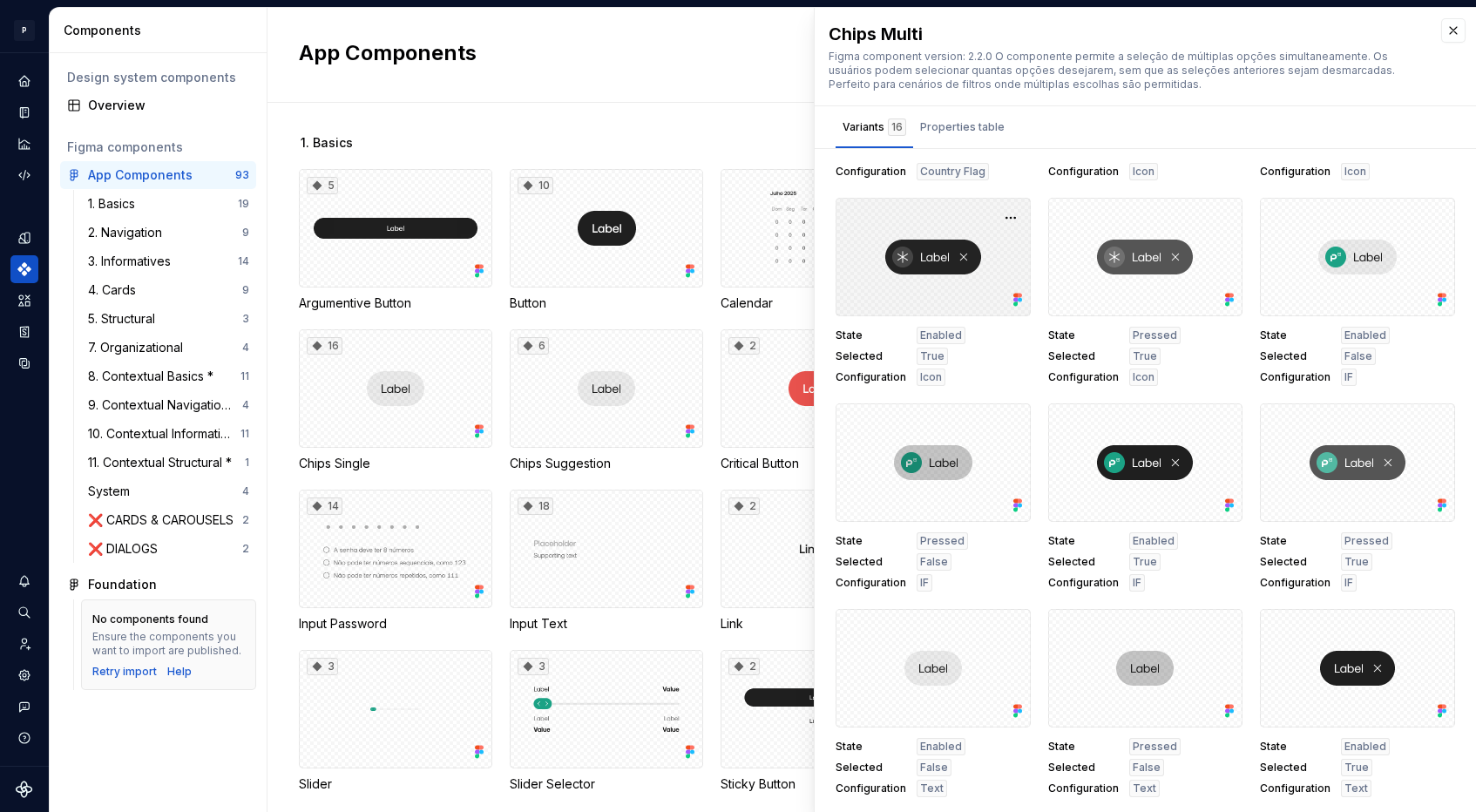
click at [946, 230] on div at bounding box center [933, 257] width 196 height 119
click at [933, 252] on div at bounding box center [933, 257] width 196 height 119
click at [1010, 223] on button "button" at bounding box center [1011, 218] width 25 height 25
click at [1054, 149] on div "Chips Multi Figma component version: 2.2.0 O componente permite a seleção de mú…" at bounding box center [1145, 414] width 661 height 812
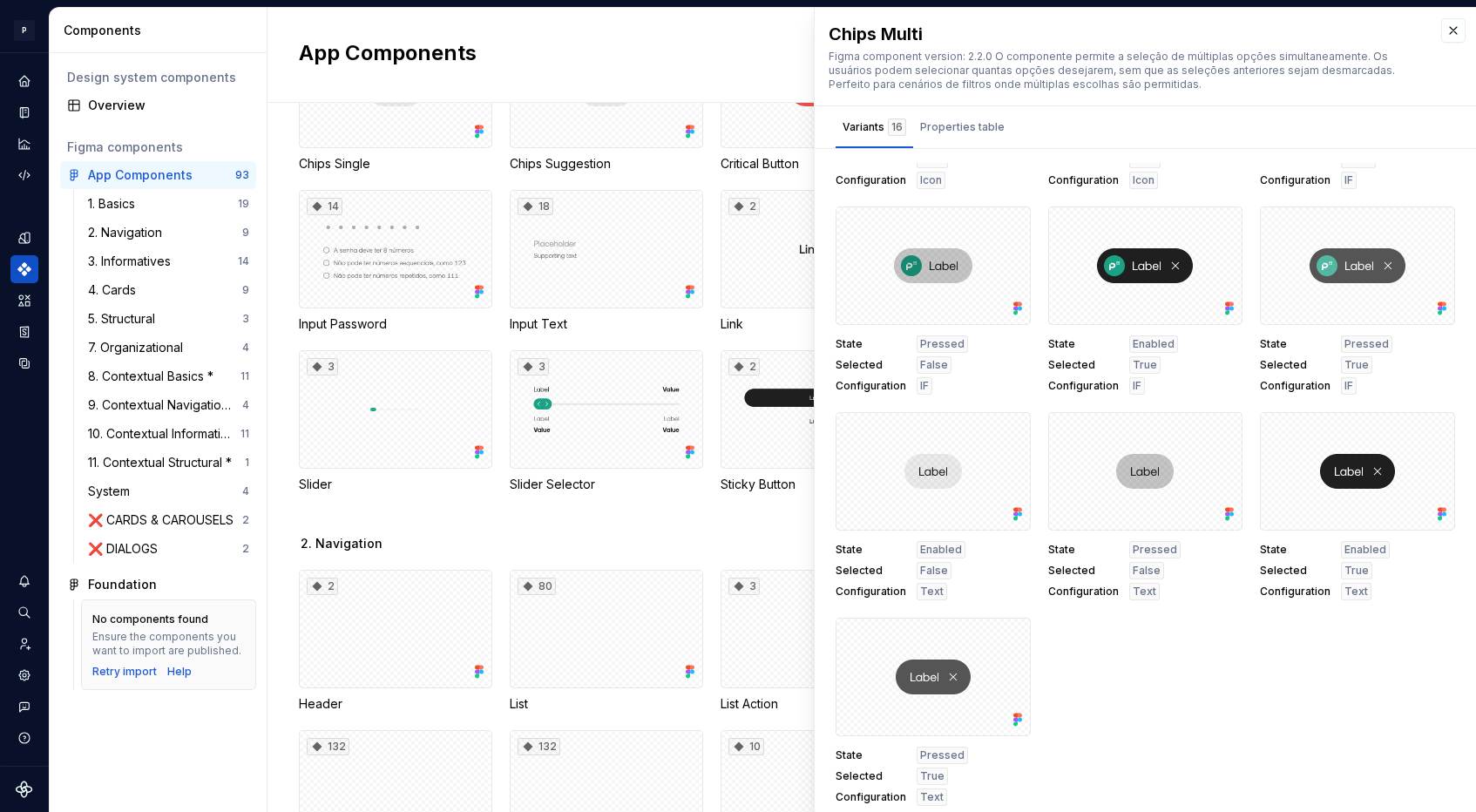
scroll to position [433, 0]
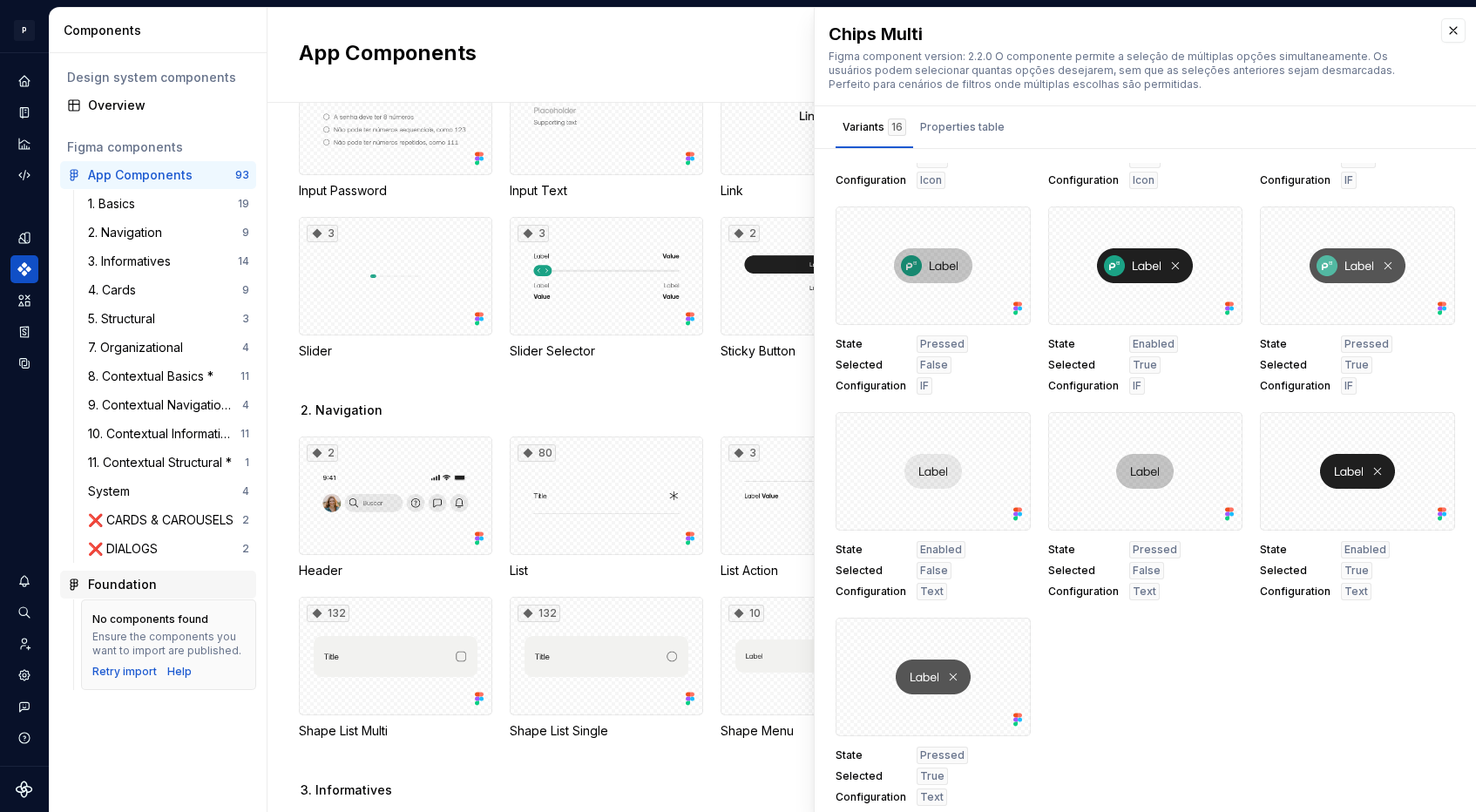
click at [132, 584] on div "Foundation" at bounding box center [122, 585] width 69 height 18
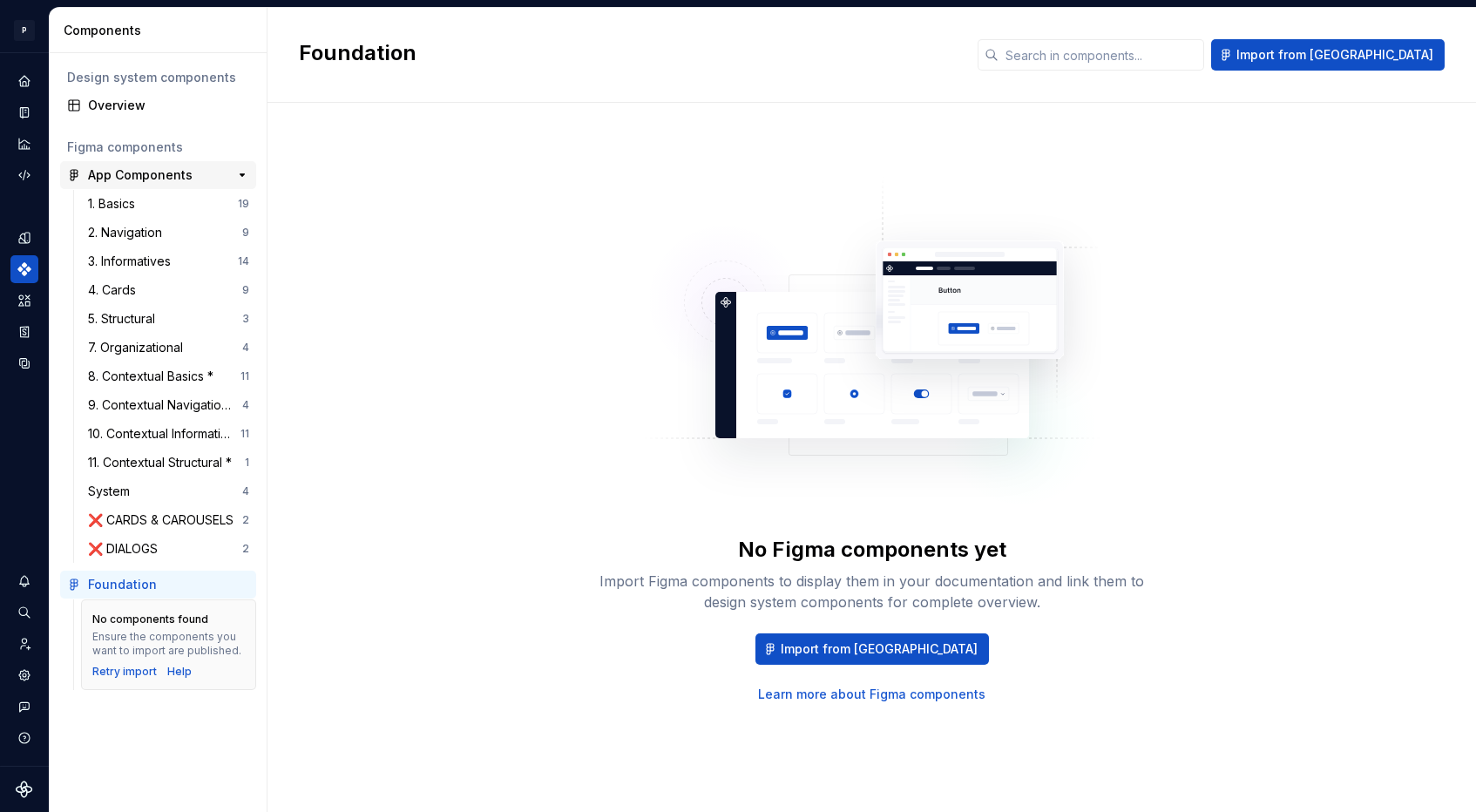
click at [146, 168] on div "App Components" at bounding box center [140, 175] width 104 height 18
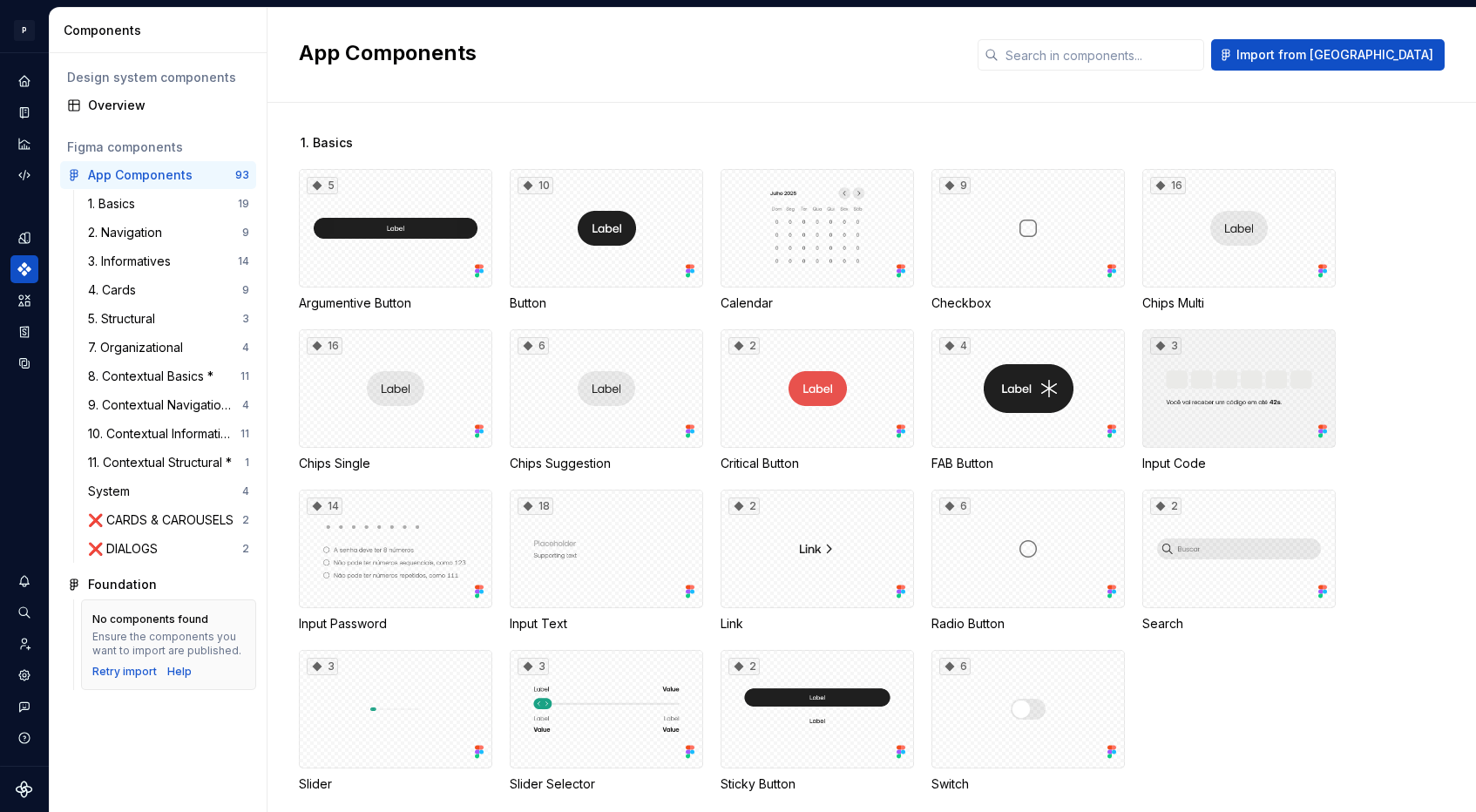
click at [1263, 354] on div "3" at bounding box center [1239, 388] width 194 height 119
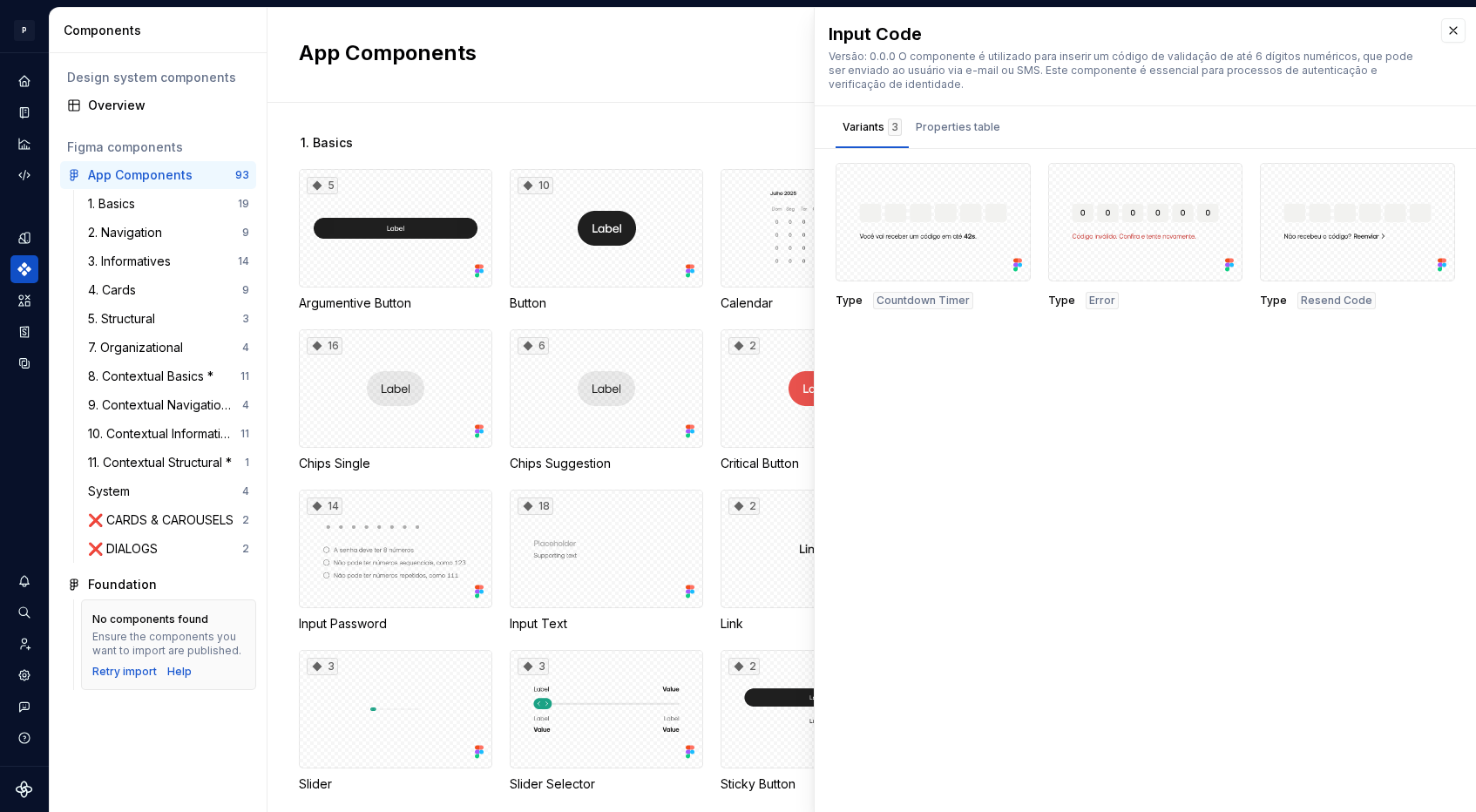
click at [958, 100] on div "Input Code Versão: 0.0.0 O componente é utilizado para inserir um código de val…" at bounding box center [1145, 57] width 661 height 97
click at [957, 119] on div "Properties table" at bounding box center [957, 127] width 84 height 18
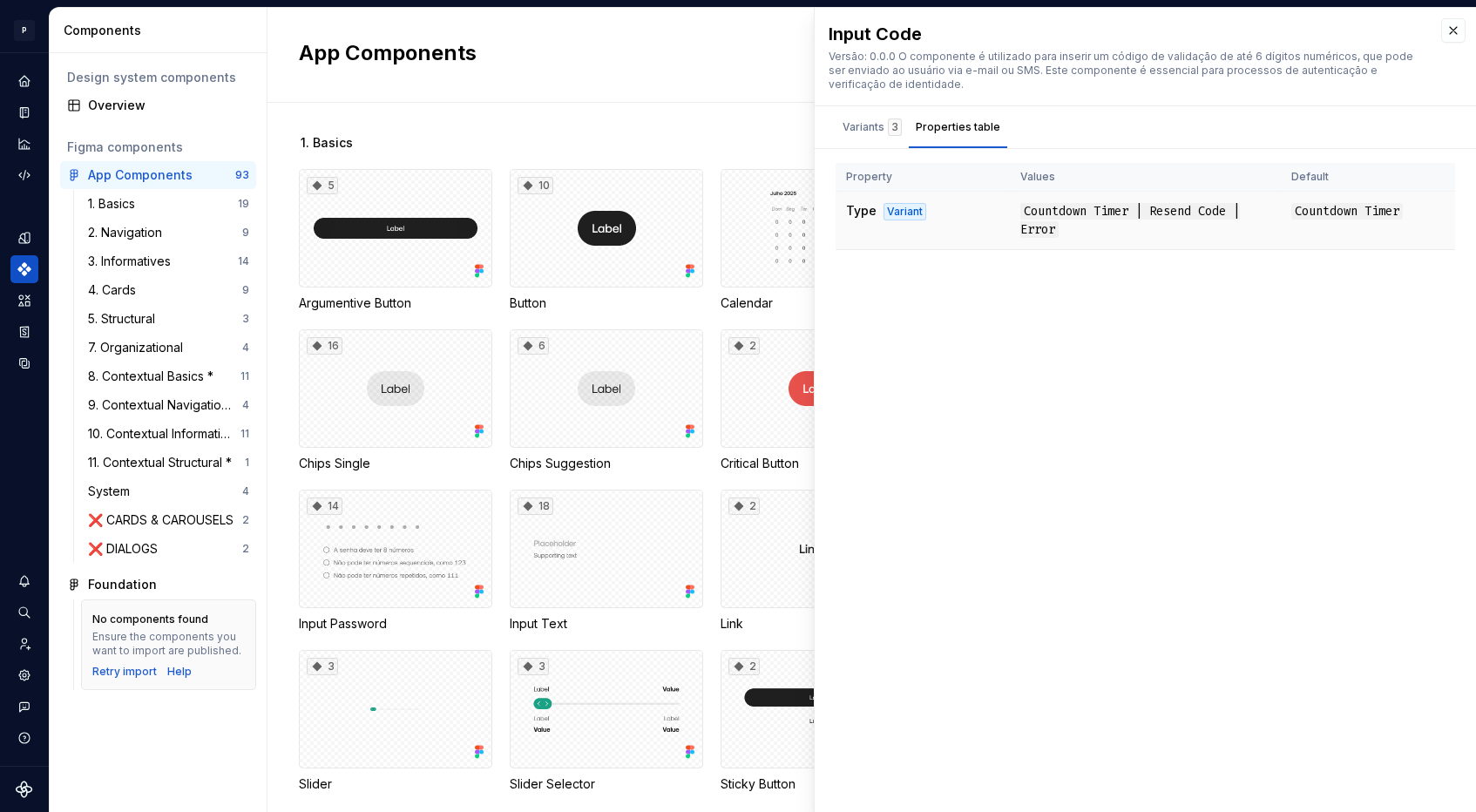
click at [949, 207] on td "Type Variant" at bounding box center [922, 221] width 174 height 58
click at [835, 107] on button "Variants 3" at bounding box center [872, 126] width 73 height 42
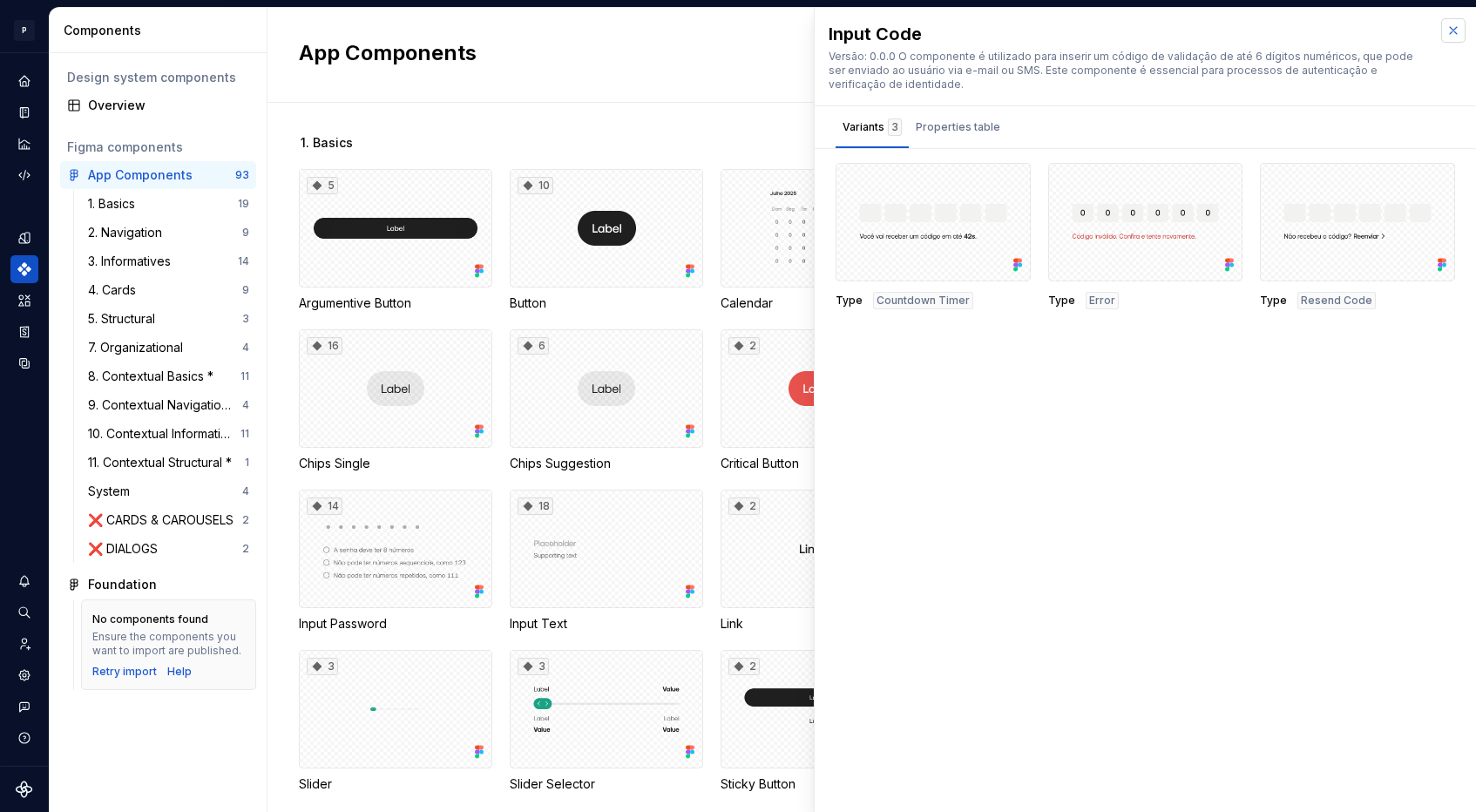
click at [1453, 22] on button "button" at bounding box center [1453, 31] width 25 height 25
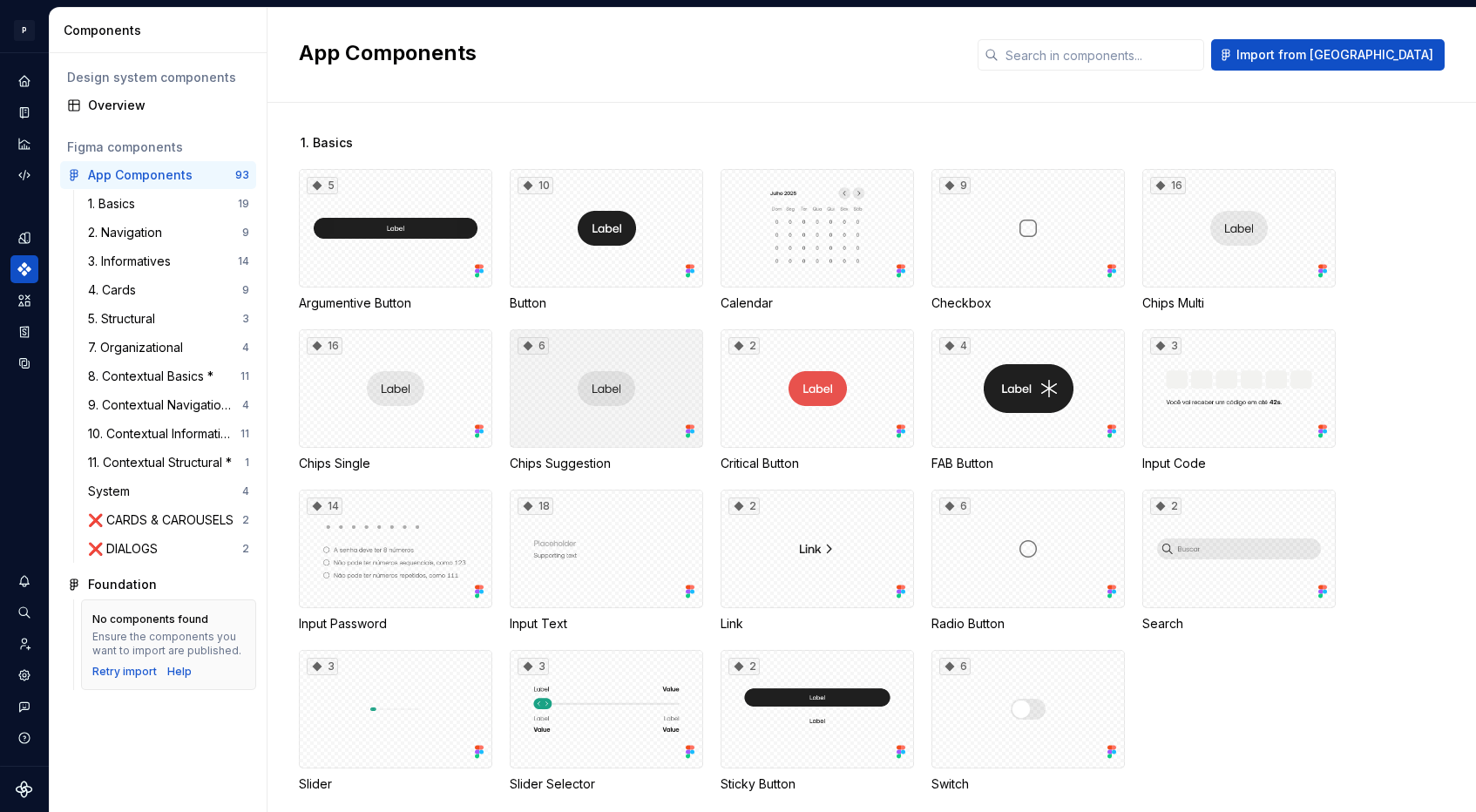
click at [595, 390] on div "6" at bounding box center [606, 388] width 194 height 119
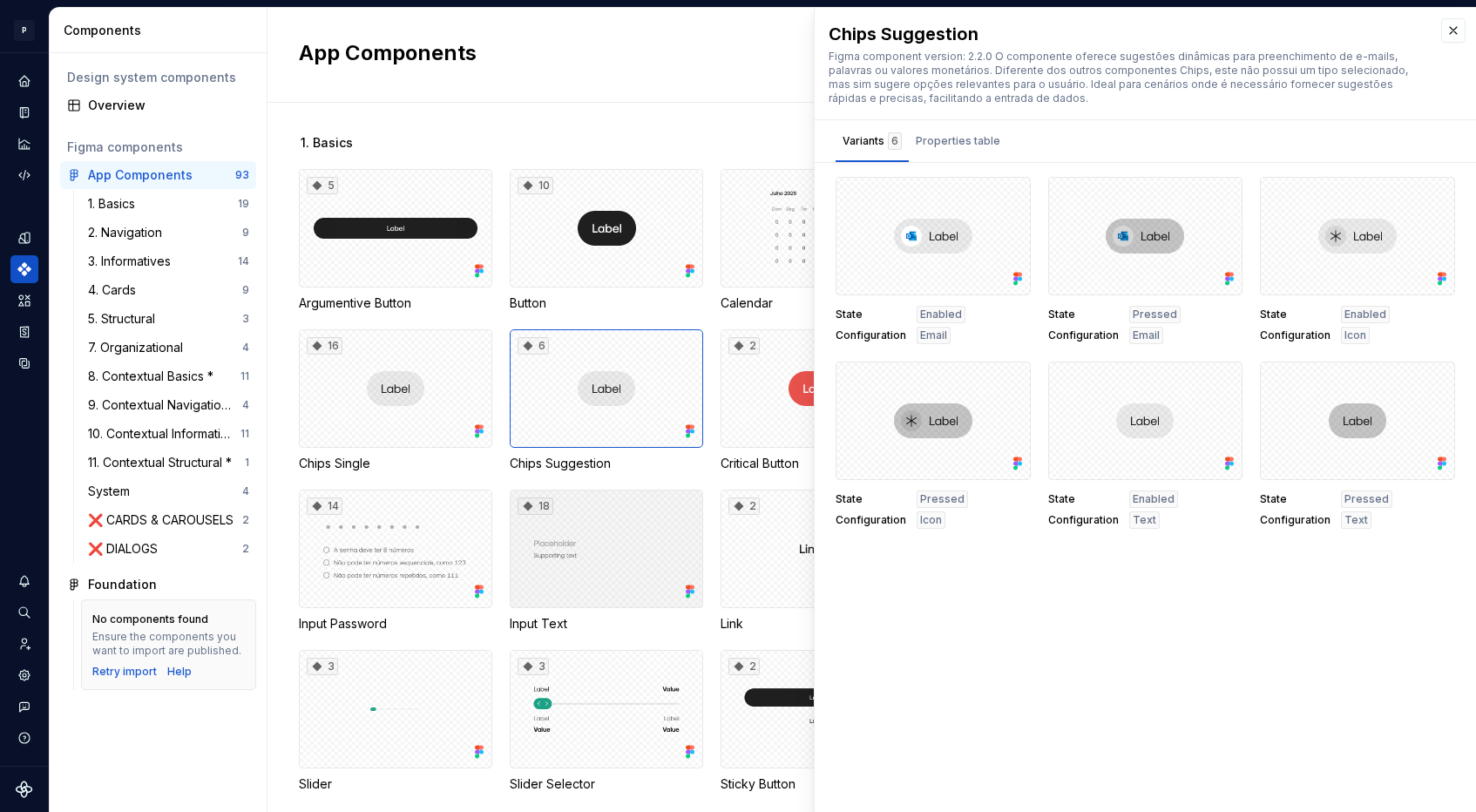
click at [568, 578] on div "18" at bounding box center [606, 548] width 194 height 119
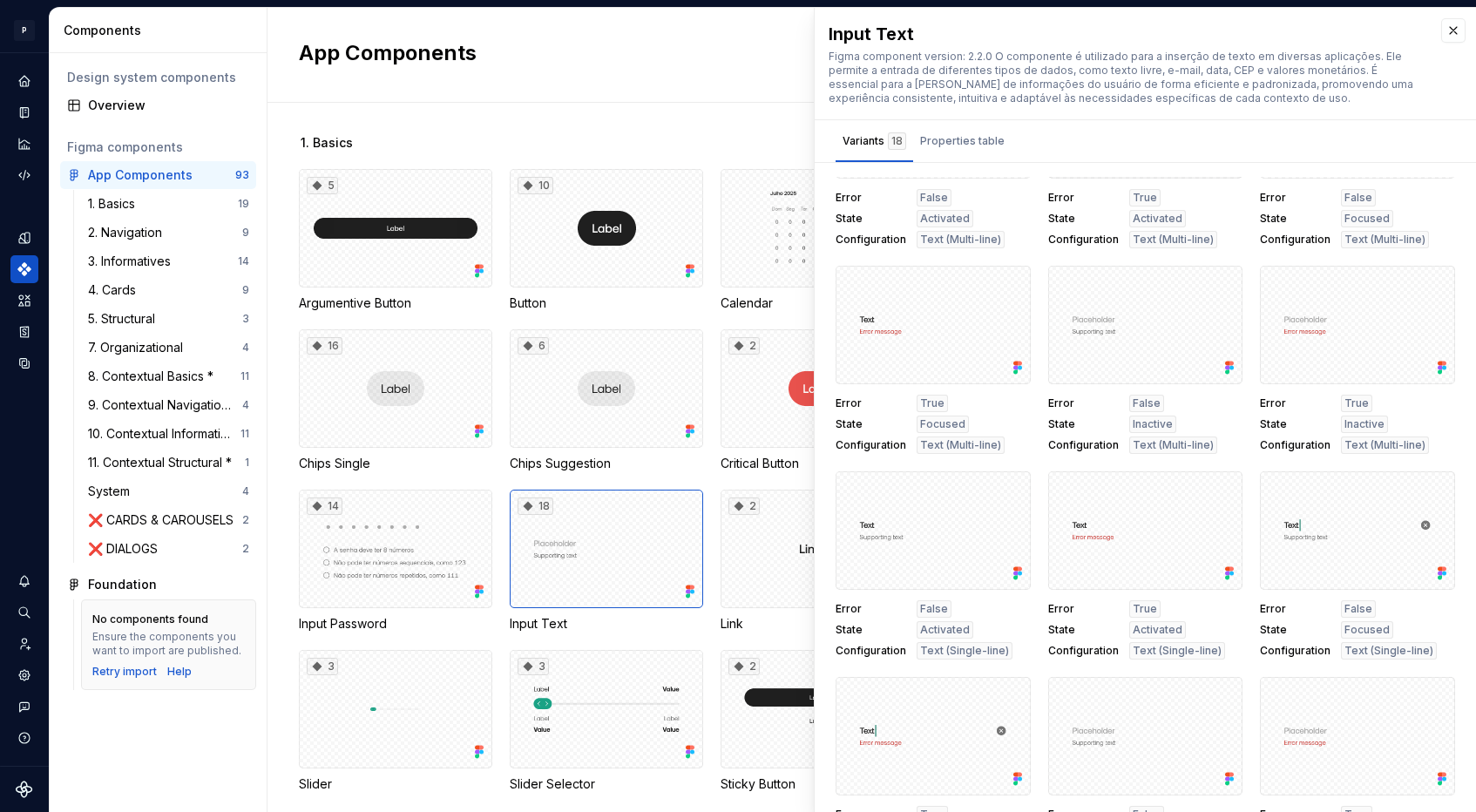
scroll to position [587, 0]
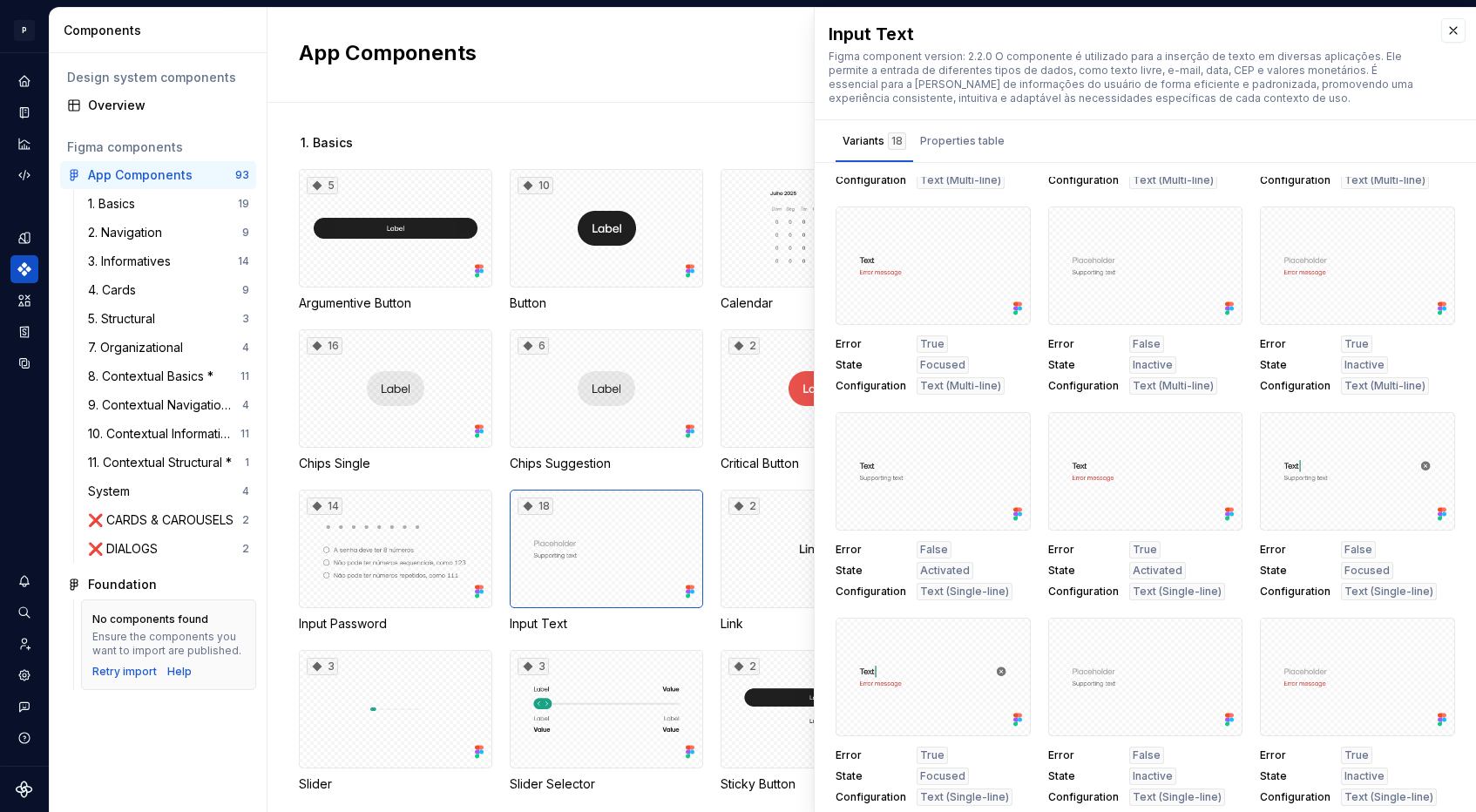
click at [638, 115] on div "1. Basics 5 Argumentive Button 10 Button Calendar 9 Checkbox 16 Chips Multi 16 …" at bounding box center [888, 456] width 1177 height 709
click at [922, 146] on div "Properties table" at bounding box center [962, 142] width 84 height 18
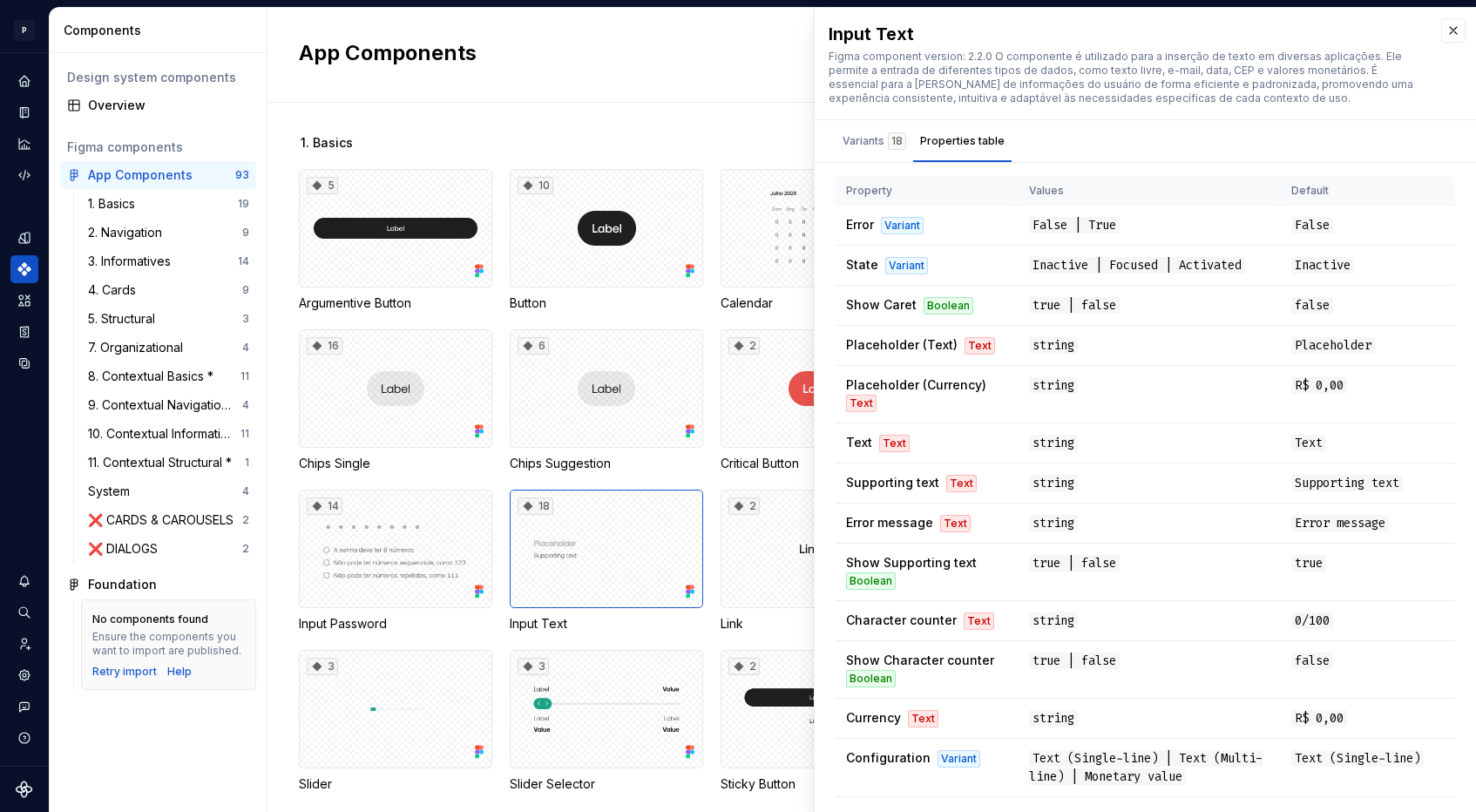
click at [737, 60] on h2 "App Components" at bounding box center [627, 53] width 657 height 28
click at [201, 515] on div "❌ CARDS & CAROUSELS" at bounding box center [164, 520] width 152 height 18
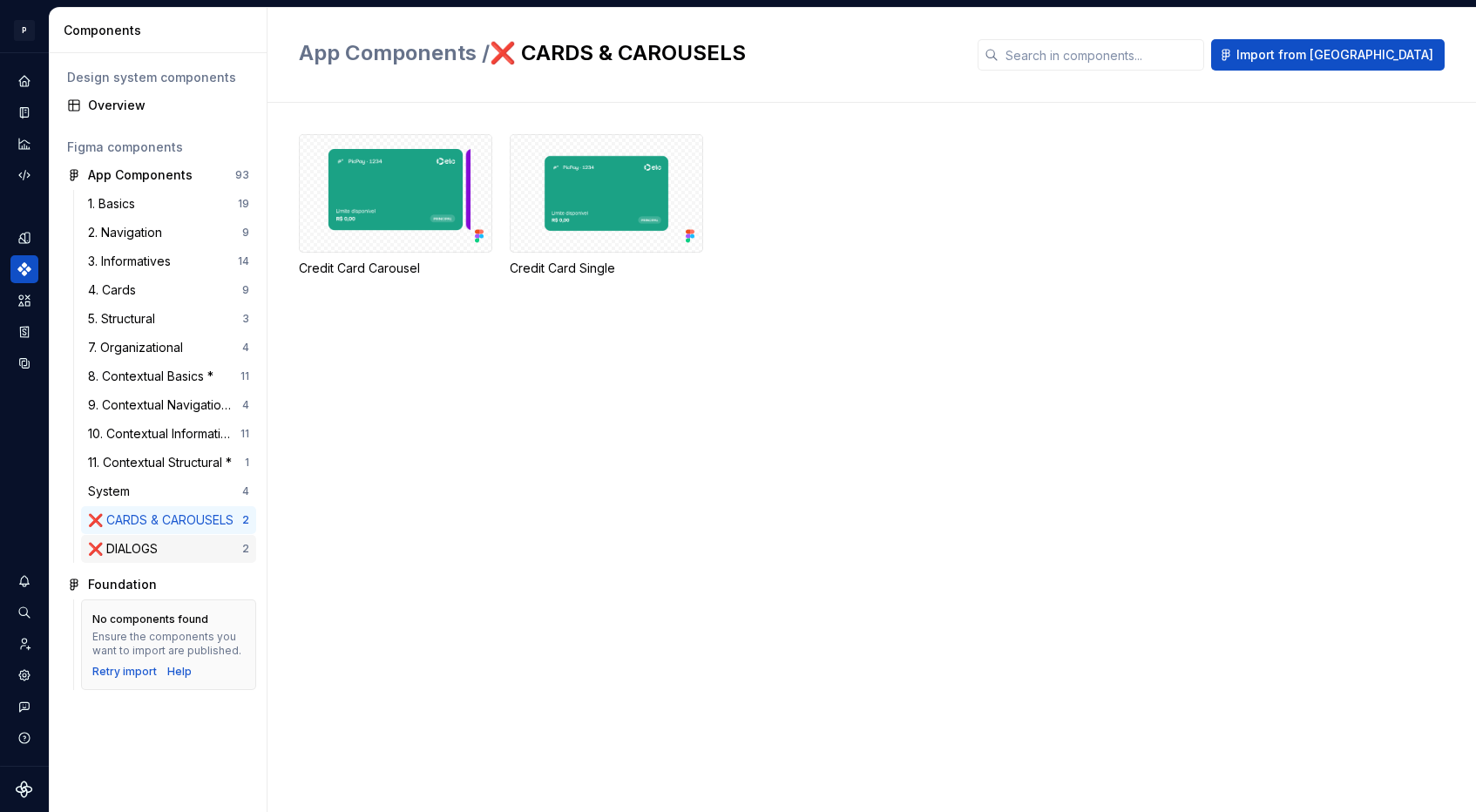
click at [148, 541] on div "❌ DIALOGS" at bounding box center [126, 548] width 77 height 18
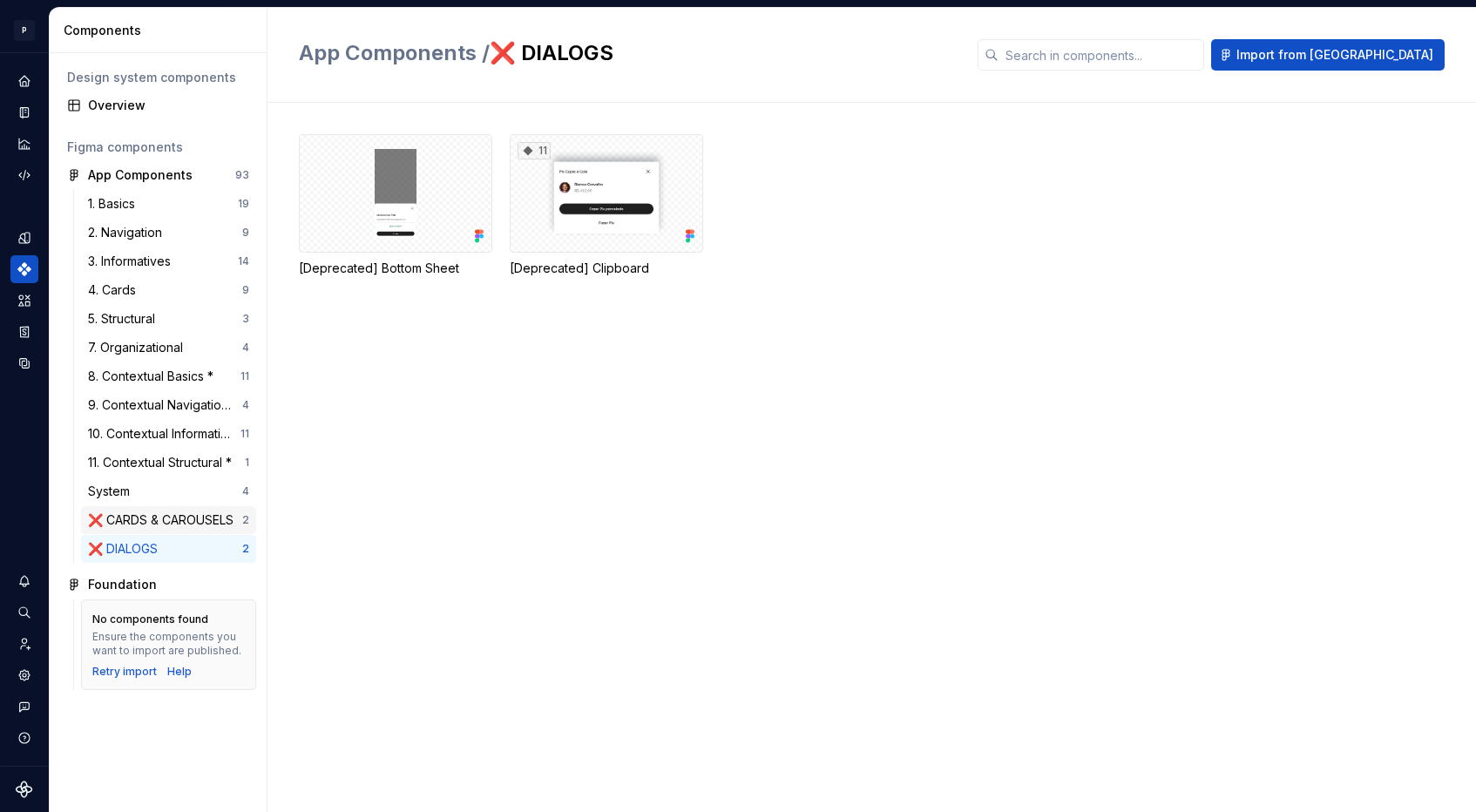
click at [148, 518] on div "❌ CARDS & CAROUSELS" at bounding box center [164, 520] width 152 height 18
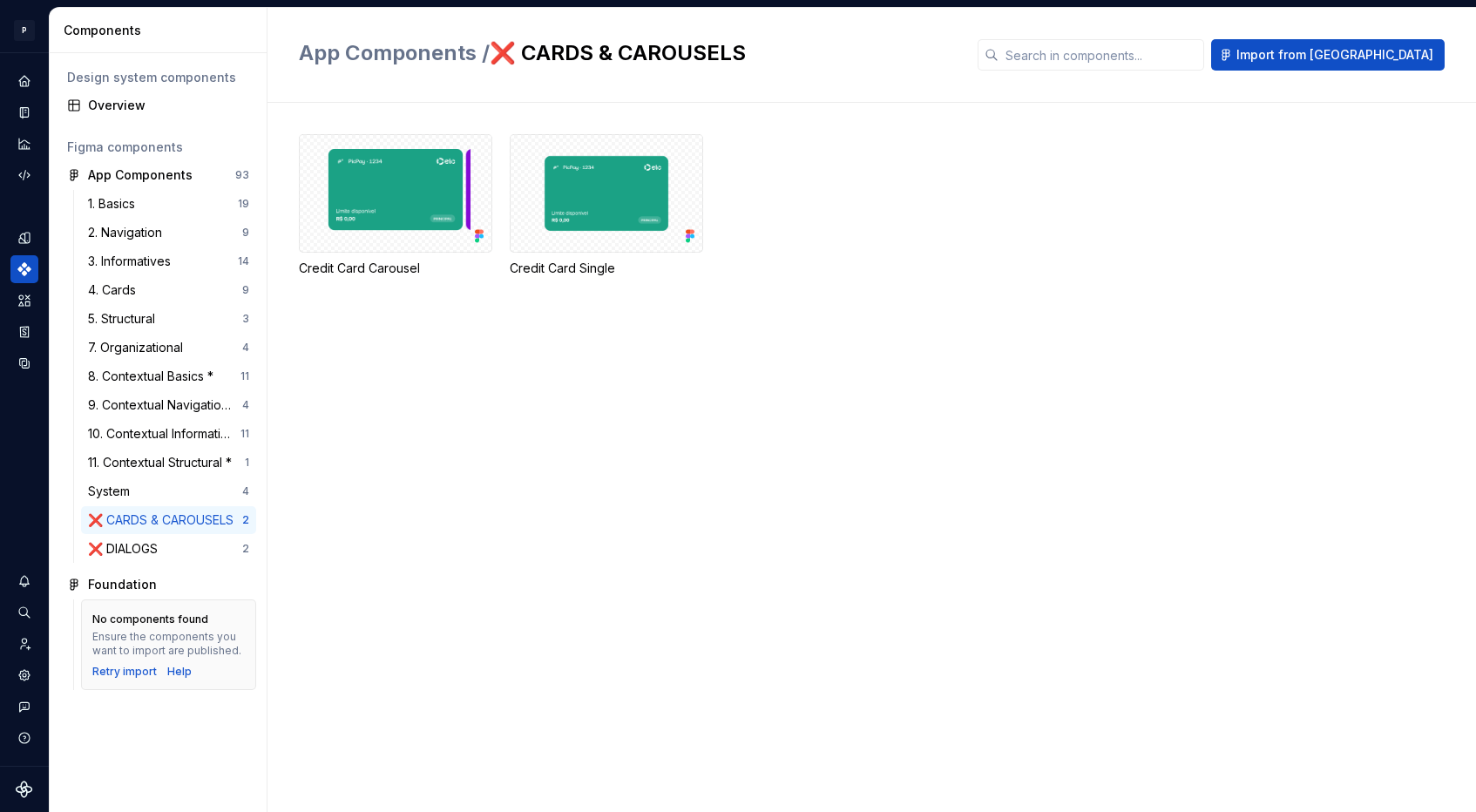
click at [148, 518] on div "❌ CARDS & CAROUSELS" at bounding box center [164, 520] width 152 height 18
click at [434, 221] on div at bounding box center [396, 194] width 194 height 119
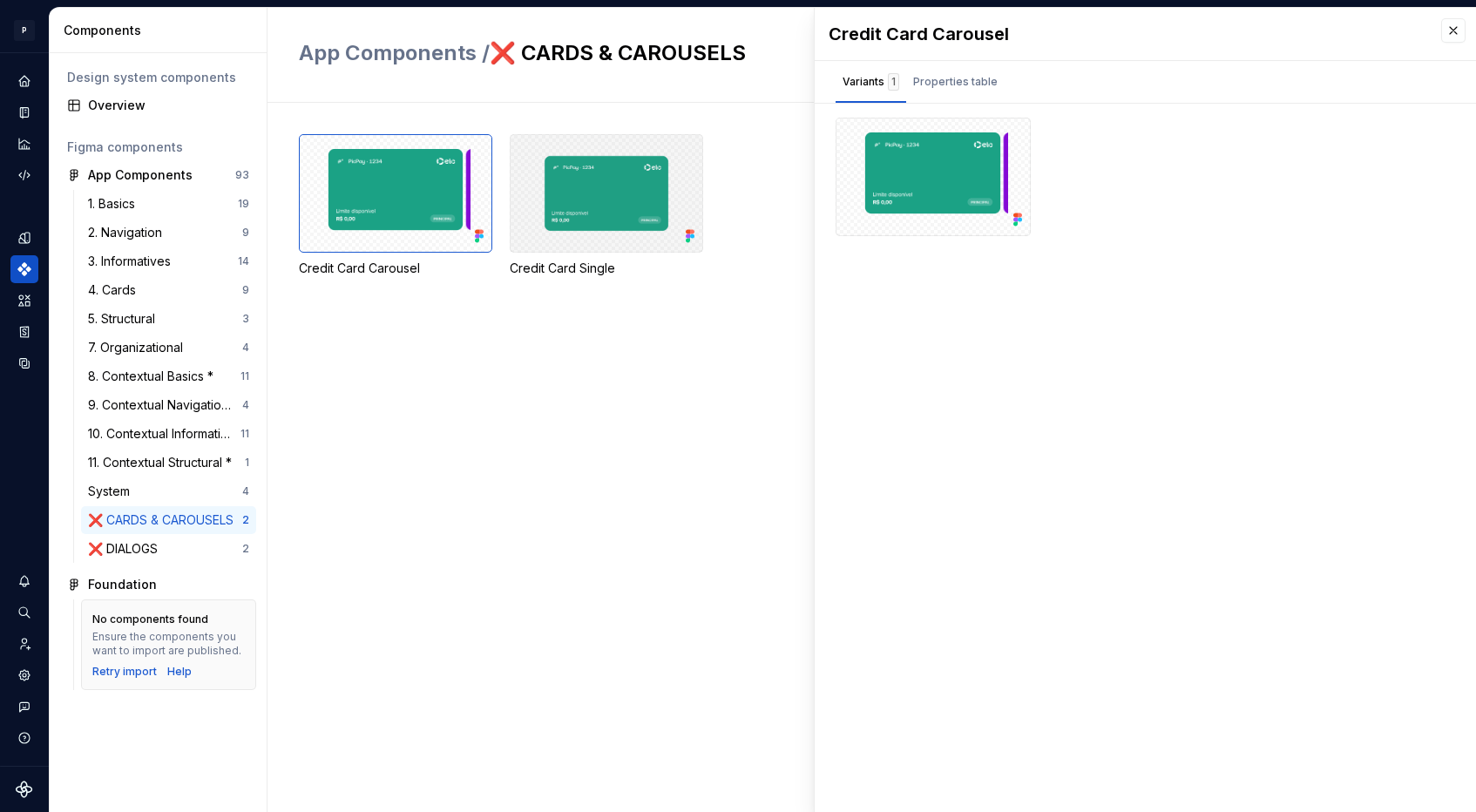
click at [596, 218] on div at bounding box center [606, 194] width 194 height 119
click at [419, 187] on div at bounding box center [396, 194] width 194 height 119
click at [387, 185] on div at bounding box center [396, 194] width 194 height 119
click at [519, 192] on div at bounding box center [606, 194] width 194 height 119
click at [428, 181] on div at bounding box center [396, 194] width 194 height 119
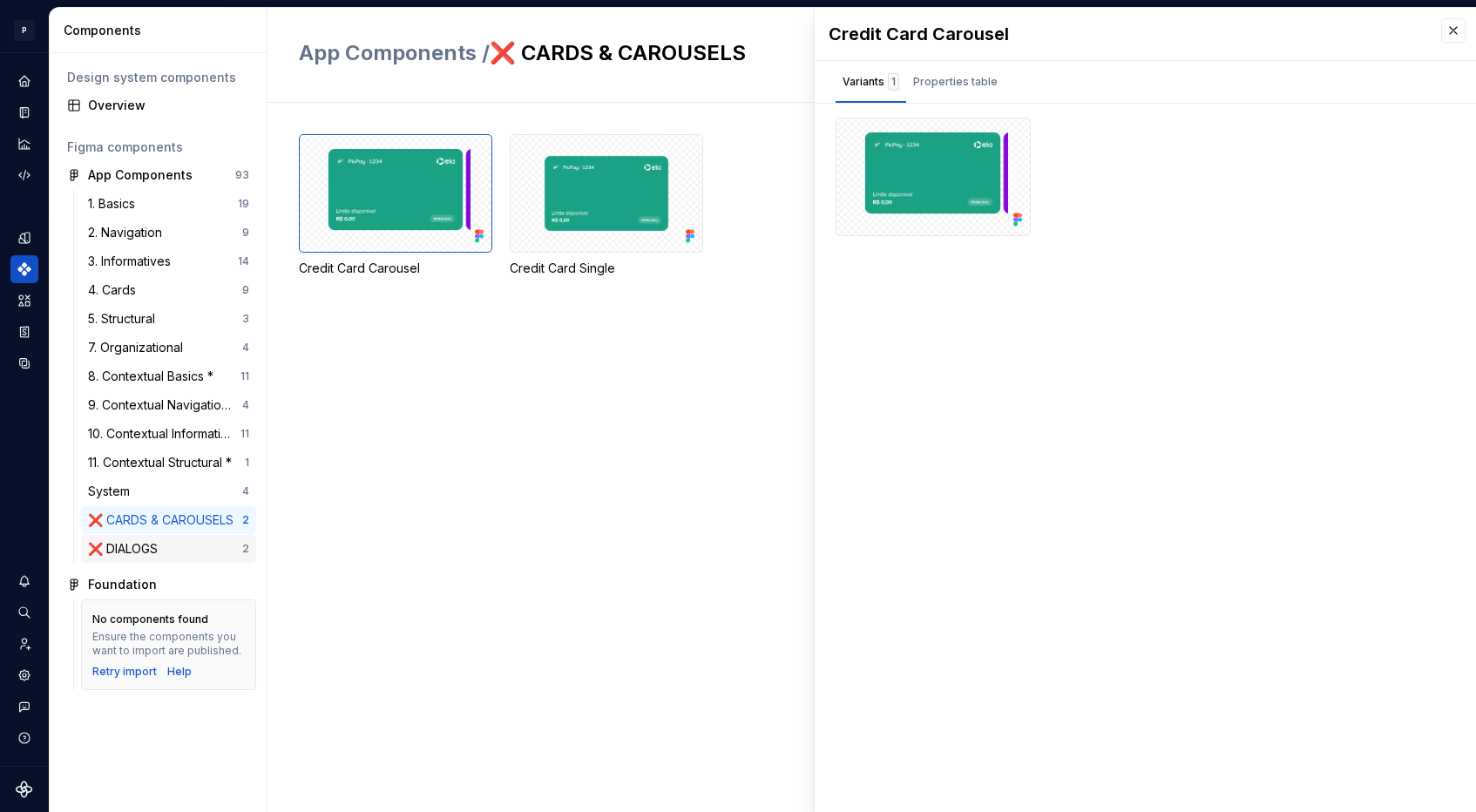
click at [135, 552] on div "❌ DIALOGS" at bounding box center [126, 548] width 77 height 18
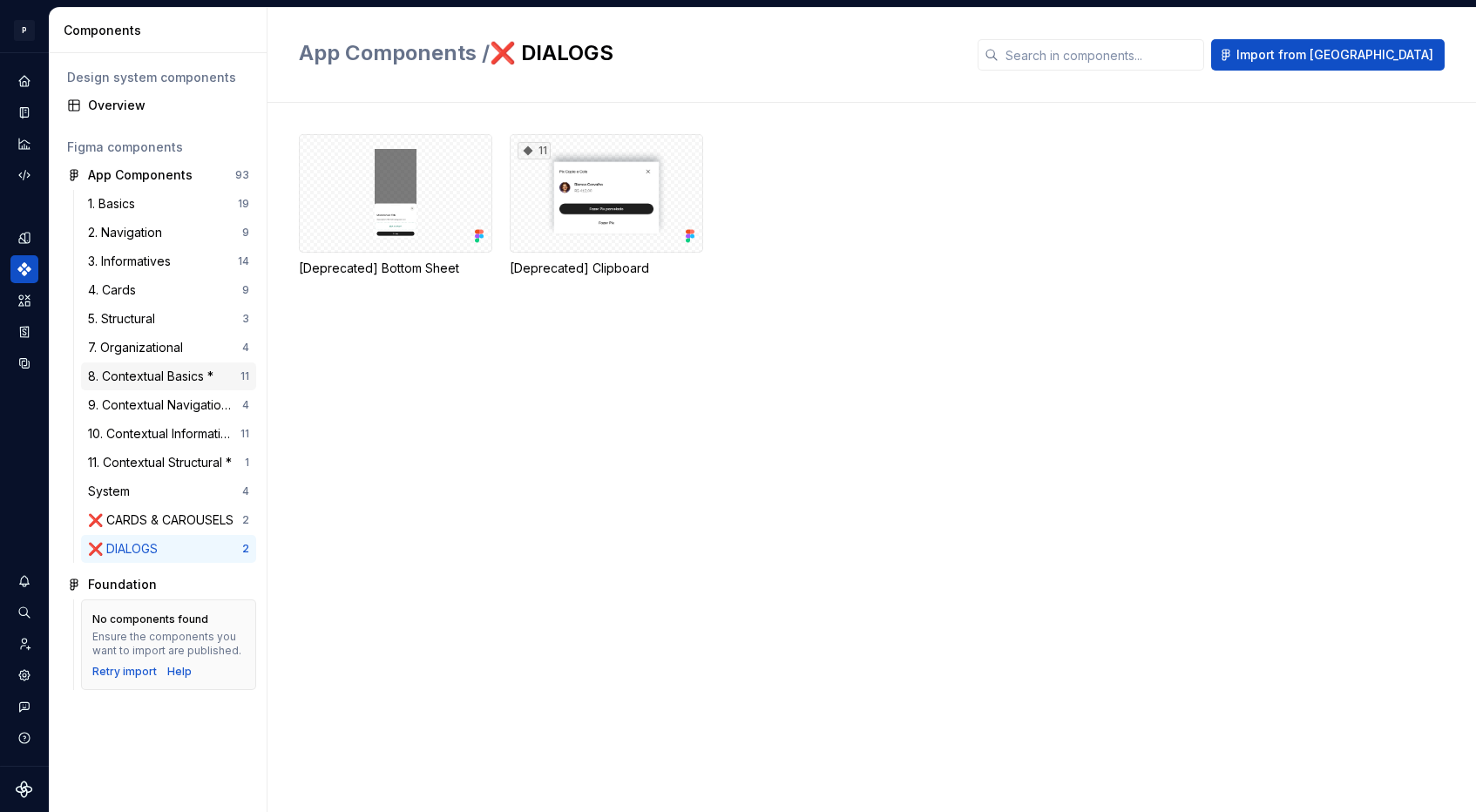
click at [150, 365] on div "8. Contextual Basics * 11" at bounding box center [169, 377] width 175 height 28
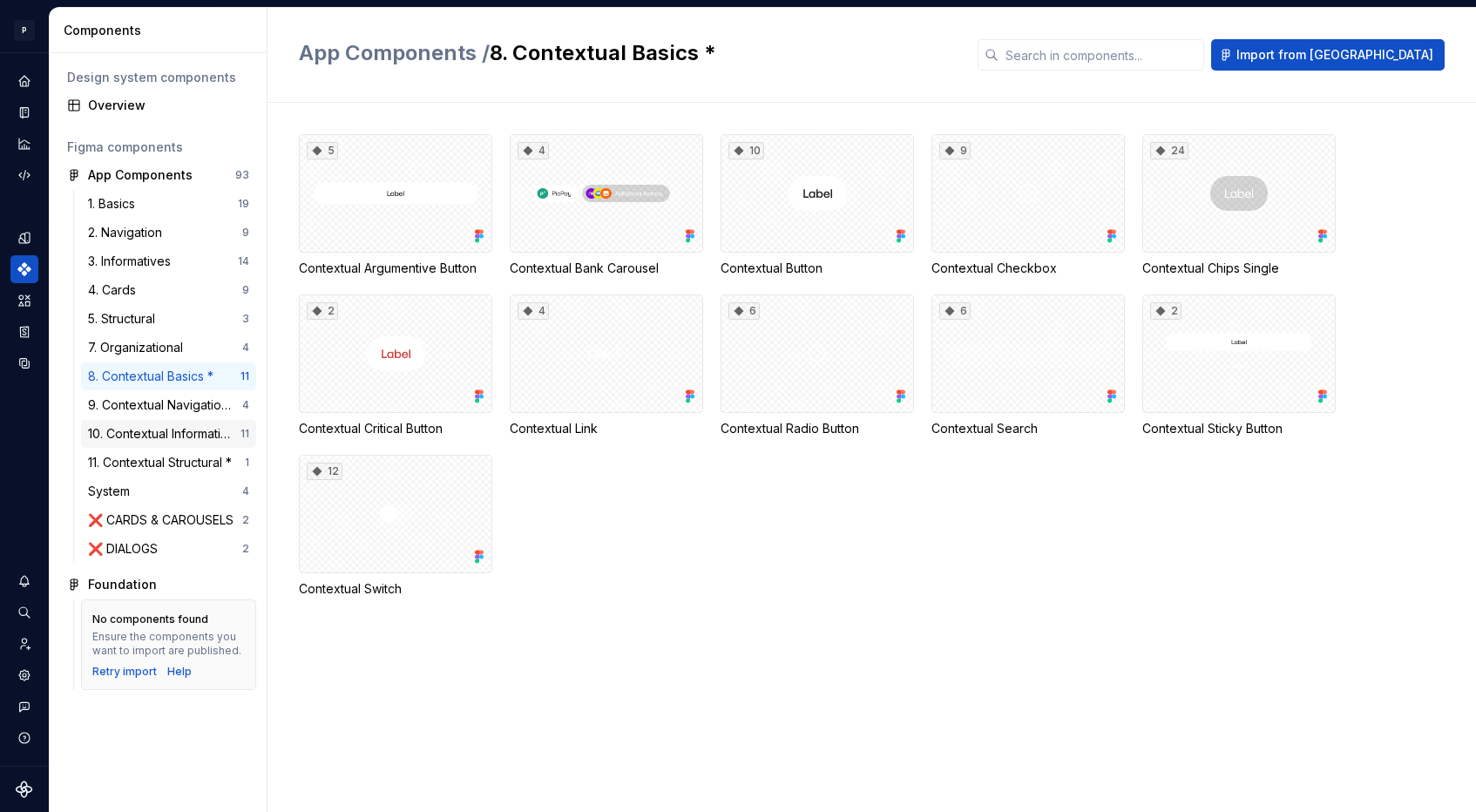
click at [135, 447] on div "10. Contextual Informatives * 11" at bounding box center [169, 434] width 175 height 28
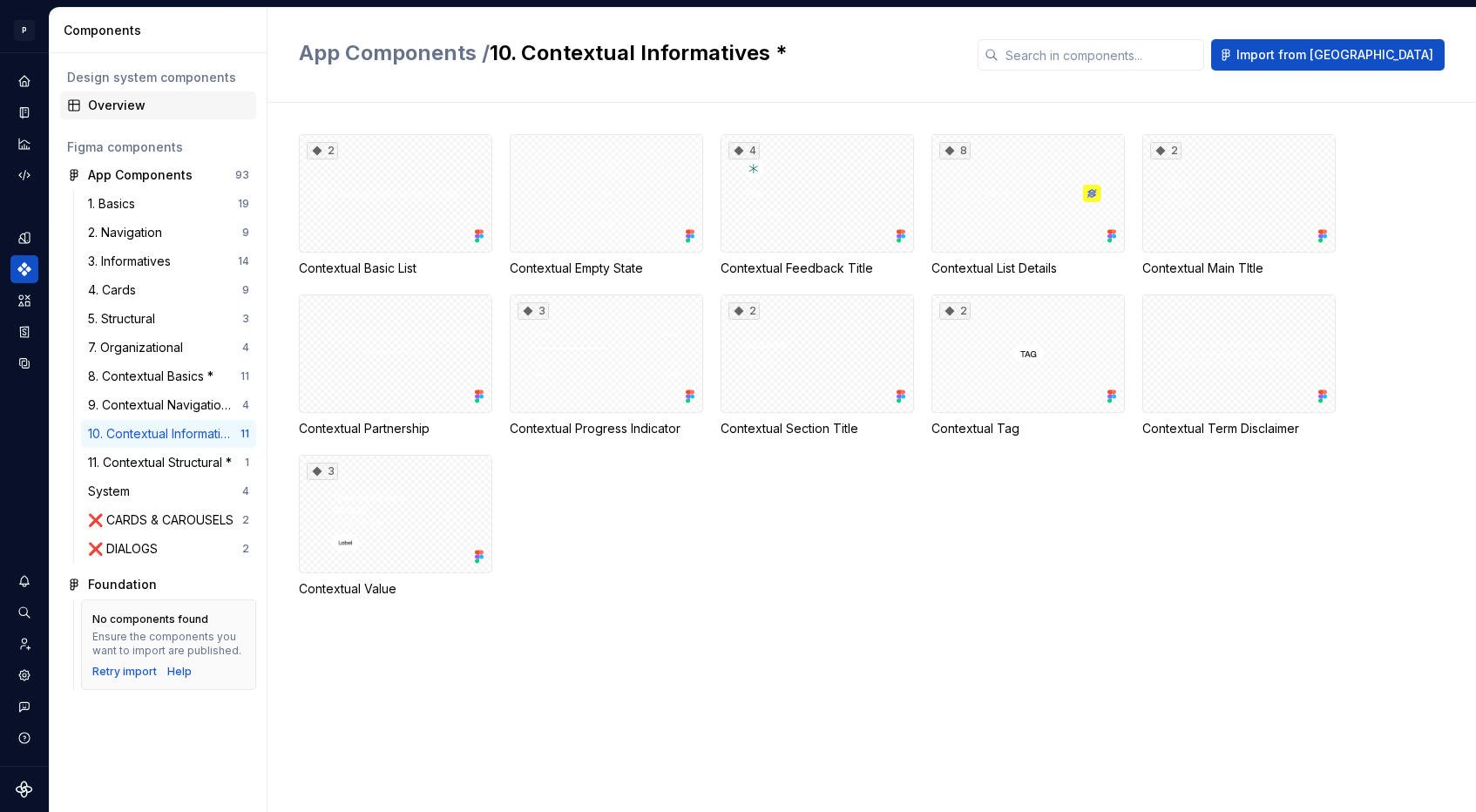
click at [116, 96] on div "Overview" at bounding box center [168, 105] width 161 height 18
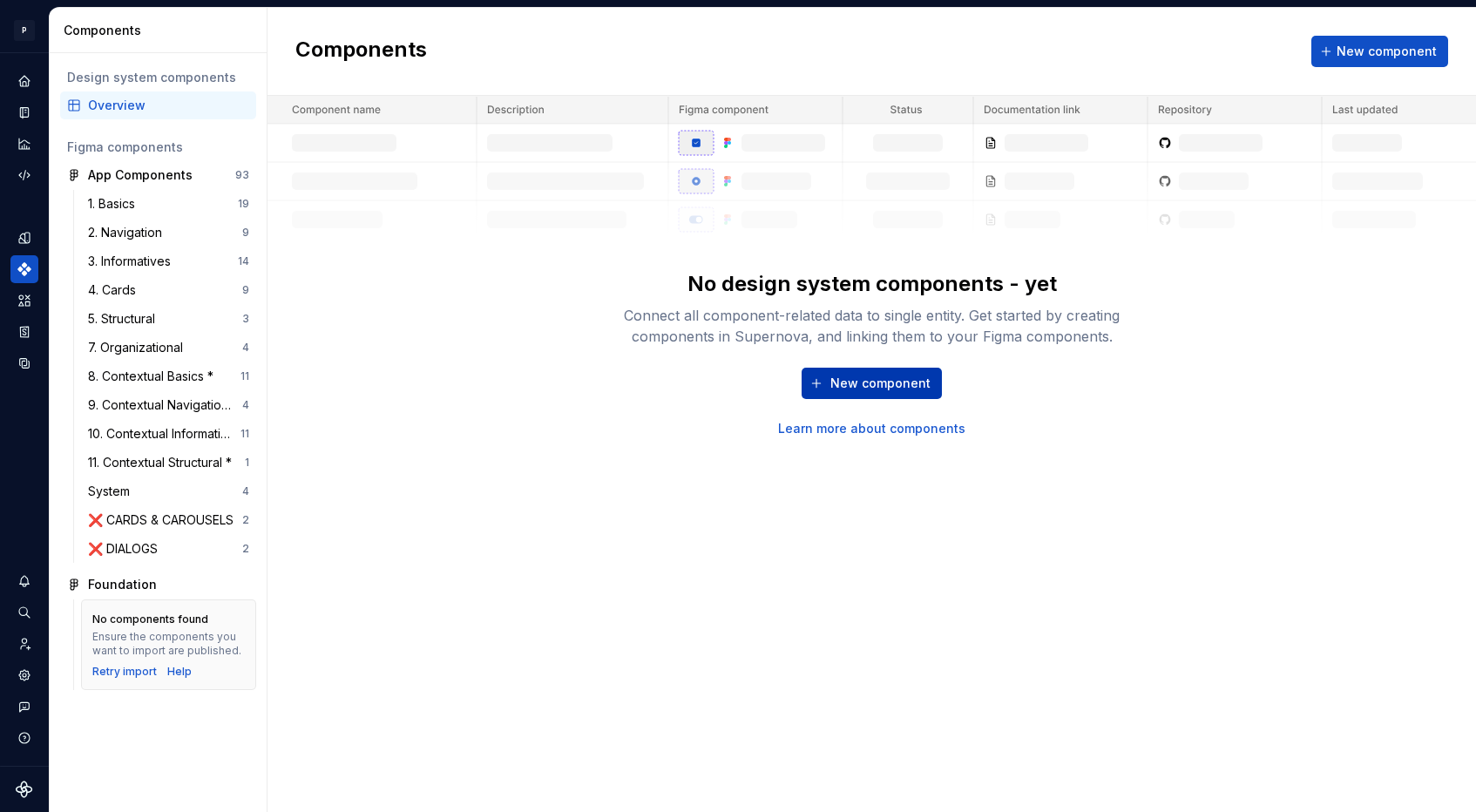
click at [899, 371] on button "New component" at bounding box center [872, 382] width 141 height 31
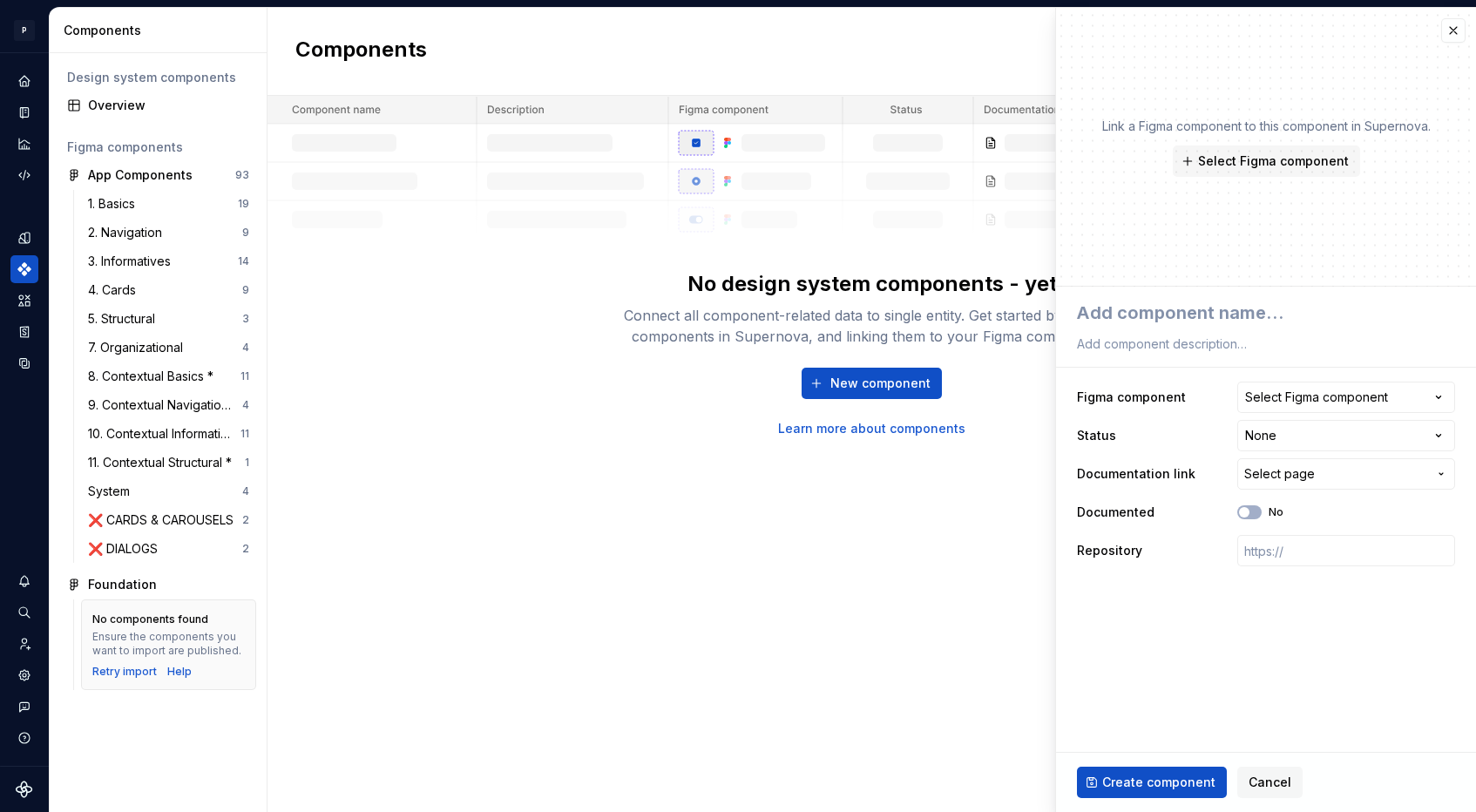
click at [1298, 491] on div "**********" at bounding box center [1265, 473] width 378 height 192
click at [1278, 476] on span "Select page" at bounding box center [1280, 474] width 71 height 18
click at [1341, 367] on html "**********" at bounding box center [738, 406] width 1476 height 812
click at [1340, 385] on button "Select Figma component" at bounding box center [1346, 396] width 218 height 31
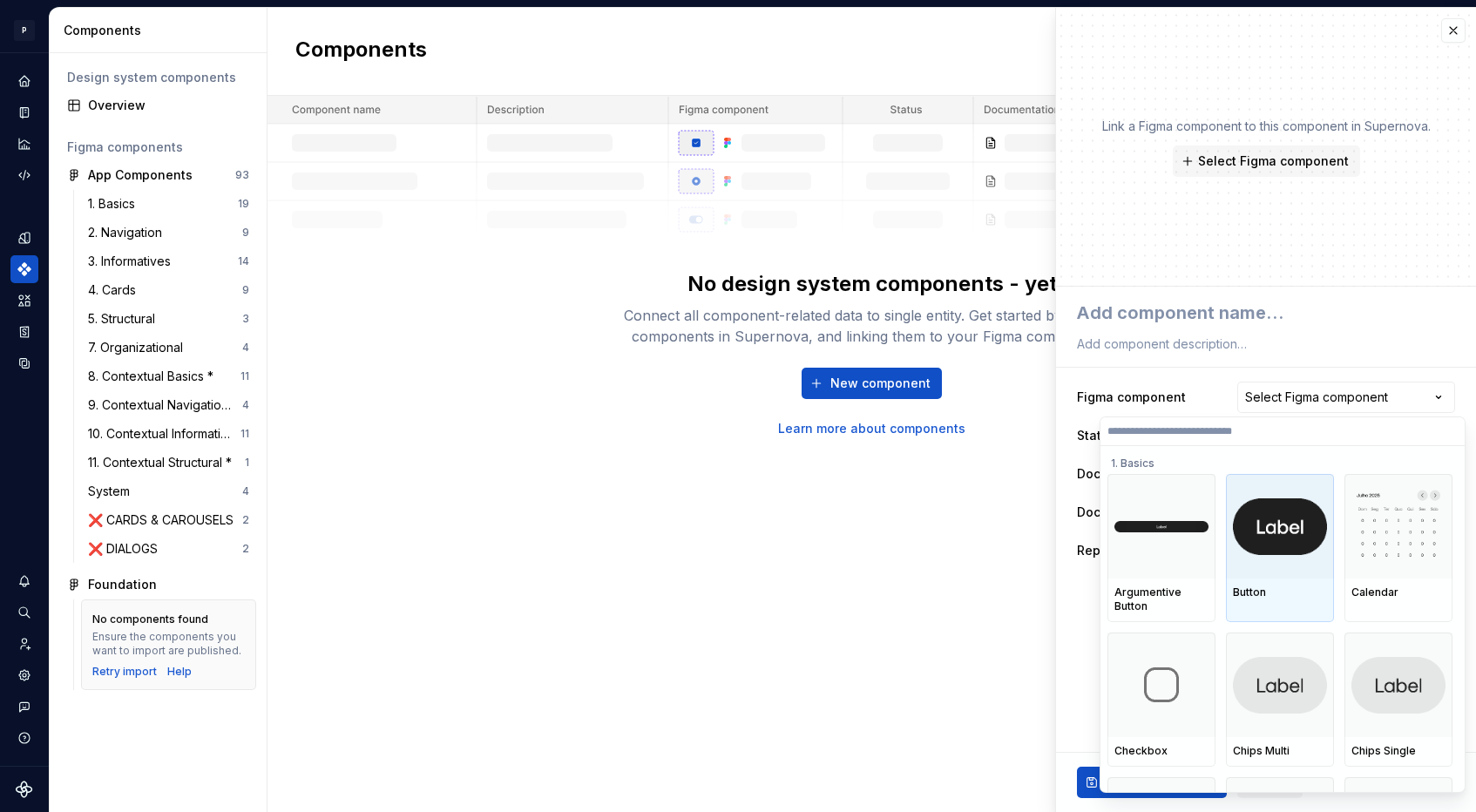
click at [1265, 554] on img at bounding box center [1280, 525] width 94 height 56
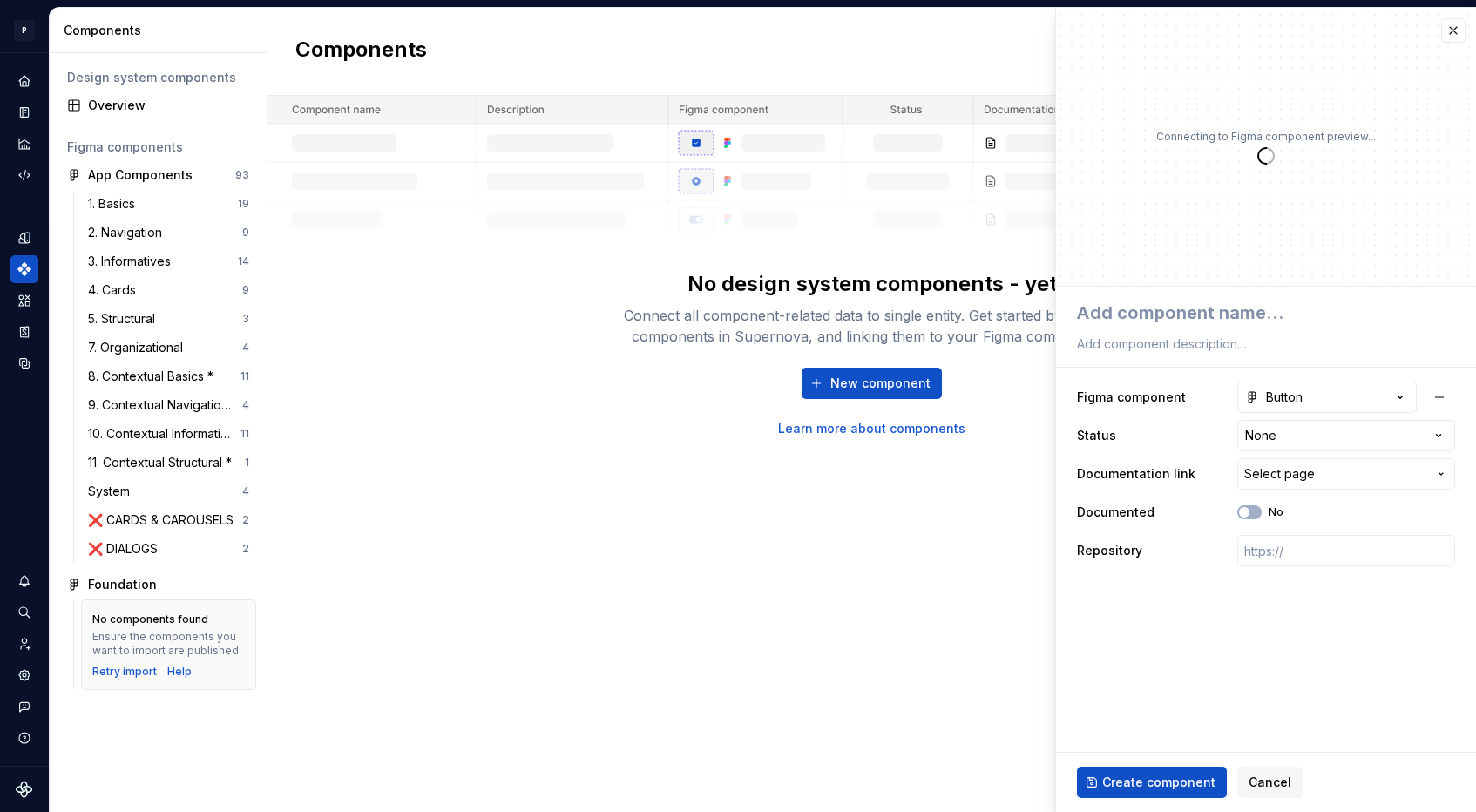
click at [1321, 453] on div "**********" at bounding box center [1265, 473] width 378 height 192
click at [1316, 443] on html "**********" at bounding box center [738, 406] width 1476 height 812
type textarea "*"
select select "**********"
click at [1303, 472] on span "Select page" at bounding box center [1280, 474] width 71 height 18
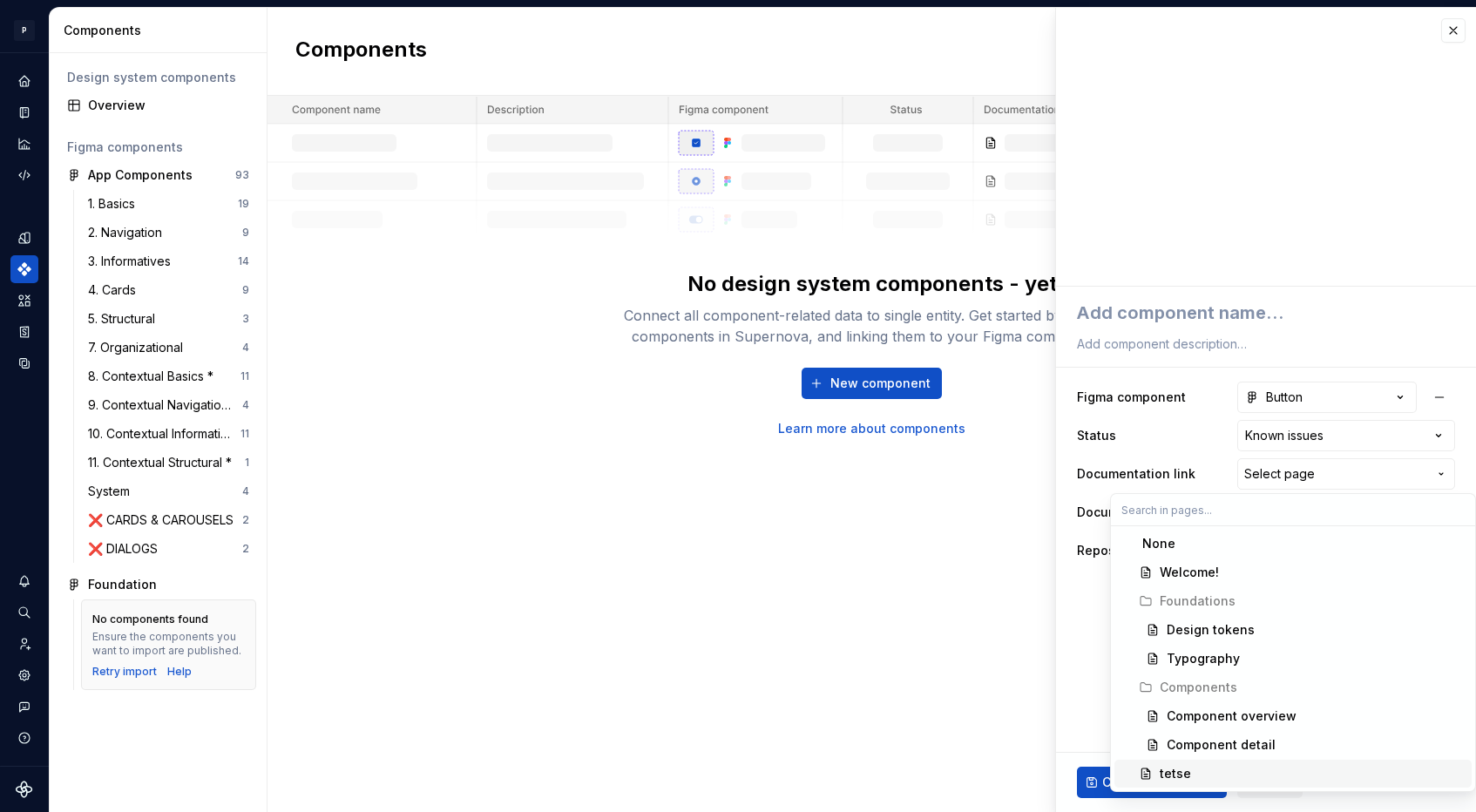
click at [1216, 769] on div "tetse" at bounding box center [1311, 773] width 305 height 18
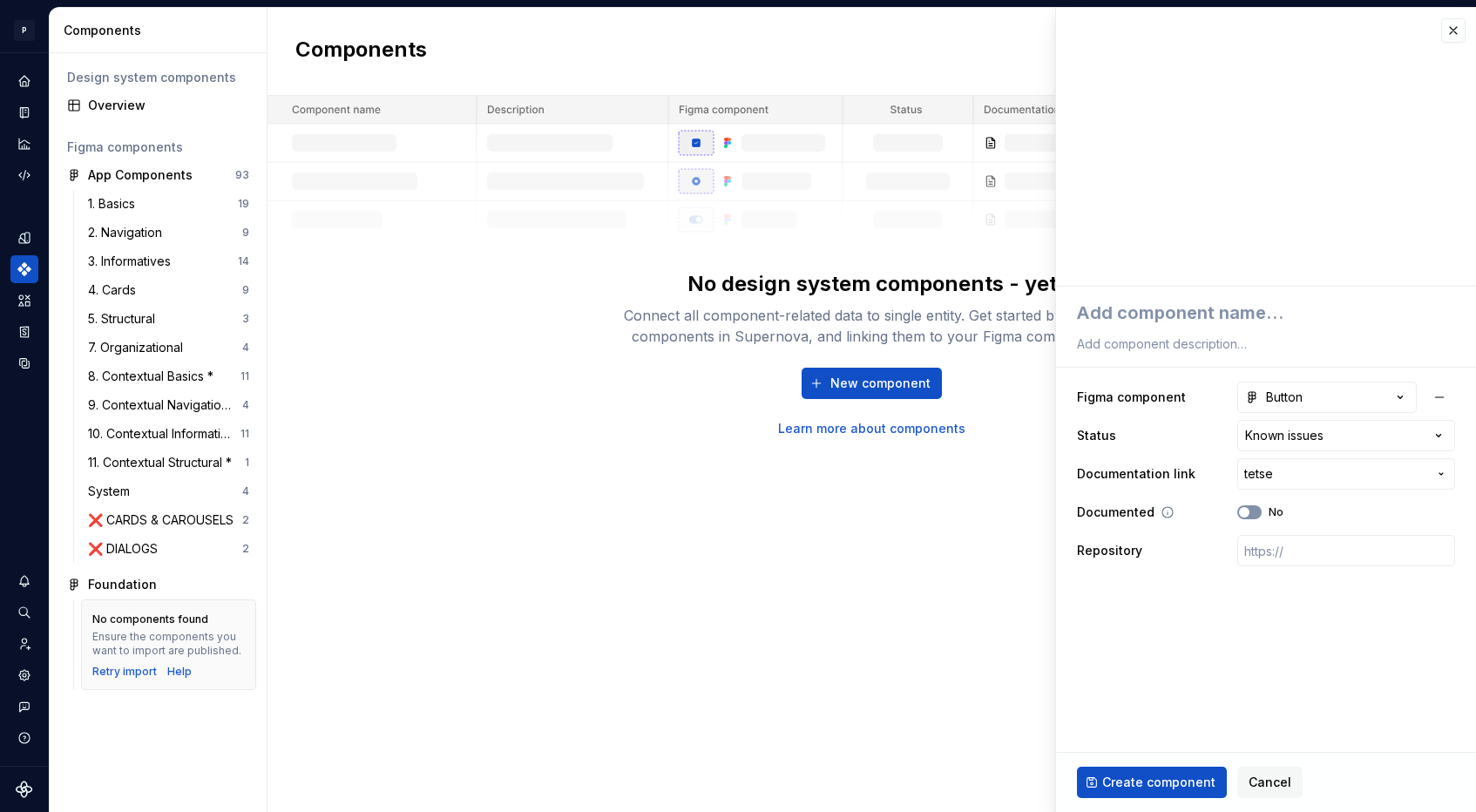
click at [1249, 506] on button "No" at bounding box center [1249, 512] width 25 height 14
click at [1249, 505] on button "Yes" at bounding box center [1249, 512] width 25 height 14
click at [1249, 505] on button "No" at bounding box center [1249, 512] width 25 height 14
click at [1249, 505] on button "Yes" at bounding box center [1249, 512] width 25 height 14
click at [1271, 556] on input "text" at bounding box center [1346, 550] width 218 height 31
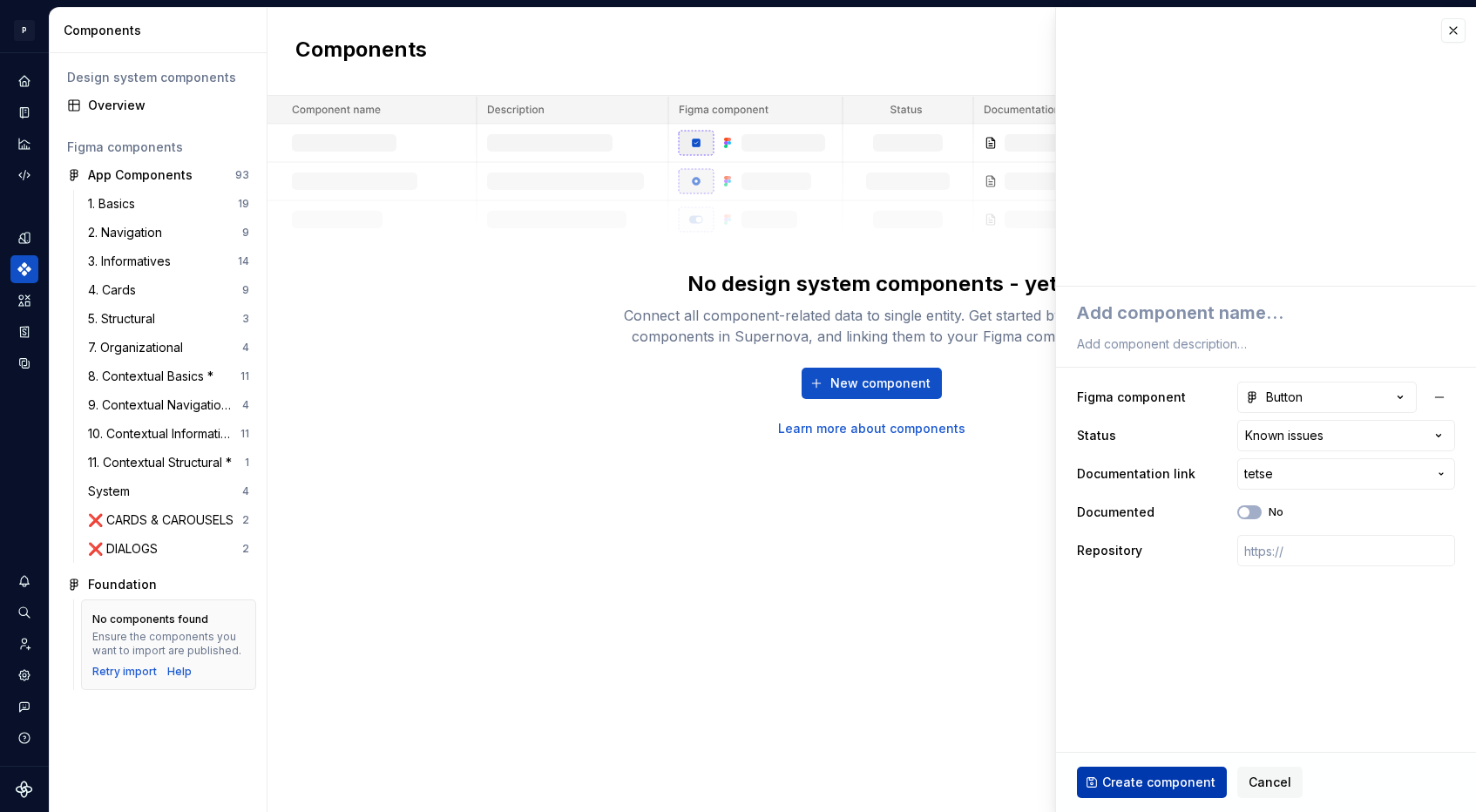
click at [1193, 775] on span "Create component" at bounding box center [1158, 782] width 113 height 18
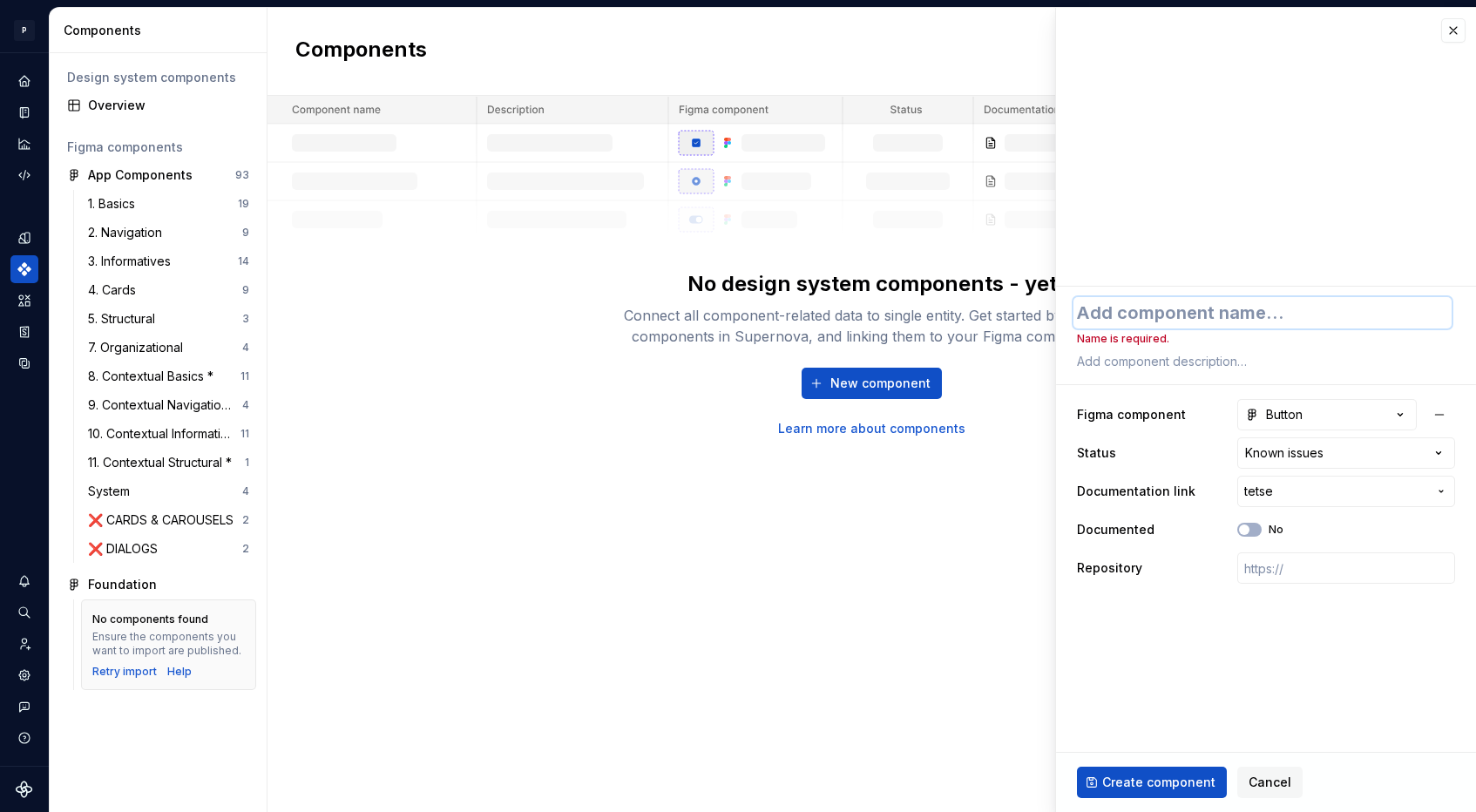
type textarea "*"
type textarea "t"
type textarea "*"
type textarea "te"
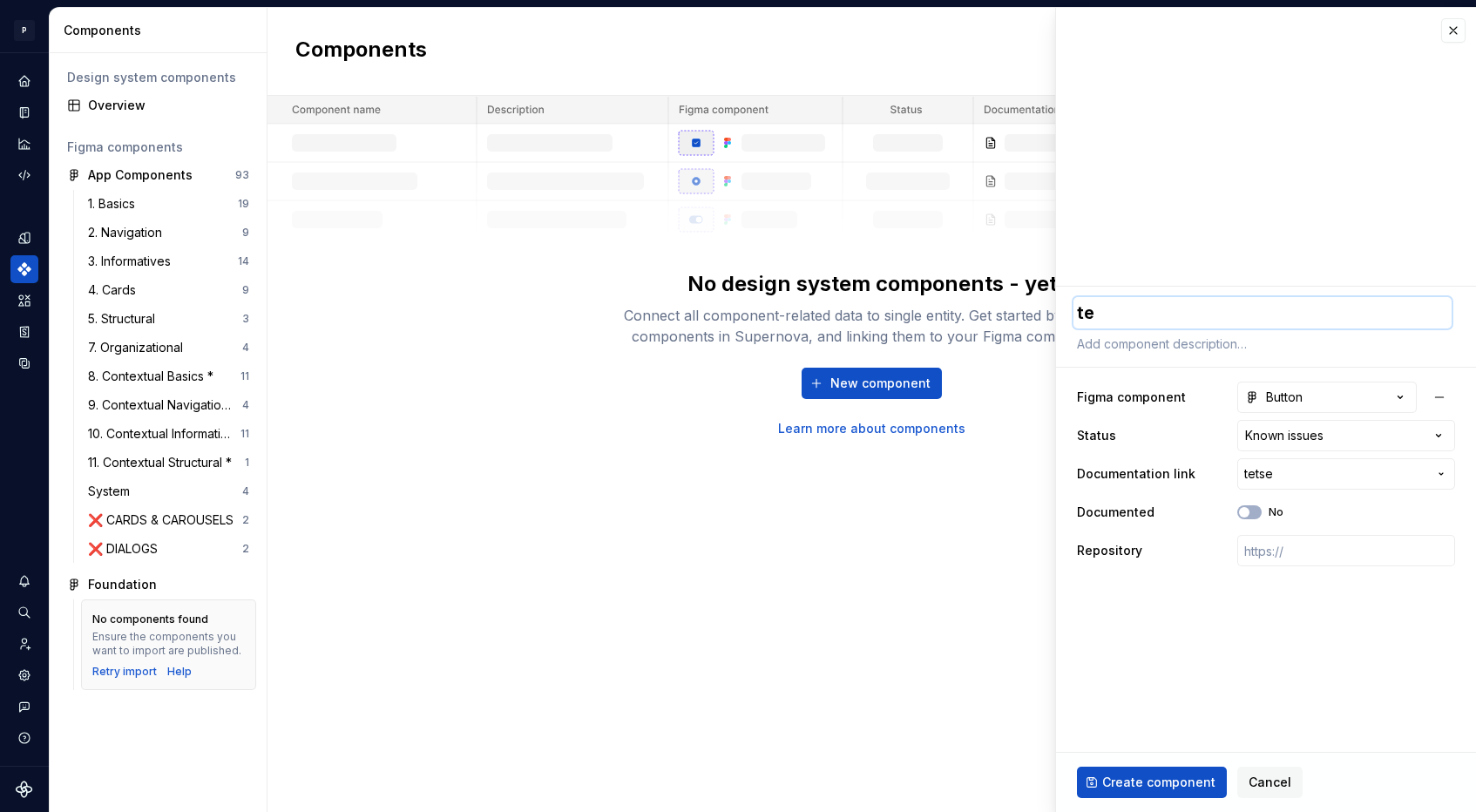
type textarea "*"
type textarea "tes"
type textarea "*"
type textarea "test"
type textarea "*"
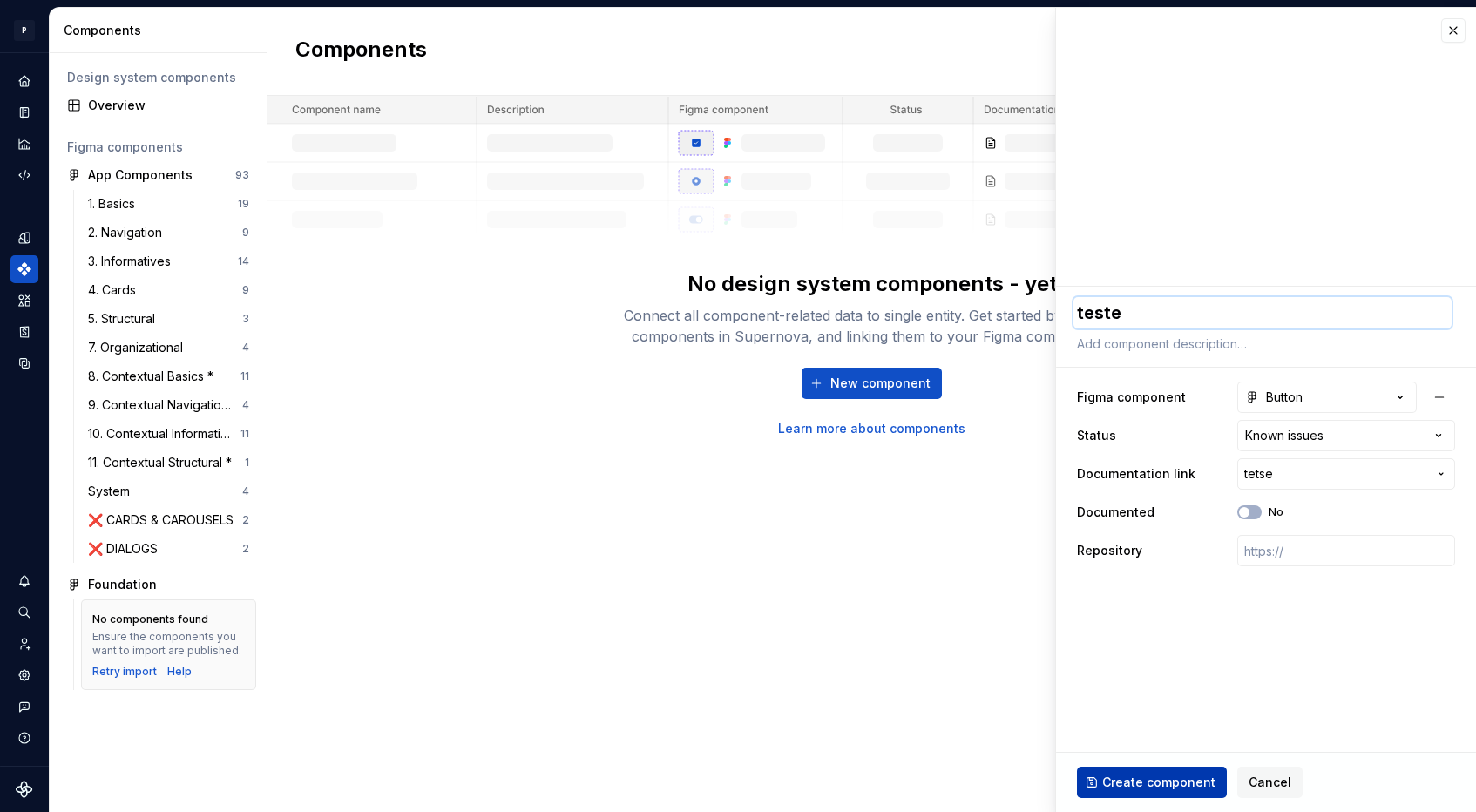
type textarea "teste"
click at [1111, 780] on span "Create component" at bounding box center [1158, 782] width 113 height 18
type textarea "*"
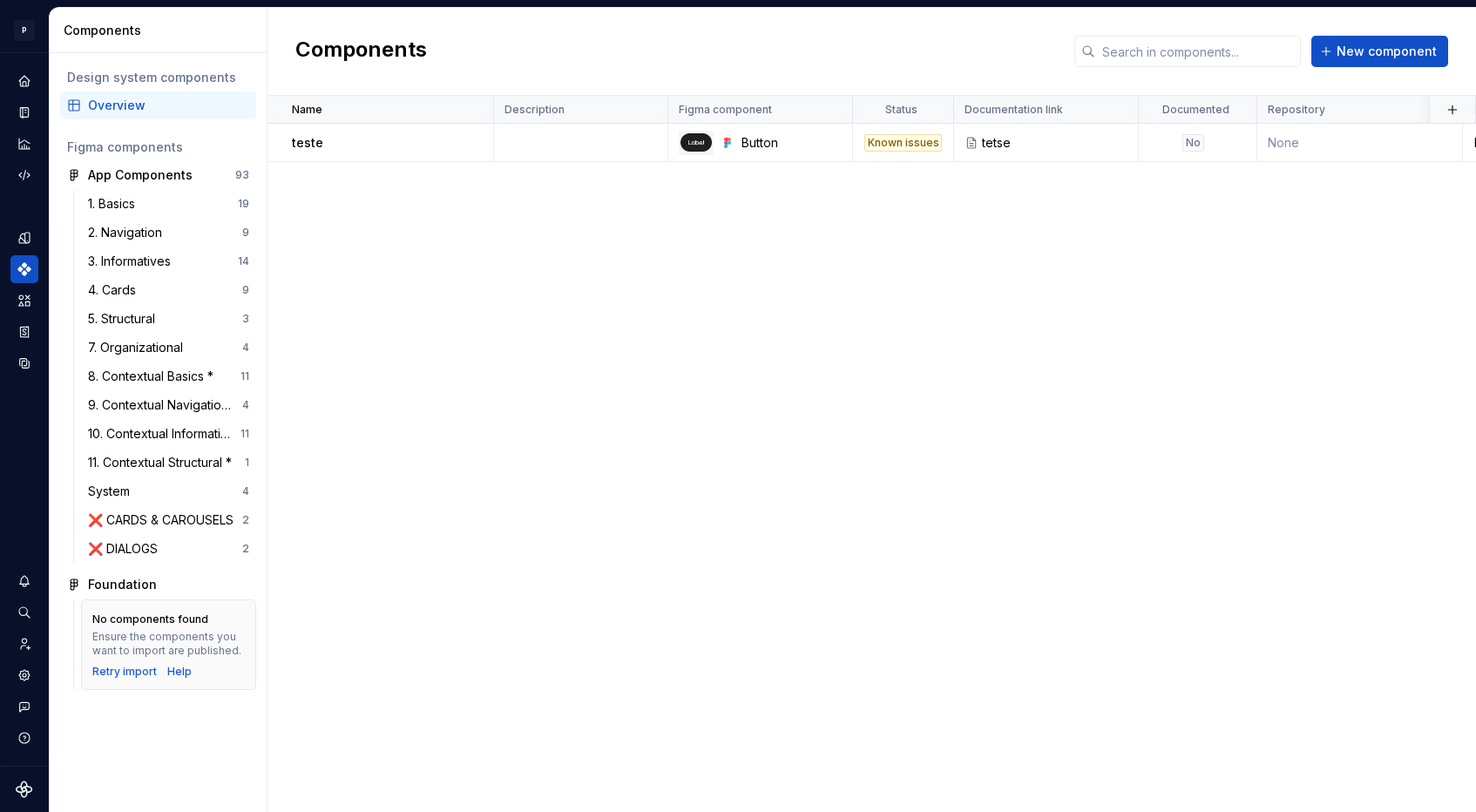
click at [146, 87] on div "Design system components" at bounding box center [158, 78] width 196 height 28
click at [82, 105] on div "Overview" at bounding box center [158, 105] width 182 height 18
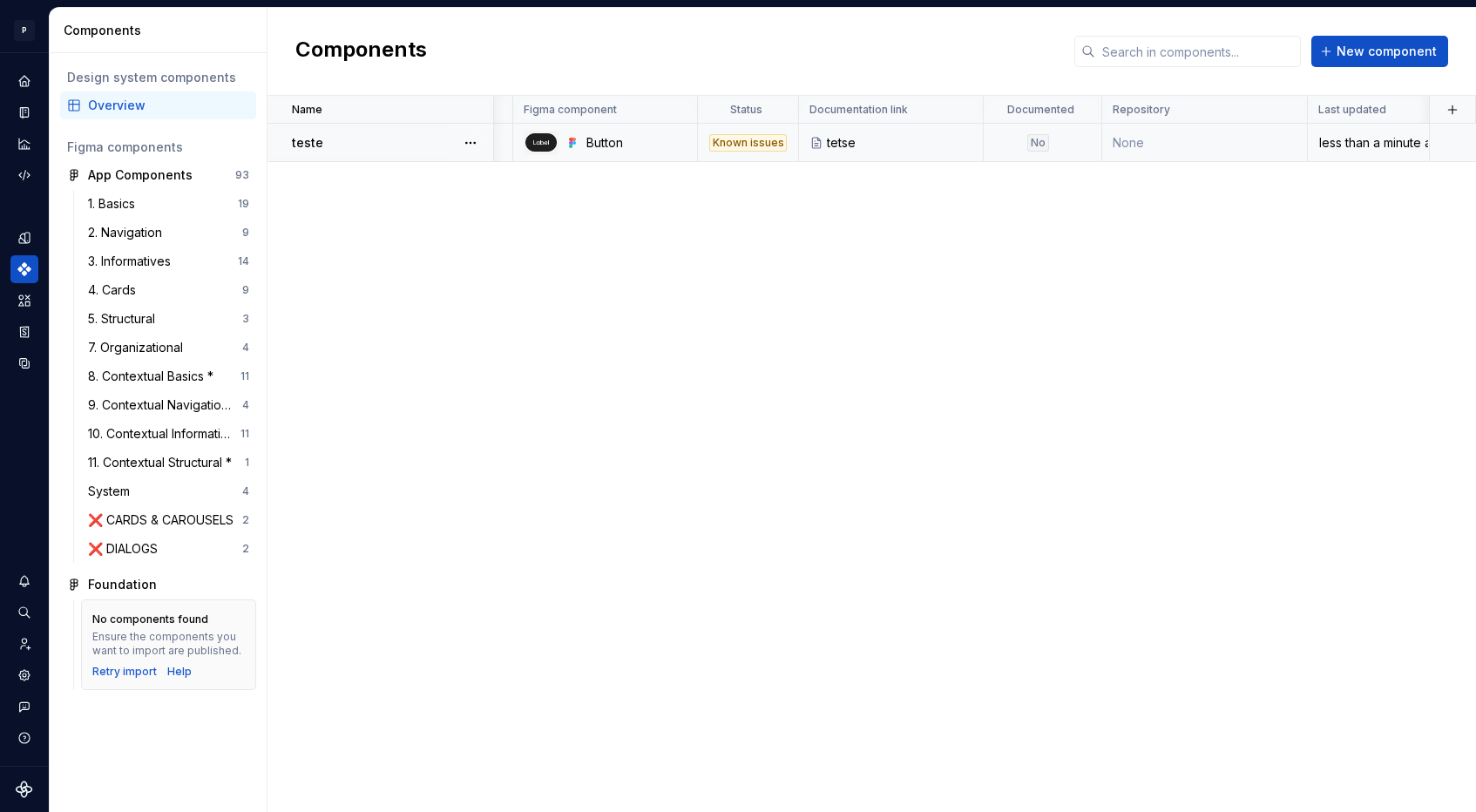
scroll to position [0, 155]
click at [1454, 100] on button "button" at bounding box center [1452, 110] width 25 height 25
click at [1394, 141] on div "New custom property" at bounding box center [1353, 144] width 131 height 18
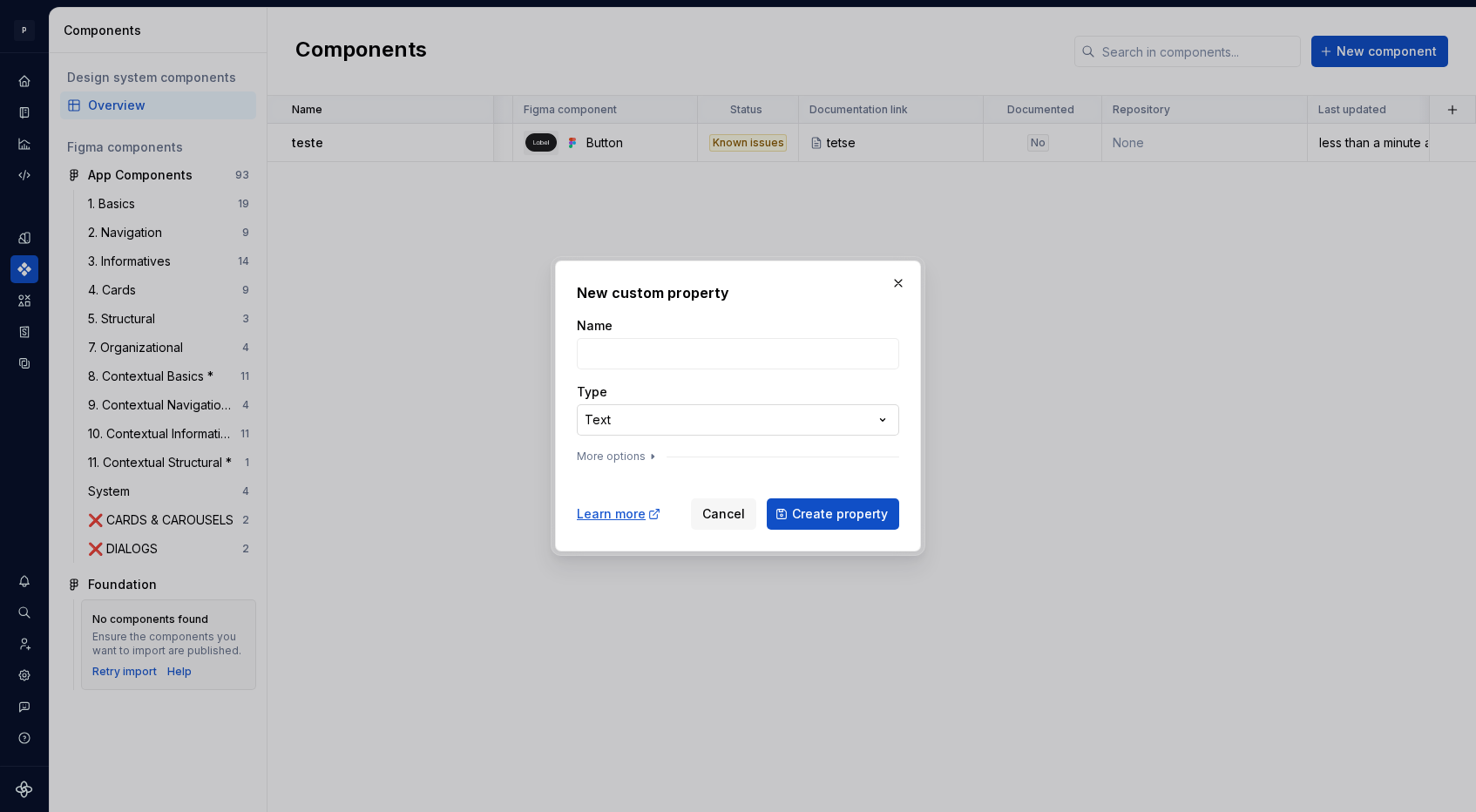
click at [700, 418] on div "**********" at bounding box center [738, 406] width 1476 height 812
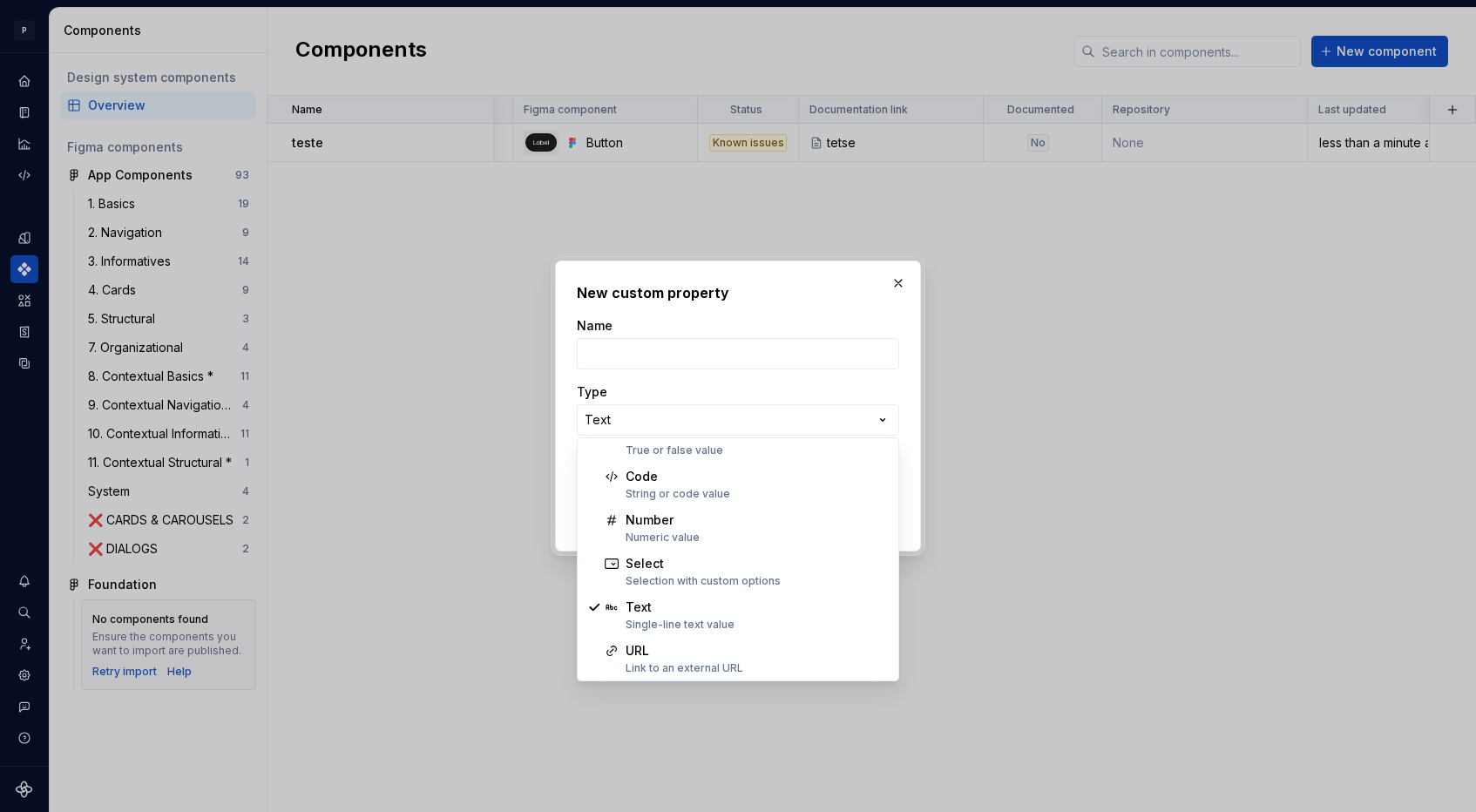
scroll to position [0, 0]
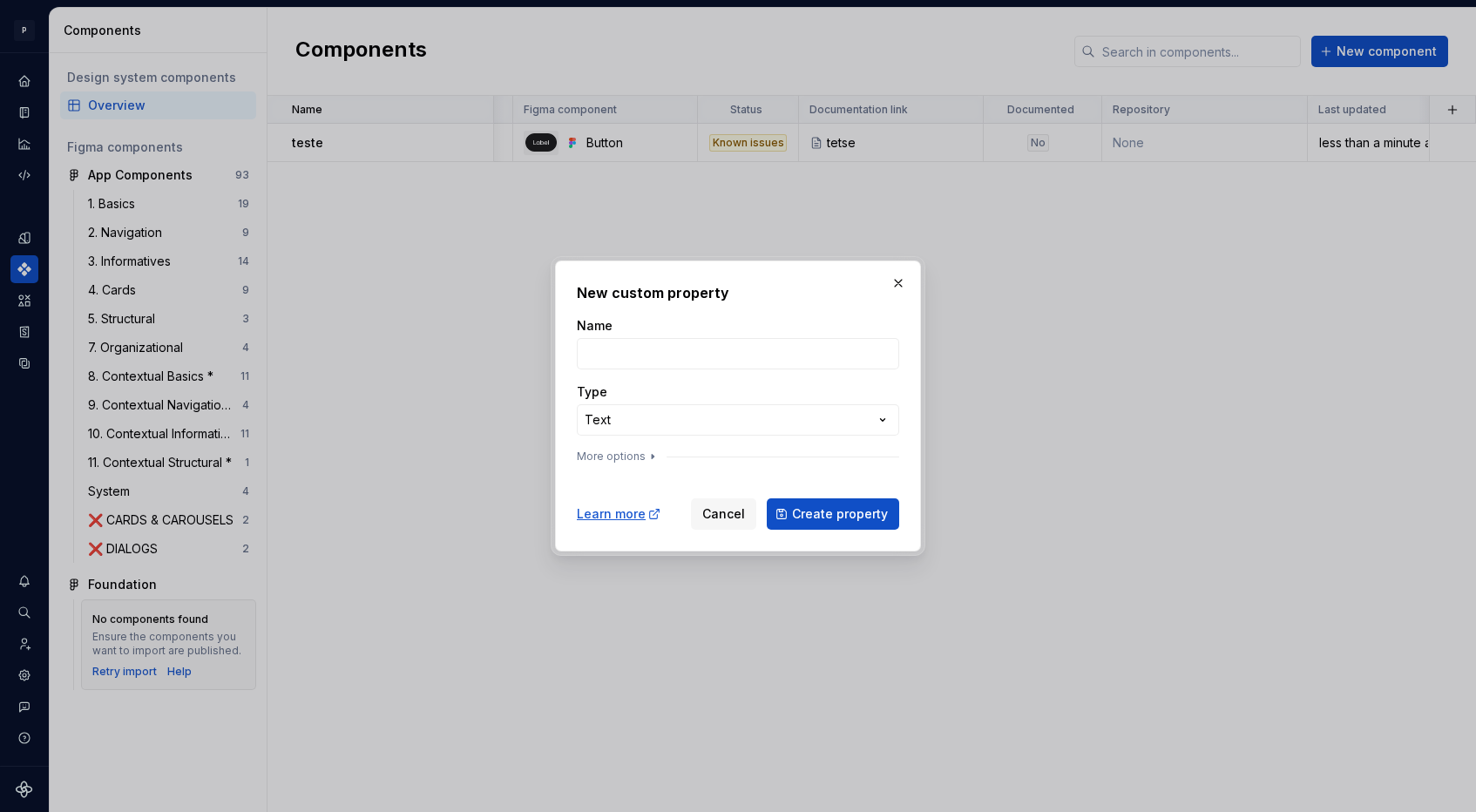
click at [883, 293] on div "**********" at bounding box center [738, 406] width 1476 height 812
click at [896, 283] on button "button" at bounding box center [898, 283] width 25 height 25
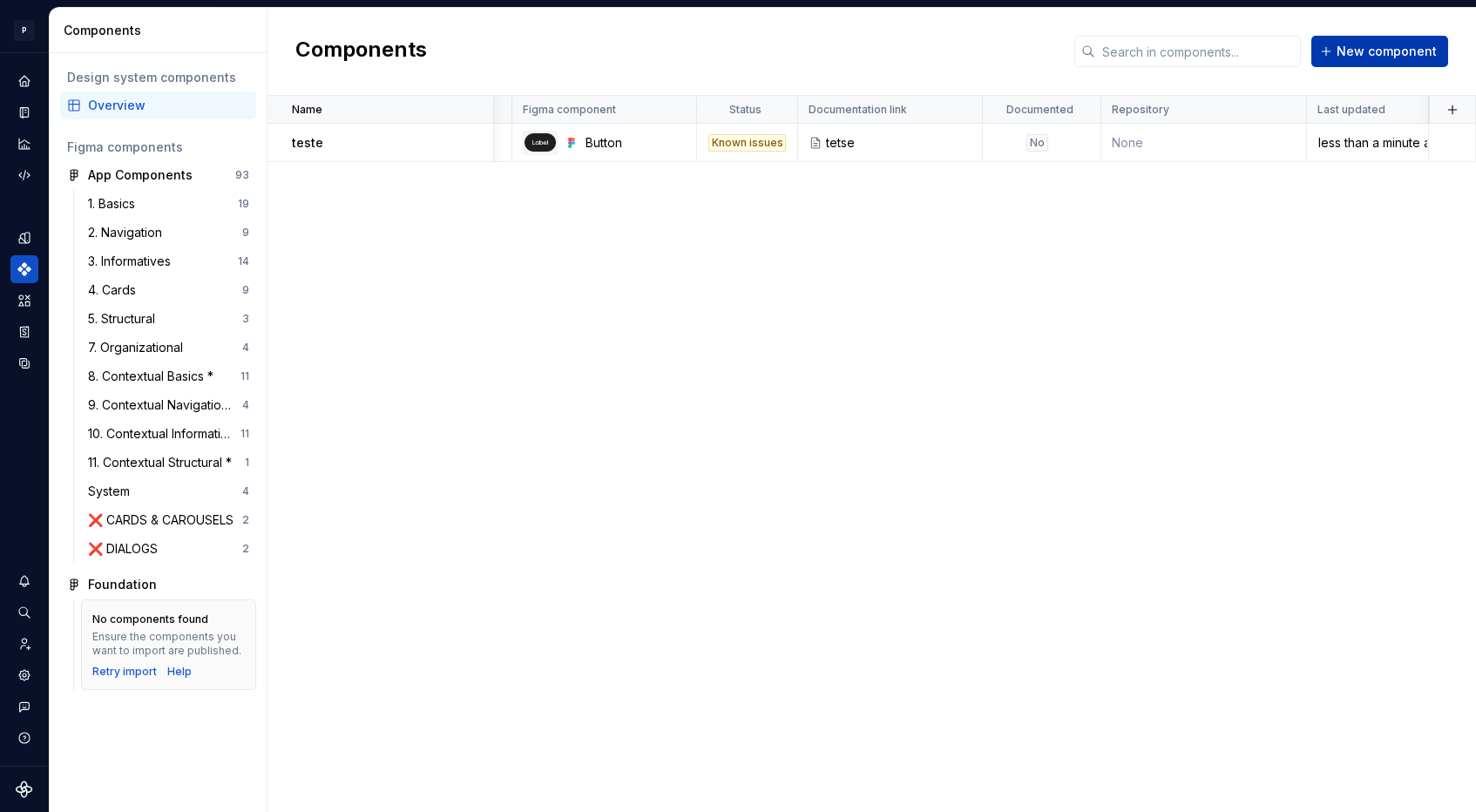
scroll to position [0, 155]
click at [780, 142] on div "Known issues" at bounding box center [748, 143] width 78 height 18
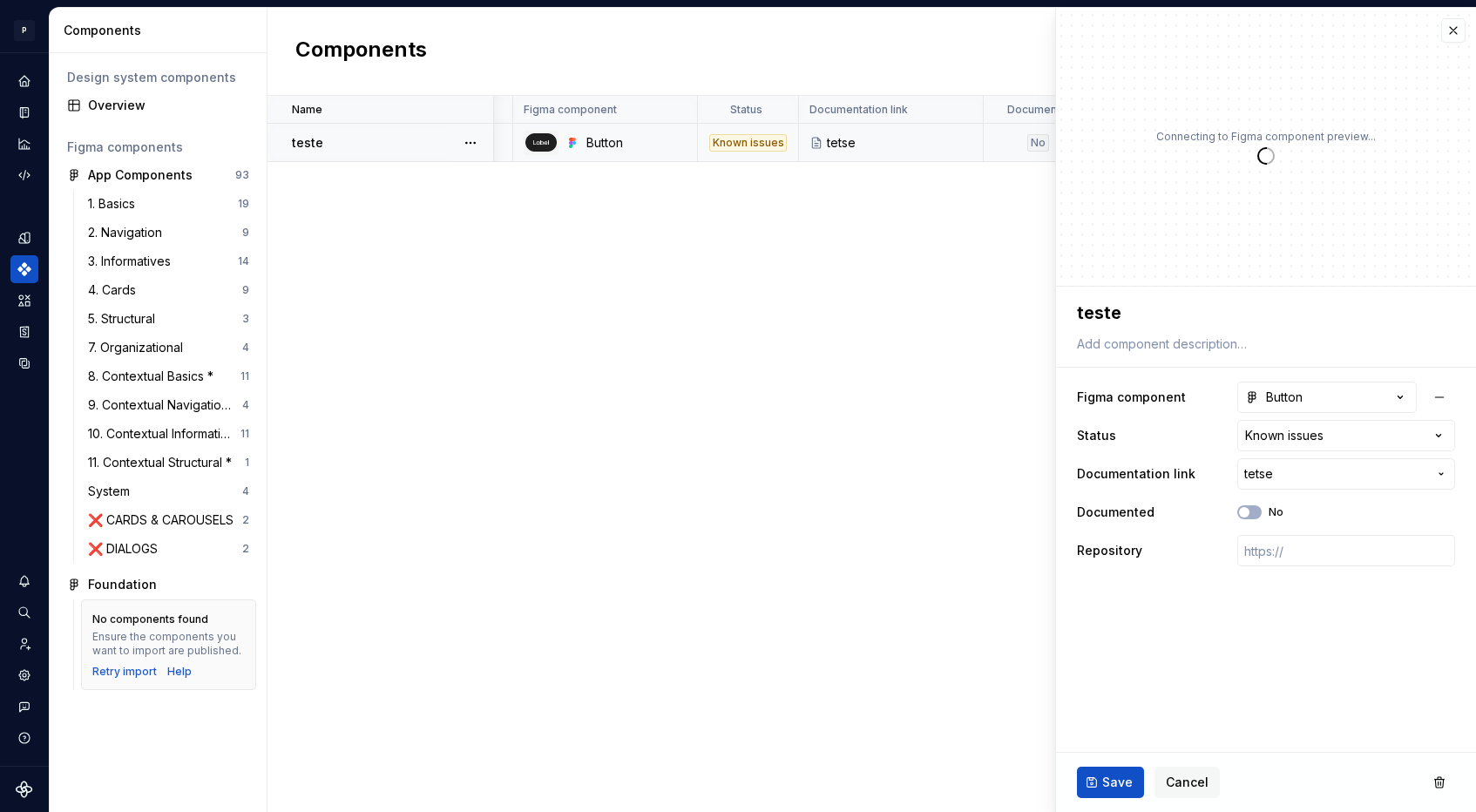
click at [749, 141] on div "Known issues" at bounding box center [748, 143] width 78 height 18
click at [783, 236] on div "Name Description Figma component Status Documentation link Documented Repositor…" at bounding box center [872, 453] width 1209 height 716
click at [1457, 40] on button "button" at bounding box center [1453, 31] width 25 height 25
type textarea "*"
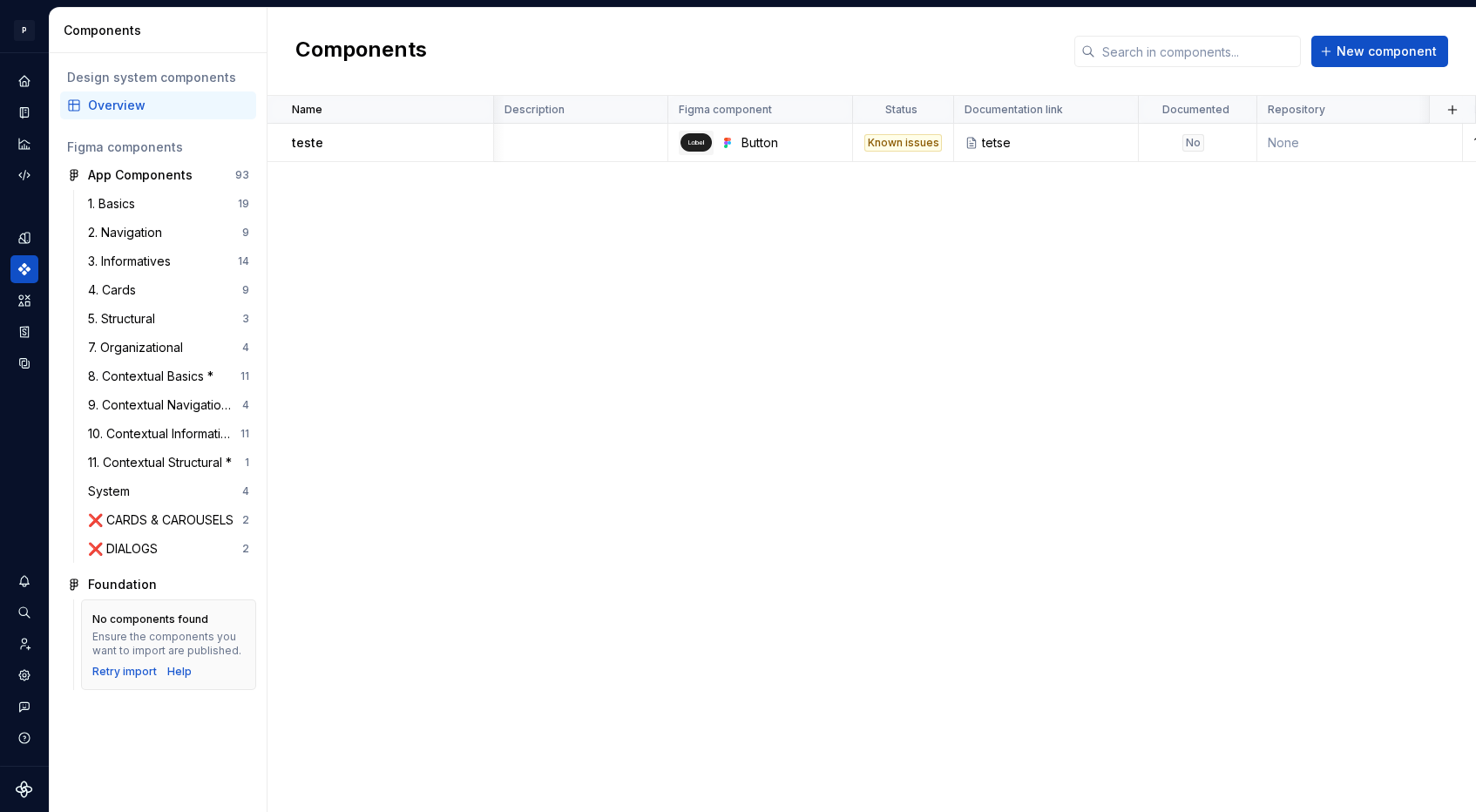
scroll to position [0, 155]
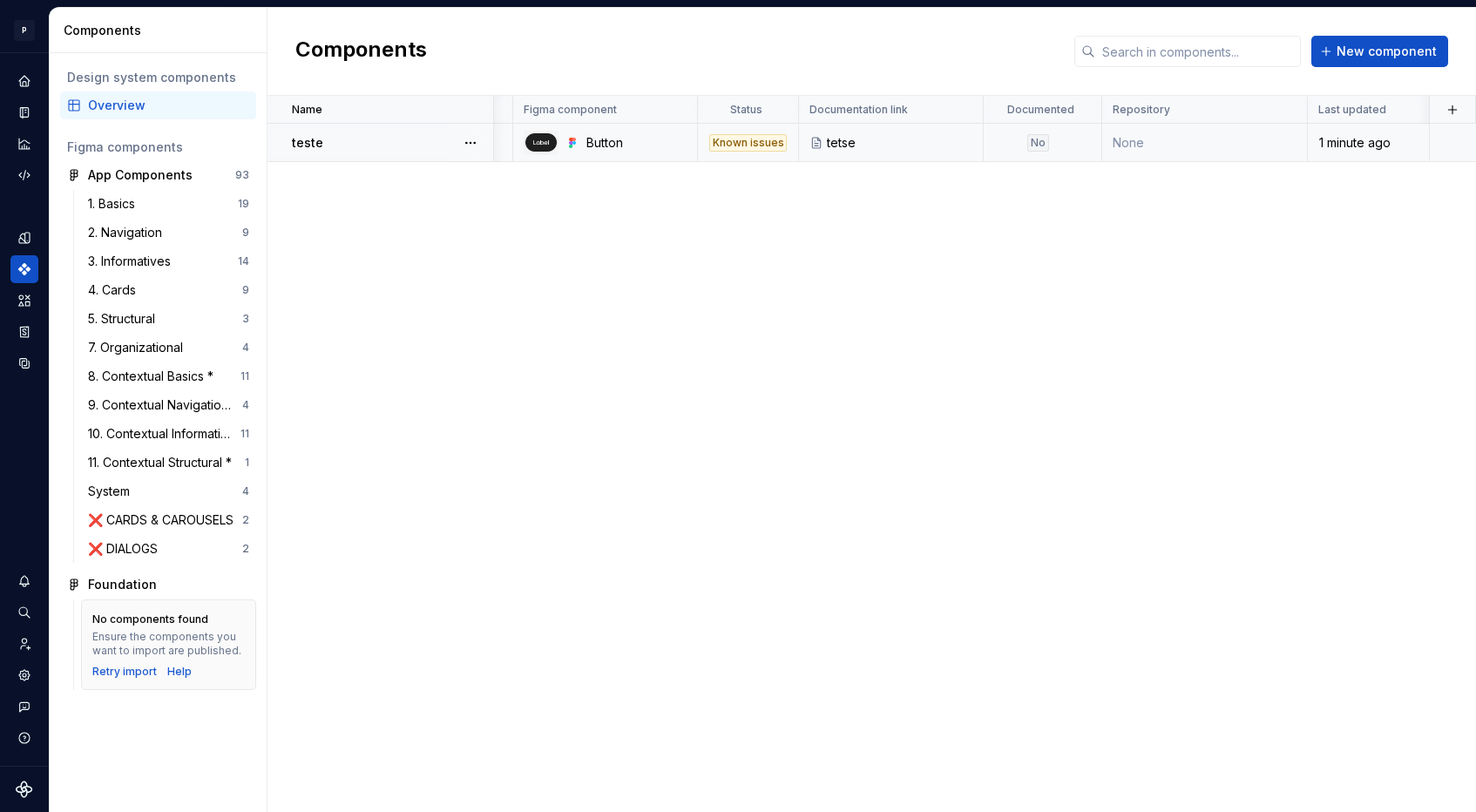
click at [736, 149] on div "Known issues" at bounding box center [748, 143] width 78 height 18
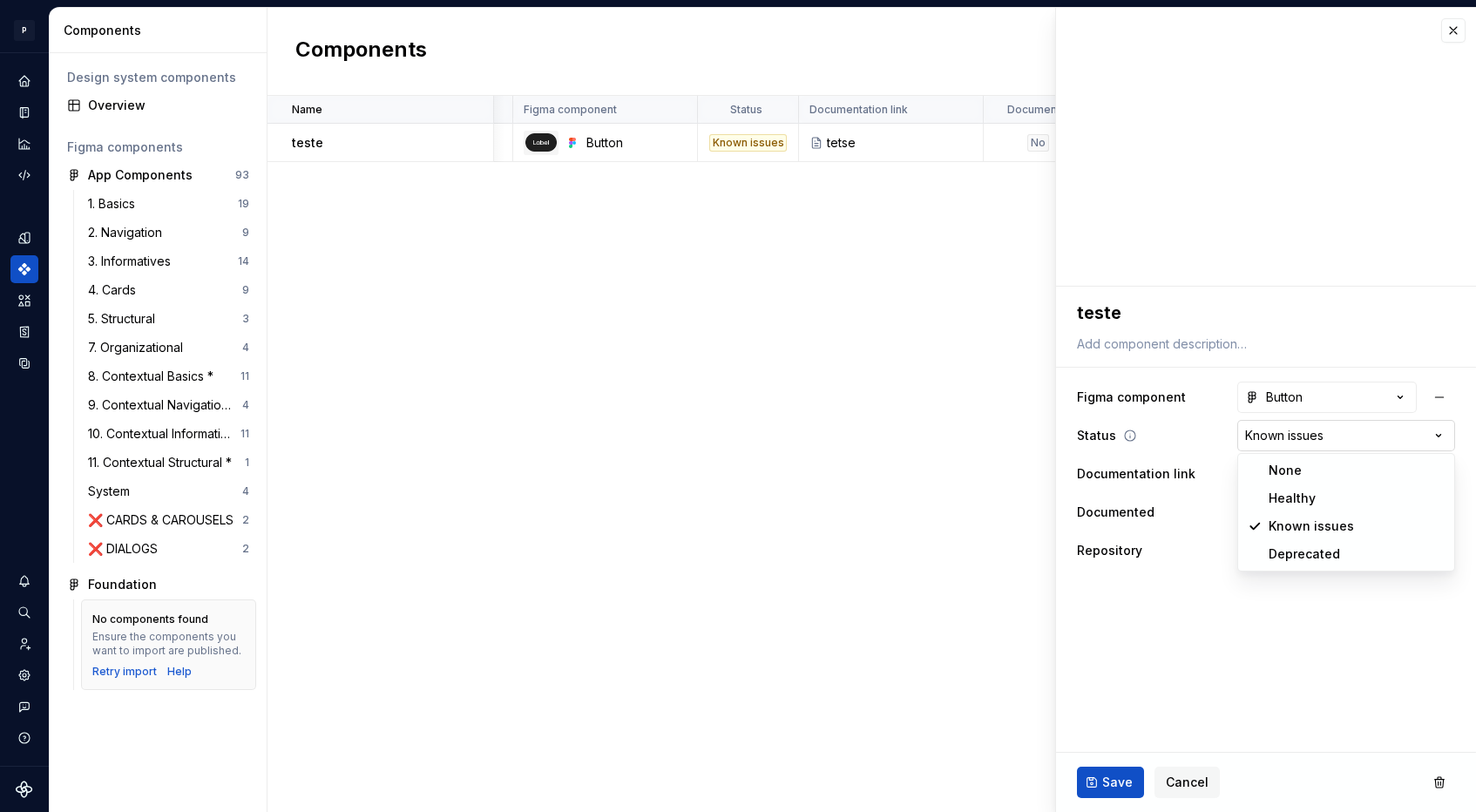
click at [1304, 450] on html "**********" at bounding box center [738, 406] width 1476 height 812
click at [1318, 399] on html "**********" at bounding box center [738, 406] width 1476 height 812
click at [1318, 399] on button "Button" at bounding box center [1326, 396] width 180 height 31
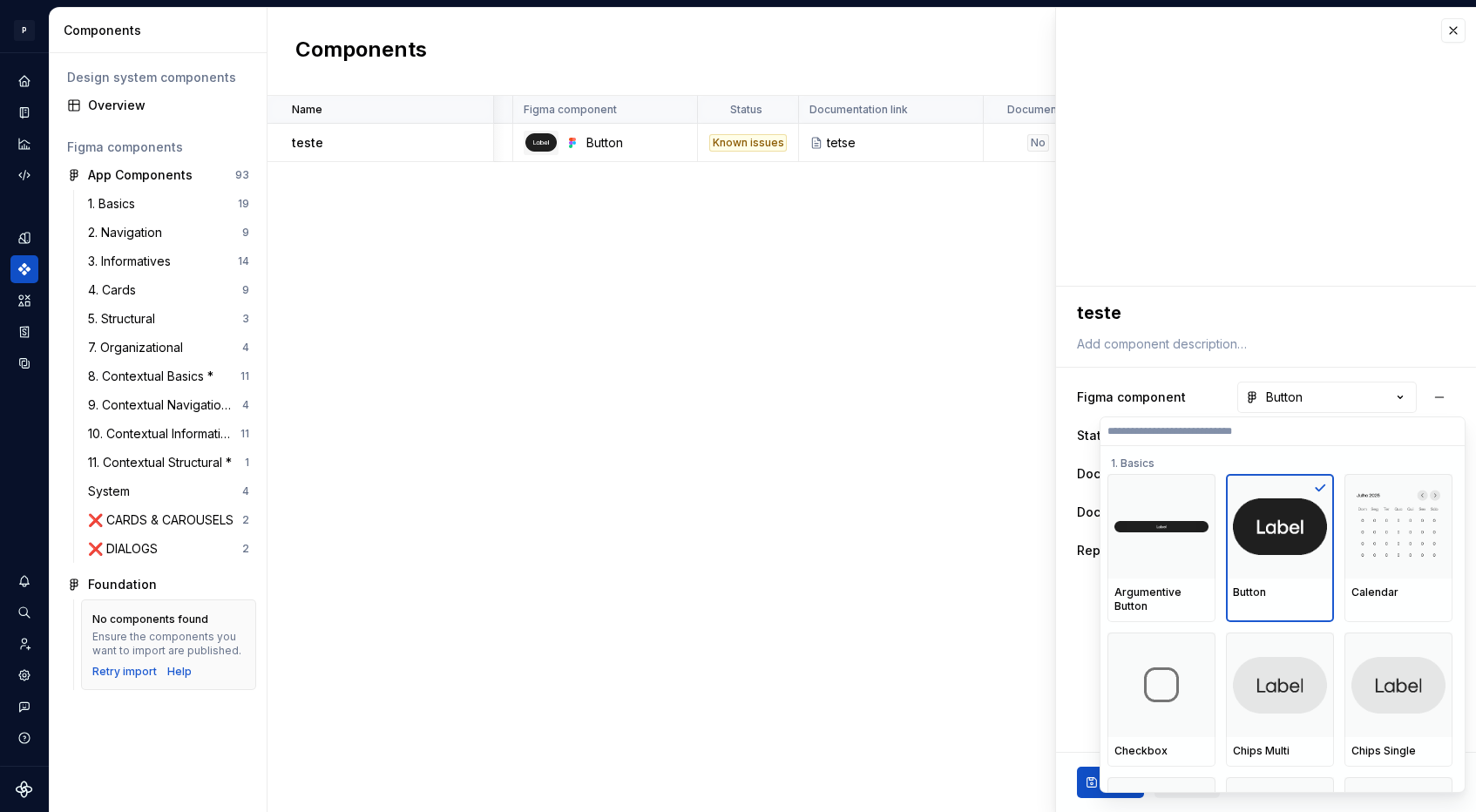
click at [1172, 405] on html "**********" at bounding box center [738, 406] width 1476 height 812
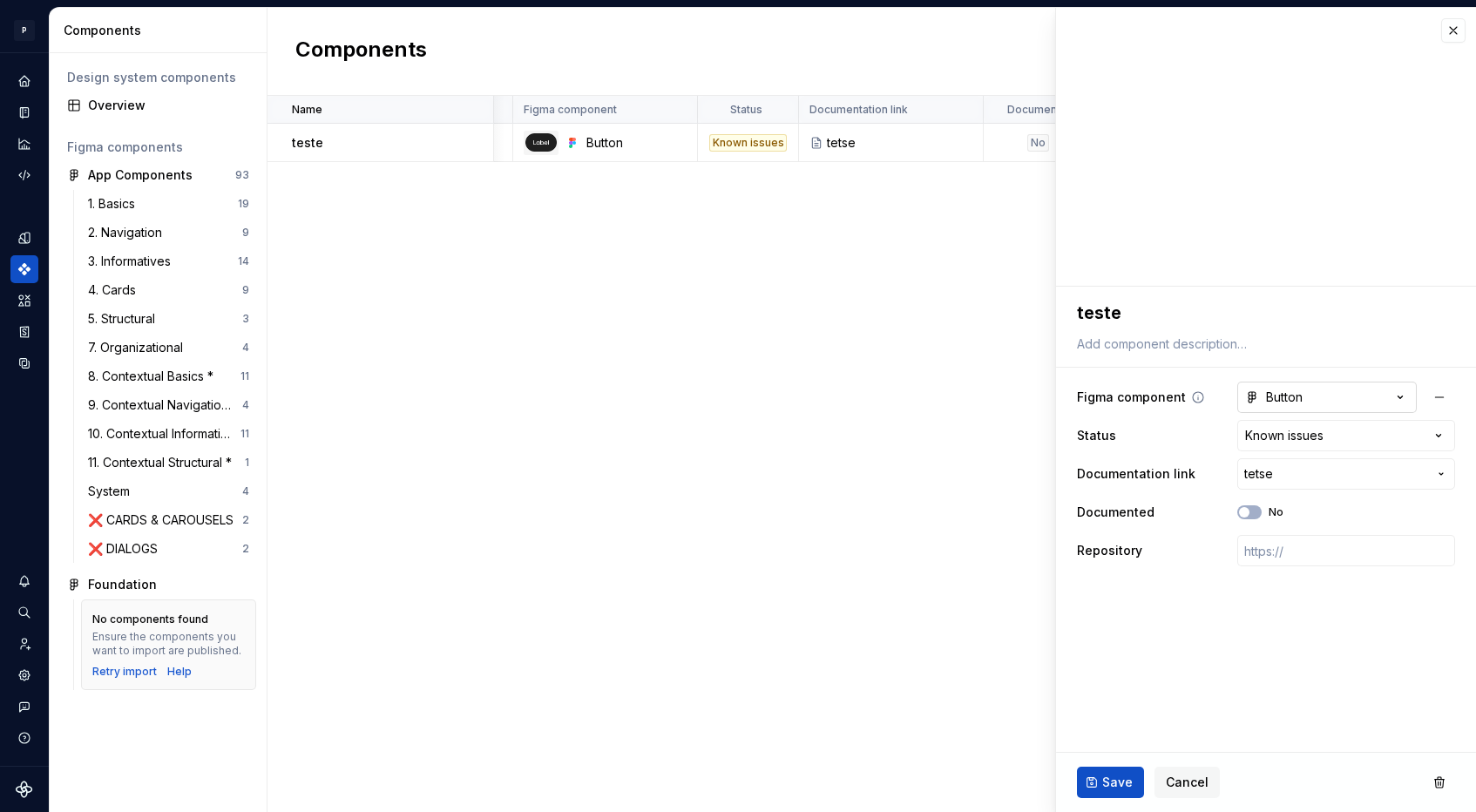
click at [1301, 387] on button "Button" at bounding box center [1326, 396] width 180 height 31
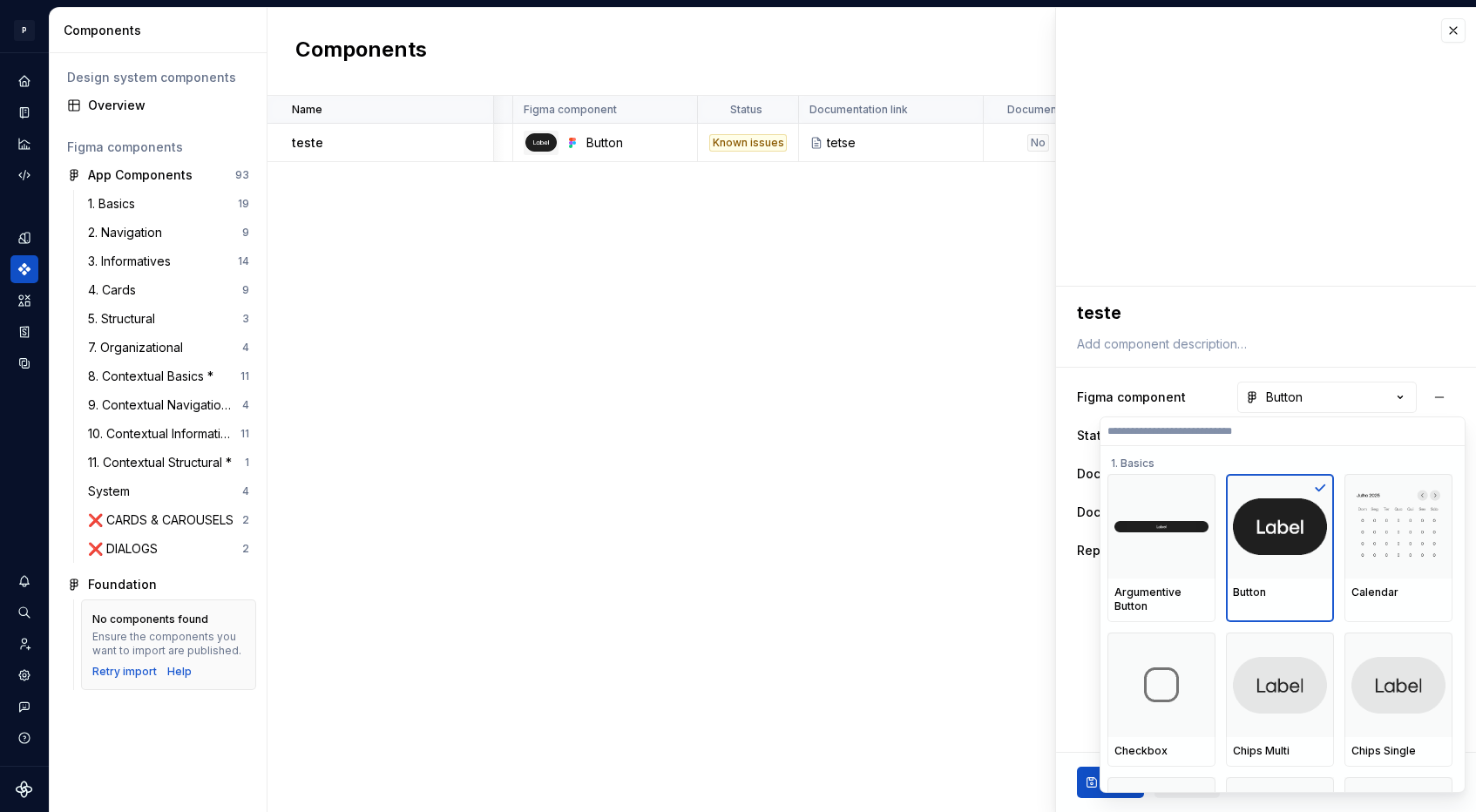
click at [1203, 368] on html "**********" at bounding box center [738, 406] width 1476 height 812
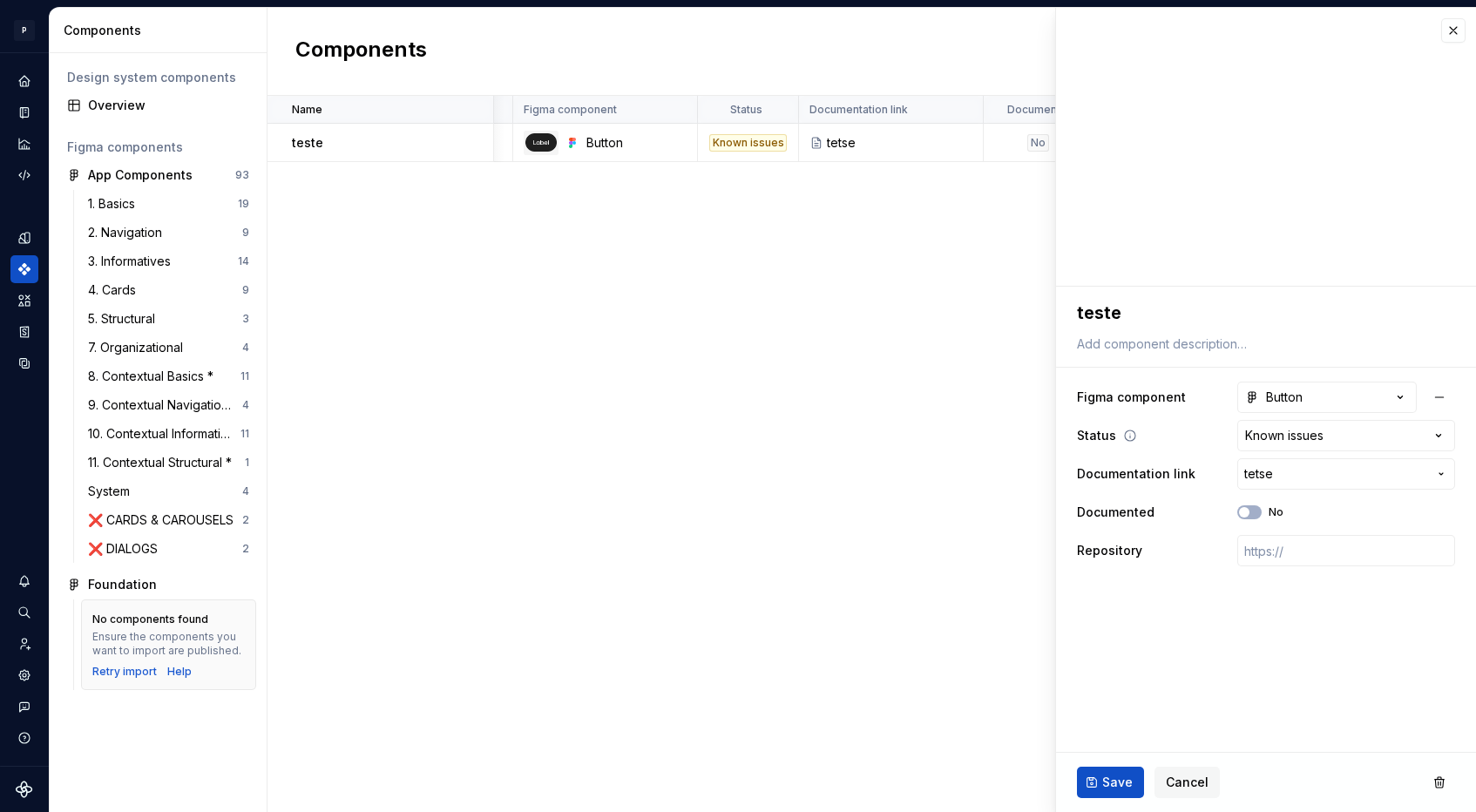
click at [1126, 438] on icon at bounding box center [1130, 435] width 14 height 14
click at [1175, 770] on button "Cancel" at bounding box center [1188, 781] width 65 height 31
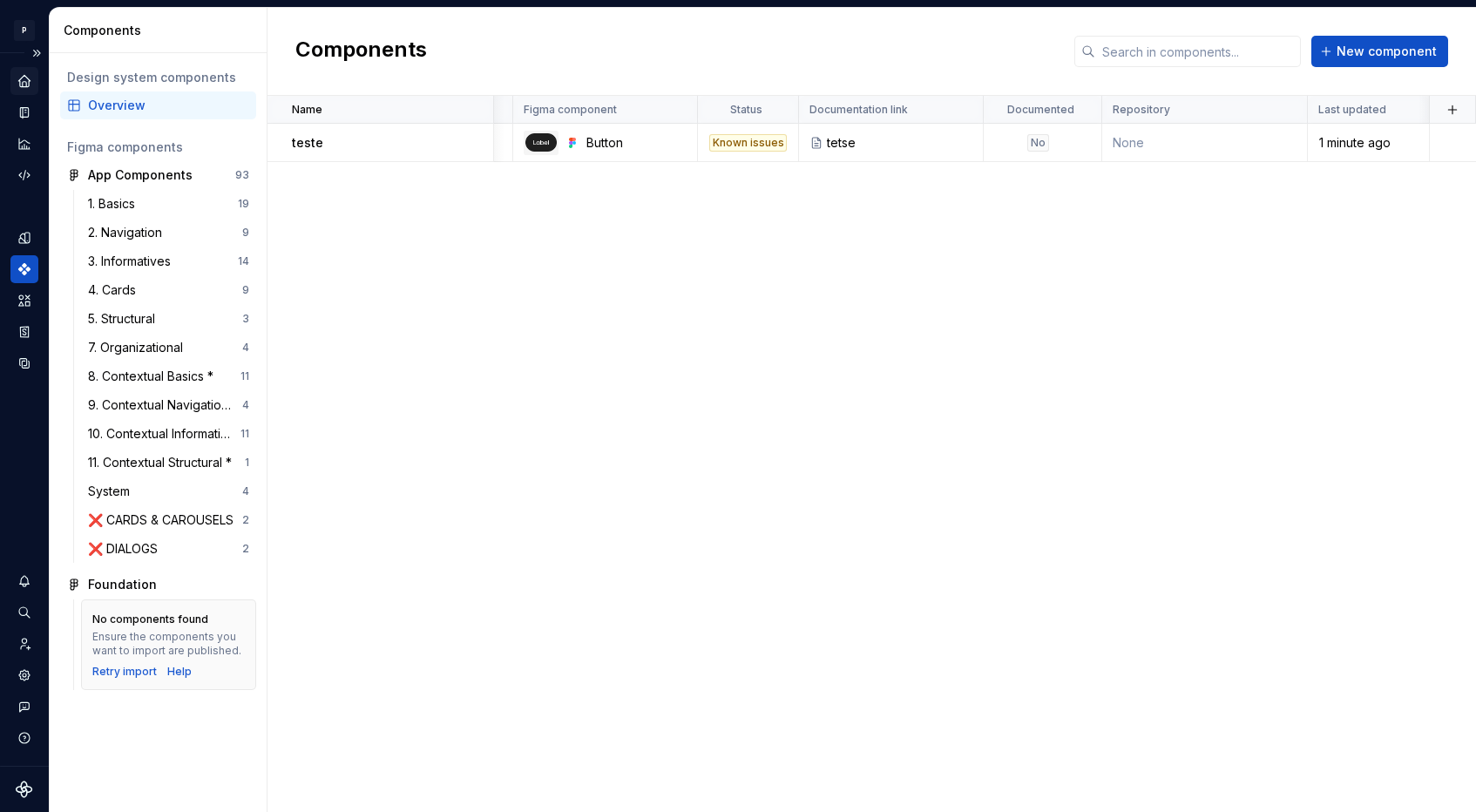
click at [32, 80] on div "Home" at bounding box center [25, 81] width 28 height 28
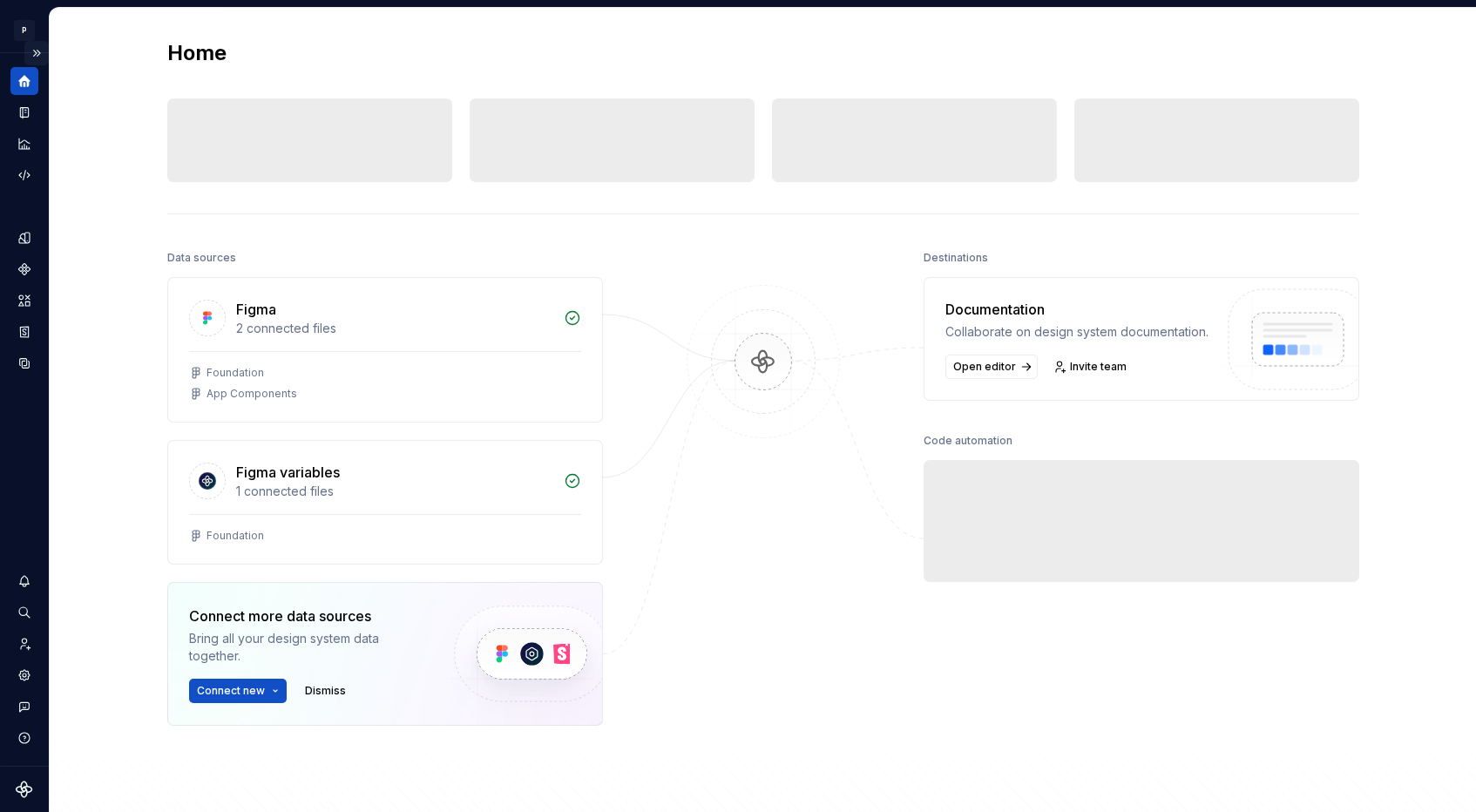
click at [37, 51] on button "Expand sidebar" at bounding box center [37, 53] width 25 height 25
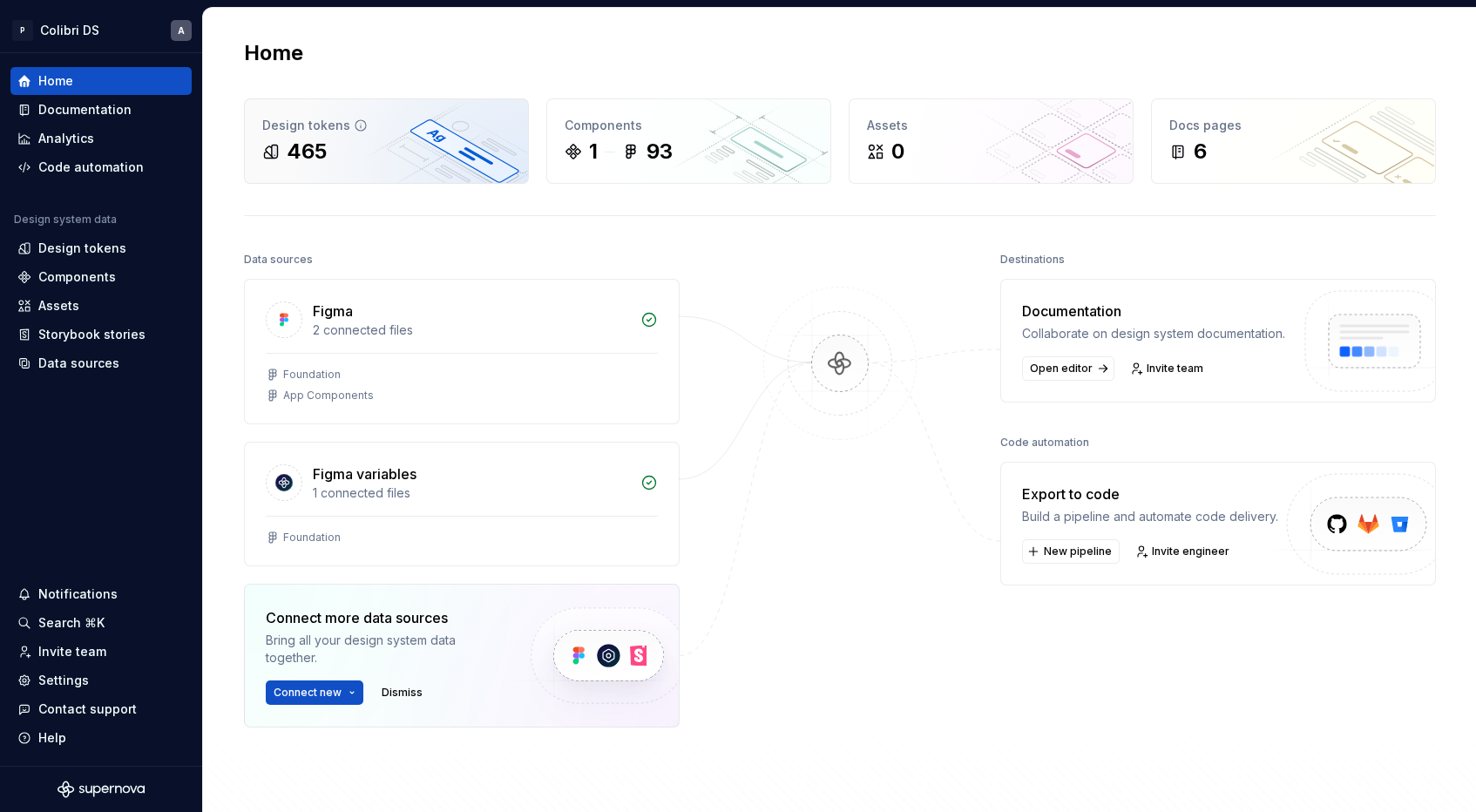
click at [385, 134] on div "Design tokens 465" at bounding box center [387, 141] width 283 height 84
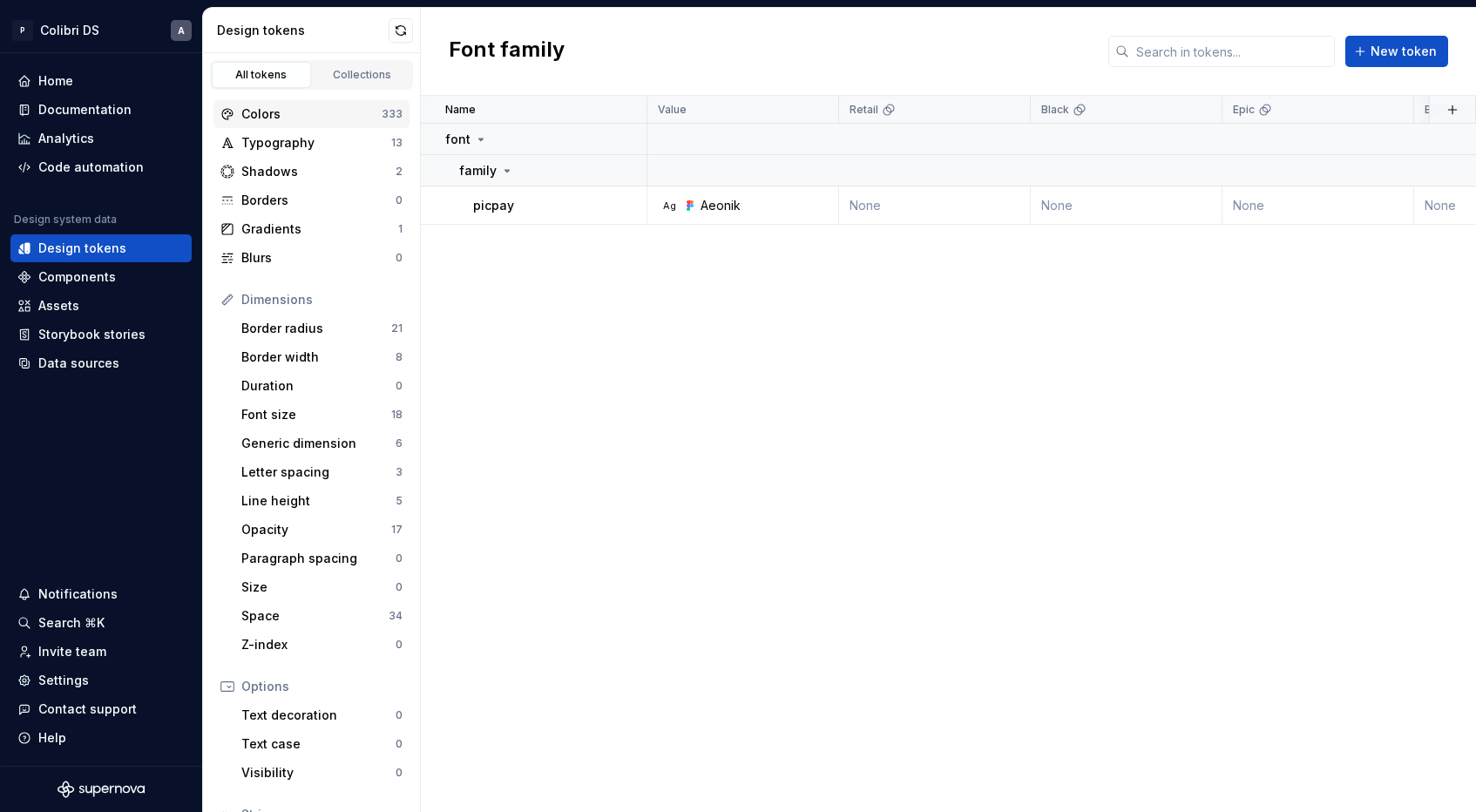
click at [281, 106] on div "Colors" at bounding box center [311, 114] width 141 height 18
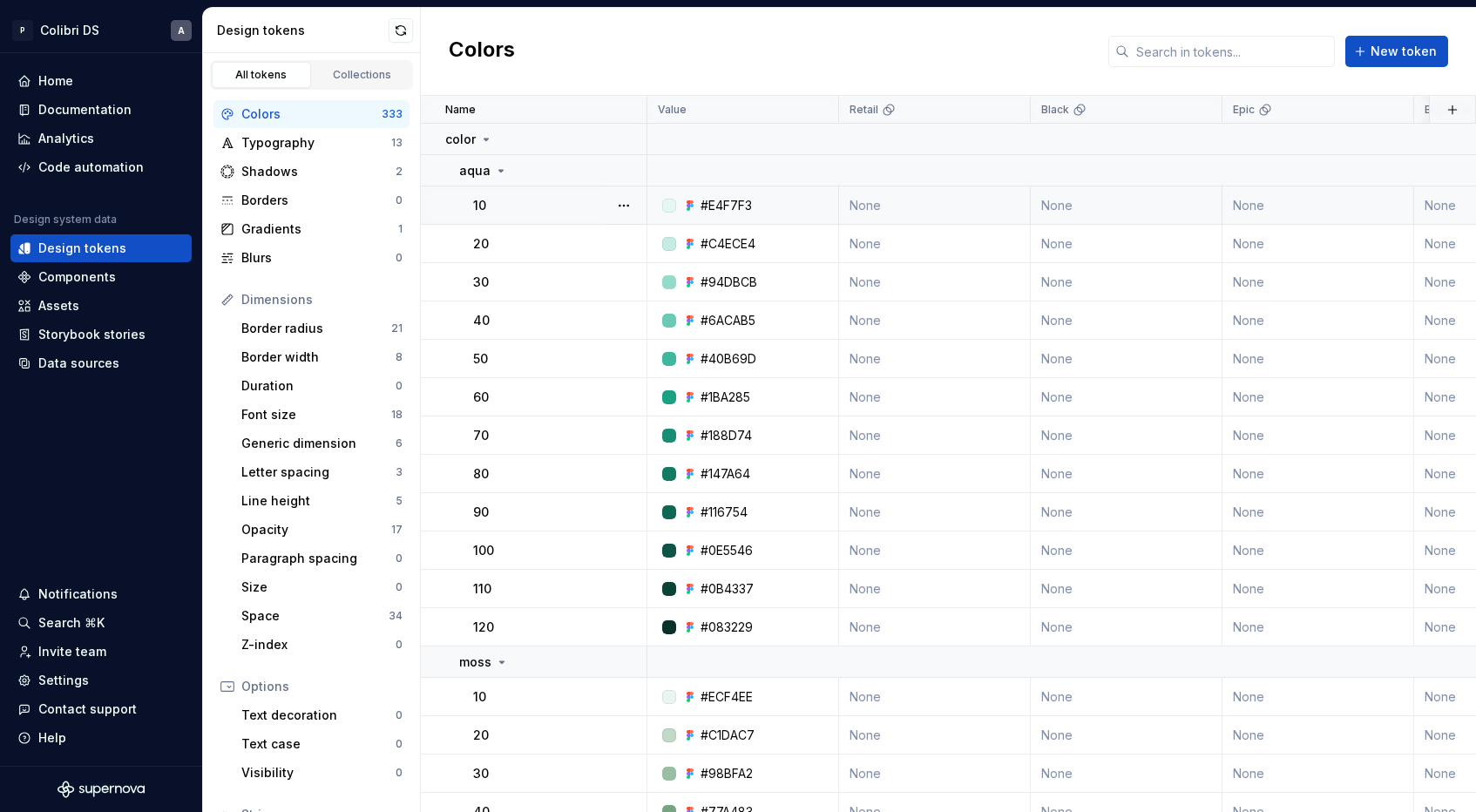
click at [942, 209] on td "None" at bounding box center [934, 205] width 192 height 38
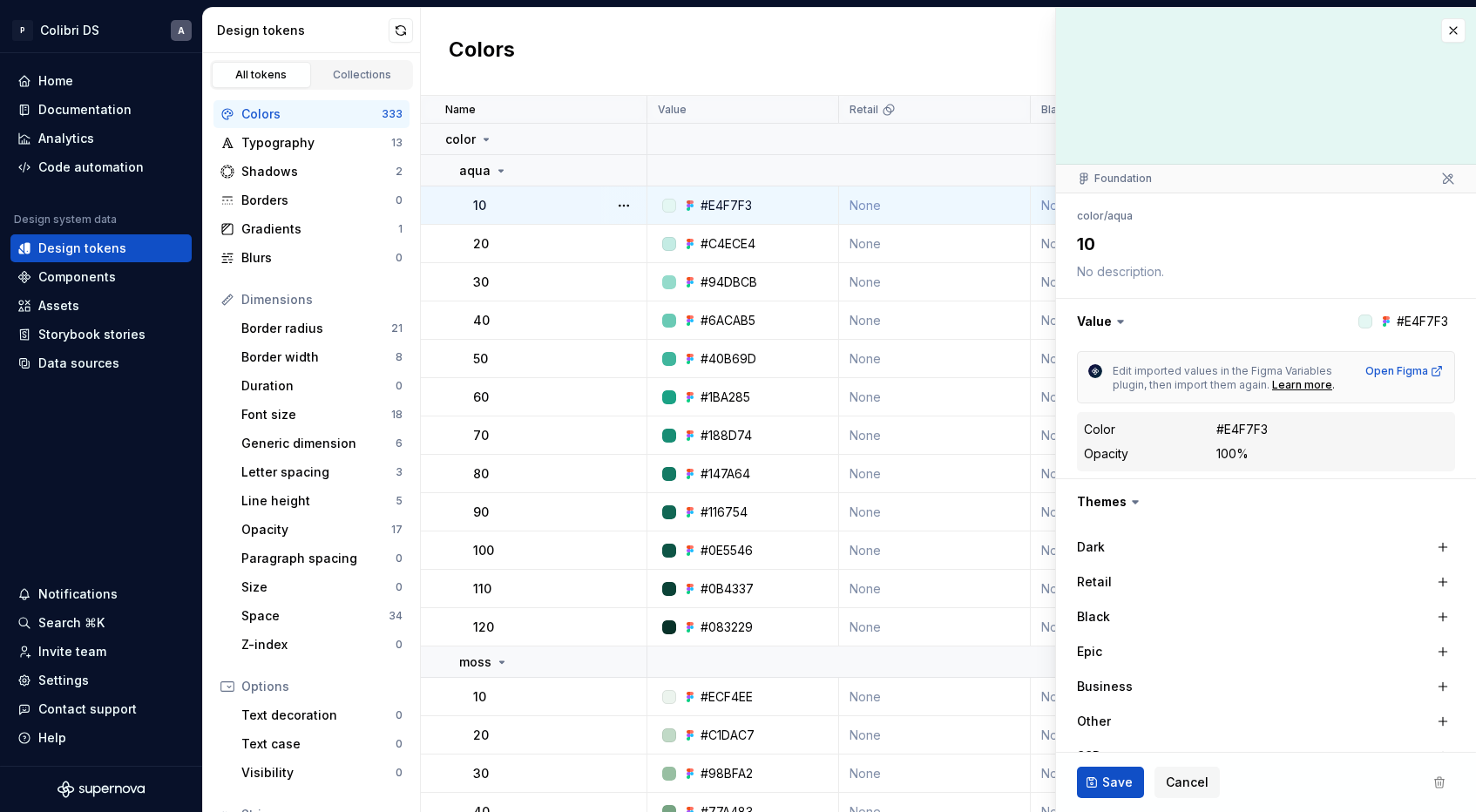
type textarea "*"
click at [1113, 333] on button "button" at bounding box center [1265, 321] width 420 height 45
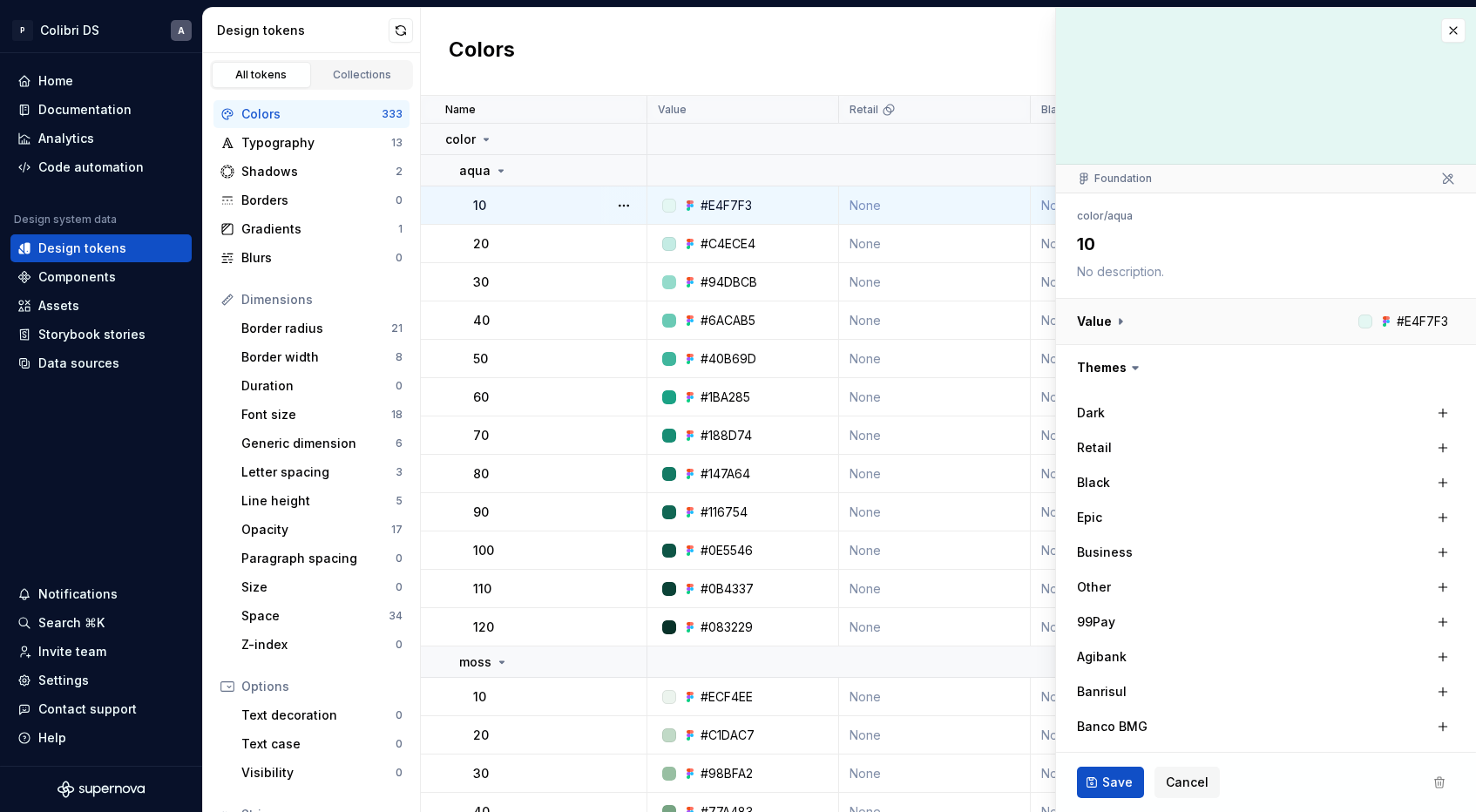
click at [1113, 333] on button "button" at bounding box center [1265, 321] width 420 height 45
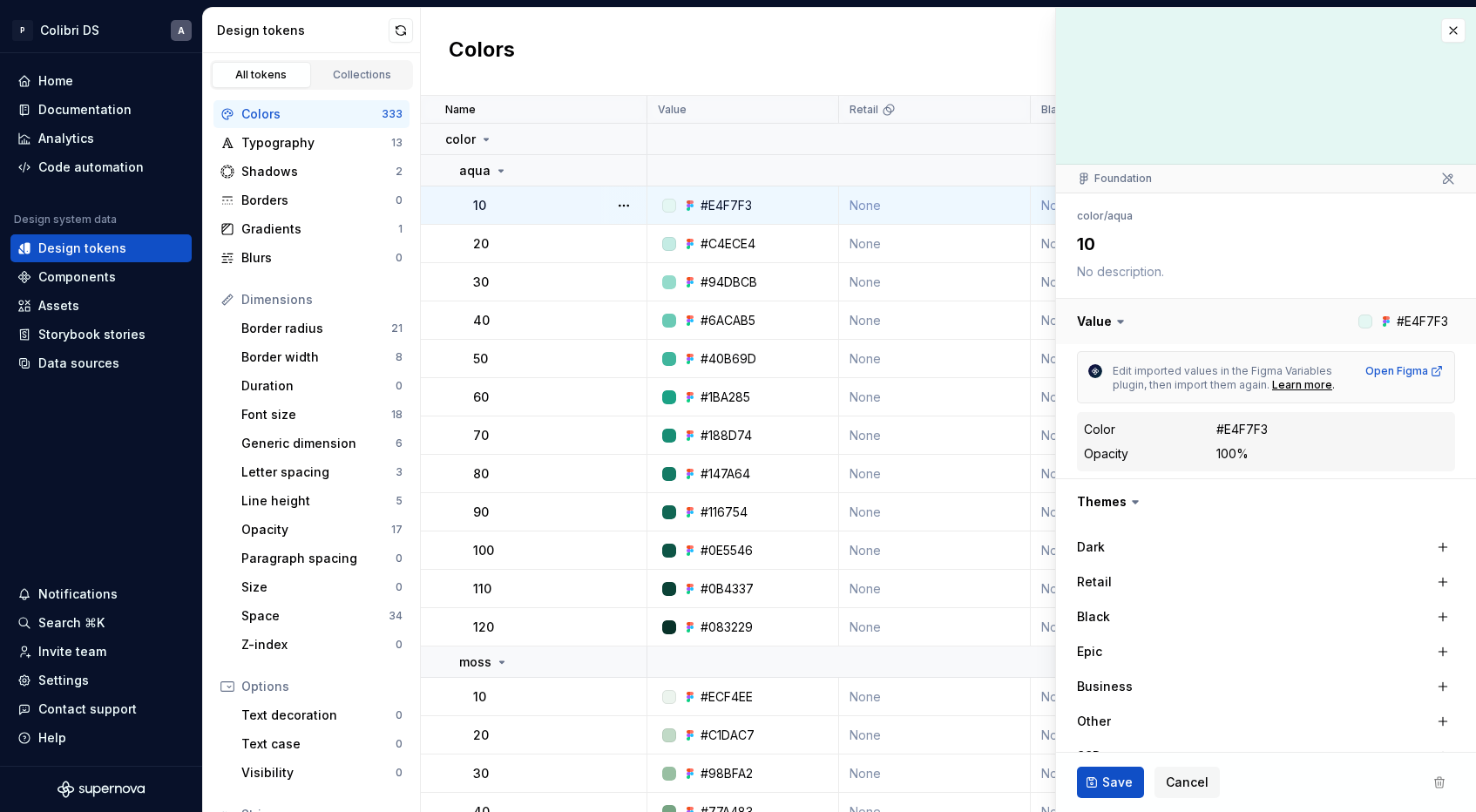
click at [1113, 333] on button "button" at bounding box center [1265, 321] width 420 height 45
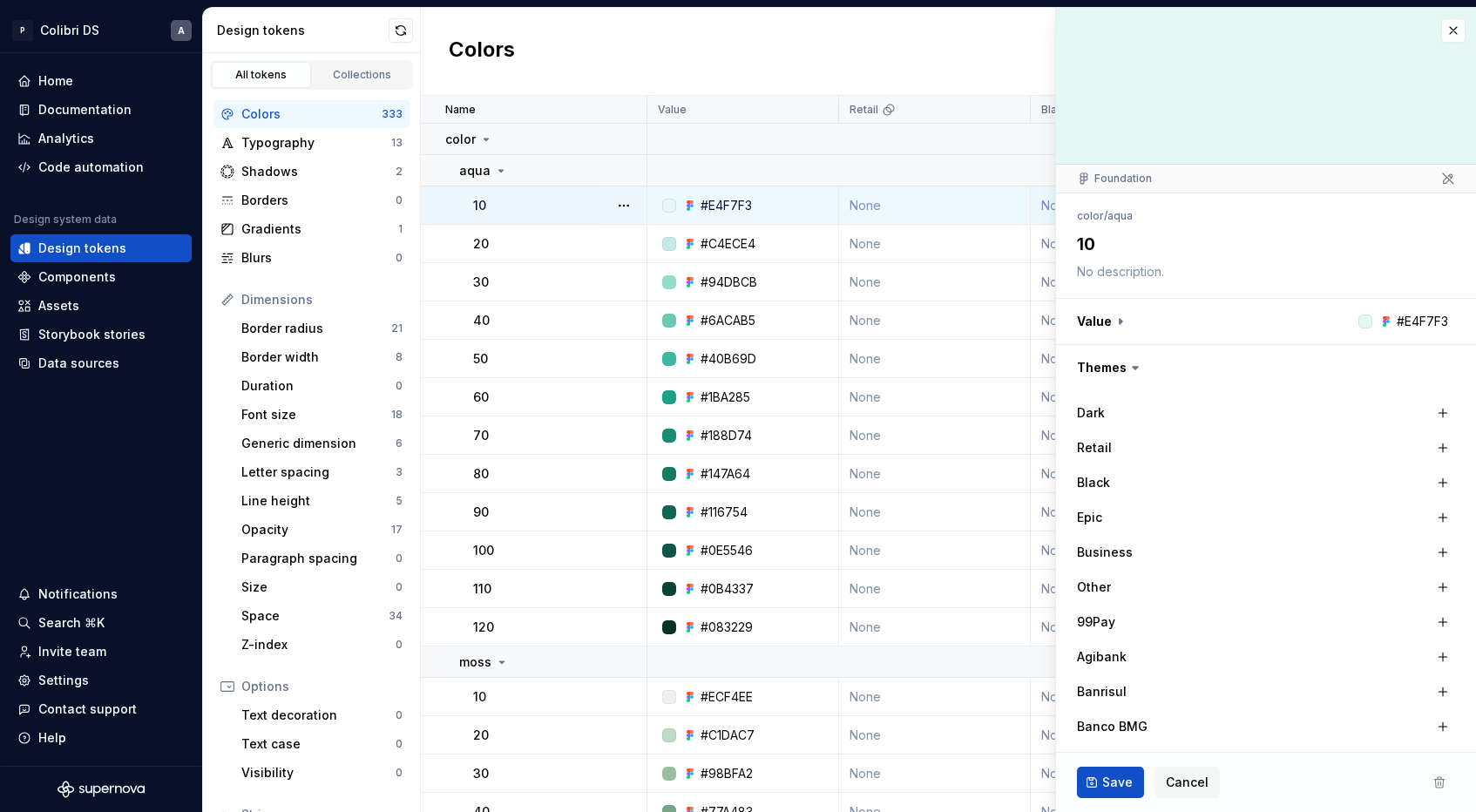
click at [1097, 408] on label "Dark" at bounding box center [1091, 413] width 28 height 18
click at [1457, 26] on button "button" at bounding box center [1453, 31] width 25 height 25
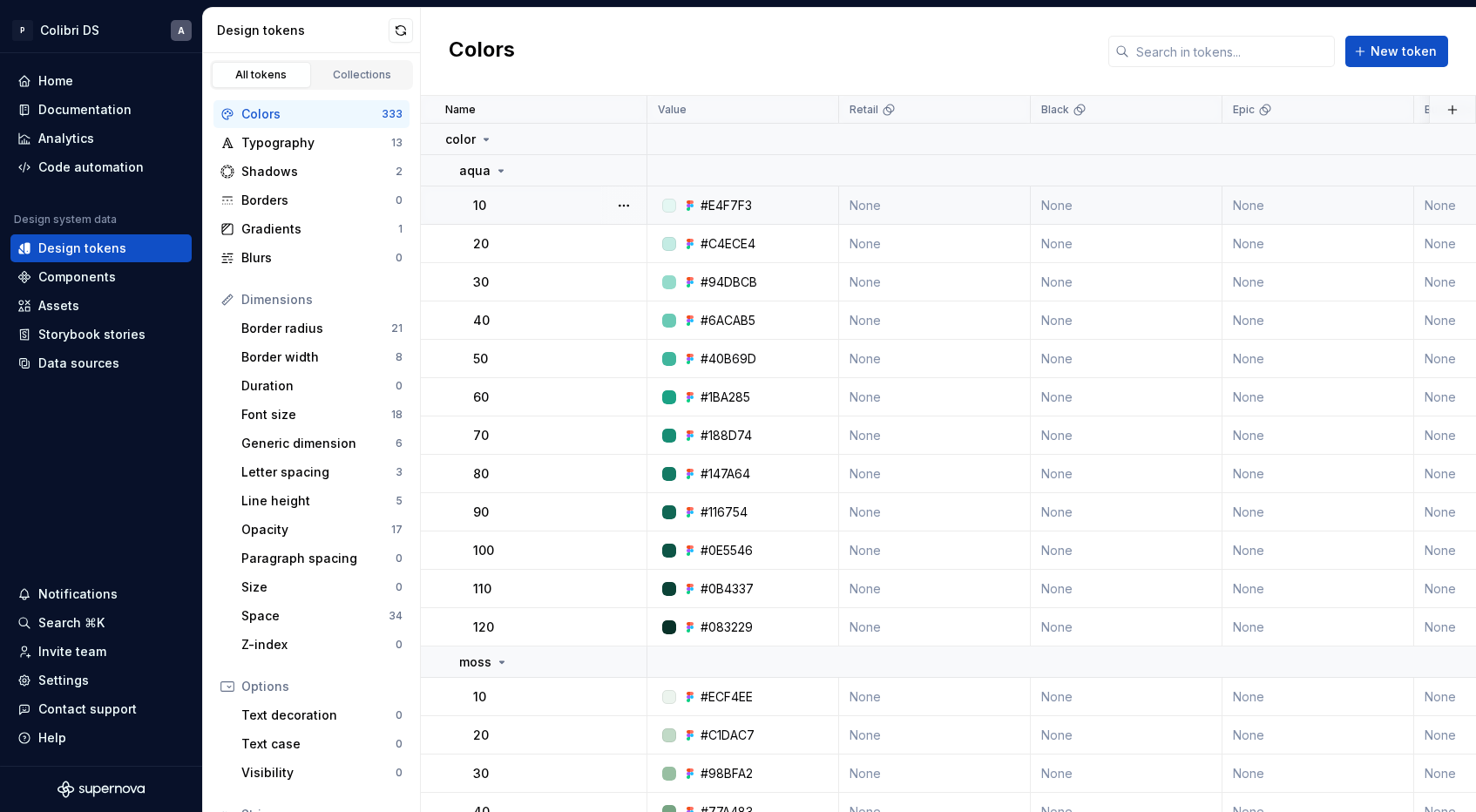
click at [948, 67] on div "Colors New token" at bounding box center [949, 51] width 1055 height 88
click at [118, 77] on div "Home" at bounding box center [101, 81] width 167 height 18
